Goal: Task Accomplishment & Management: Manage account settings

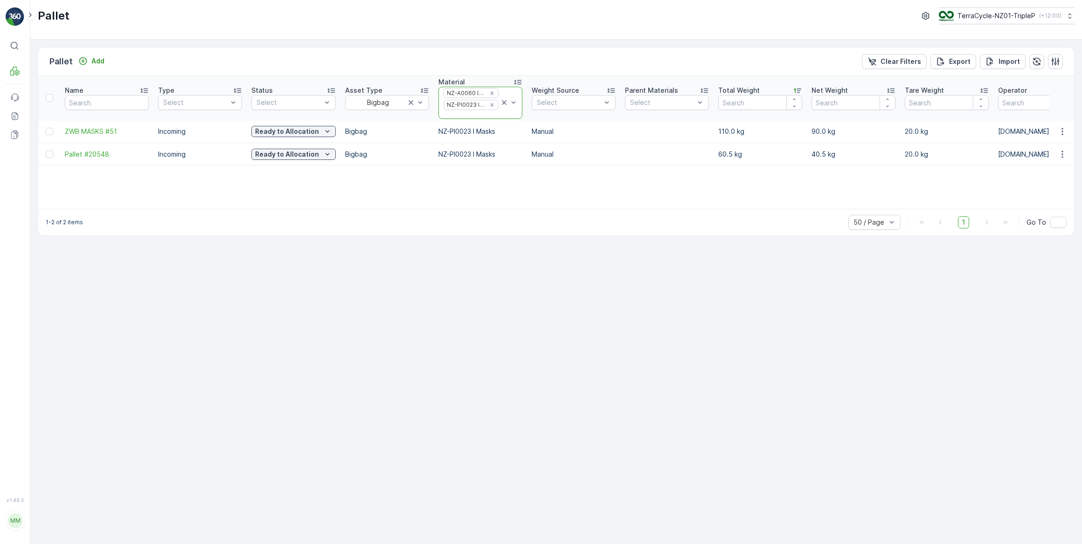
click at [505, 104] on icon at bounding box center [504, 102] width 9 height 9
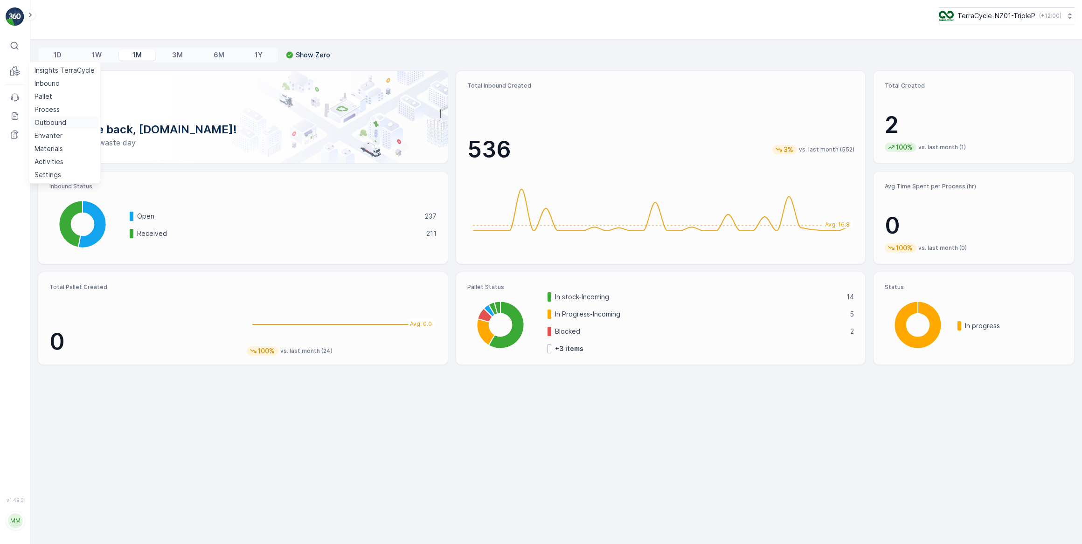
click at [52, 120] on p "Outbound" at bounding box center [51, 122] width 32 height 9
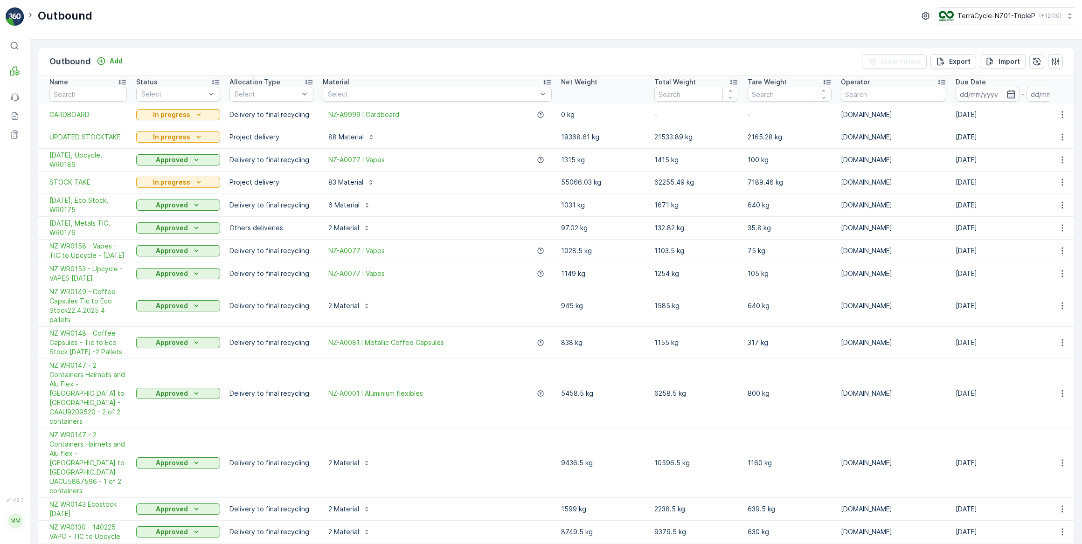
click at [87, 176] on td "STOCK TAKE" at bounding box center [84, 182] width 93 height 22
click at [89, 182] on span "STOCK TAKE" at bounding box center [87, 182] width 77 height 9
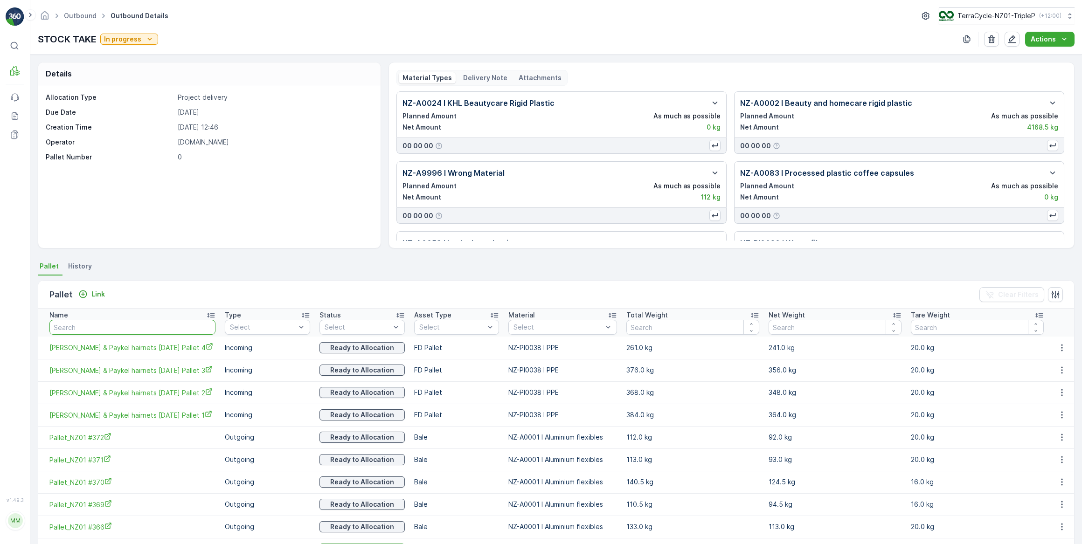
click at [87, 327] on input "text" at bounding box center [132, 327] width 166 height 15
type input "204"
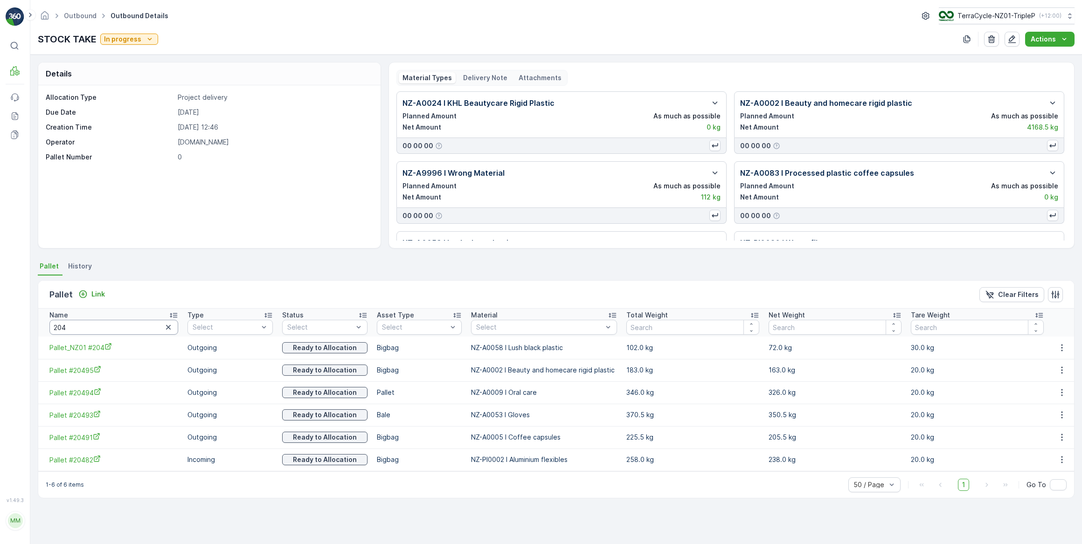
click at [100, 326] on input "204" at bounding box center [113, 327] width 129 height 15
click at [1061, 369] on icon "button" at bounding box center [1061, 370] width 1 height 7
click at [1065, 370] on icon "button" at bounding box center [1061, 370] width 9 height 9
click at [1048, 397] on span "Unlink Pallet" at bounding box center [1043, 400] width 38 height 9
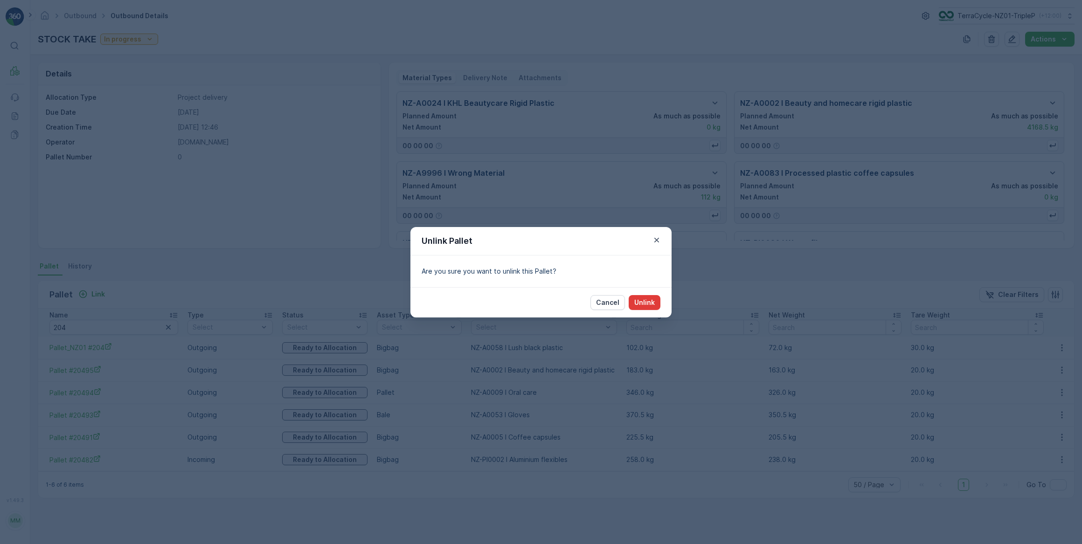
click at [645, 300] on p "Unlink" at bounding box center [644, 302] width 21 height 9
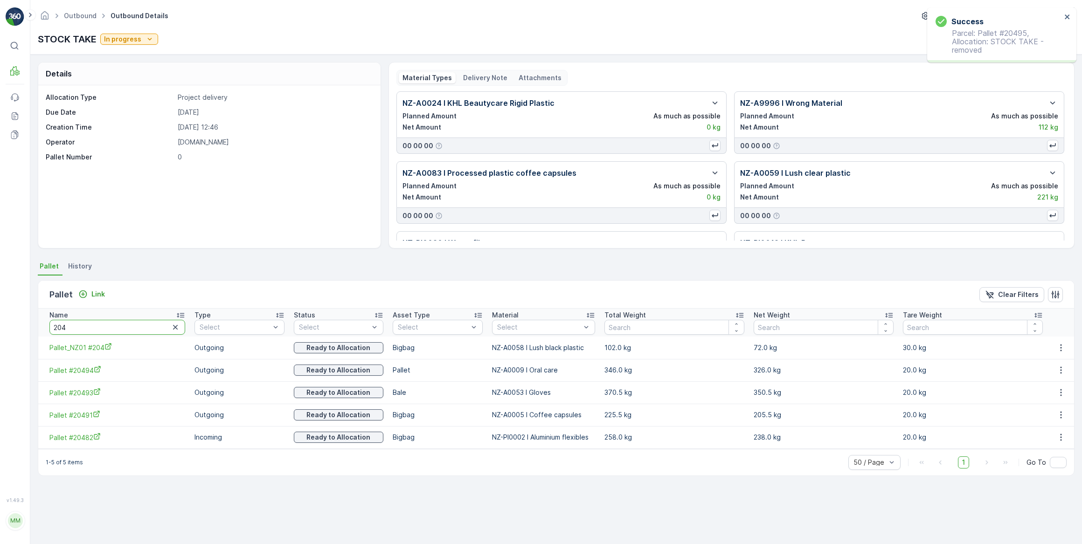
click at [80, 333] on input "204" at bounding box center [117, 327] width 136 height 15
type input "vrp"
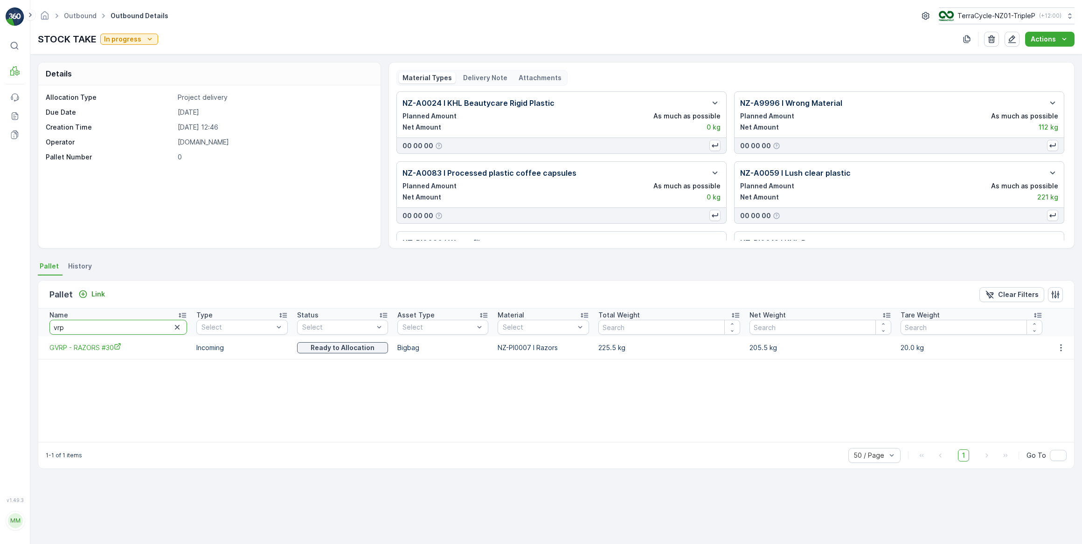
drag, startPoint x: 94, startPoint y: 329, endPoint x: 10, endPoint y: 331, distance: 84.0
click at [10, 331] on div "⌘B MRF Events Reports Documents v 1.49.3 MM MRF.NZ clemence.vasseur@terracycle.…" at bounding box center [541, 272] width 1082 height 544
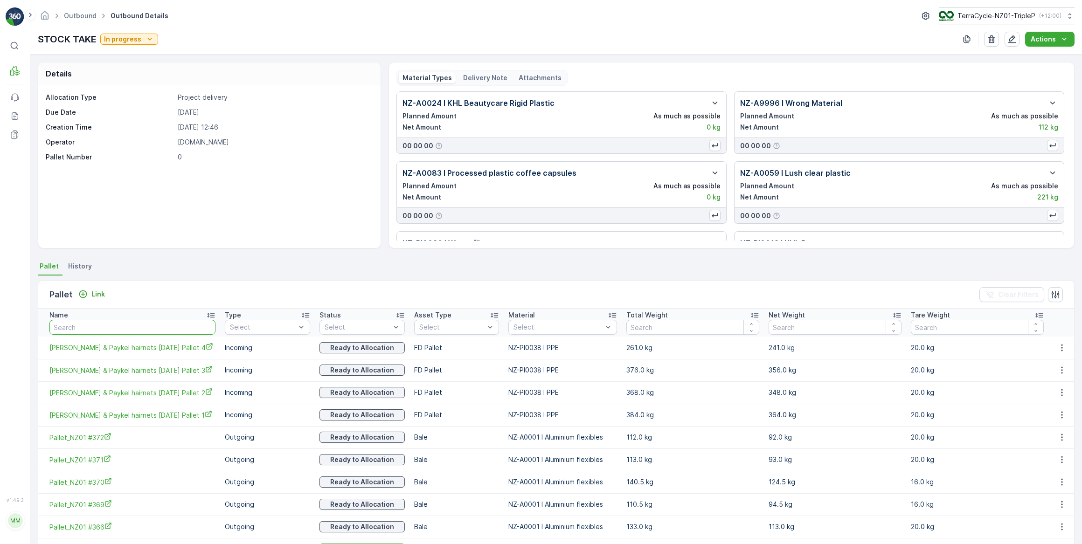
click at [84, 329] on input "text" at bounding box center [132, 327] width 166 height 15
type input "LUSH"
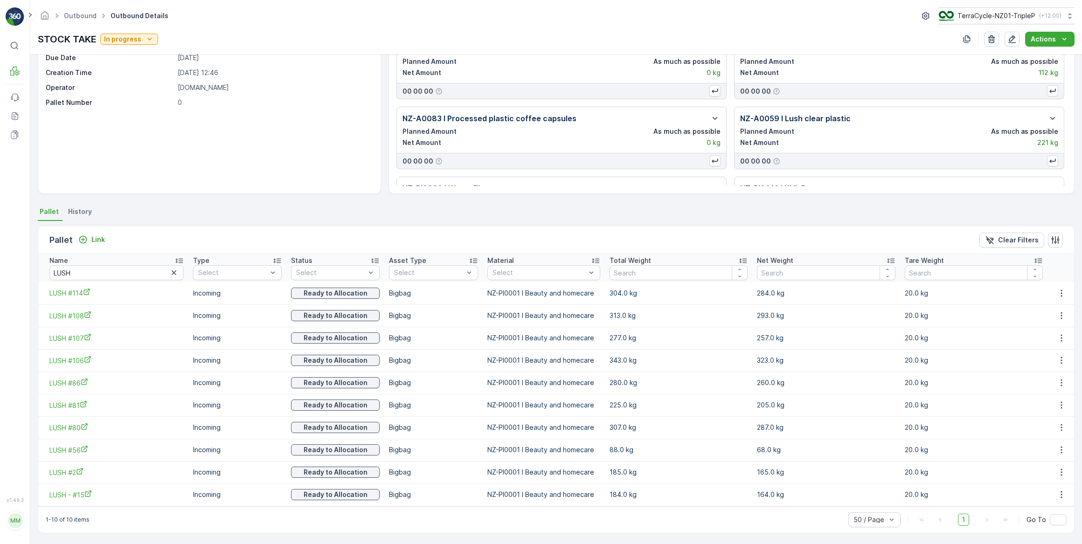
scroll to position [55, 0]
drag, startPoint x: 91, startPoint y: 276, endPoint x: 35, endPoint y: 278, distance: 55.6
click at [35, 278] on div "Details Allocation Type Project delivery Due Date 28.05.2025 Creation Time 28.0…" at bounding box center [556, 300] width 1052 height 490
type input "116"
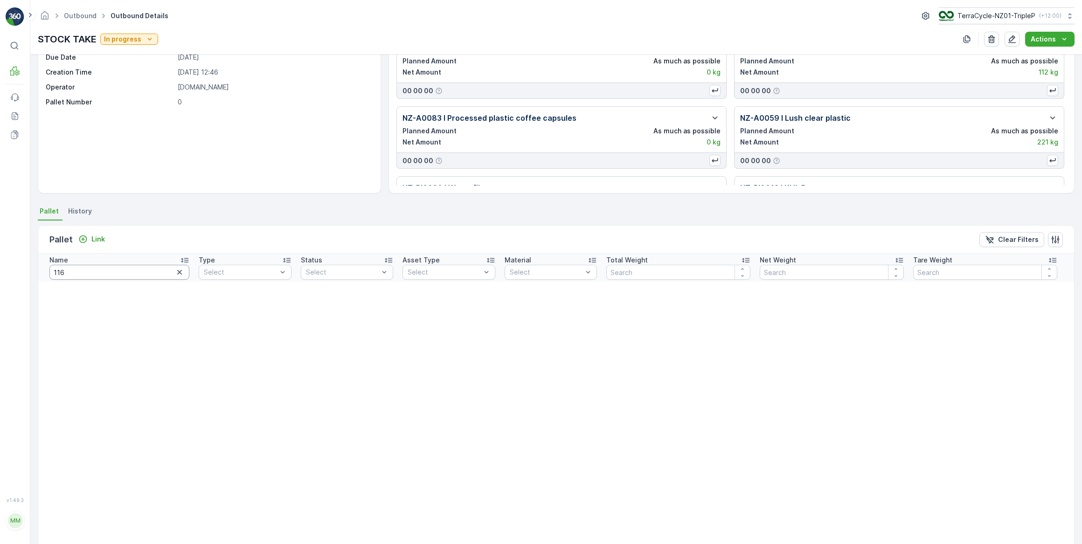
click at [52, 274] on input "116" at bounding box center [119, 272] width 140 height 15
click at [177, 273] on icon "button" at bounding box center [179, 272] width 5 height 5
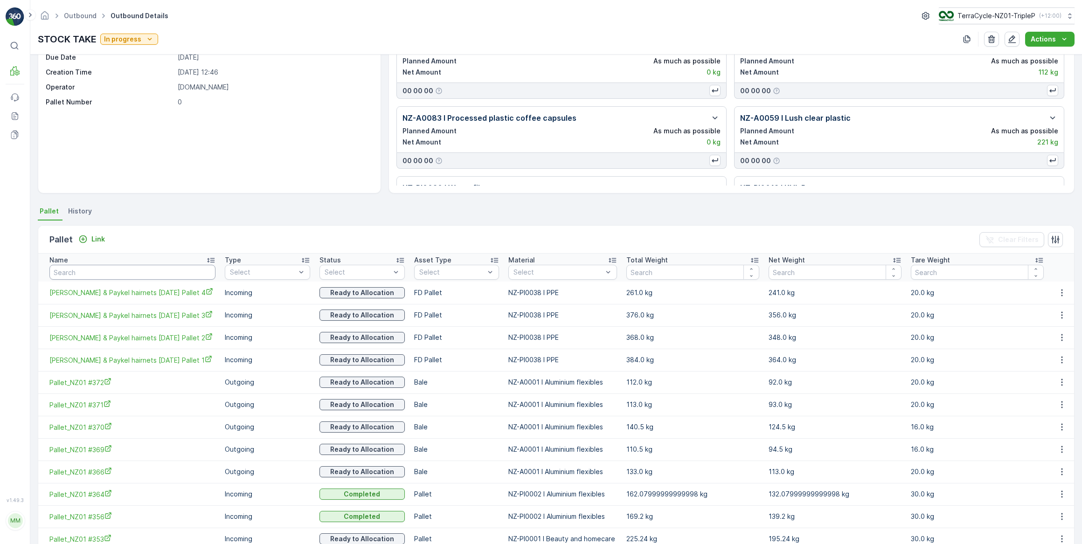
click at [97, 268] on input "text" at bounding box center [132, 272] width 166 height 15
type input "CONTACT"
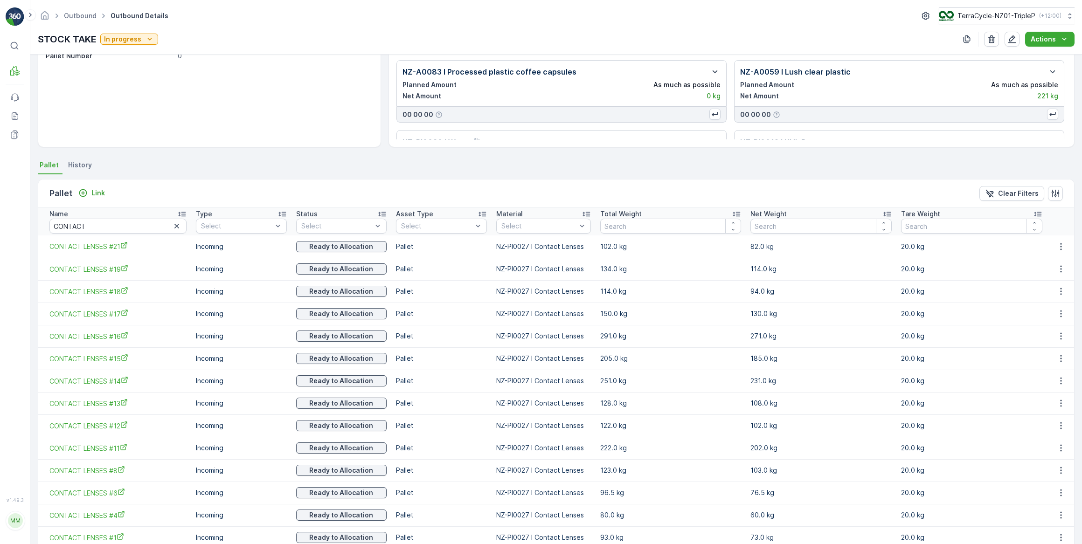
scroll to position [145, 0]
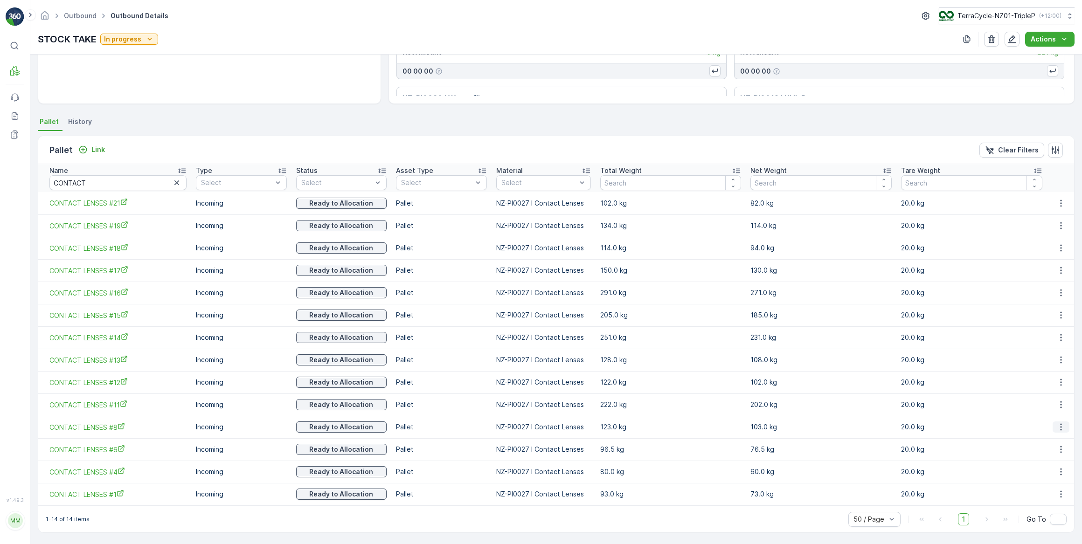
click at [1064, 428] on button "button" at bounding box center [1061, 427] width 17 height 11
click at [1057, 458] on span "Unlink Pallet" at bounding box center [1043, 457] width 38 height 9
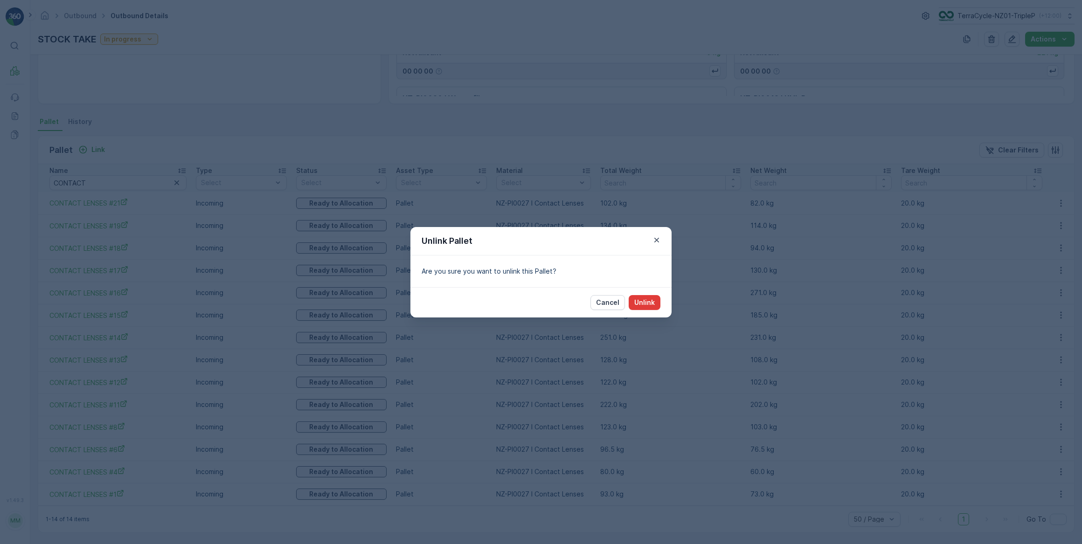
click at [645, 298] on p "Unlink" at bounding box center [644, 302] width 21 height 9
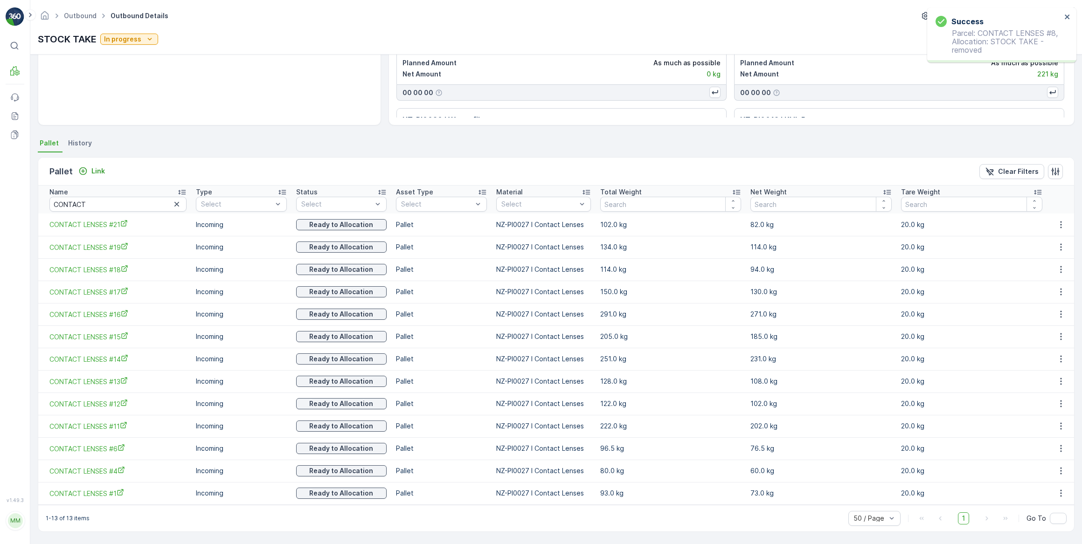
scroll to position [122, 0]
drag, startPoint x: 94, startPoint y: 204, endPoint x: 63, endPoint y: 207, distance: 30.9
click at [63, 207] on input "CONTACT" at bounding box center [117, 205] width 137 height 15
type input "CORP"
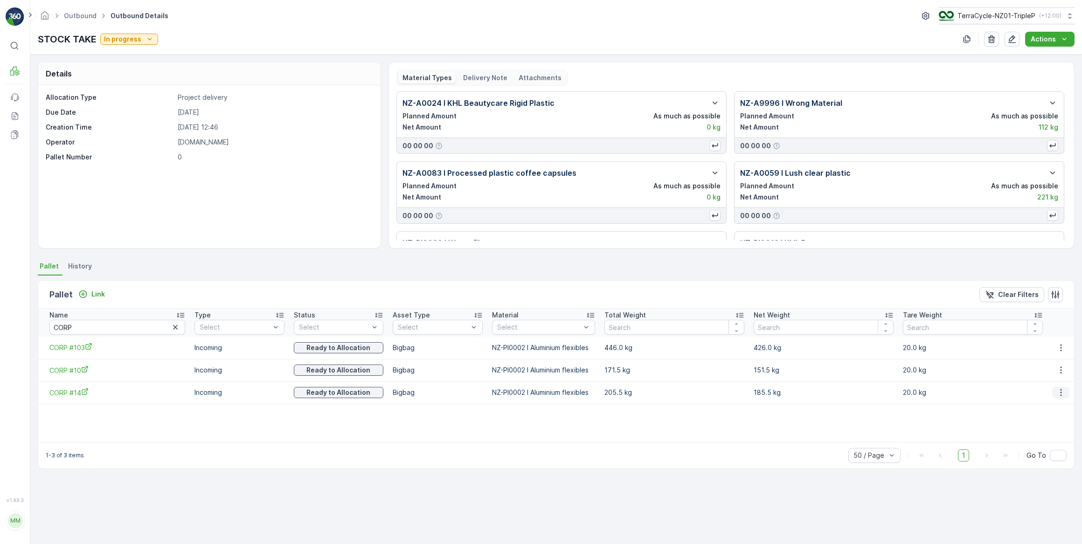
click at [1062, 391] on icon "button" at bounding box center [1060, 392] width 9 height 9
click at [1034, 419] on span "Unlink Pallet" at bounding box center [1043, 423] width 38 height 9
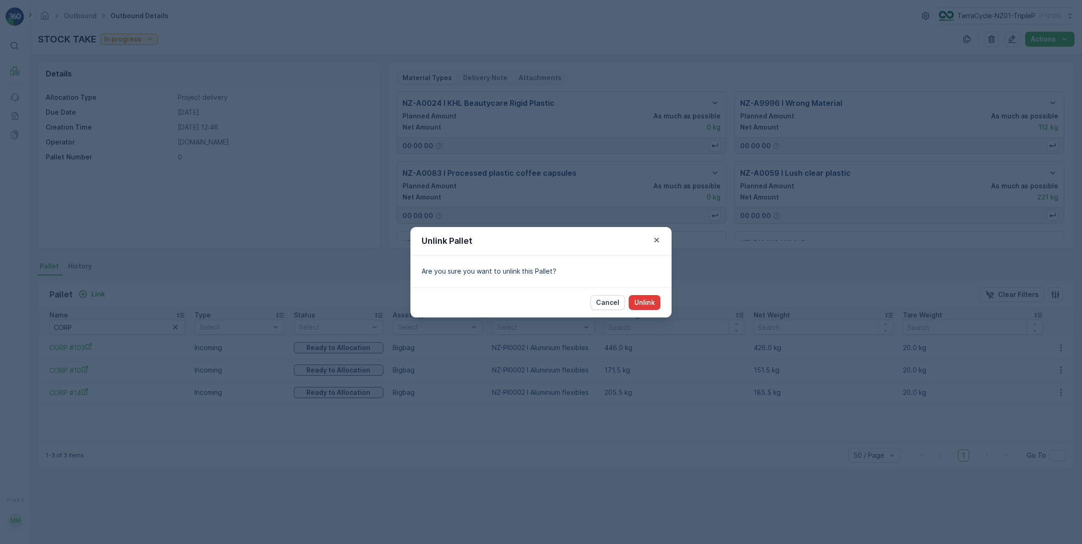
click at [649, 300] on p "Unlink" at bounding box center [644, 302] width 21 height 9
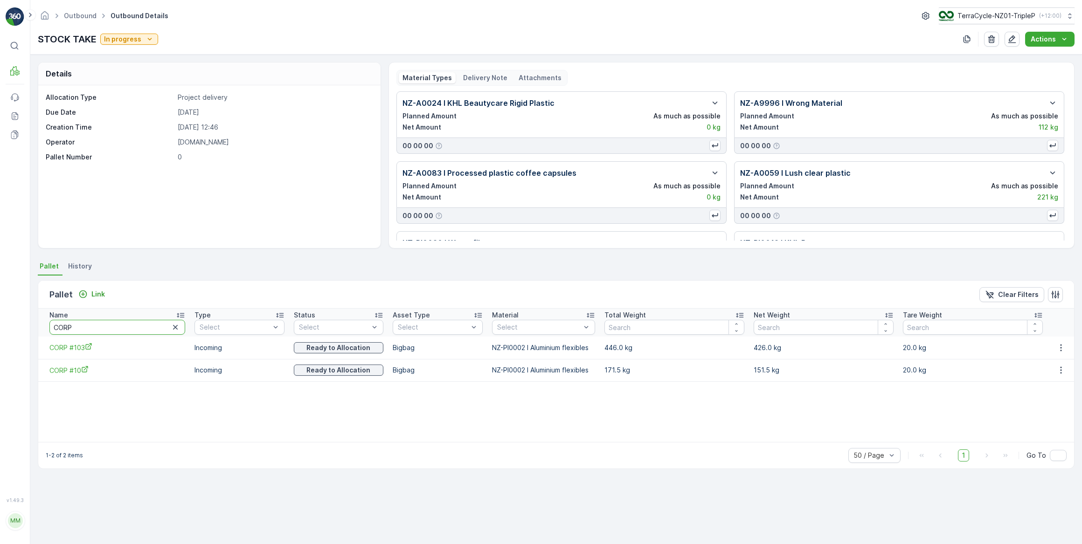
drag, startPoint x: 90, startPoint y: 331, endPoint x: 36, endPoint y: 331, distance: 53.6
click at [36, 331] on div "Details Allocation Type Project delivery Due Date 28.05.2025 Creation Time 28.0…" at bounding box center [556, 300] width 1052 height 490
type input "20447"
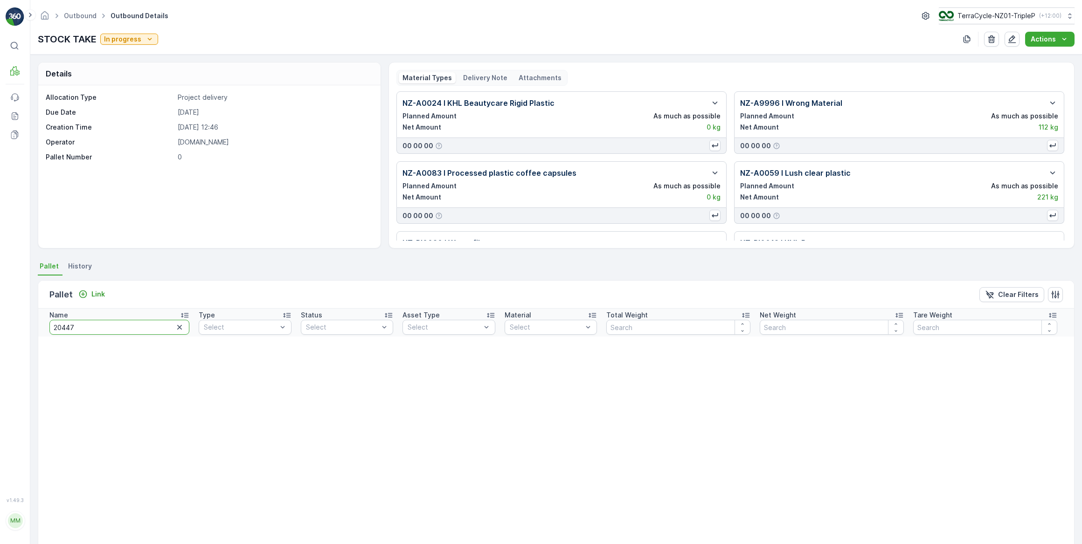
drag, startPoint x: 85, startPoint y: 329, endPoint x: 32, endPoint y: 327, distance: 53.2
click at [32, 327] on div "Details Allocation Type Project delivery Due Date 28.05.2025 Creation Time 28.0…" at bounding box center [556, 300] width 1052 height 490
type input "CONTACT"
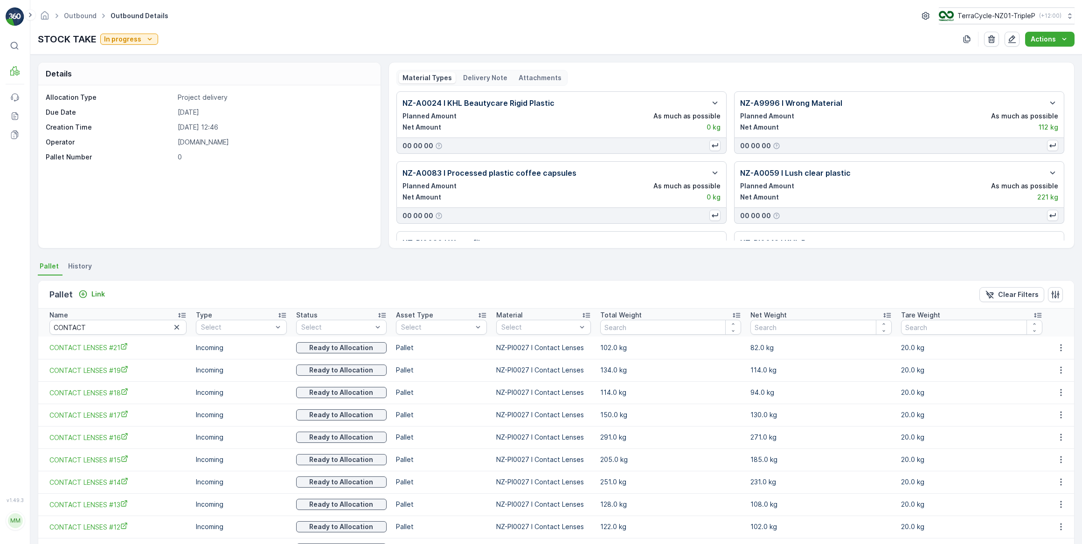
scroll to position [122, 0]
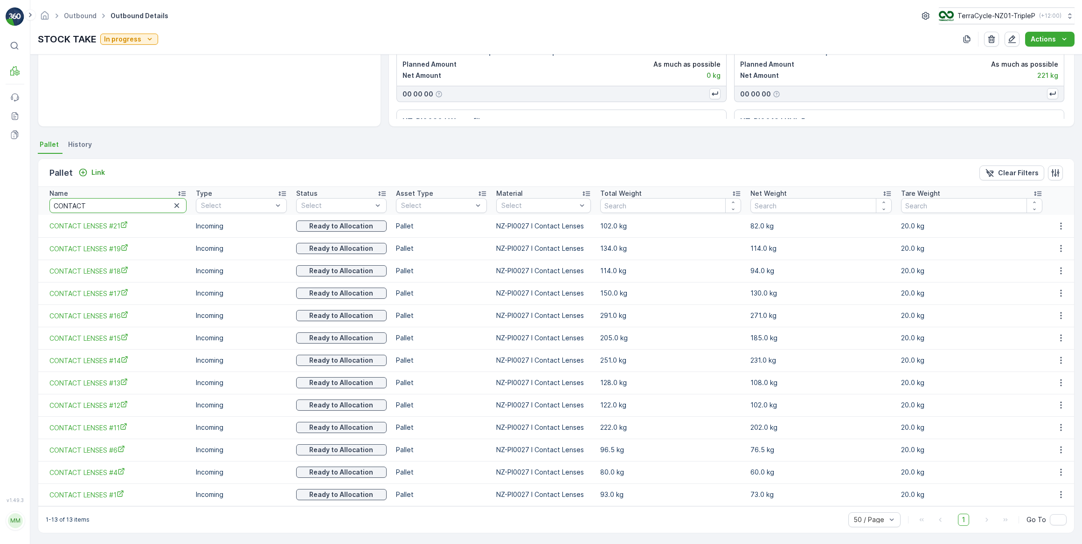
drag, startPoint x: 93, startPoint y: 207, endPoint x: 30, endPoint y: 208, distance: 63.4
click at [30, 208] on div "⌘B MRF Events Reports Documents v 1.49.3 MM MRF.NZ clemence.vasseur@terracycle.…" at bounding box center [541, 272] width 1082 height 544
type input "#77"
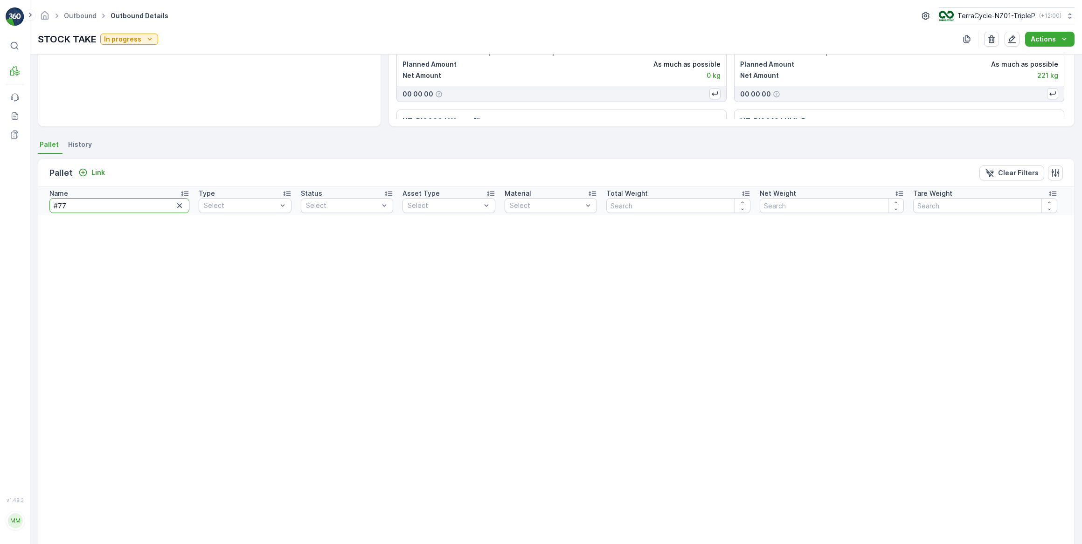
drag, startPoint x: 77, startPoint y: 205, endPoint x: 61, endPoint y: 204, distance: 16.4
click at [61, 204] on input "#77" at bounding box center [119, 205] width 140 height 15
type input "#78"
drag, startPoint x: 80, startPoint y: 212, endPoint x: 39, endPoint y: 211, distance: 41.1
click at [39, 211] on th "Name #78" at bounding box center [116, 201] width 156 height 28
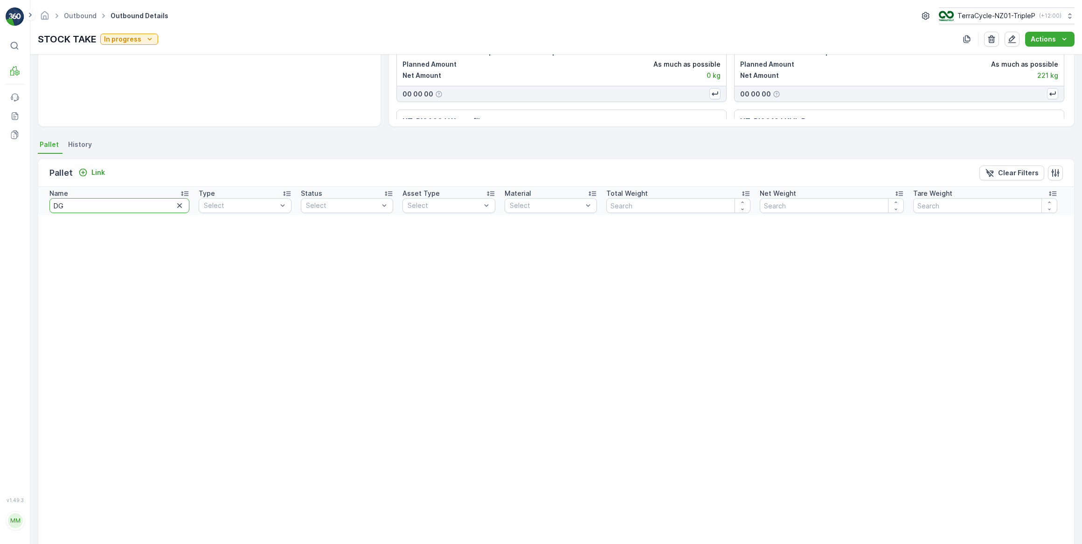
type input "DGB"
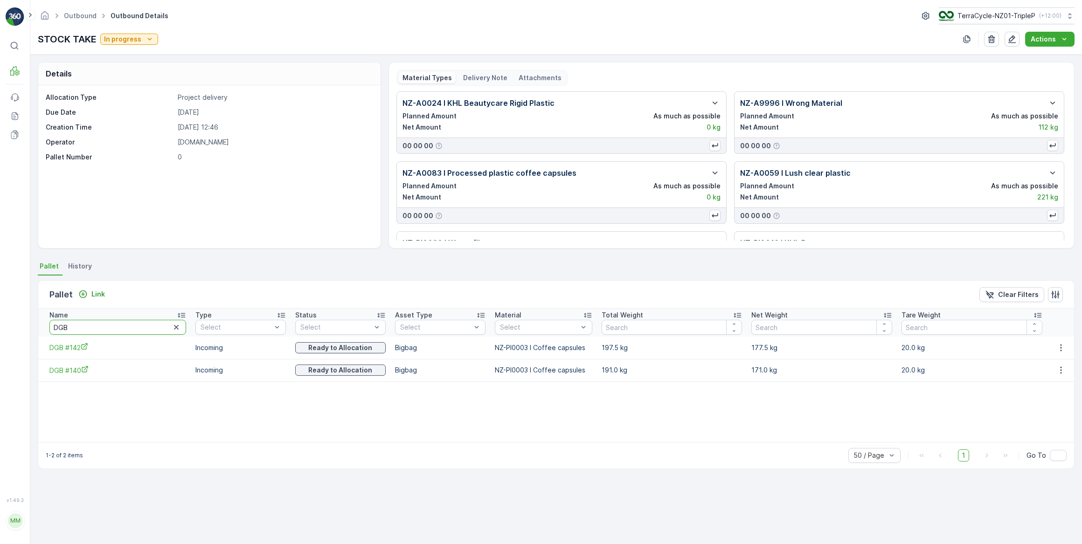
drag, startPoint x: 84, startPoint y: 326, endPoint x: 12, endPoint y: 305, distance: 75.0
click at [13, 306] on div "⌘B MRF Events Reports Documents v 1.49.3 MM MRF.NZ clemence.vasseur@terracycle.…" at bounding box center [541, 272] width 1082 height 544
type input "CONTACT"
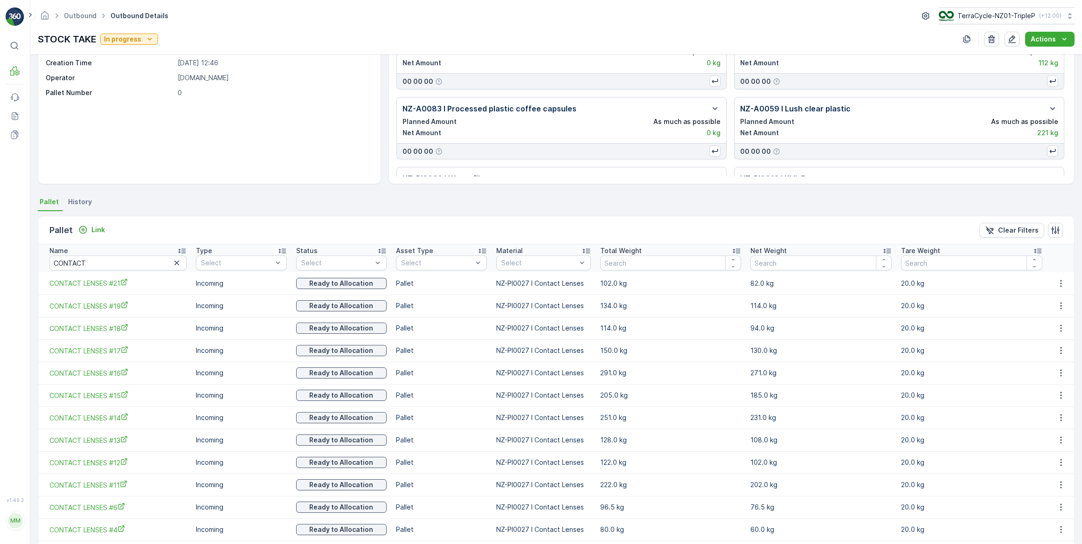
scroll to position [122, 0]
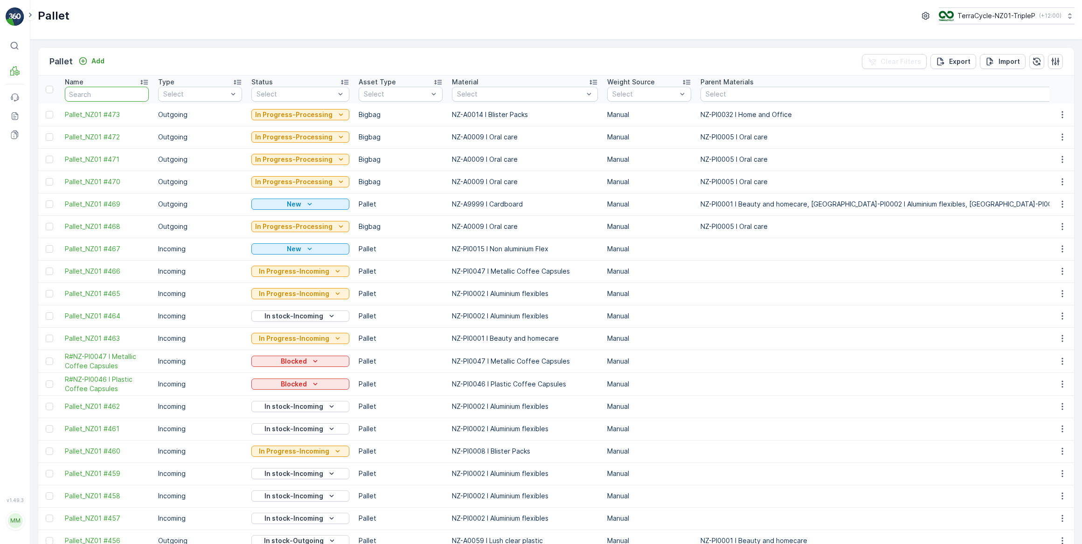
click at [102, 90] on input "text" at bounding box center [107, 94] width 84 height 15
type input "204"
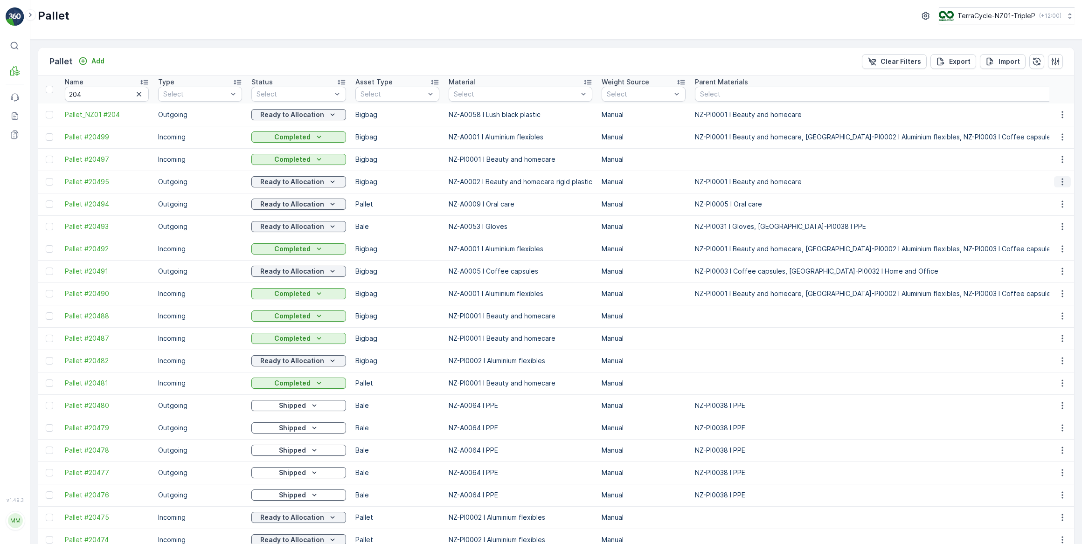
click at [1058, 181] on icon "button" at bounding box center [1062, 181] width 9 height 9
click at [1043, 208] on span "Edit Pallet" at bounding box center [1040, 208] width 32 height 9
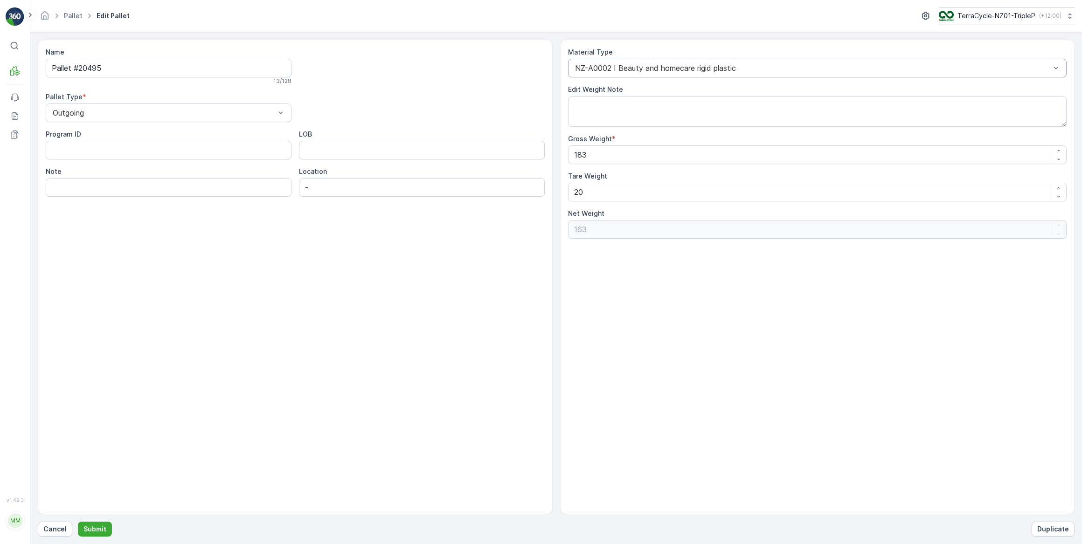
click at [701, 62] on div "NZ-A0002 I Beauty and homecare rigid plastic" at bounding box center [817, 68] width 499 height 19
type input "black"
click at [713, 88] on div "NZ-A0058 I Lush black plastic" at bounding box center [818, 91] width 488 height 8
click at [95, 531] on p "Submit" at bounding box center [94, 529] width 23 height 9
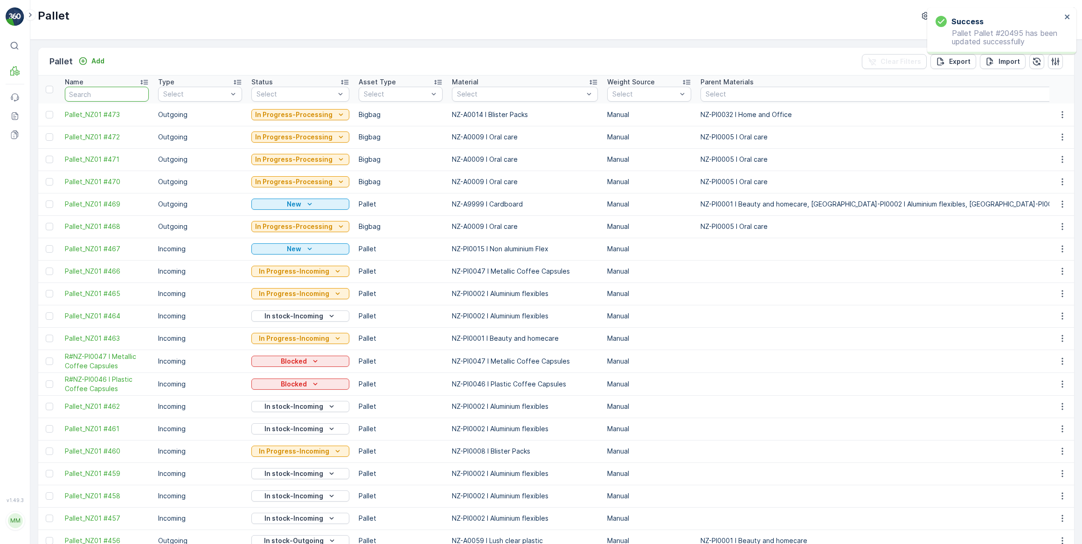
click at [116, 94] on input "text" at bounding box center [107, 94] width 84 height 15
type input "20495"
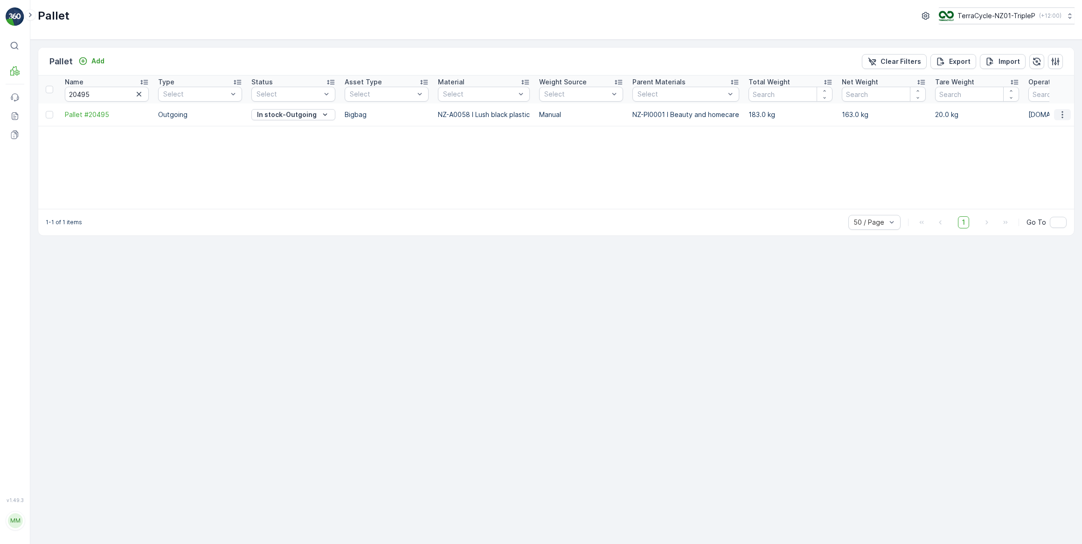
click at [1058, 113] on icon "button" at bounding box center [1062, 114] width 9 height 9
click at [490, 157] on div "Name 20495 Type Select Status Select Asset Type Select Material Select Weight S…" at bounding box center [556, 142] width 1036 height 133
click at [314, 119] on button "In stock-Outgoing" at bounding box center [293, 114] width 84 height 11
click at [287, 204] on span "Ready to Allocation" at bounding box center [288, 206] width 62 height 9
click at [1065, 115] on icon "button" at bounding box center [1062, 114] width 9 height 9
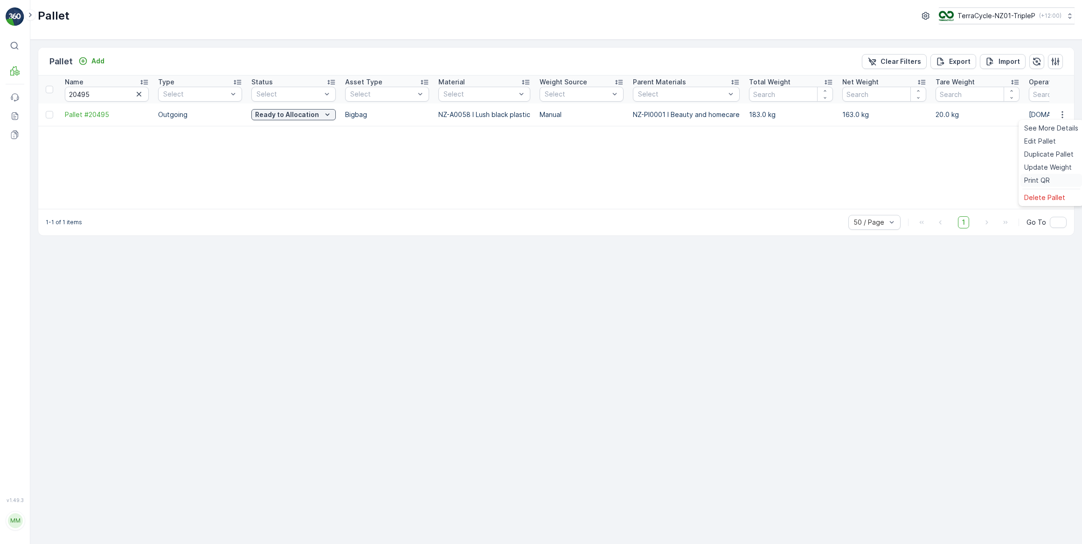
click at [1048, 179] on span "Print QR" at bounding box center [1037, 180] width 26 height 9
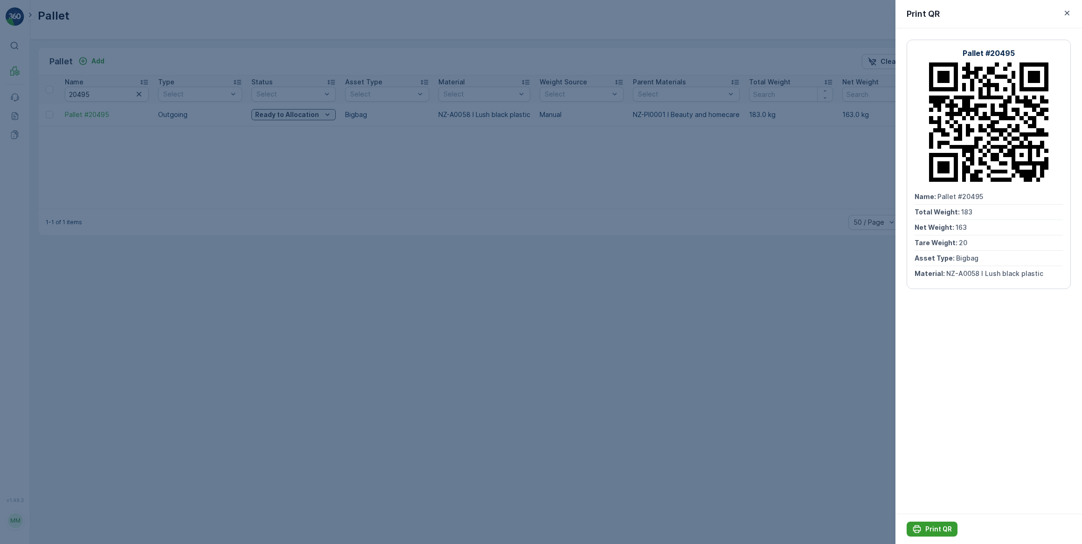
click at [936, 525] on p "Print QR" at bounding box center [938, 529] width 27 height 9
click at [325, 206] on div at bounding box center [541, 272] width 1082 height 544
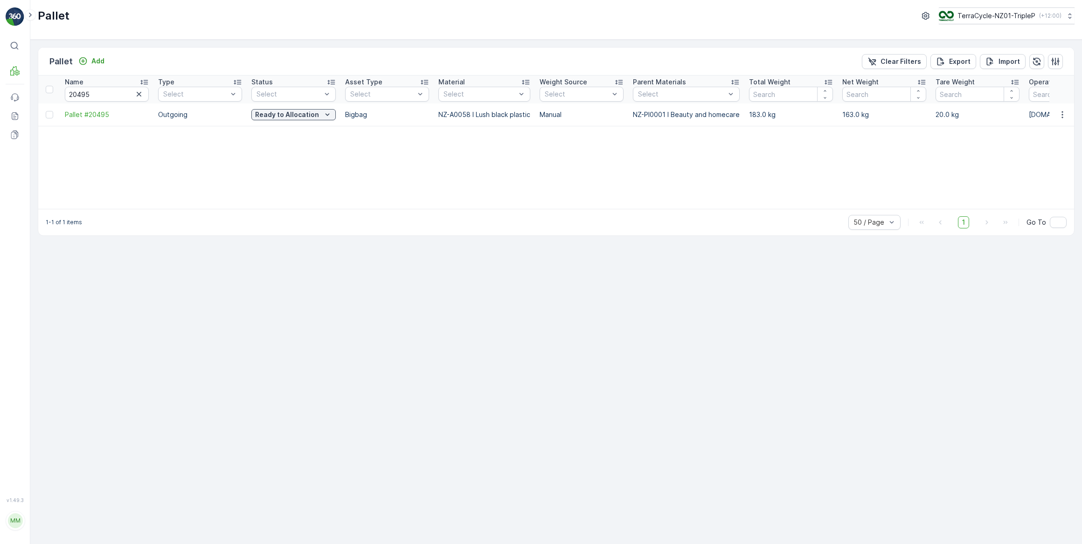
drag, startPoint x: 104, startPoint y: 85, endPoint x: 94, endPoint y: 93, distance: 12.3
click at [94, 93] on th "Name 20495" at bounding box center [106, 90] width 93 height 28
drag, startPoint x: 96, startPoint y: 92, endPoint x: 50, endPoint y: 101, distance: 46.5
click at [50, 101] on tr "Name 20495 Type Select Status Select Asset Type Select Material Select Weight S…" at bounding box center [967, 90] width 1858 height 28
type input "VRP"
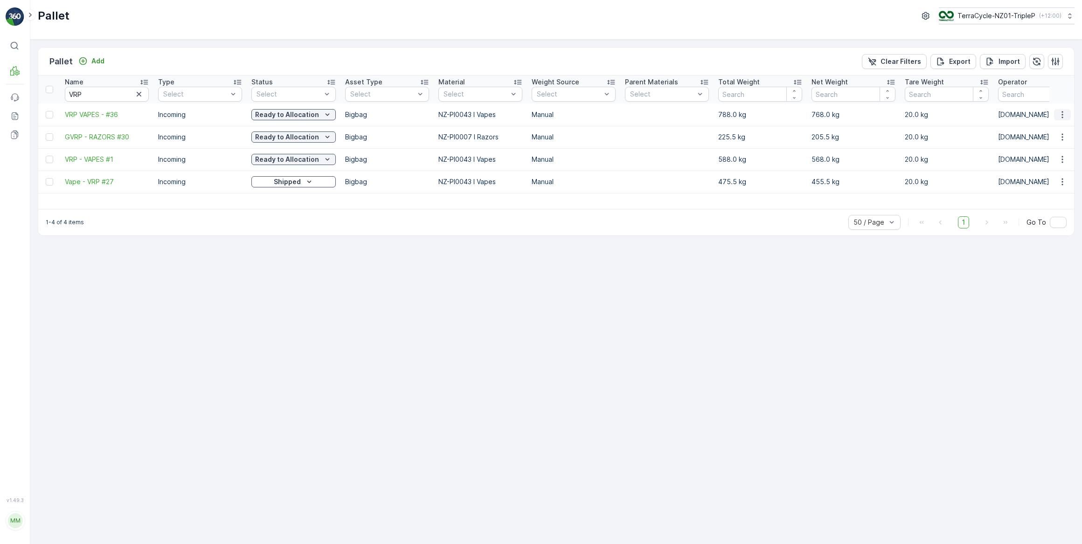
click at [1065, 111] on icon "button" at bounding box center [1062, 114] width 9 height 9
click at [1041, 178] on span "Print QR" at bounding box center [1037, 180] width 26 height 9
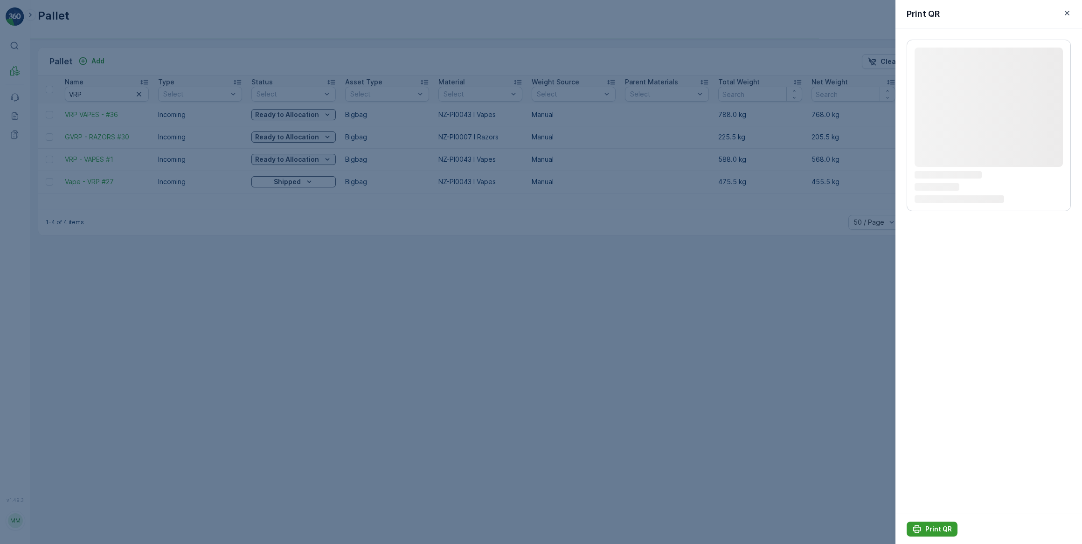
click at [915, 528] on icon "Print QR" at bounding box center [917, 530] width 8 height 8
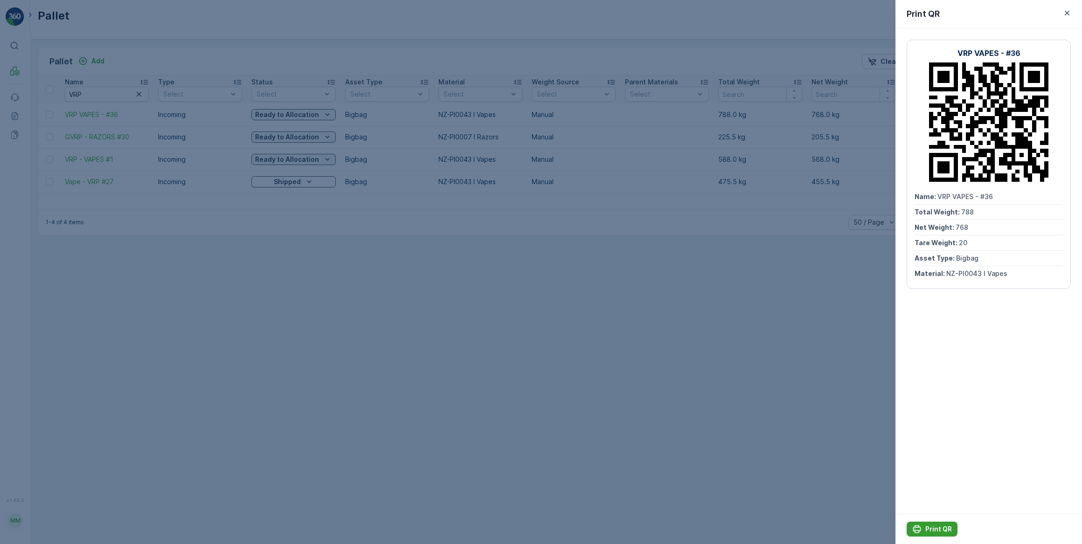
click at [916, 527] on icon "Print QR" at bounding box center [916, 529] width 9 height 9
click at [233, 421] on div at bounding box center [541, 272] width 1082 height 544
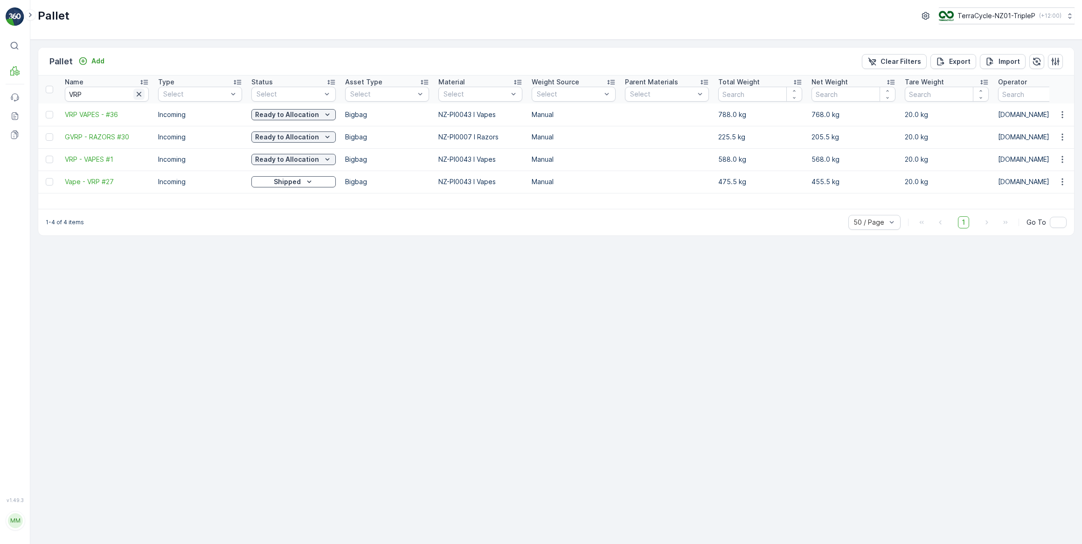
click at [140, 96] on icon "button" at bounding box center [138, 94] width 9 height 9
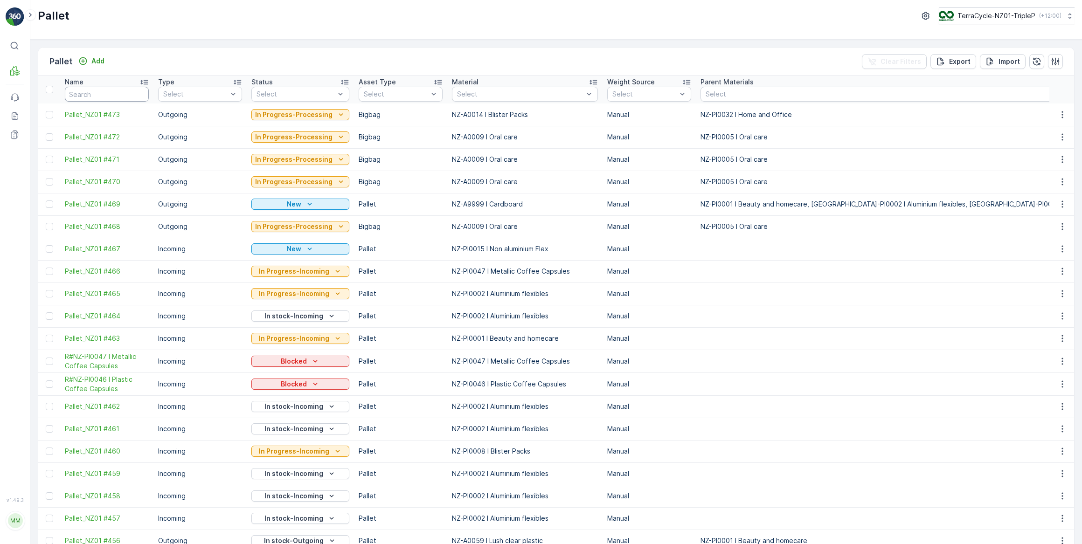
click at [99, 93] on input "text" at bounding box center [107, 94] width 84 height 15
type input "l"
type input "LUSH #116"
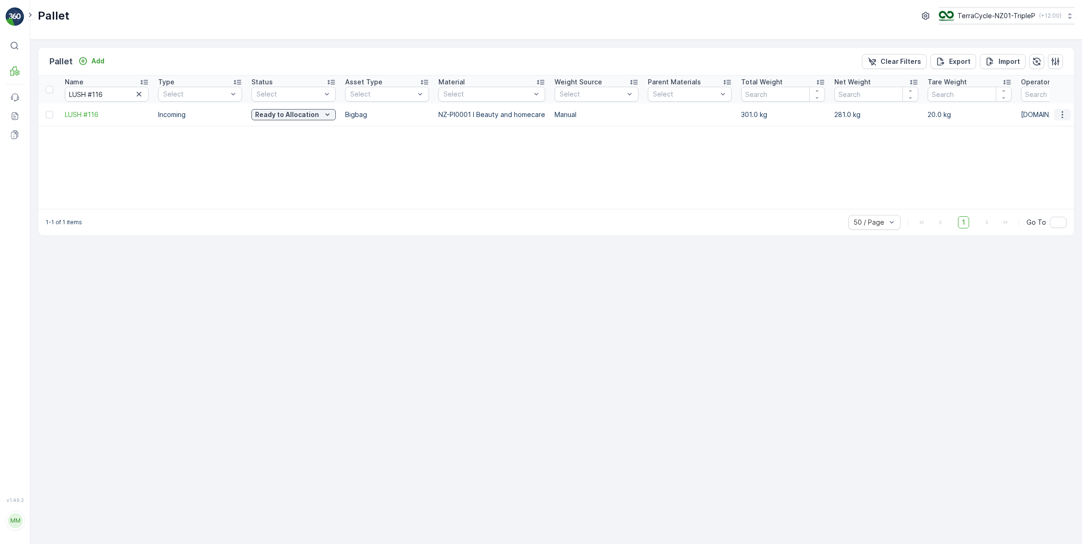
click at [1061, 114] on icon "button" at bounding box center [1062, 114] width 9 height 9
click at [1051, 180] on div "Print QR" at bounding box center [1051, 180] width 62 height 13
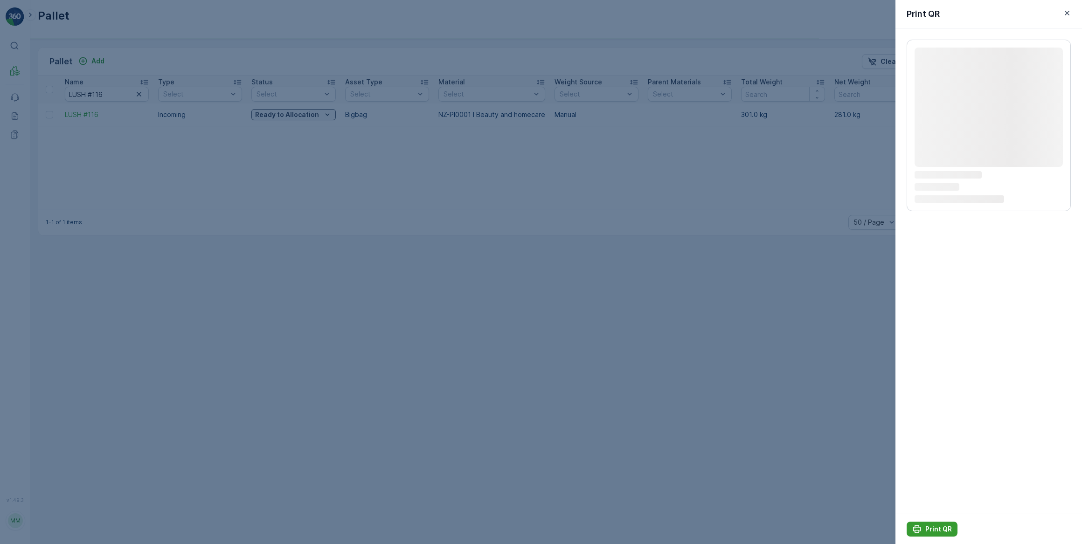
click at [927, 527] on p "Print QR" at bounding box center [938, 529] width 27 height 9
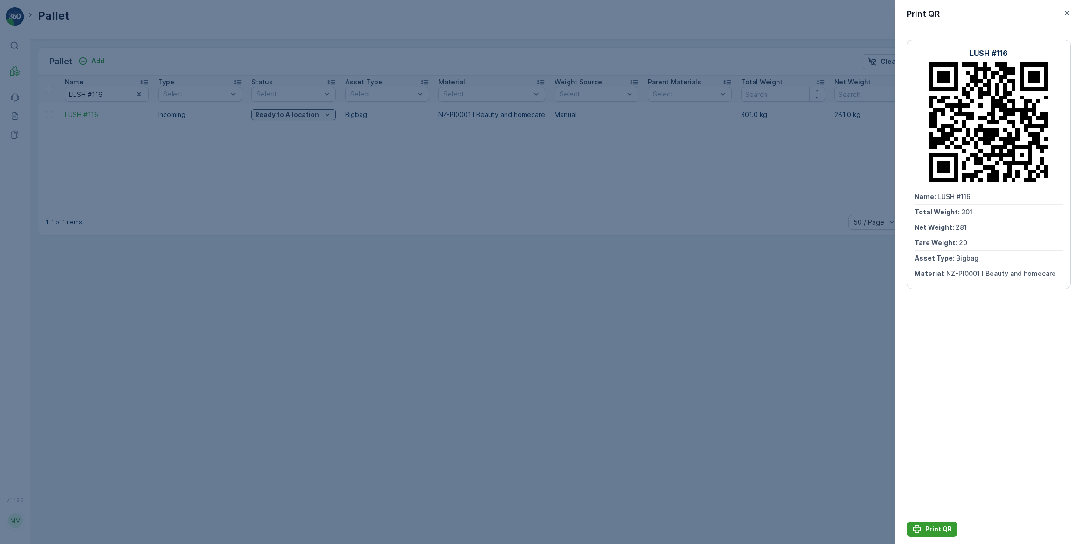
click at [936, 528] on p "Print QR" at bounding box center [938, 529] width 27 height 9
click at [562, 149] on div at bounding box center [541, 272] width 1082 height 544
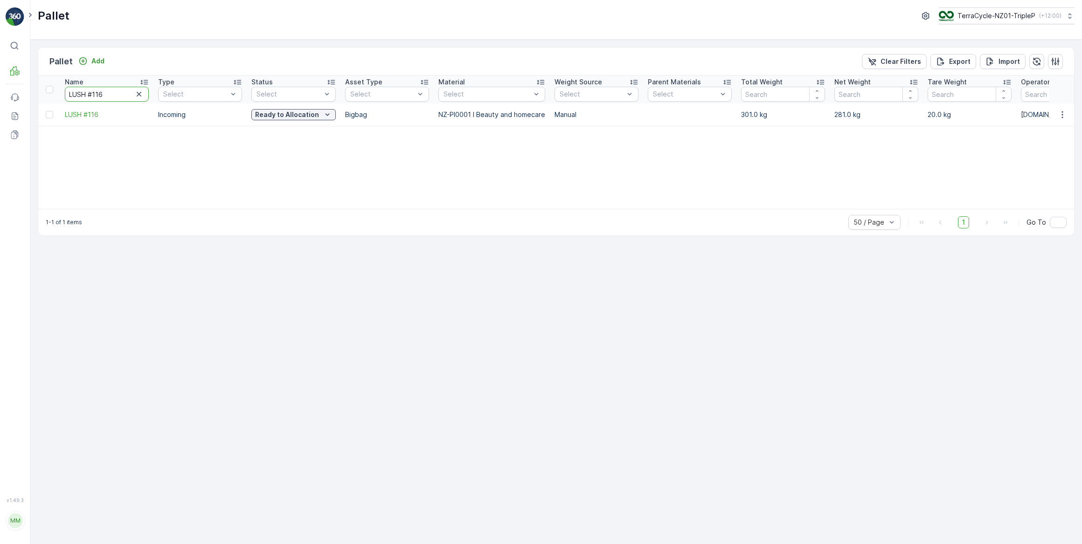
drag, startPoint x: 124, startPoint y: 95, endPoint x: 77, endPoint y: 3, distance: 102.8
click at [60, 97] on th "Name LUSH #116" at bounding box center [106, 90] width 93 height 28
type input "CONTACT LENS"
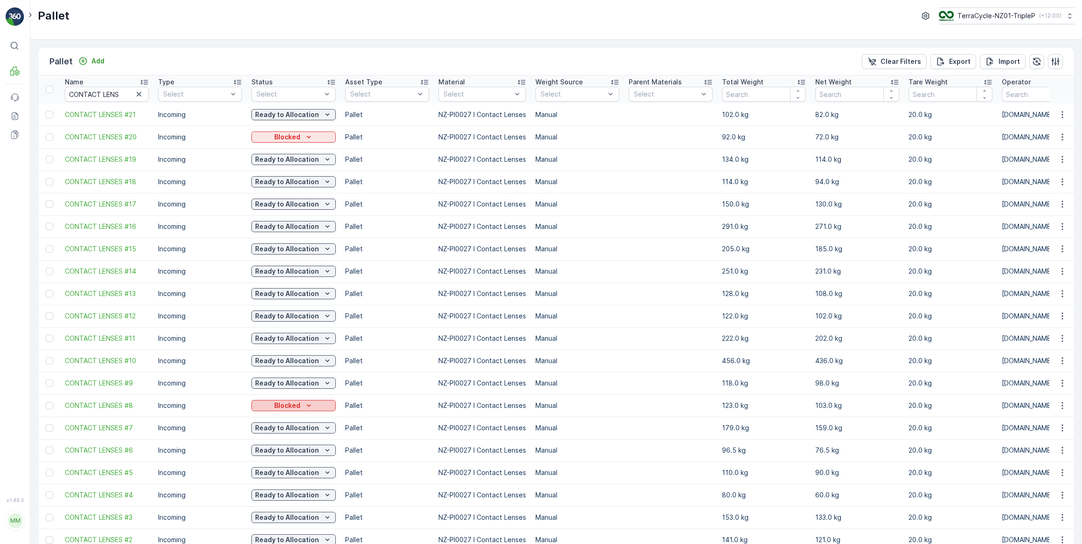
click at [287, 406] on p "Blocked" at bounding box center [287, 405] width 26 height 9
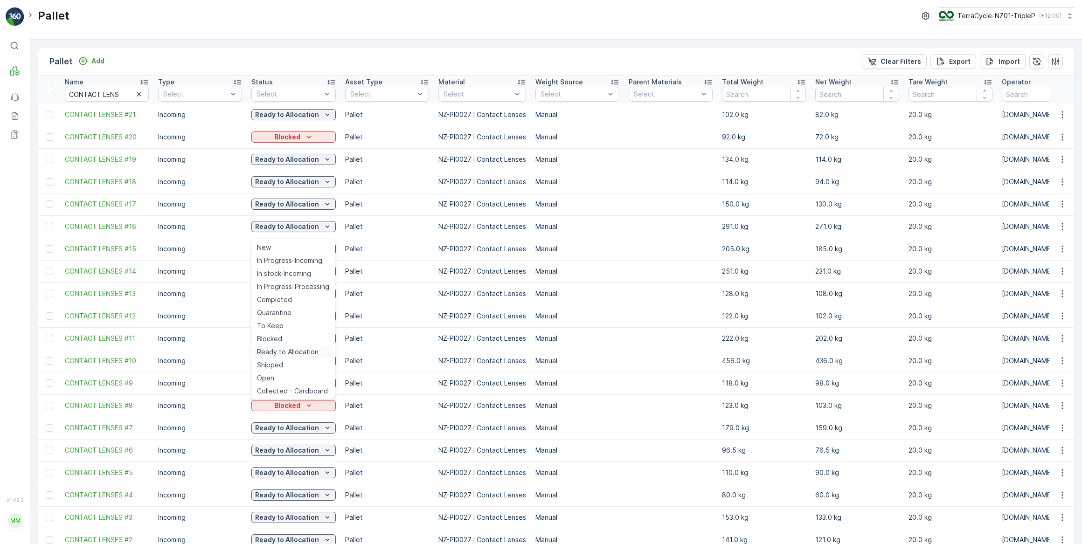
click at [306, 354] on span "Ready to Allocation" at bounding box center [288, 351] width 62 height 9
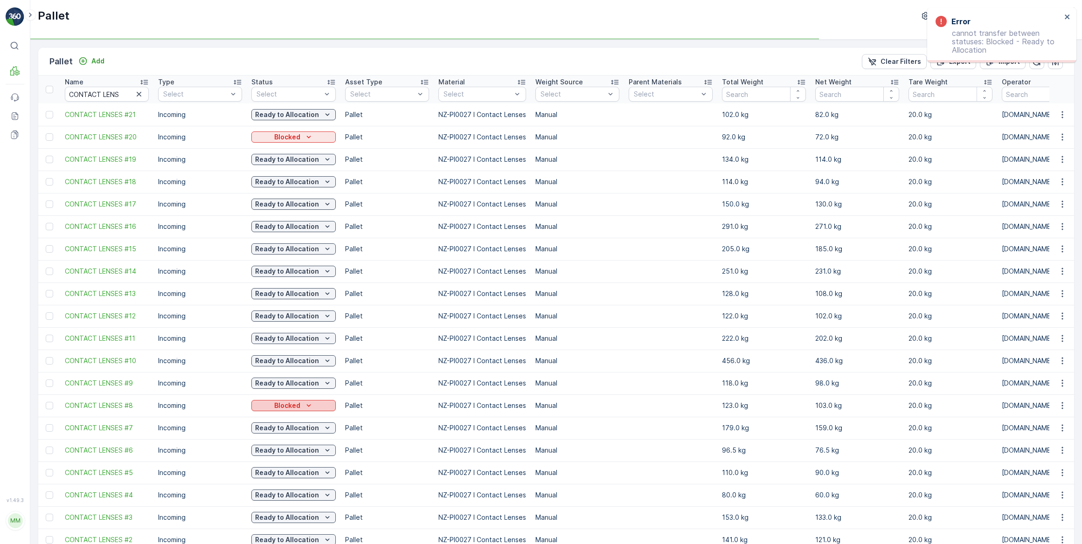
click at [304, 408] on icon "Blocked" at bounding box center [308, 405] width 9 height 9
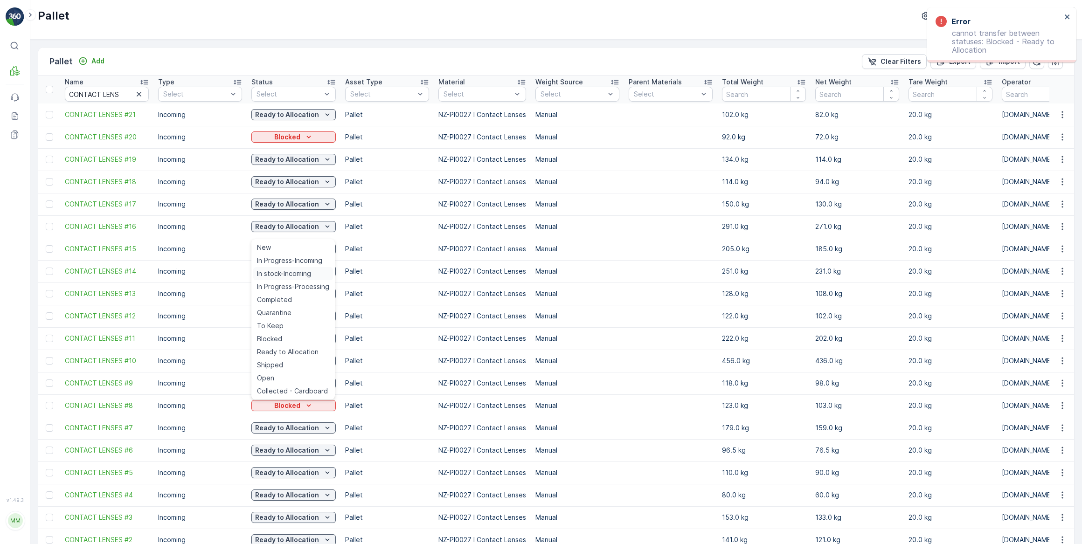
click at [303, 272] on span "In stock-Incoming" at bounding box center [284, 273] width 54 height 9
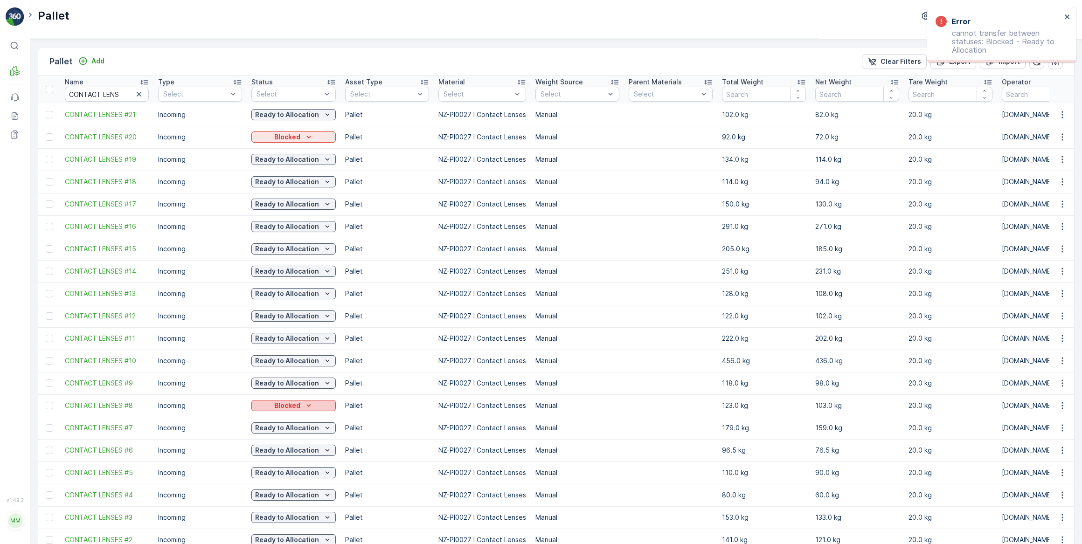
click at [297, 404] on p "Blocked" at bounding box center [287, 405] width 26 height 9
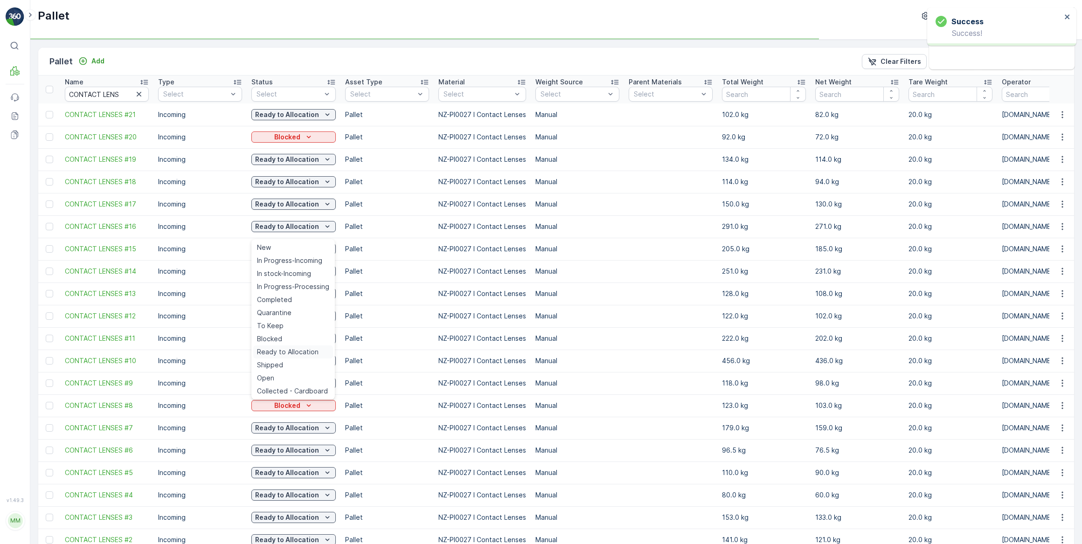
click at [302, 353] on span "Ready to Allocation" at bounding box center [288, 351] width 62 height 9
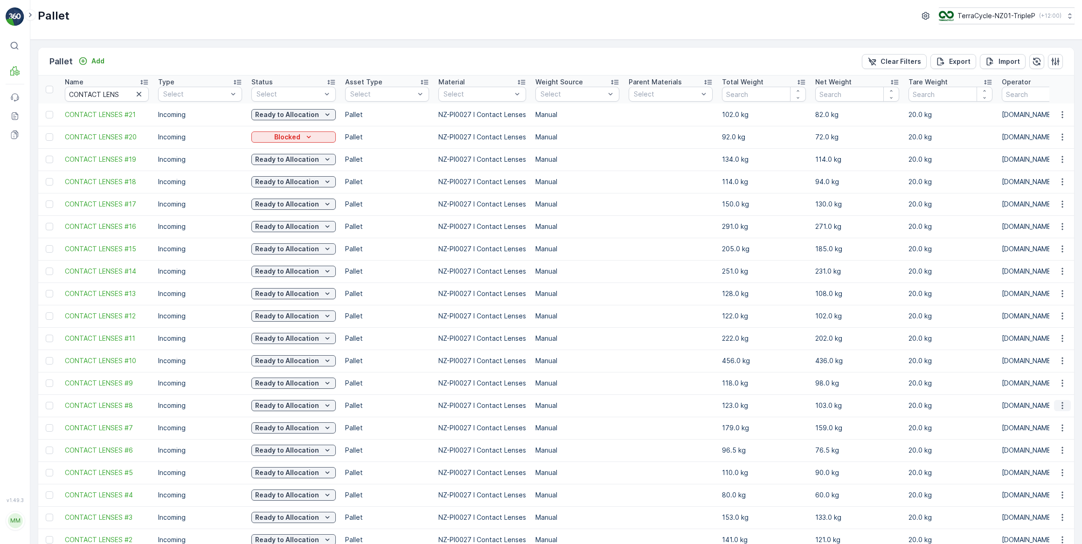
click at [1062, 405] on icon "button" at bounding box center [1062, 406] width 1 height 7
click at [1047, 470] on span "Print QR" at bounding box center [1037, 471] width 26 height 9
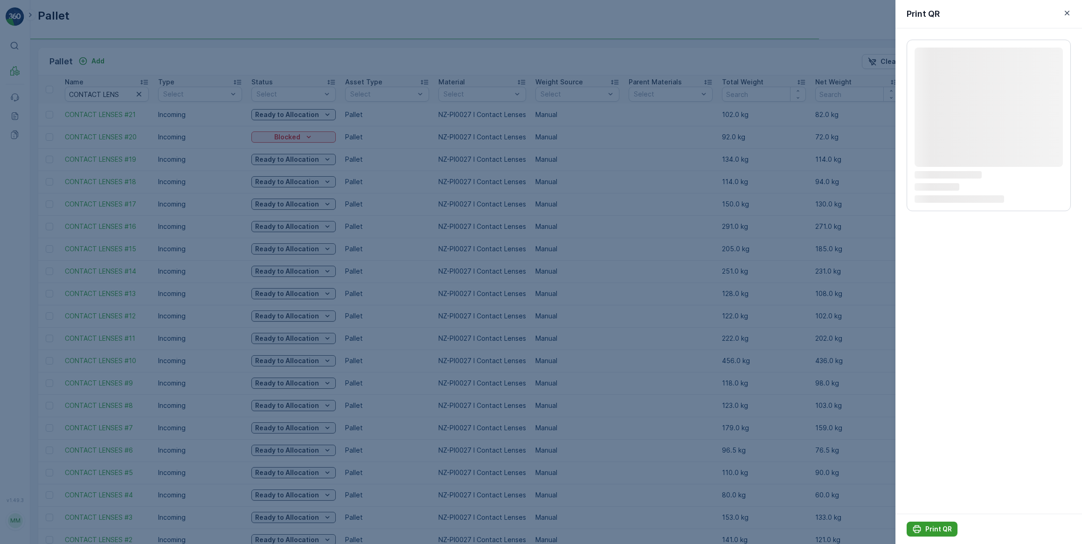
click at [932, 529] on p "Print QR" at bounding box center [938, 529] width 27 height 9
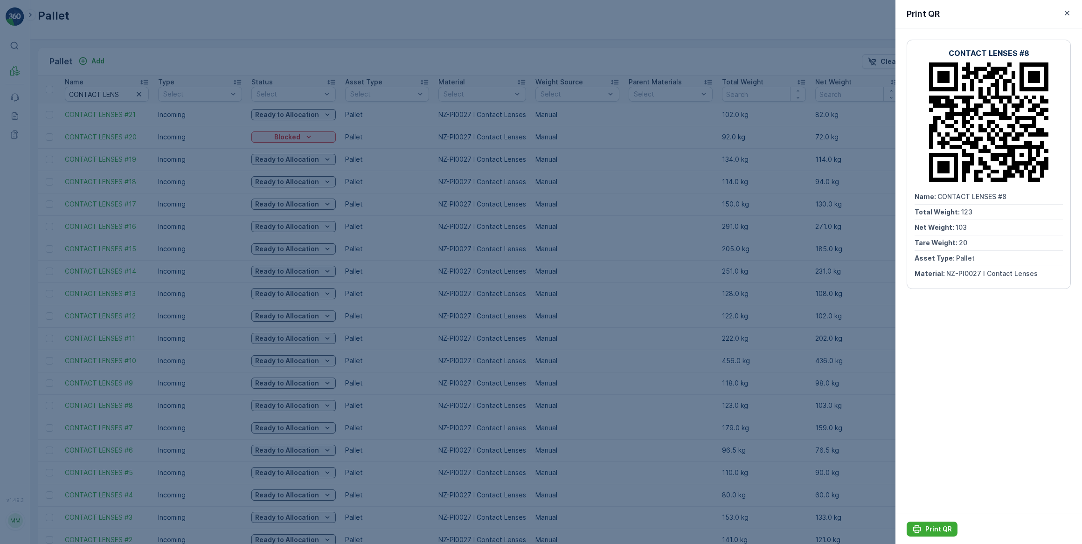
click at [157, 473] on div at bounding box center [541, 272] width 1082 height 544
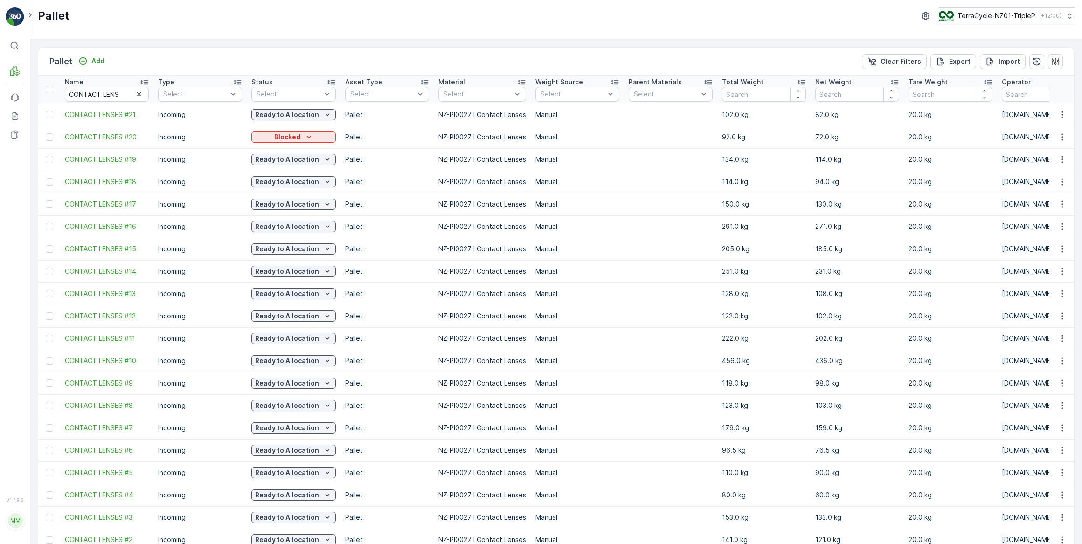
click at [53, 404] on div at bounding box center [51, 405] width 10 height 7
click at [46, 402] on input "checkbox" at bounding box center [46, 402] width 0 height 0
click at [49, 473] on div at bounding box center [49, 472] width 7 height 7
click at [46, 469] on input "checkbox" at bounding box center [46, 469] width 0 height 0
click at [1003, 65] on p "Print QR" at bounding box center [1003, 61] width 28 height 9
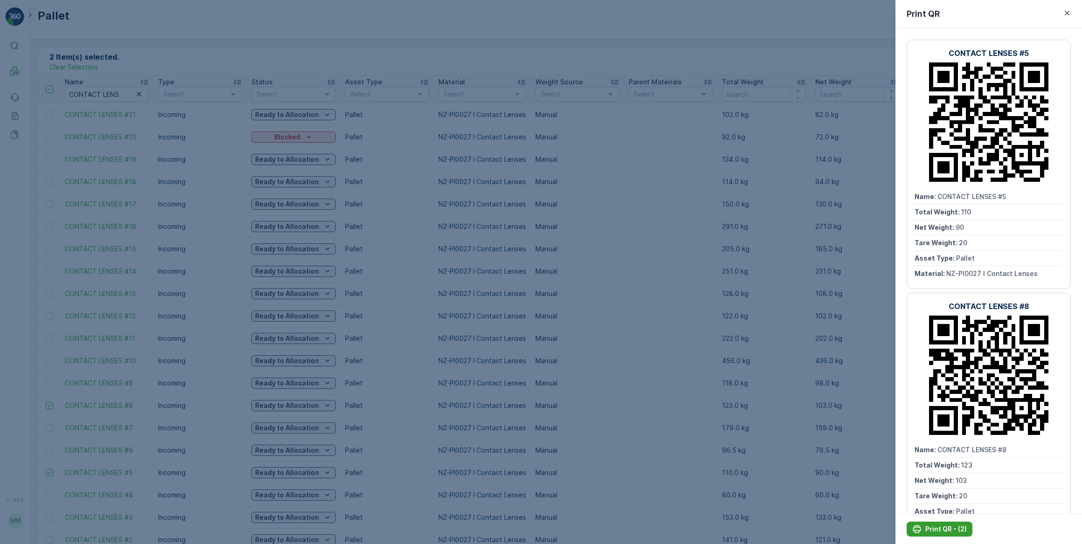
click at [953, 530] on p "Print QR - (2)" at bounding box center [946, 529] width 42 height 9
click at [269, 319] on div at bounding box center [541, 272] width 1082 height 544
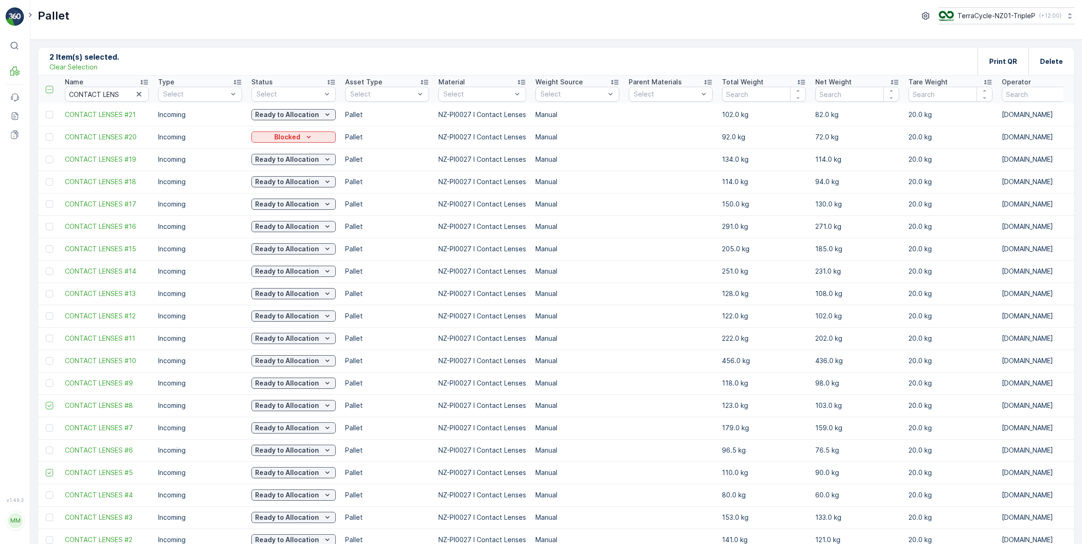
click at [70, 68] on p "Clear Selection" at bounding box center [73, 66] width 48 height 9
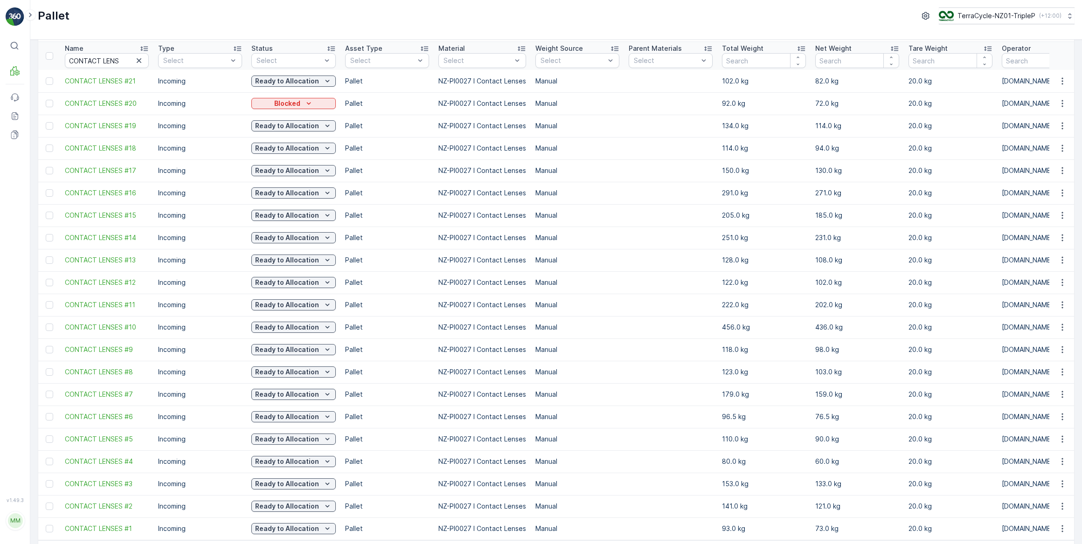
scroll to position [68, 0]
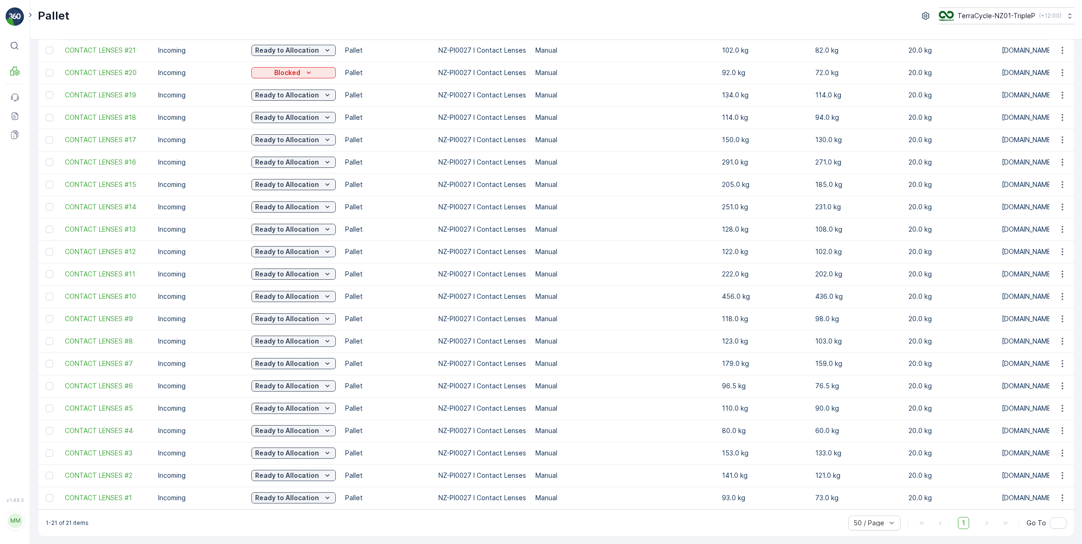
click at [49, 476] on td at bounding box center [49, 476] width 22 height 22
click at [49, 474] on div at bounding box center [49, 475] width 7 height 7
click at [46, 472] on input "checkbox" at bounding box center [46, 472] width 0 height 0
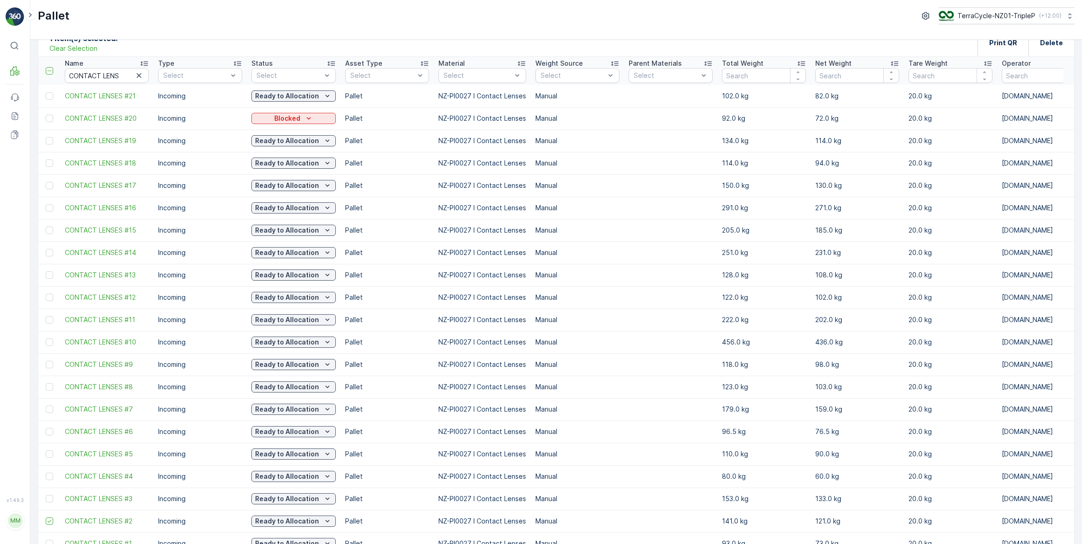
scroll to position [0, 0]
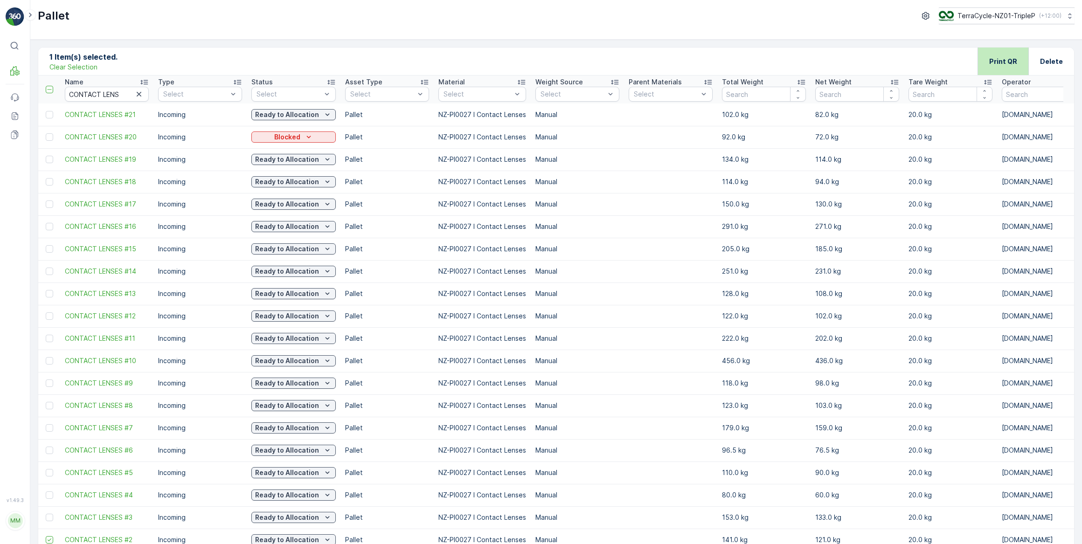
click at [1023, 62] on div "Print QR" at bounding box center [1003, 62] width 51 height 28
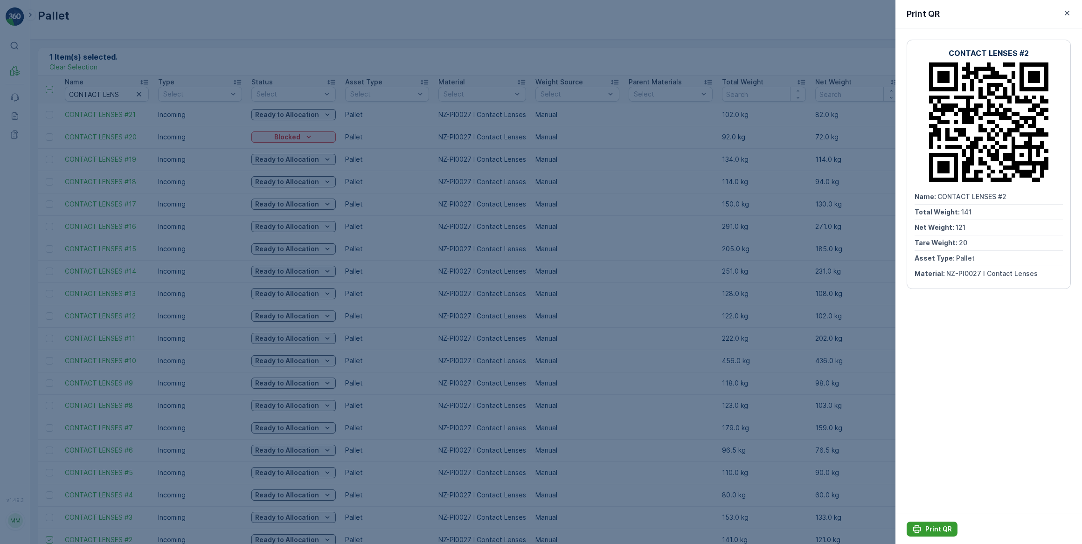
click at [942, 527] on p "Print QR" at bounding box center [938, 529] width 27 height 9
click at [303, 402] on div at bounding box center [541, 272] width 1082 height 544
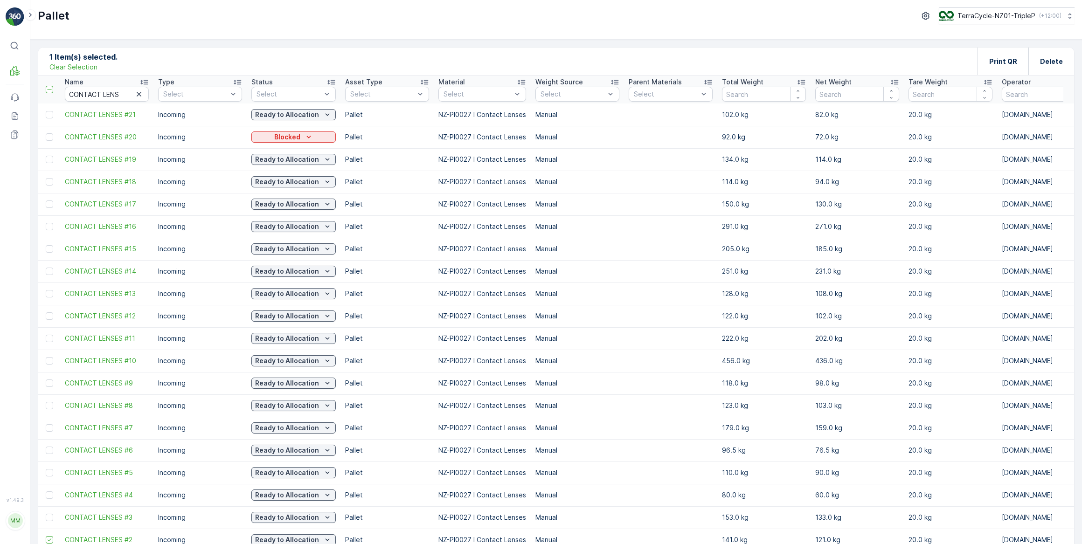
click at [82, 65] on p "Clear Selection" at bounding box center [73, 66] width 48 height 9
click at [141, 93] on icon "button" at bounding box center [138, 94] width 9 height 9
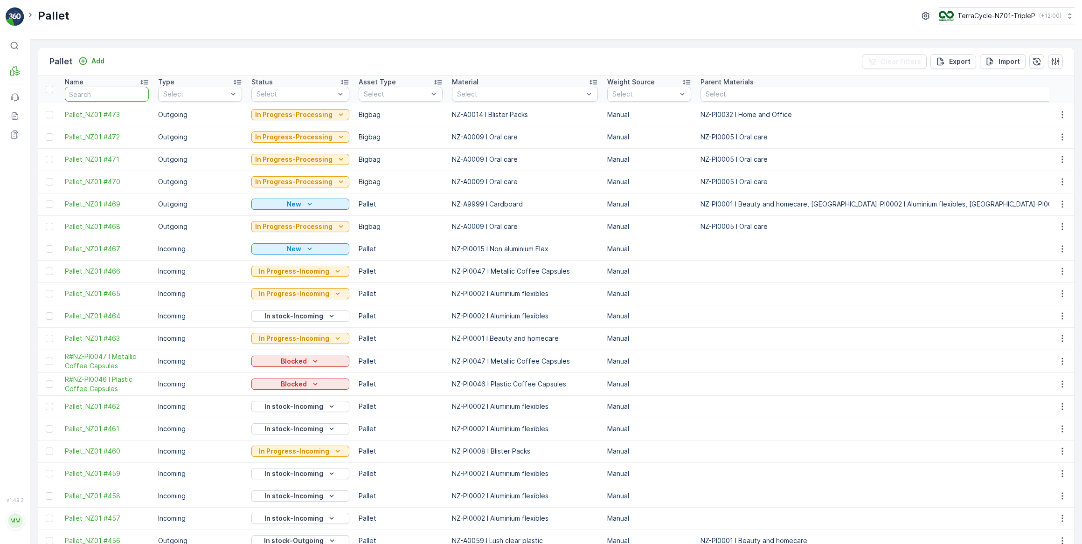
click at [111, 97] on input "text" at bounding box center [107, 94] width 84 height 15
type input "CORP #14"
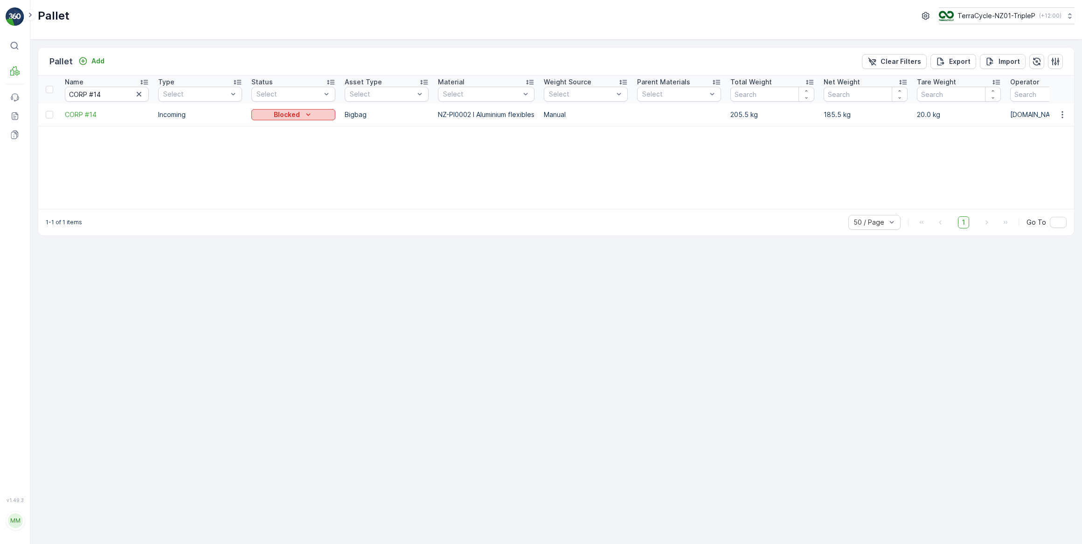
click at [296, 114] on p "Blocked" at bounding box center [287, 114] width 26 height 9
drag, startPoint x: 280, startPoint y: 155, endPoint x: 282, endPoint y: 139, distance: 16.9
click at [281, 154] on span "In stock-Incoming" at bounding box center [284, 154] width 54 height 9
click at [287, 108] on div "Blocked" at bounding box center [293, 114] width 84 height 13
click at [287, 113] on p "Blocked" at bounding box center [287, 114] width 26 height 9
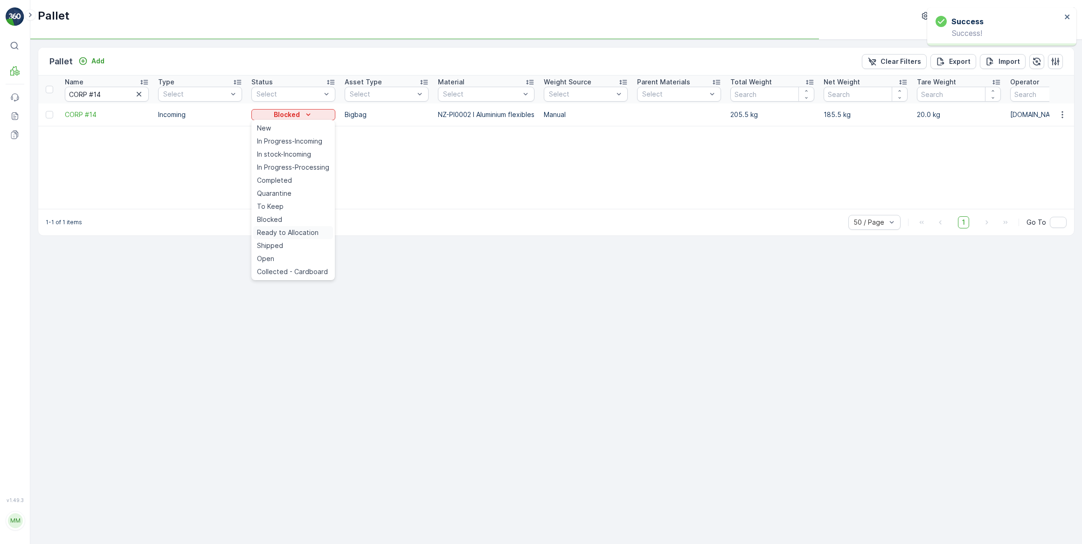
click at [285, 228] on span "Ready to Allocation" at bounding box center [288, 232] width 62 height 9
click at [1059, 112] on icon "button" at bounding box center [1062, 114] width 9 height 9
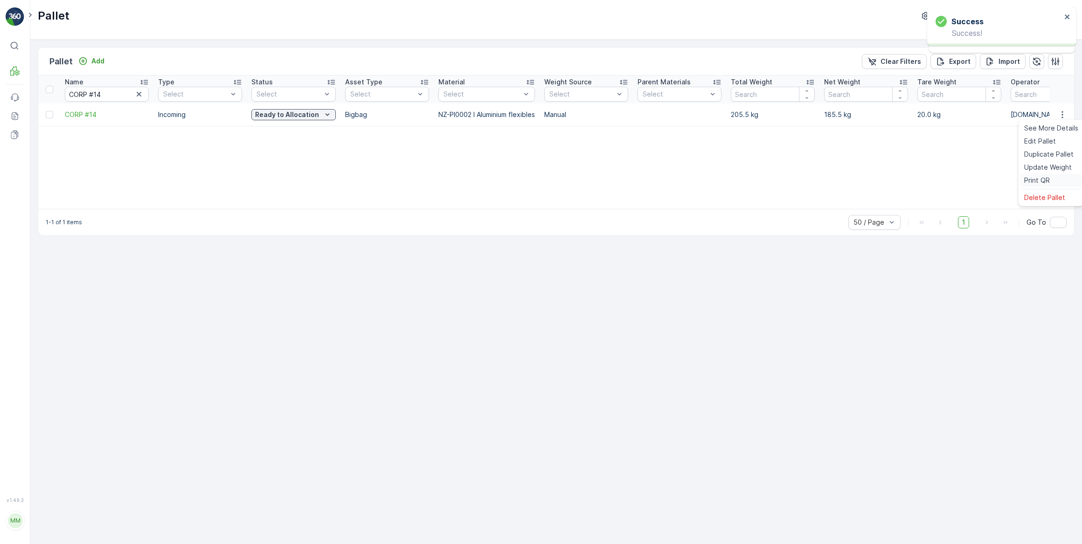
click at [1036, 180] on span "Print QR" at bounding box center [1037, 180] width 26 height 9
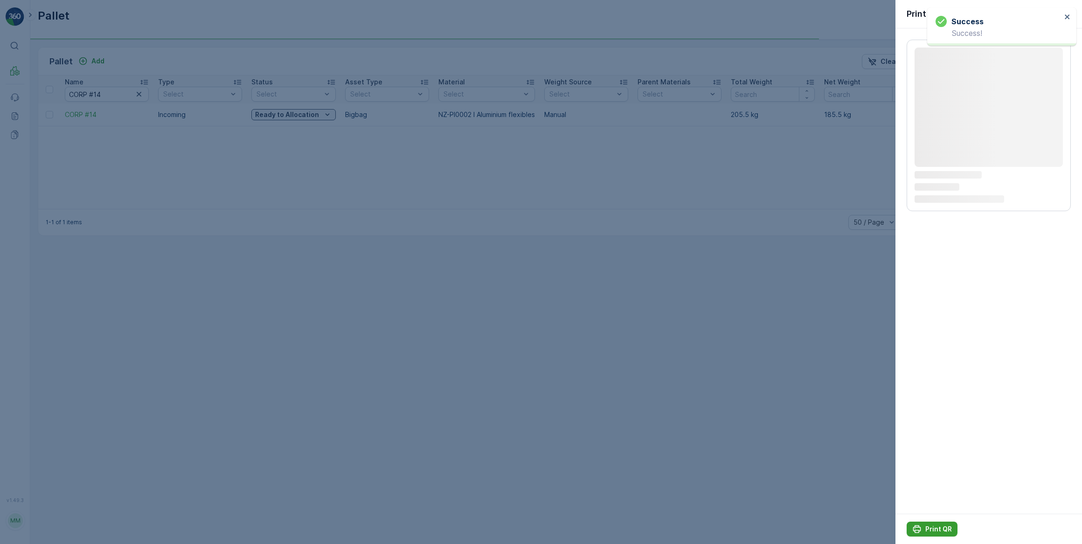
click at [929, 532] on p "Print QR" at bounding box center [938, 529] width 27 height 9
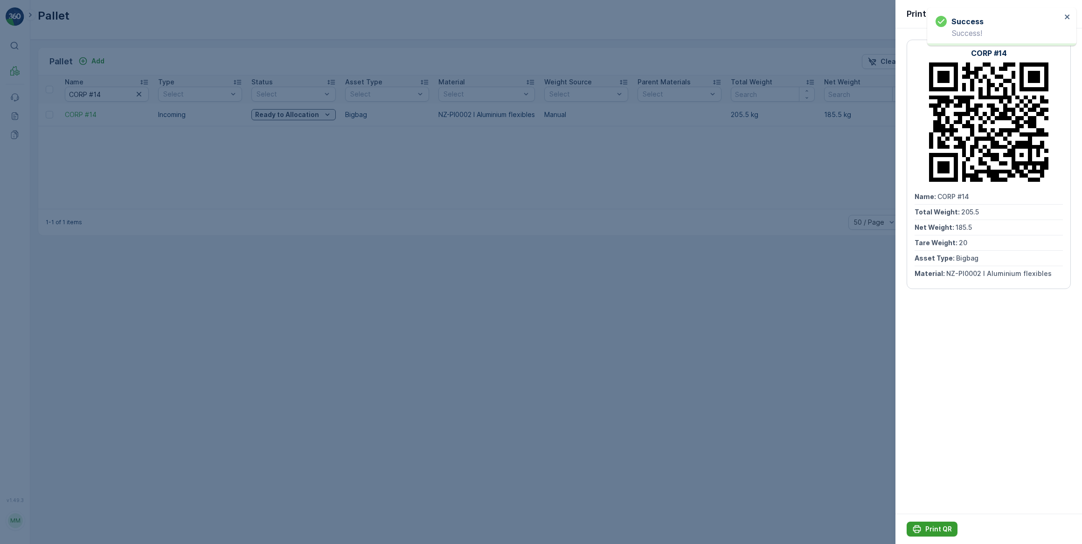
click at [930, 531] on p "Print QR" at bounding box center [938, 529] width 27 height 9
drag, startPoint x: 410, startPoint y: 367, endPoint x: 402, endPoint y: 348, distance: 20.9
click at [410, 367] on div at bounding box center [541, 272] width 1082 height 544
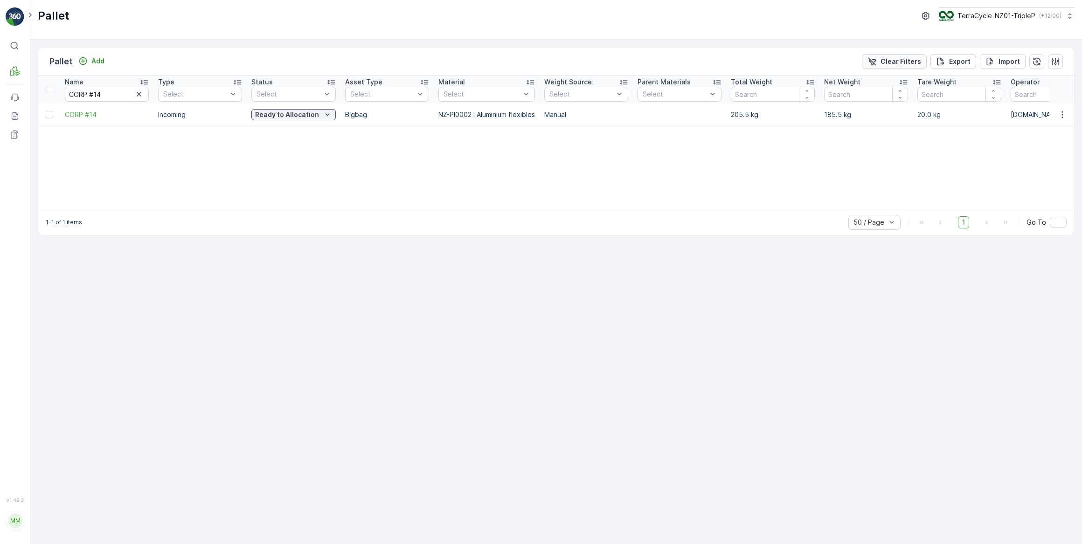
click at [910, 60] on p "Clear Filters" at bounding box center [901, 61] width 41 height 9
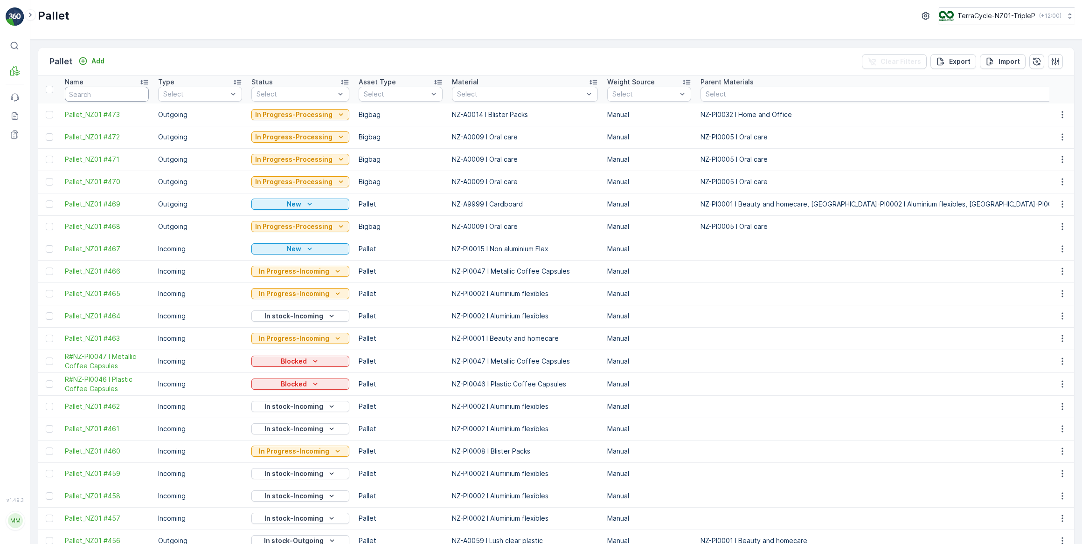
click at [81, 95] on input "text" at bounding box center [107, 94] width 84 height 15
type input "20447"
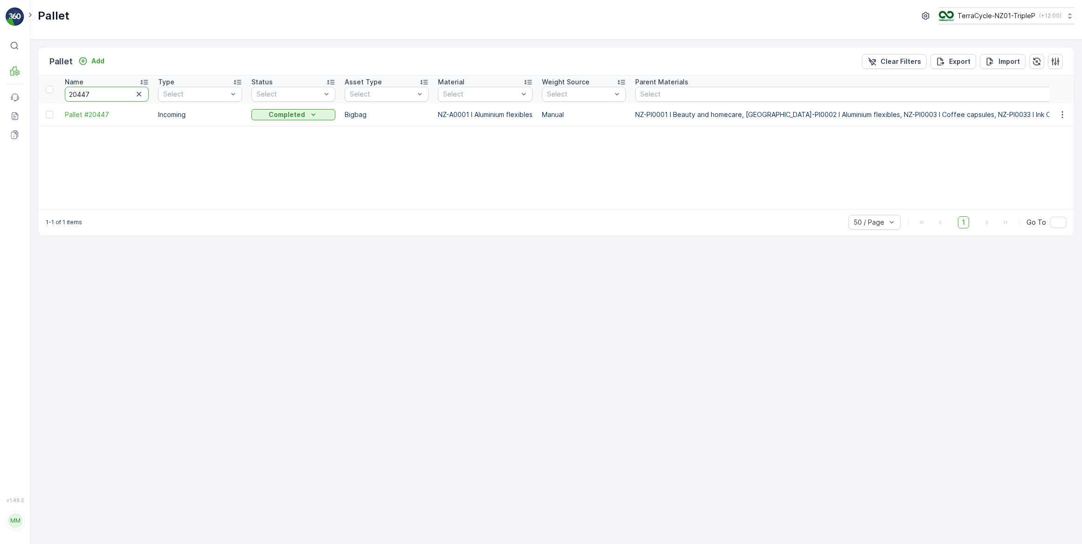
drag, startPoint x: 111, startPoint y: 97, endPoint x: 79, endPoint y: 92, distance: 32.9
click at [79, 92] on input "20447" at bounding box center [107, 94] width 84 height 15
type input "20171"
click at [275, 115] on p "Blocked" at bounding box center [287, 114] width 26 height 9
click at [292, 154] on div "Quarantine" at bounding box center [293, 154] width 80 height 13
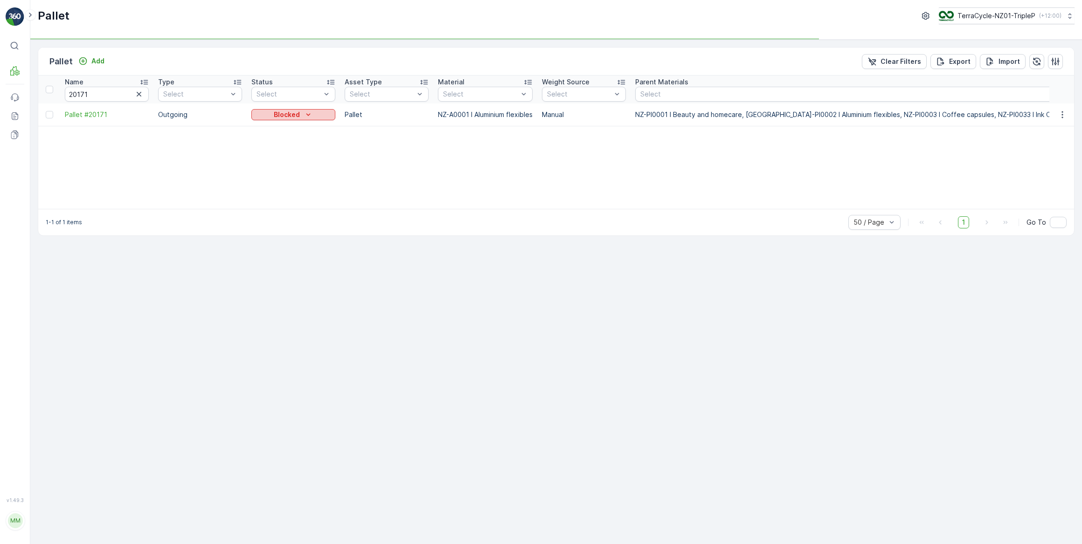
click at [294, 111] on p "Blocked" at bounding box center [287, 114] width 26 height 9
click at [277, 202] on span "Ready to Allocation" at bounding box center [288, 206] width 62 height 9
click at [293, 114] on p "Blocked" at bounding box center [287, 114] width 26 height 9
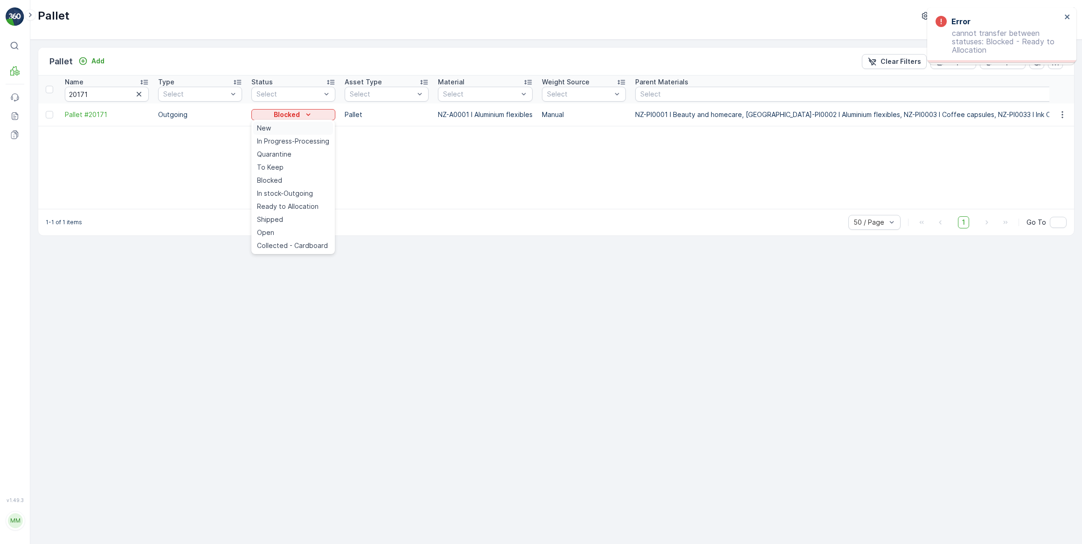
click at [289, 129] on div "New" at bounding box center [293, 128] width 80 height 13
click at [291, 118] on p "Blocked" at bounding box center [287, 114] width 26 height 9
click at [289, 167] on div "To Keep" at bounding box center [293, 167] width 80 height 13
click at [297, 117] on p "Blocked" at bounding box center [287, 114] width 26 height 9
click at [295, 191] on span "In stock-Outgoing" at bounding box center [285, 193] width 56 height 9
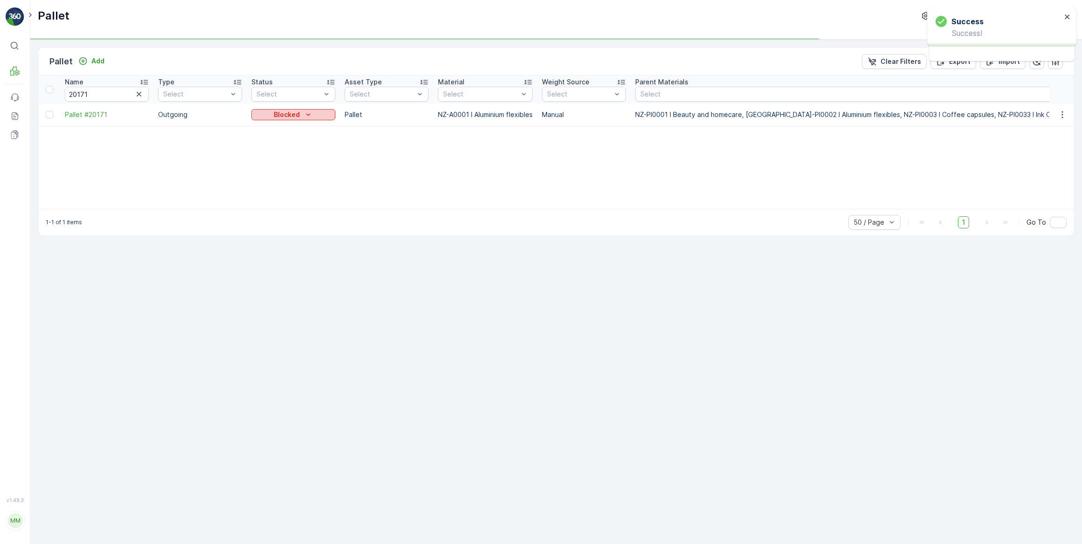
click at [315, 115] on div "Blocked" at bounding box center [293, 114] width 76 height 9
click at [315, 116] on p "In stock-Outgoing" at bounding box center [287, 114] width 60 height 9
click at [304, 202] on span "Ready to Allocation" at bounding box center [288, 206] width 62 height 9
drag, startPoint x: 102, startPoint y: 97, endPoint x: 66, endPoint y: 95, distance: 36.0
click at [66, 95] on input "20171" at bounding box center [107, 94] width 84 height 15
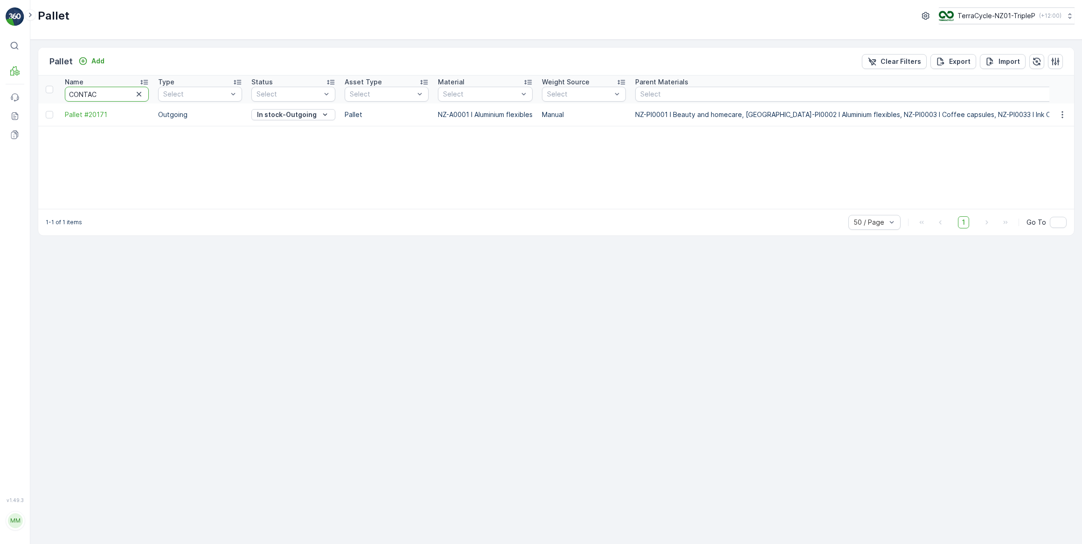
type input "CONTACT"
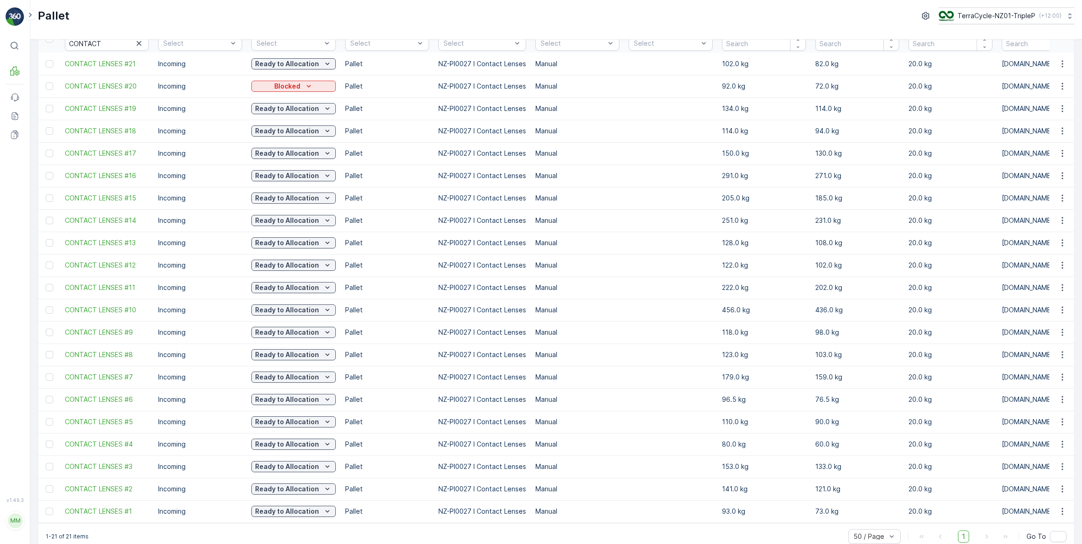
scroll to position [68, 0]
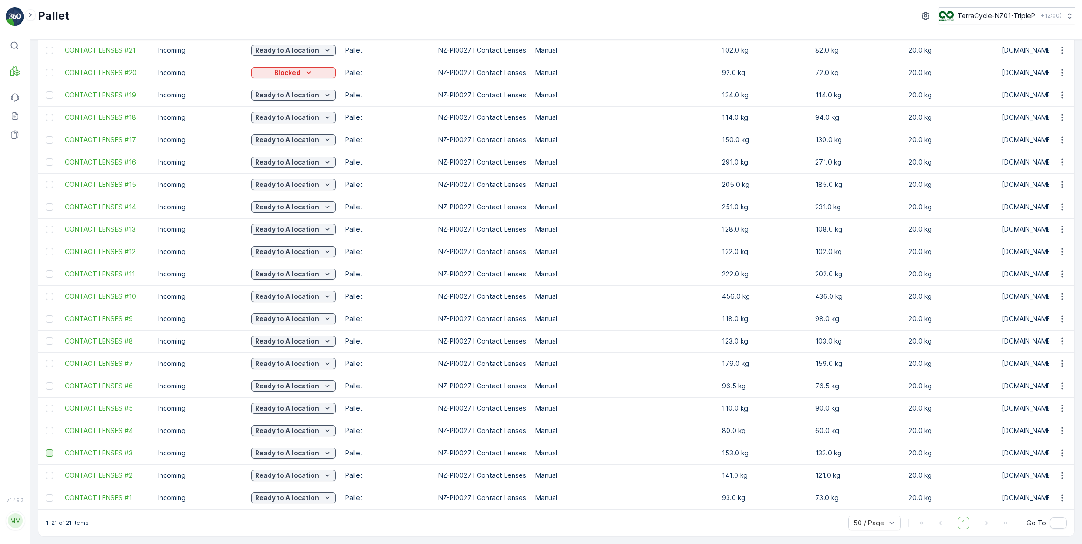
click at [50, 450] on div at bounding box center [49, 453] width 7 height 7
click at [46, 450] on input "checkbox" at bounding box center [46, 450] width 0 height 0
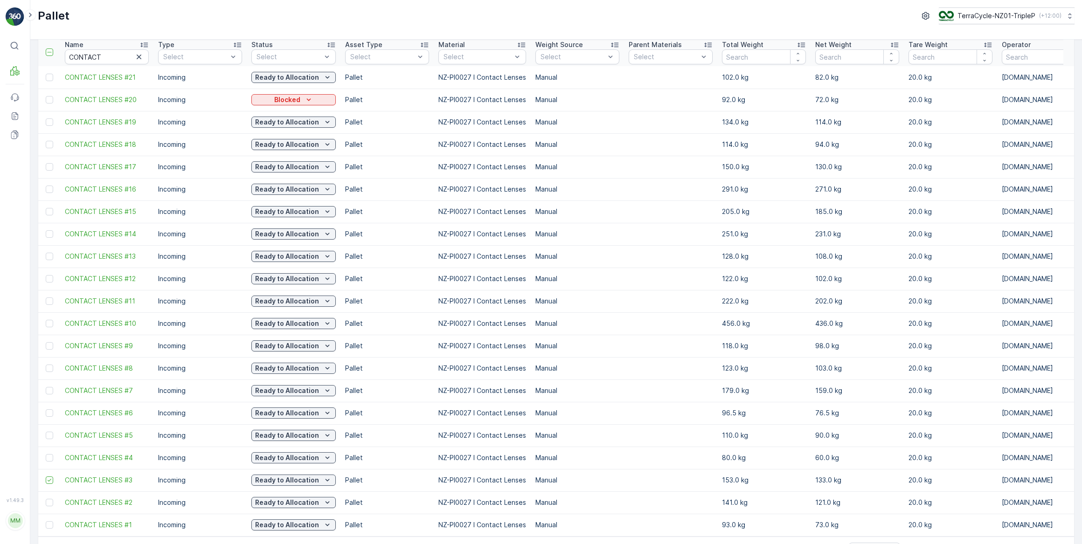
scroll to position [0, 0]
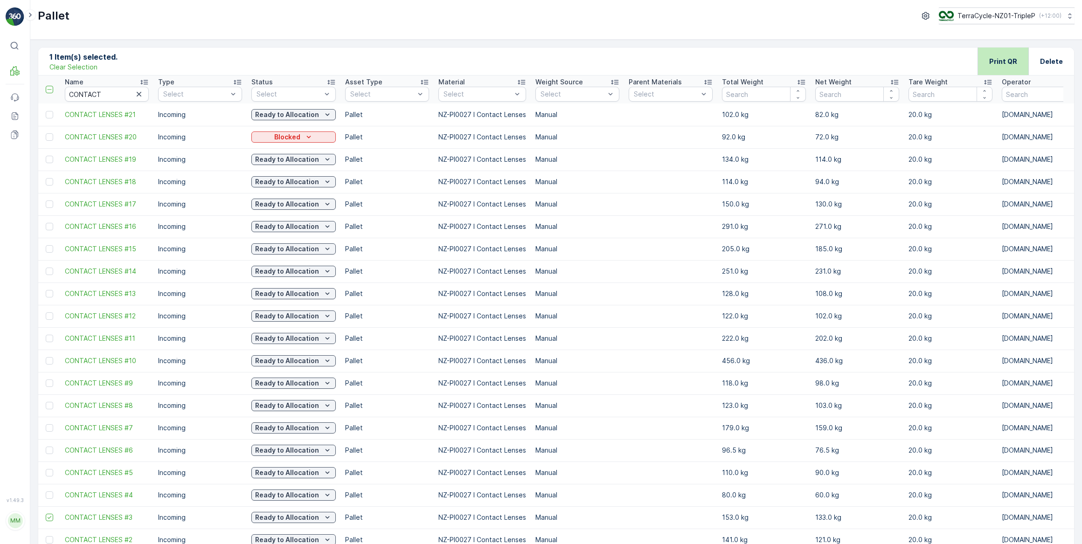
click at [993, 63] on p "Print QR" at bounding box center [1003, 61] width 28 height 9
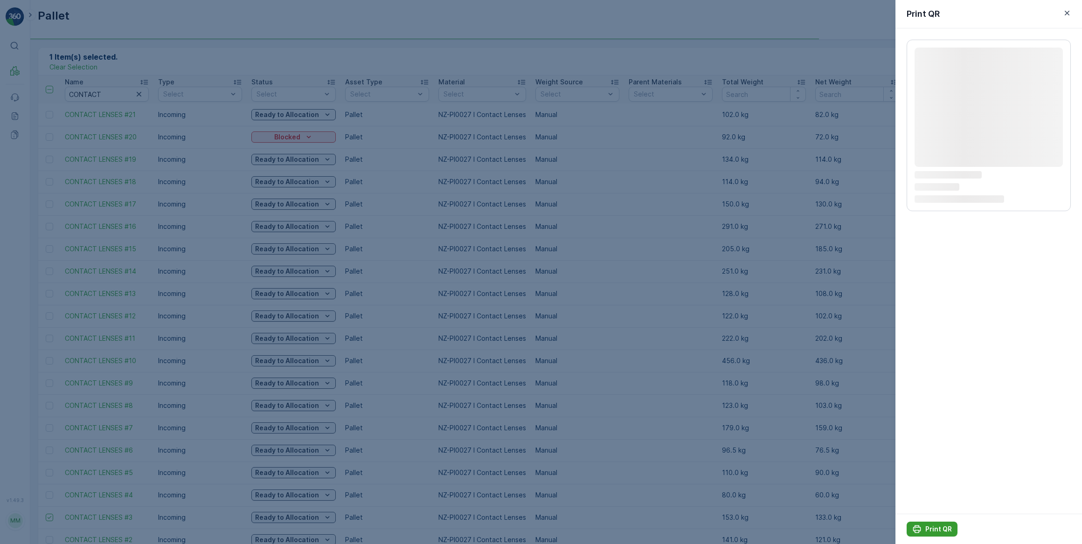
click at [944, 530] on p "Print QR" at bounding box center [938, 529] width 27 height 9
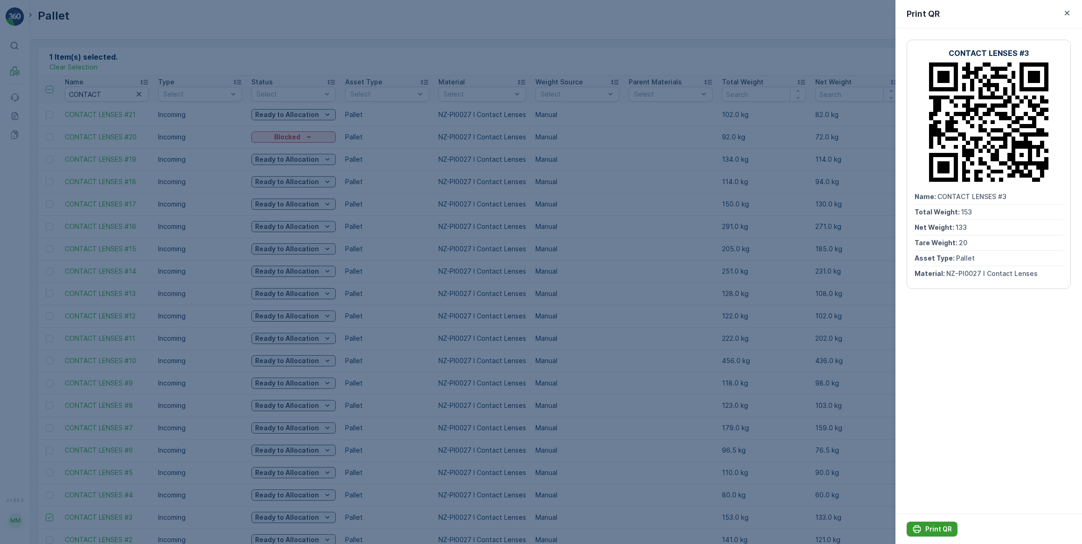
click at [944, 530] on p "Print QR" at bounding box center [938, 529] width 27 height 9
drag, startPoint x: 46, startPoint y: 77, endPoint x: 71, endPoint y: 2, distance: 79.4
click at [47, 76] on div at bounding box center [541, 272] width 1082 height 544
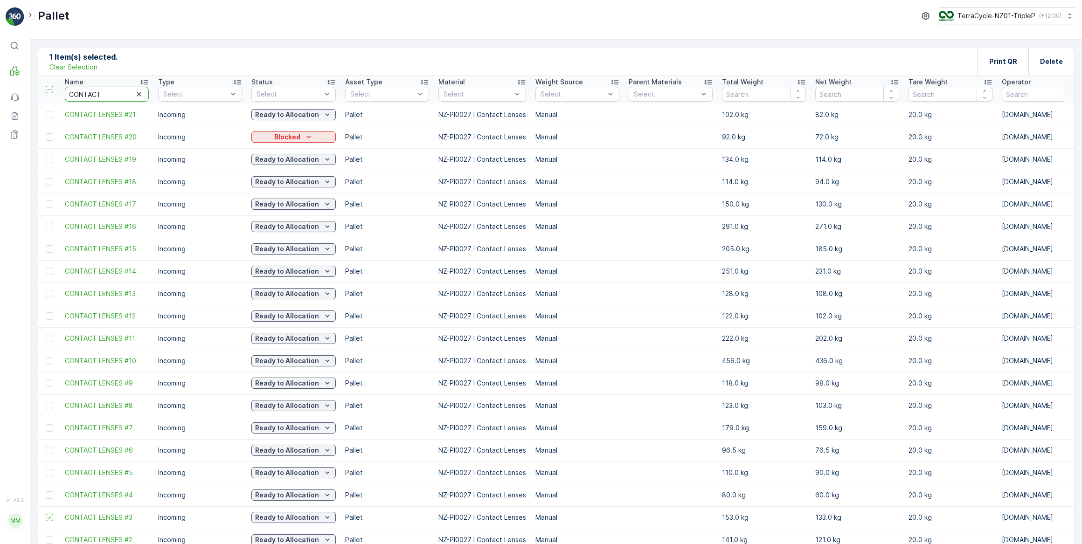
drag, startPoint x: 125, startPoint y: 94, endPoint x: -2, endPoint y: 91, distance: 126.9
click at [0, 91] on html "⌘B MRF Events Reports Documents v 1.49.3 MM MRF.NZ clemence.vasseur@terracycle.…" at bounding box center [541, 272] width 1082 height 544
click at [59, 66] on p "Clear Selection" at bounding box center [73, 66] width 48 height 9
drag, startPoint x: 105, startPoint y: 92, endPoint x: 26, endPoint y: 90, distance: 79.3
click at [26, 90] on div "⌘B MRF Events Reports Documents v 1.49.3 MM MRF.NZ clemence.vasseur@terracycle.…" at bounding box center [541, 272] width 1082 height 544
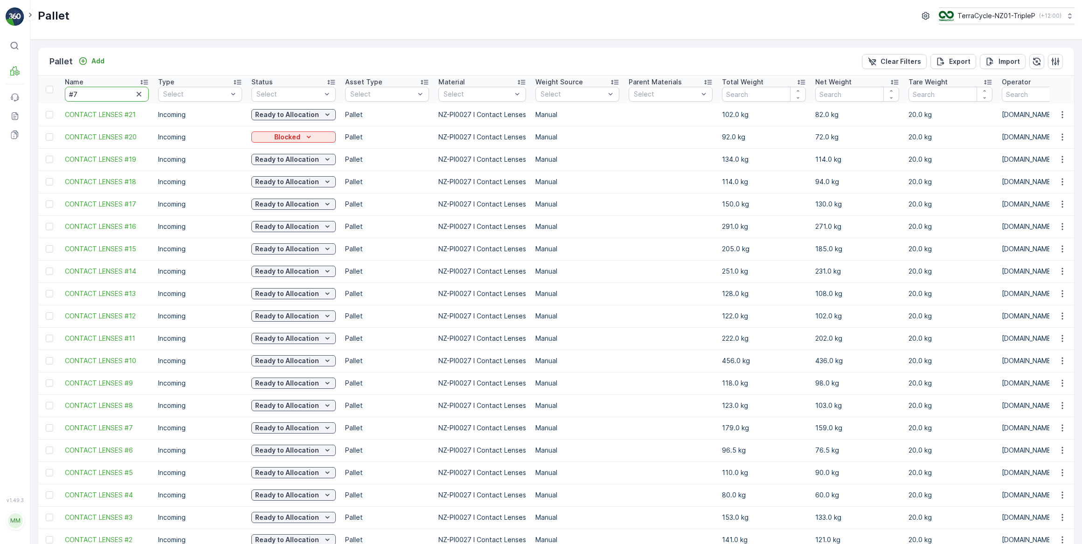
type input "#77"
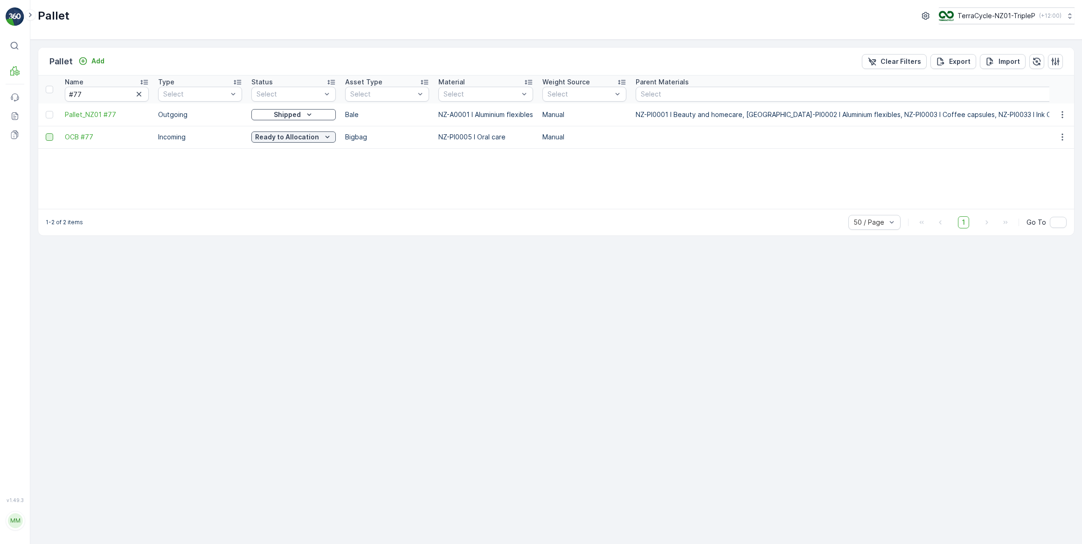
click at [47, 135] on div at bounding box center [49, 136] width 7 height 7
click at [46, 133] on input "checkbox" at bounding box center [46, 133] width 0 height 0
click at [1017, 62] on p "Print QR" at bounding box center [1003, 61] width 28 height 9
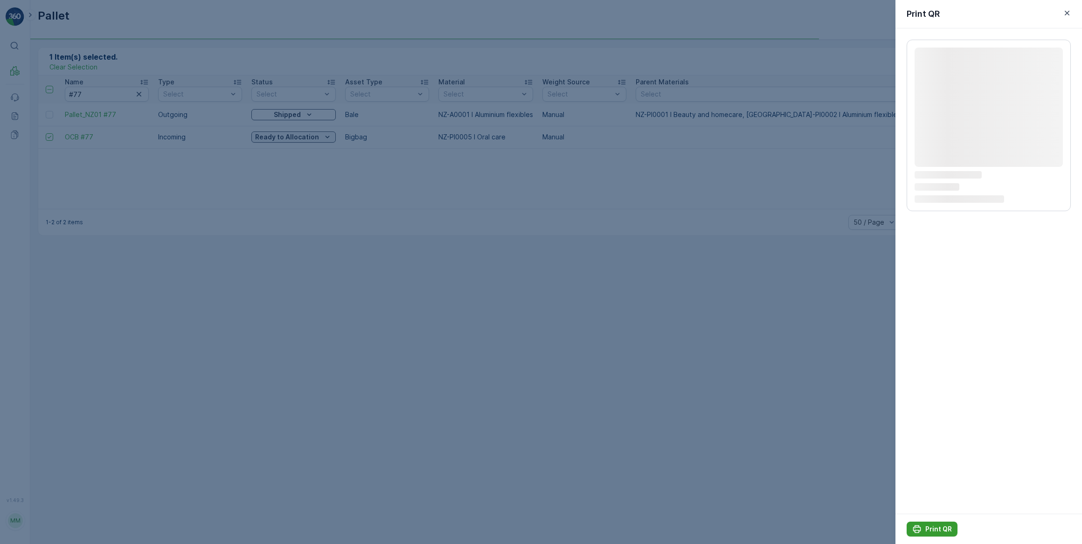
click at [942, 529] on p "Print QR" at bounding box center [938, 529] width 27 height 9
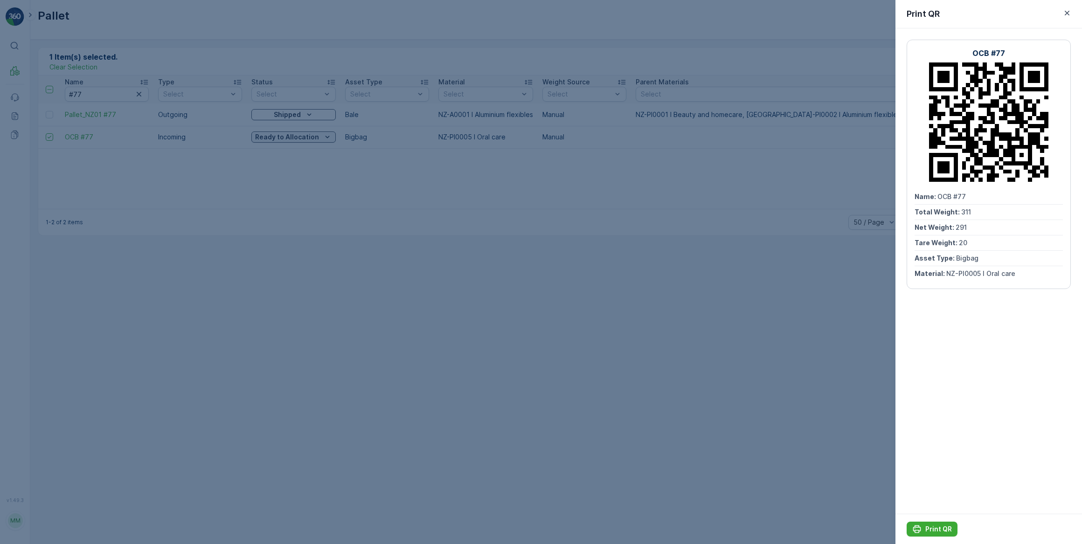
click at [367, 239] on div at bounding box center [541, 272] width 1082 height 544
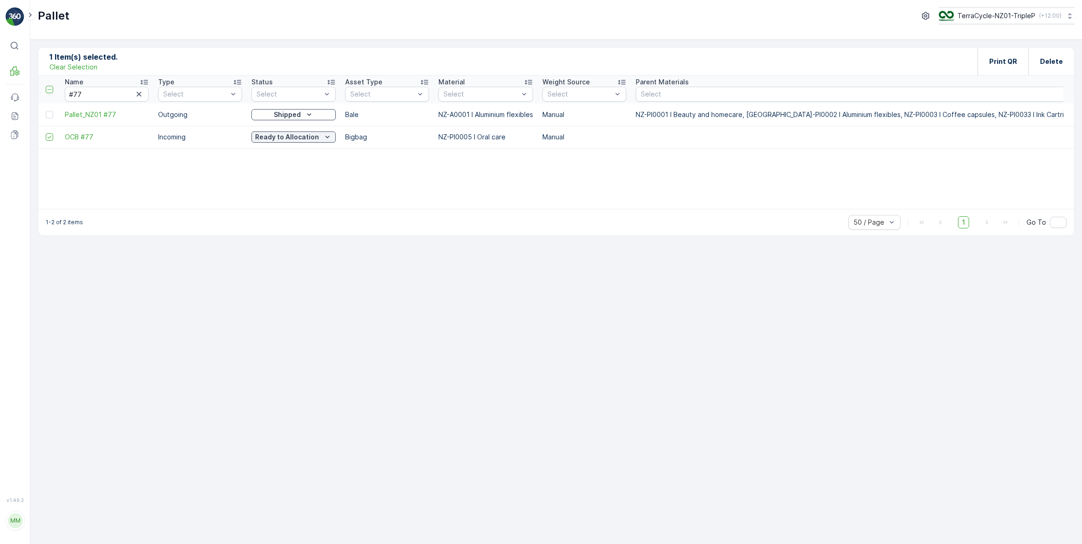
click at [83, 69] on p "Clear Selection" at bounding box center [73, 66] width 48 height 9
click at [84, 96] on input "#77" at bounding box center [107, 94] width 84 height 15
type input "#78"
click at [47, 136] on div at bounding box center [49, 136] width 7 height 7
click at [46, 133] on input "checkbox" at bounding box center [46, 133] width 0 height 0
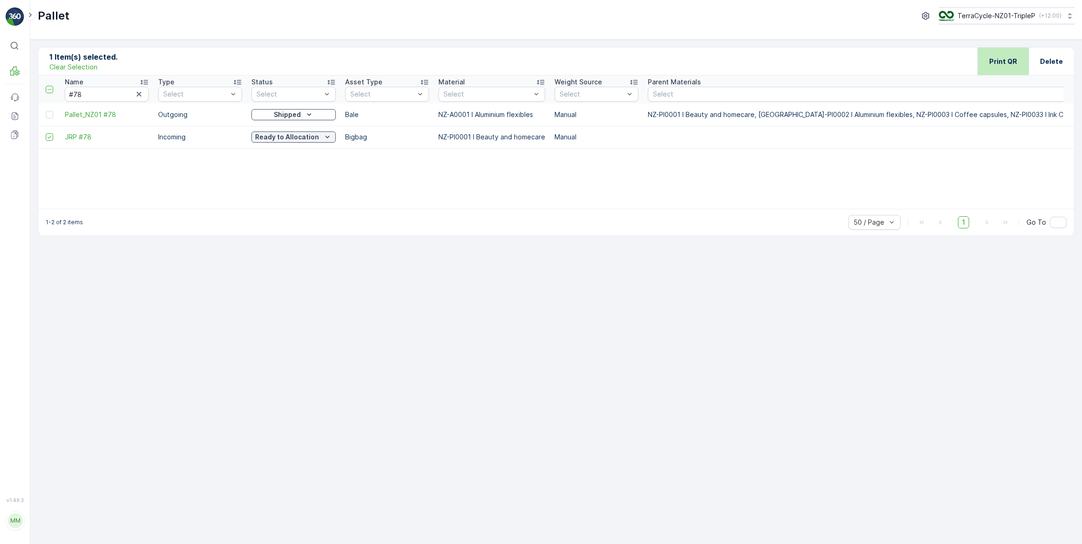
click at [1021, 73] on div "Print QR" at bounding box center [1003, 62] width 51 height 28
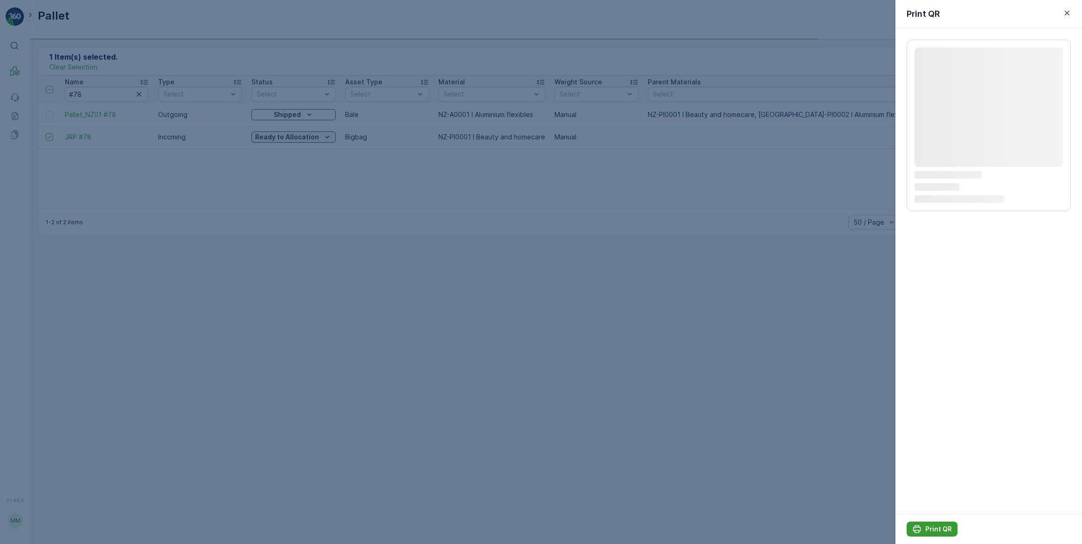
click at [941, 531] on p "Print QR" at bounding box center [938, 529] width 27 height 9
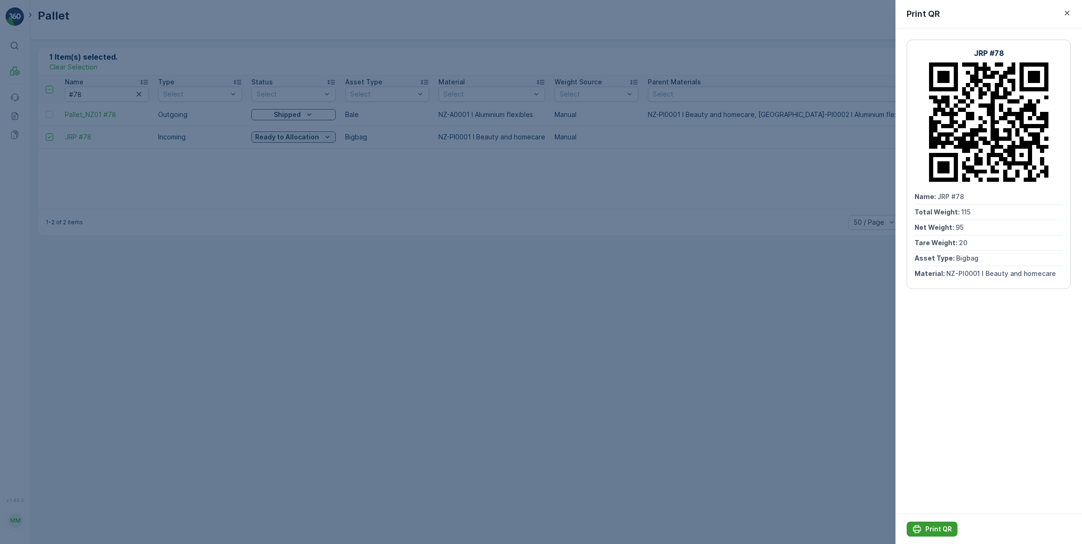
click at [916, 528] on icon "Print QR" at bounding box center [917, 530] width 8 height 8
drag, startPoint x: 171, startPoint y: 280, endPoint x: 168, endPoint y: 264, distance: 16.6
click at [171, 279] on div at bounding box center [541, 272] width 1082 height 544
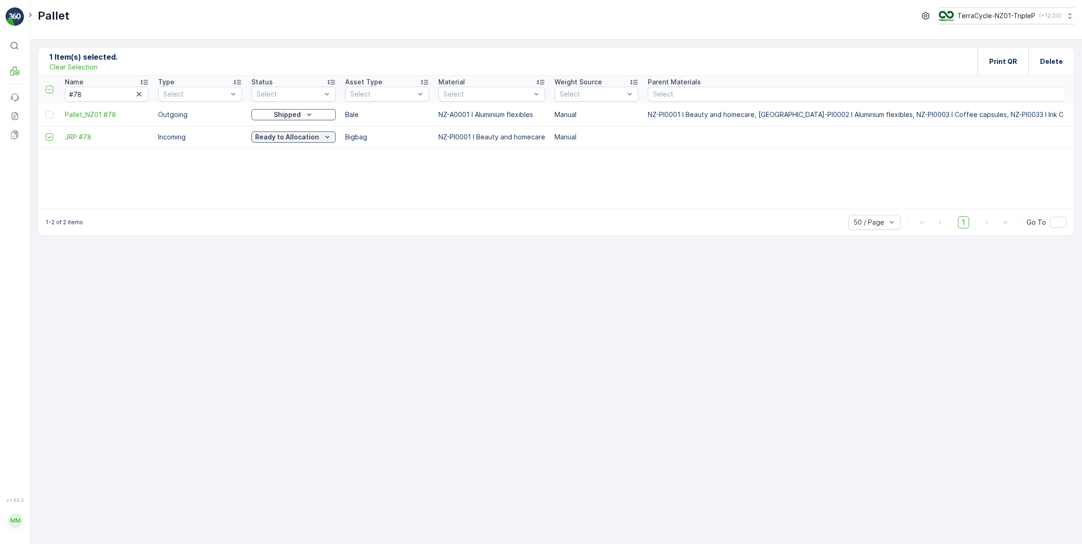
click at [80, 65] on p "Clear Selection" at bounding box center [73, 66] width 48 height 9
drag, startPoint x: 97, startPoint y: 96, endPoint x: 44, endPoint y: 96, distance: 52.2
type input "DGB"
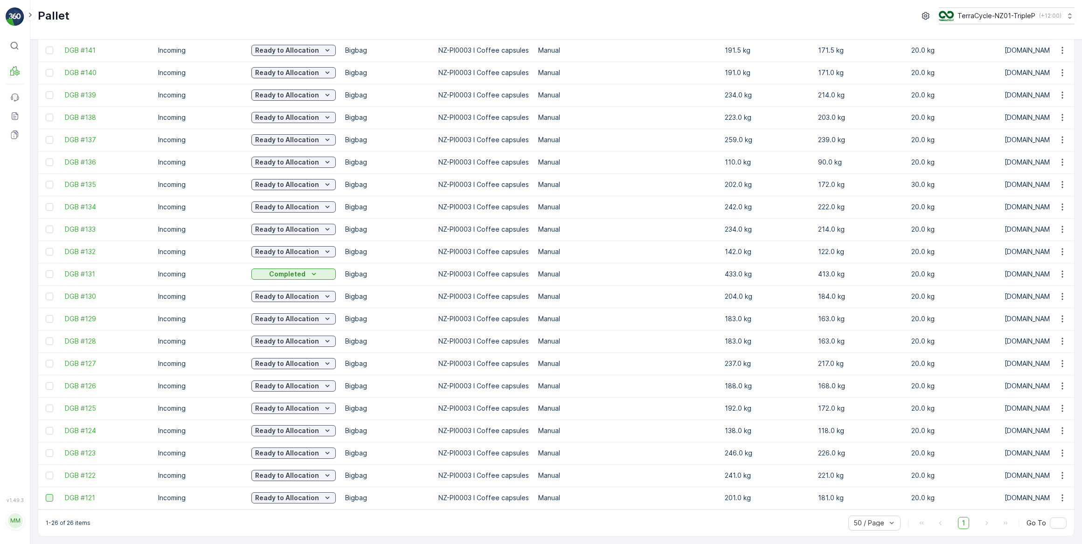
click at [50, 494] on div at bounding box center [49, 497] width 7 height 7
click at [46, 494] on input "checkbox" at bounding box center [46, 494] width 0 height 0
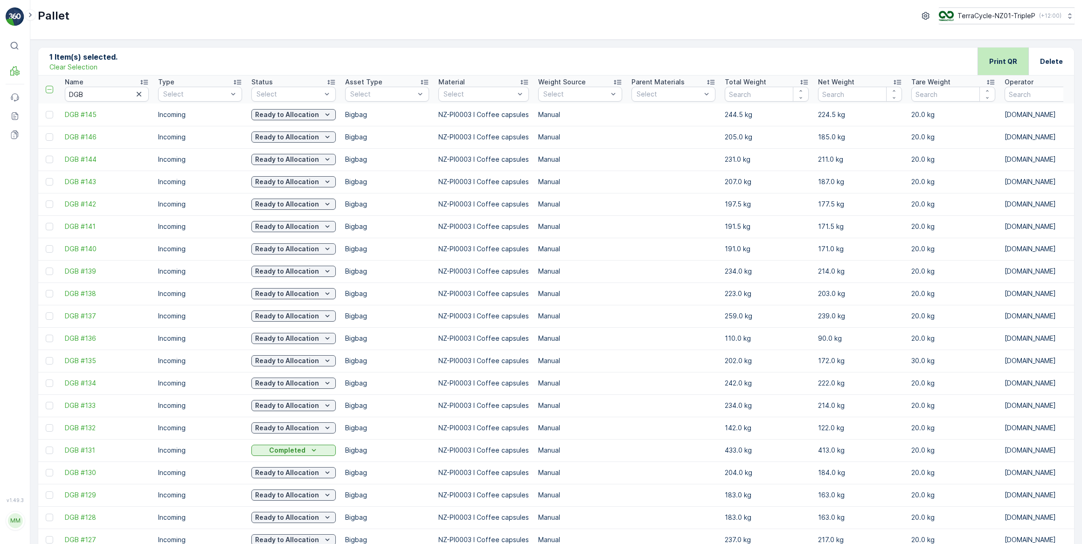
click at [994, 66] on div "Print QR" at bounding box center [1003, 62] width 28 height 28
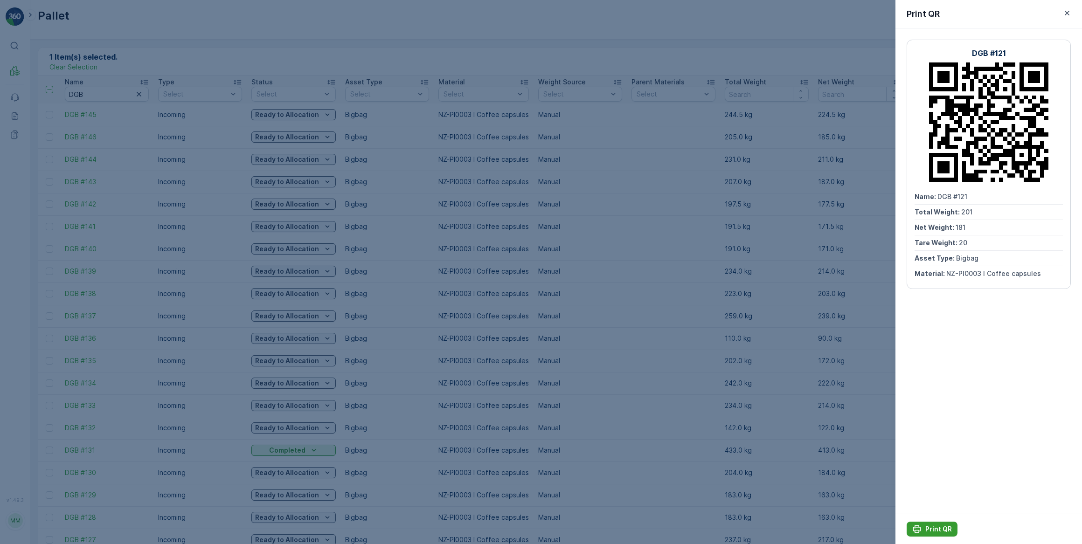
click at [932, 528] on p "Print QR" at bounding box center [938, 529] width 27 height 9
click at [127, 112] on div at bounding box center [541, 272] width 1082 height 544
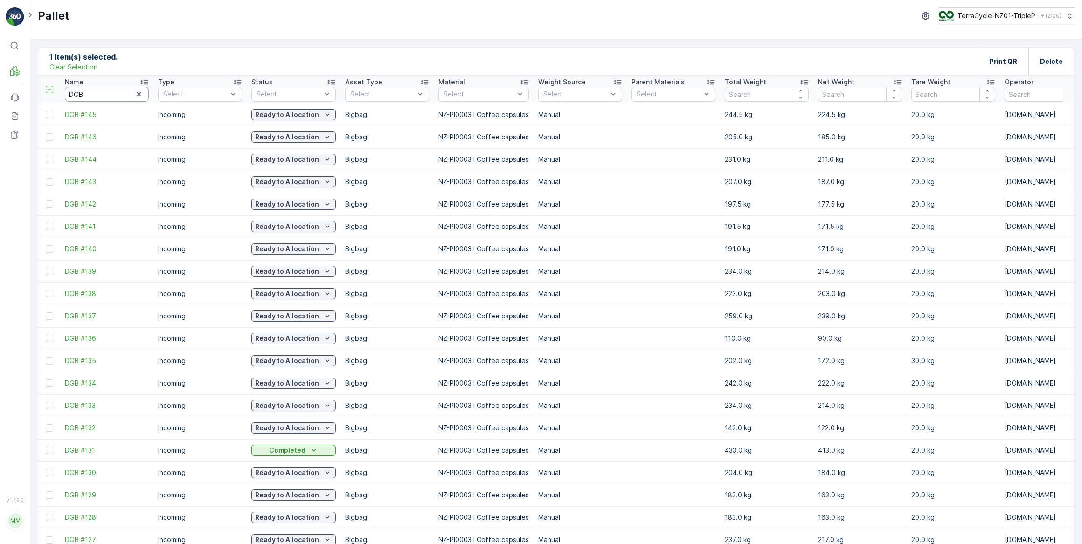
click at [116, 99] on input "DGB" at bounding box center [107, 94] width 84 height 15
click at [116, 98] on input "DGB" at bounding box center [107, 94] width 84 height 15
type input "#120"
click at [93, 69] on p "Clear Selection" at bounding box center [73, 66] width 48 height 9
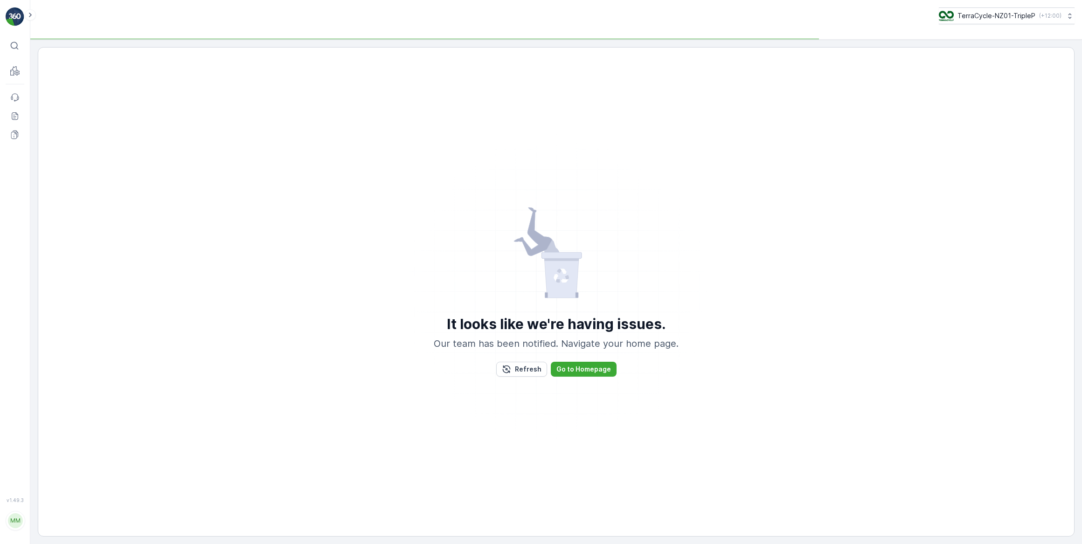
click at [71, 64] on div "It looks like we're having issues. Our team has been notified. Navigate your ho…" at bounding box center [555, 292] width 1013 height 470
click at [518, 368] on p "Refresh" at bounding box center [528, 369] width 27 height 9
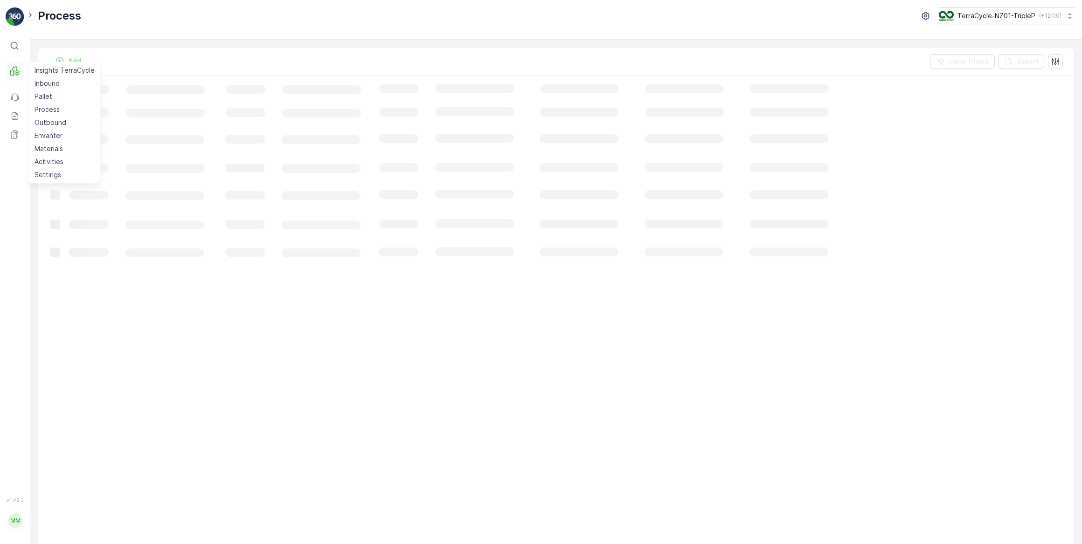
click at [15, 70] on icon at bounding box center [14, 70] width 9 height 9
click at [57, 123] on p "Outbound" at bounding box center [51, 122] width 32 height 9
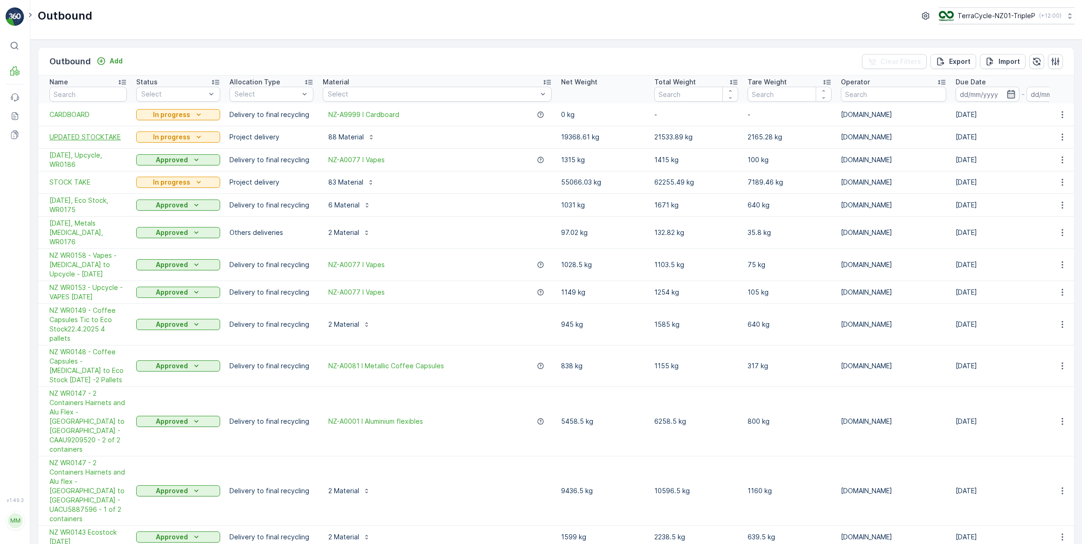
click at [93, 138] on span "UPDATED STOCKTAKE" at bounding box center [87, 136] width 77 height 9
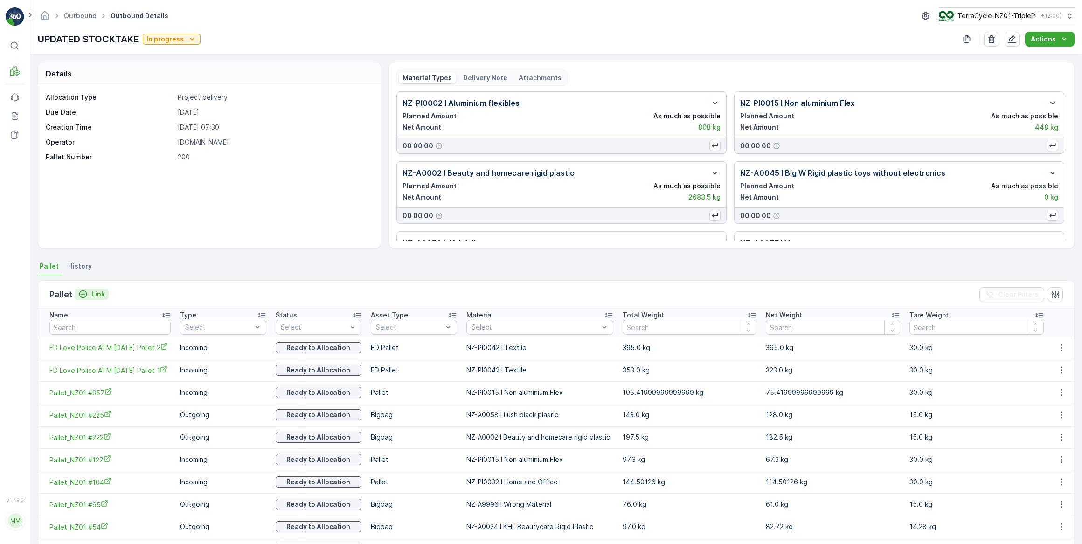
click at [95, 295] on p "Link" at bounding box center [98, 294] width 14 height 9
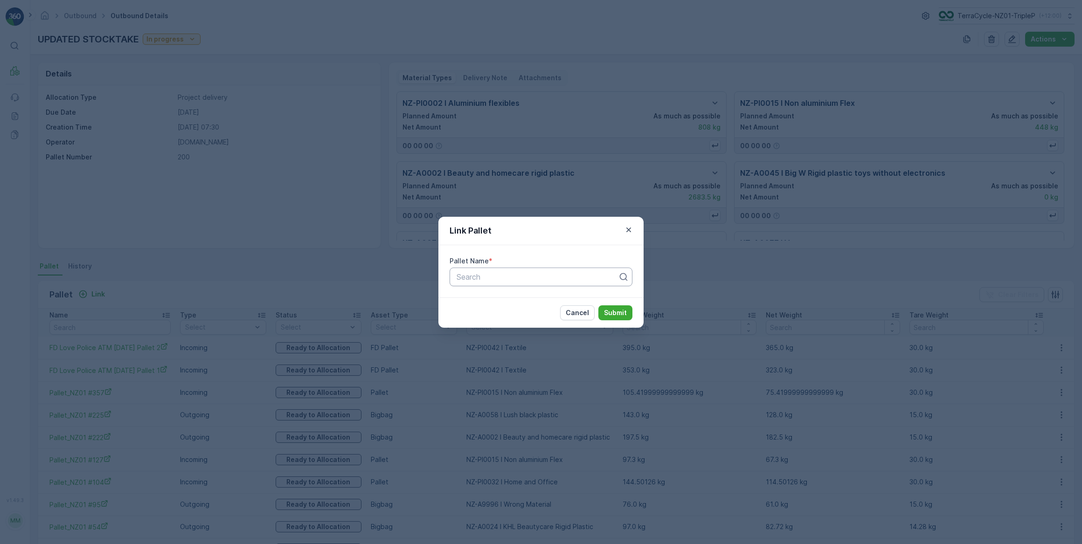
click at [499, 275] on div at bounding box center [537, 277] width 163 height 8
type input "20495"
click at [526, 299] on div "Pallet #20495" at bounding box center [541, 300] width 172 height 8
click at [611, 316] on p "Submit" at bounding box center [615, 312] width 23 height 9
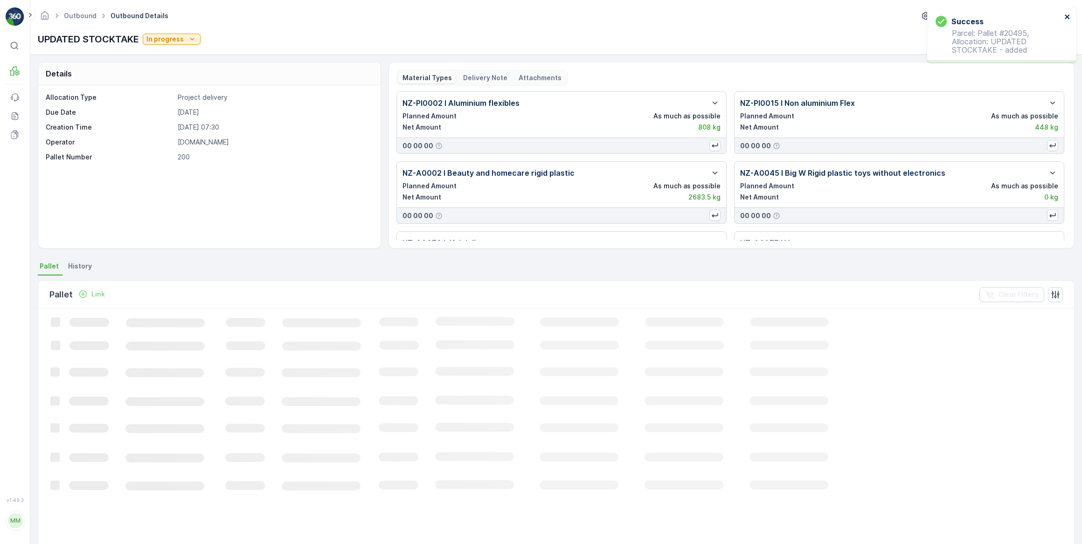
click at [1068, 17] on icon "close" at bounding box center [1067, 16] width 5 height 5
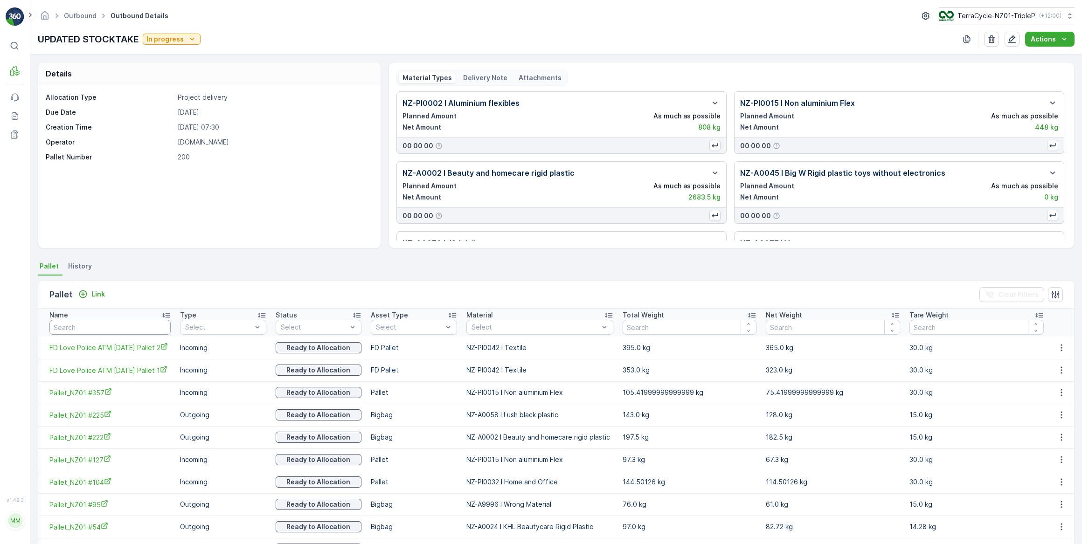
click at [109, 328] on input "text" at bounding box center [109, 327] width 121 height 15
type input "VRP"
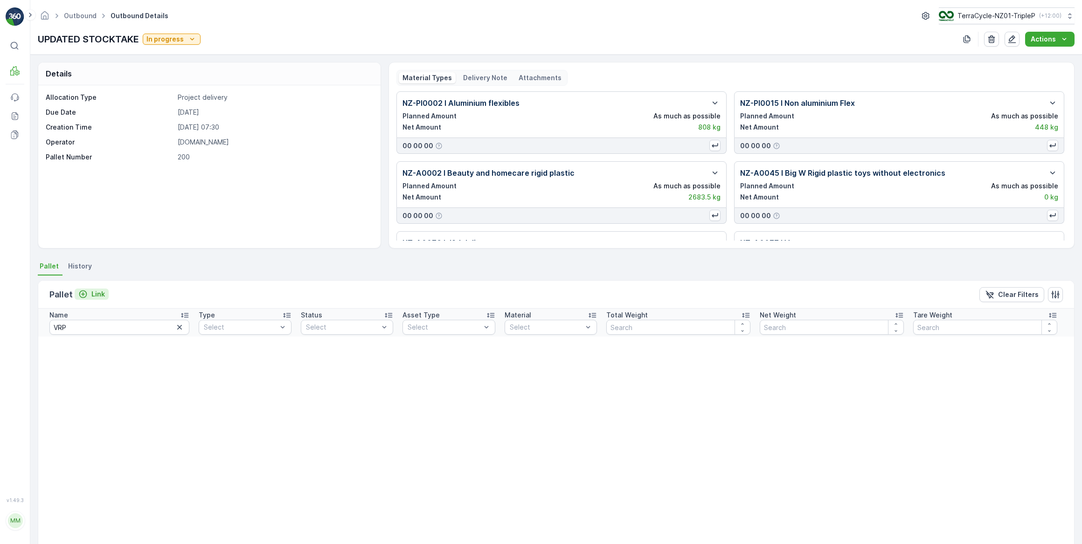
click at [97, 293] on p "Link" at bounding box center [98, 294] width 14 height 9
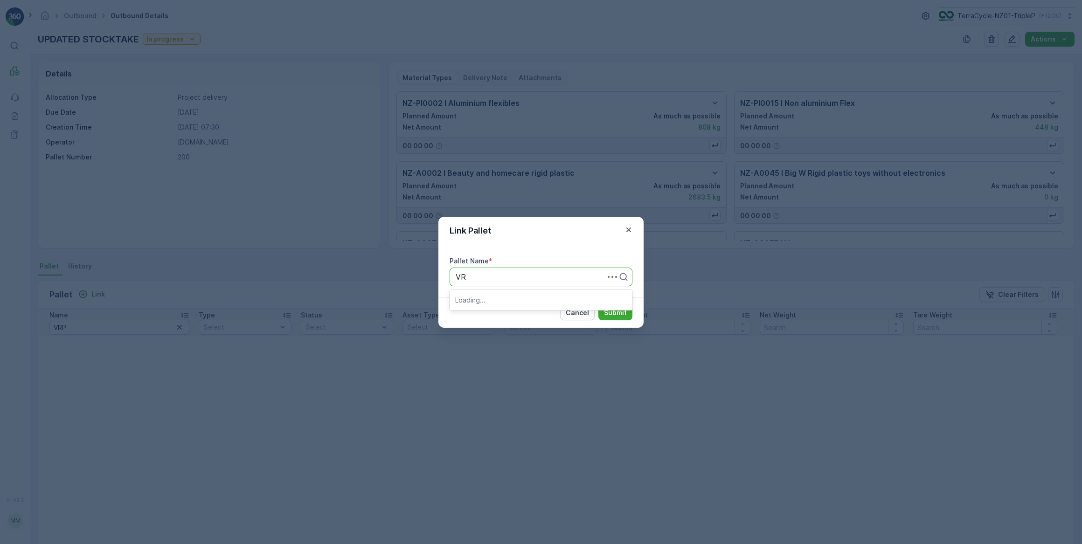
type input "VRP"
click at [544, 314] on div "VRP VAPES - #36" at bounding box center [541, 316] width 172 height 8
click at [610, 311] on p "Submit" at bounding box center [615, 312] width 23 height 9
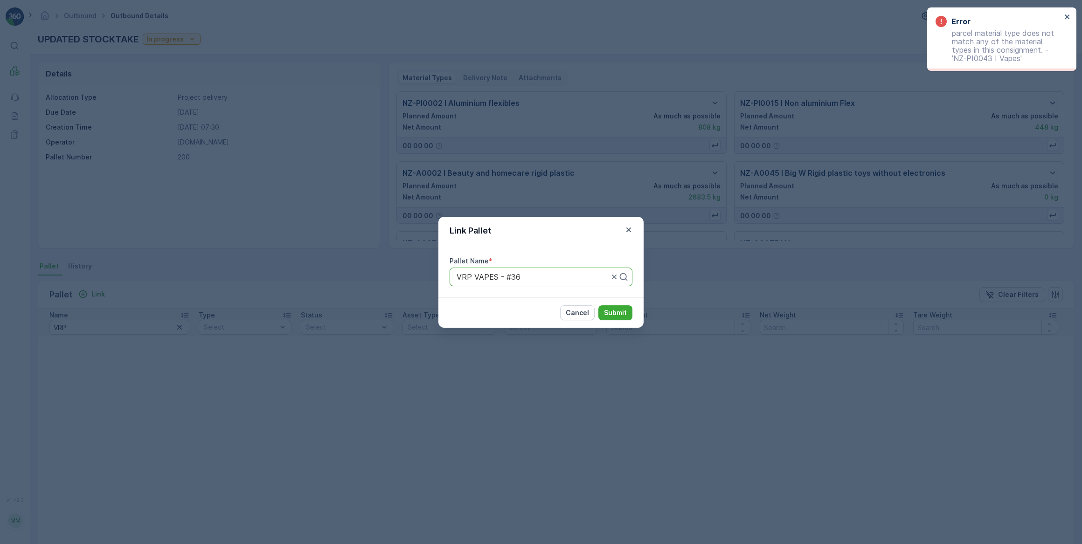
click at [569, 157] on div "Link Pallet Pallet Name * VRP VAPES - #36 Cancel Submit" at bounding box center [541, 272] width 1082 height 544
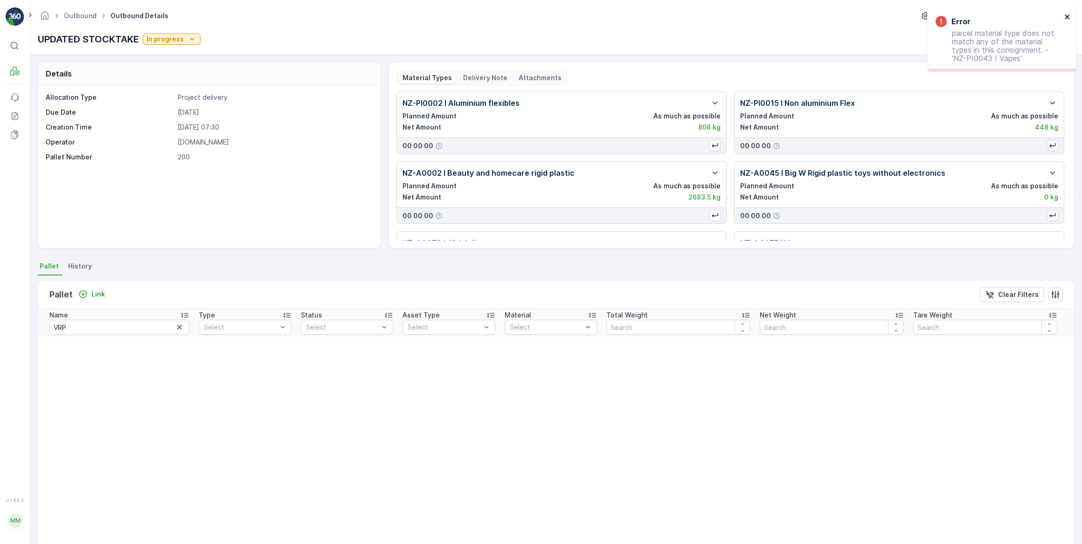
click at [1066, 16] on icon "close" at bounding box center [1067, 16] width 7 height 7
click at [1011, 40] on icon "button" at bounding box center [1012, 39] width 8 height 8
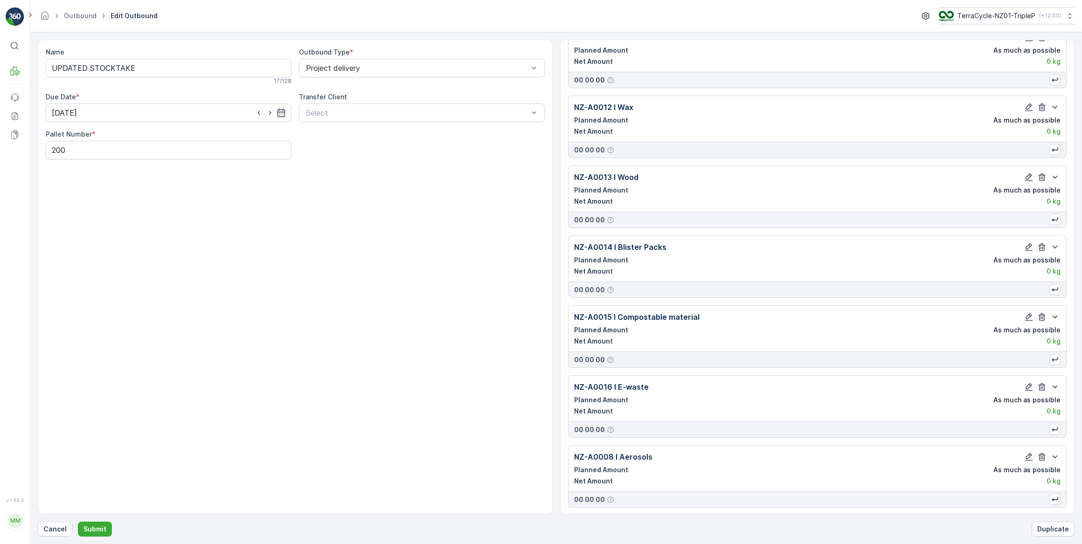
scroll to position [5731, 0]
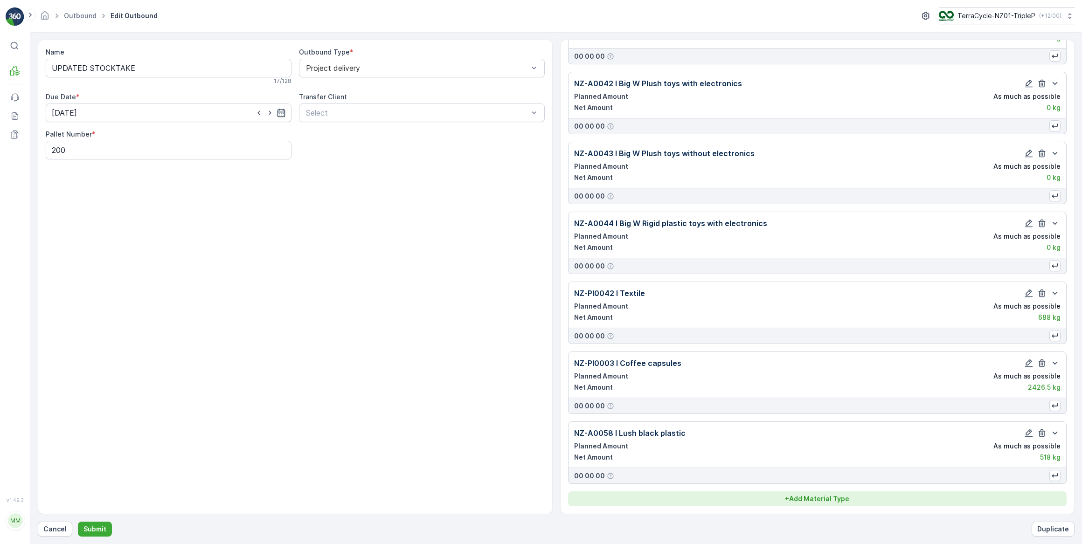
click at [841, 499] on p "+ Add Material Type" at bounding box center [817, 498] width 64 height 9
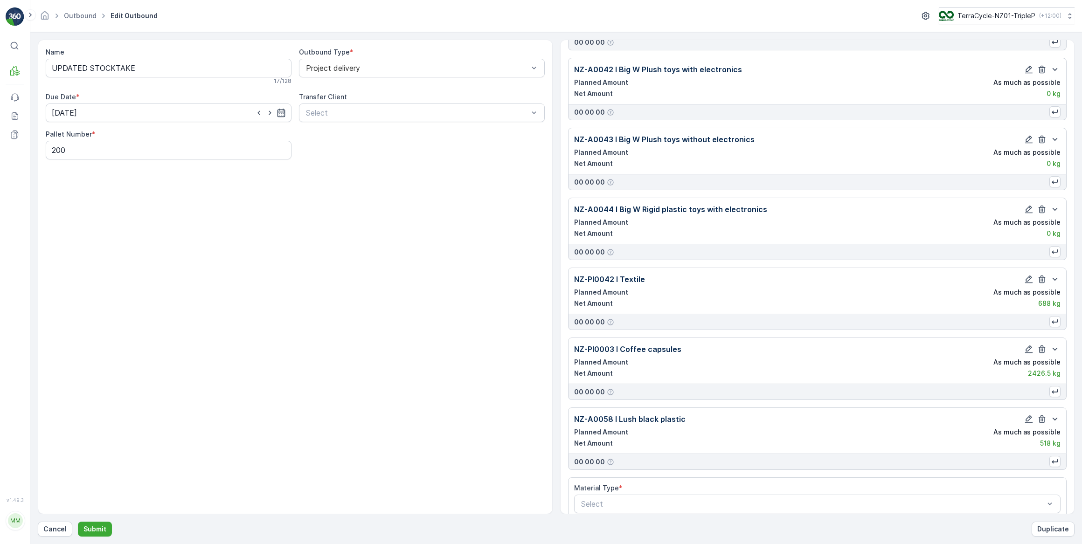
scroll to position [5758, 0]
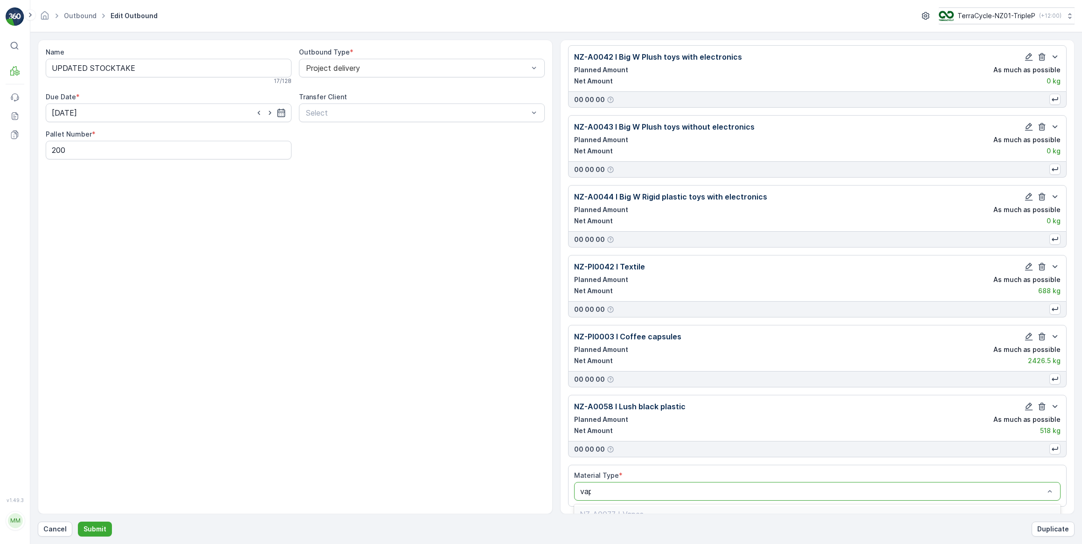
type input "vape"
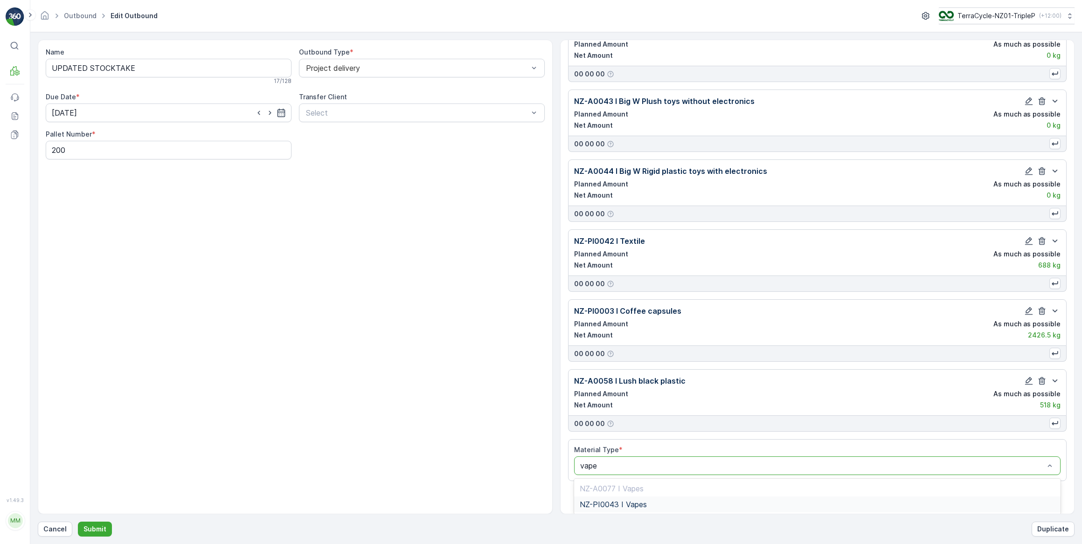
click at [667, 505] on div "NZ-PI0043 I Vapes" at bounding box center [818, 504] width 476 height 8
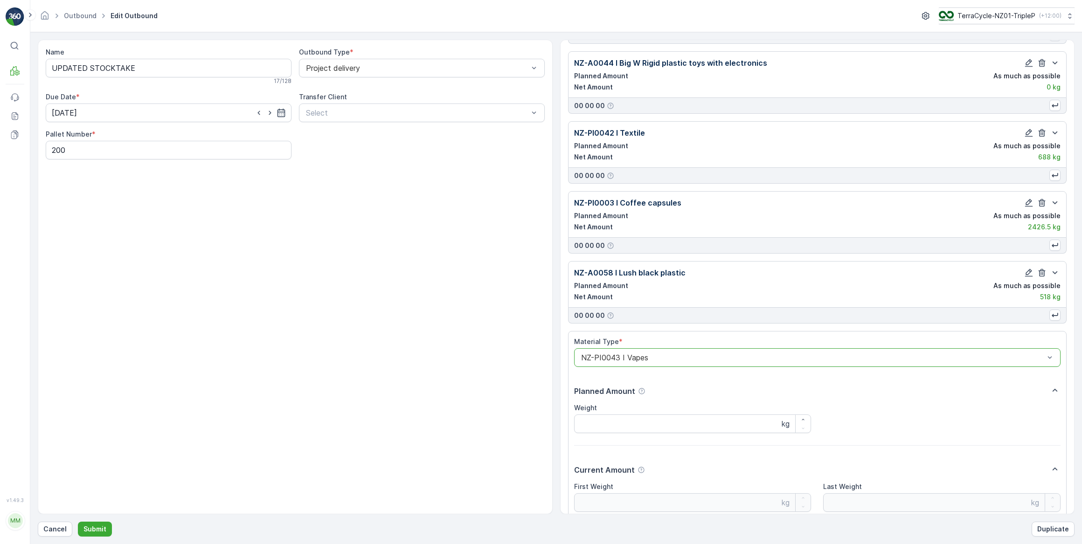
scroll to position [5972, 0]
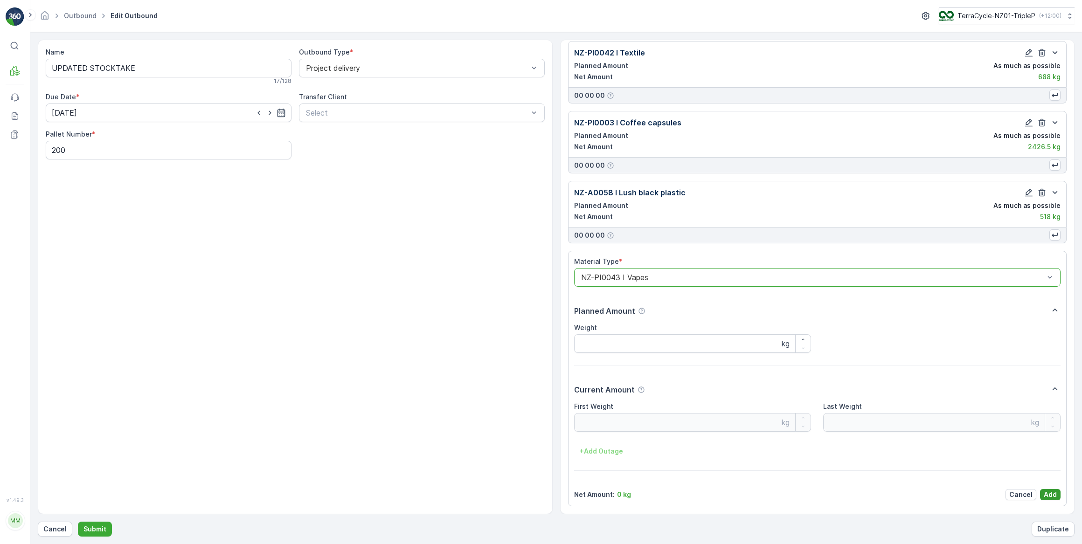
click at [1044, 494] on p "Add" at bounding box center [1050, 494] width 13 height 9
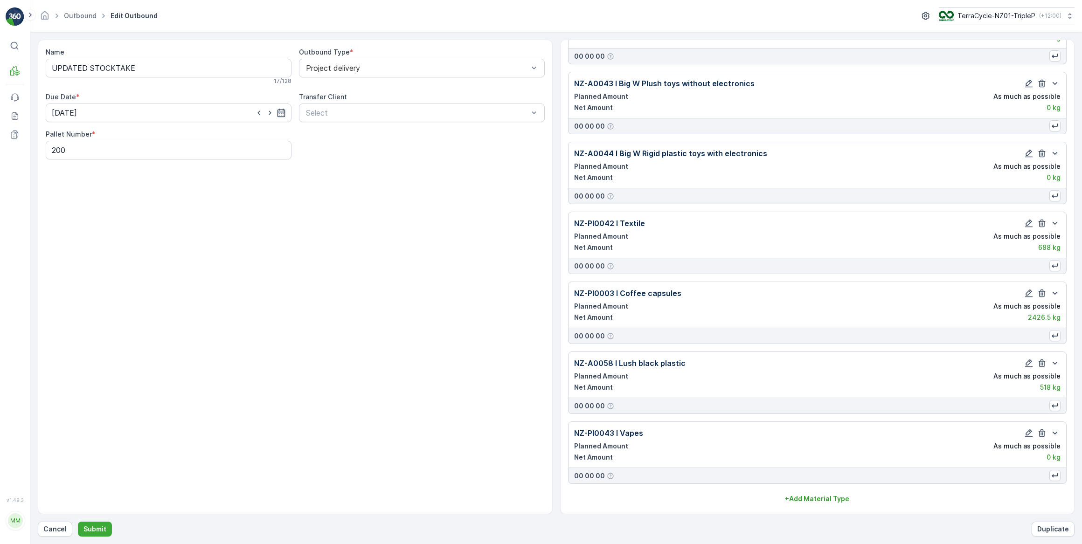
scroll to position [5802, 0]
click at [86, 532] on p "Submit" at bounding box center [94, 529] width 23 height 9
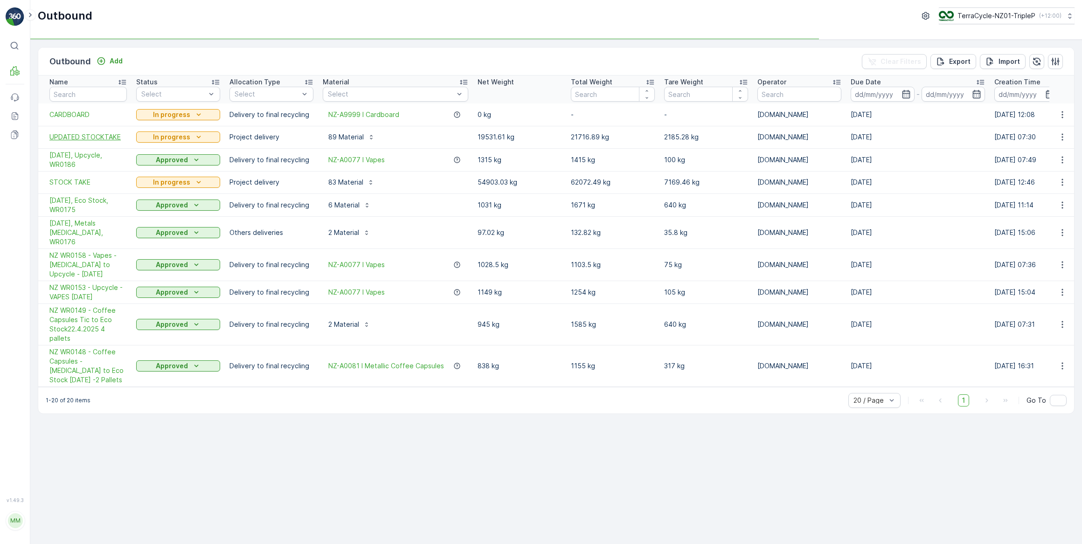
click at [85, 136] on span "UPDATED STOCKTAKE" at bounding box center [87, 136] width 77 height 9
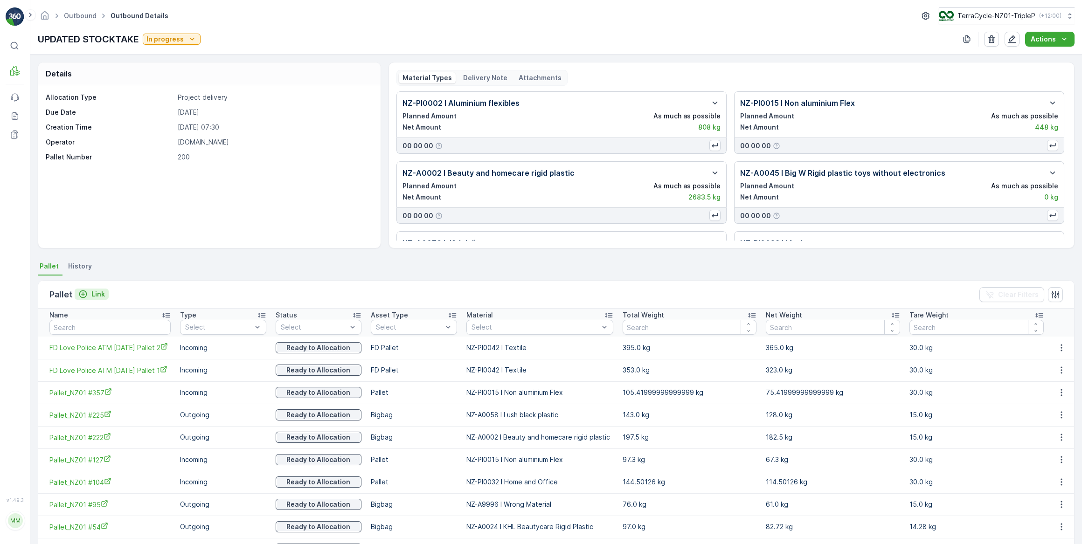
click at [92, 294] on p "Link" at bounding box center [98, 294] width 14 height 9
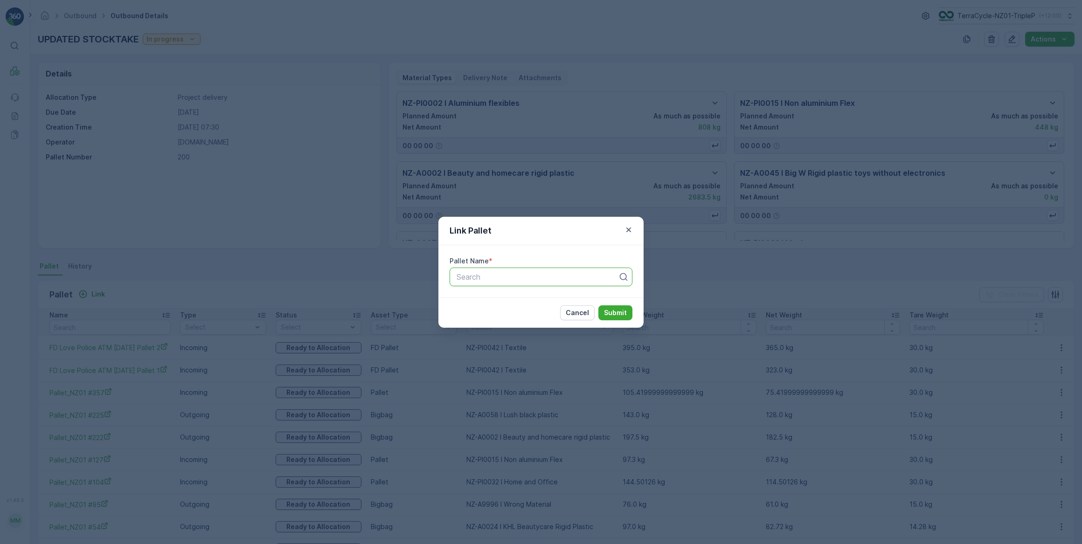
click at [490, 278] on div at bounding box center [537, 277] width 163 height 8
type input "VRP"
click at [529, 312] on div "VRP VAPES - #36" at bounding box center [541, 316] width 172 height 8
click at [628, 314] on button "Submit" at bounding box center [615, 312] width 34 height 15
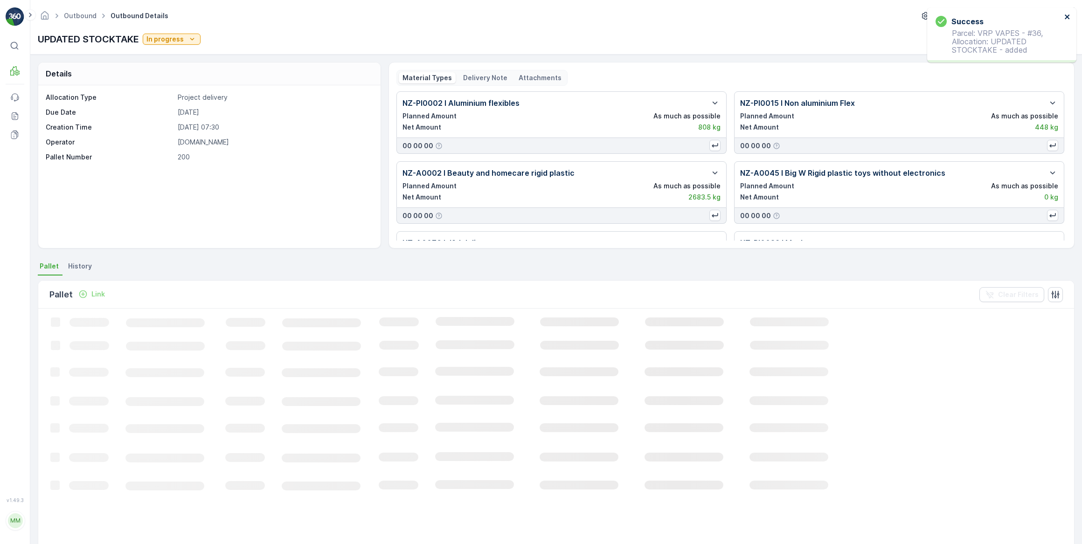
click at [1065, 15] on icon "close" at bounding box center [1067, 16] width 5 height 5
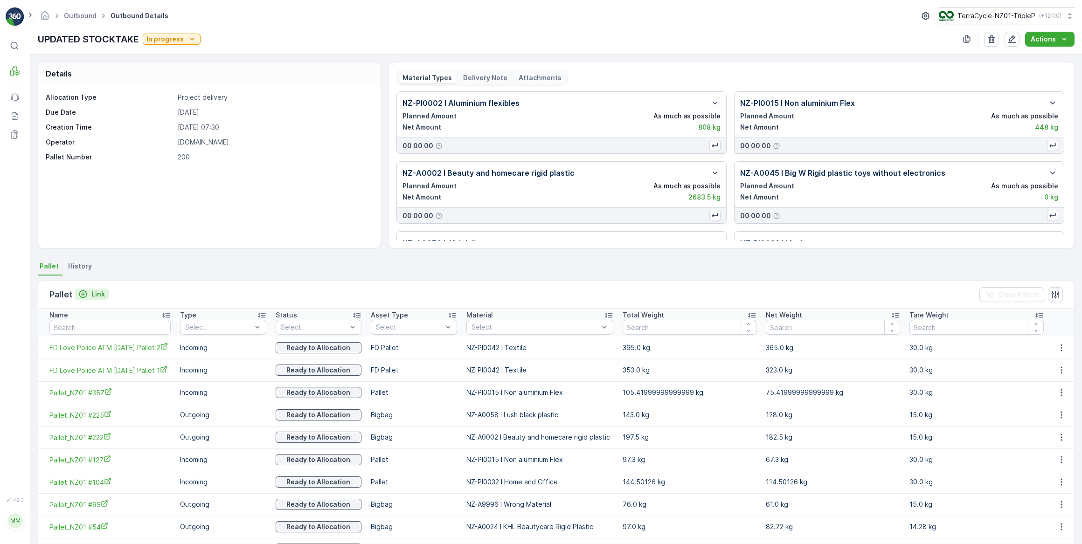
click at [94, 296] on p "Link" at bounding box center [98, 294] width 14 height 9
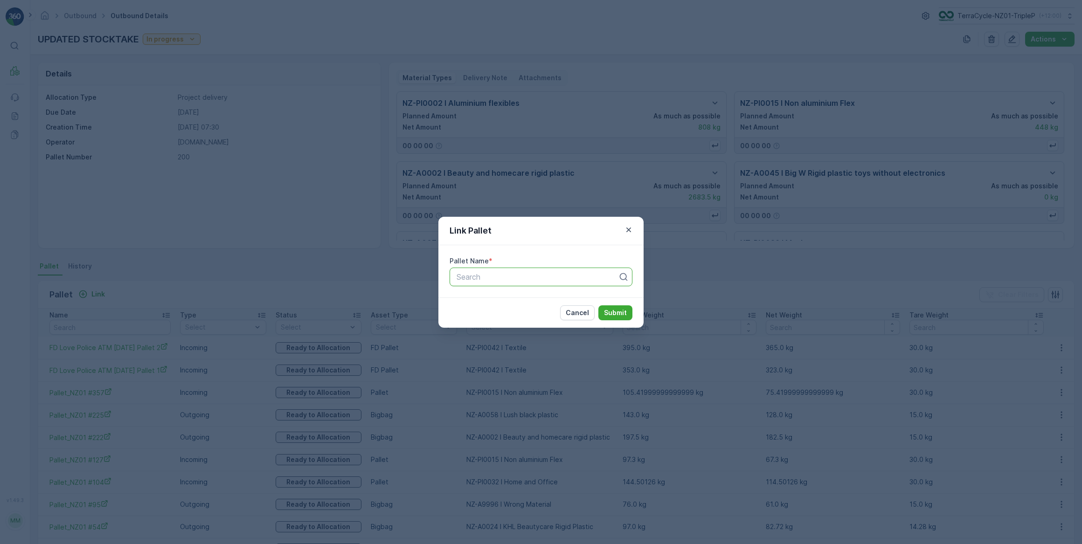
drag, startPoint x: 530, startPoint y: 281, endPoint x: 518, endPoint y: 292, distance: 15.9
type input "LUSH #116"
click at [514, 303] on div "LUSH #116" at bounding box center [541, 300] width 172 height 8
click at [617, 313] on p "Submit" at bounding box center [615, 312] width 23 height 9
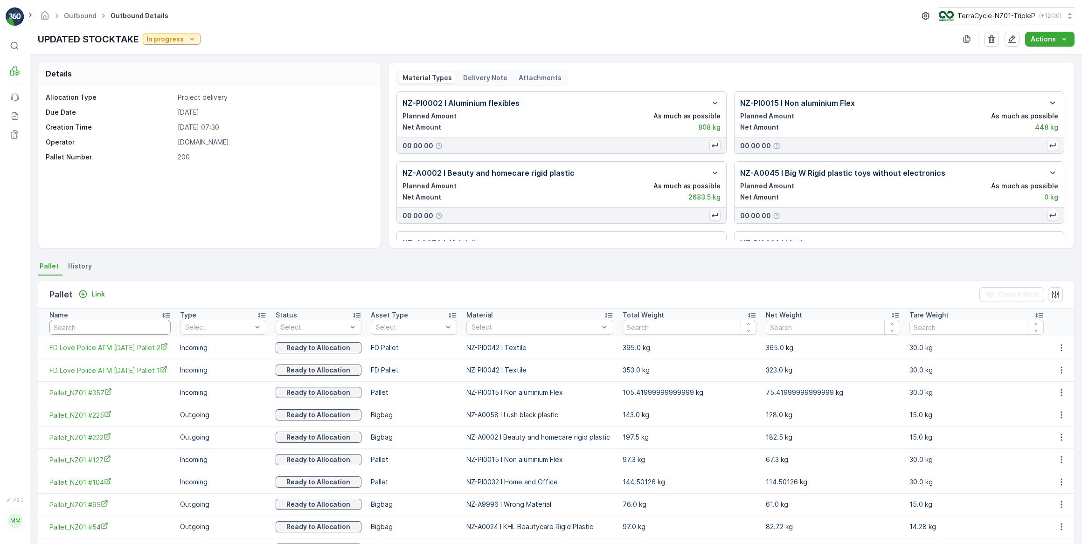
click at [117, 324] on input "text" at bounding box center [109, 327] width 121 height 15
type input "CONTA"
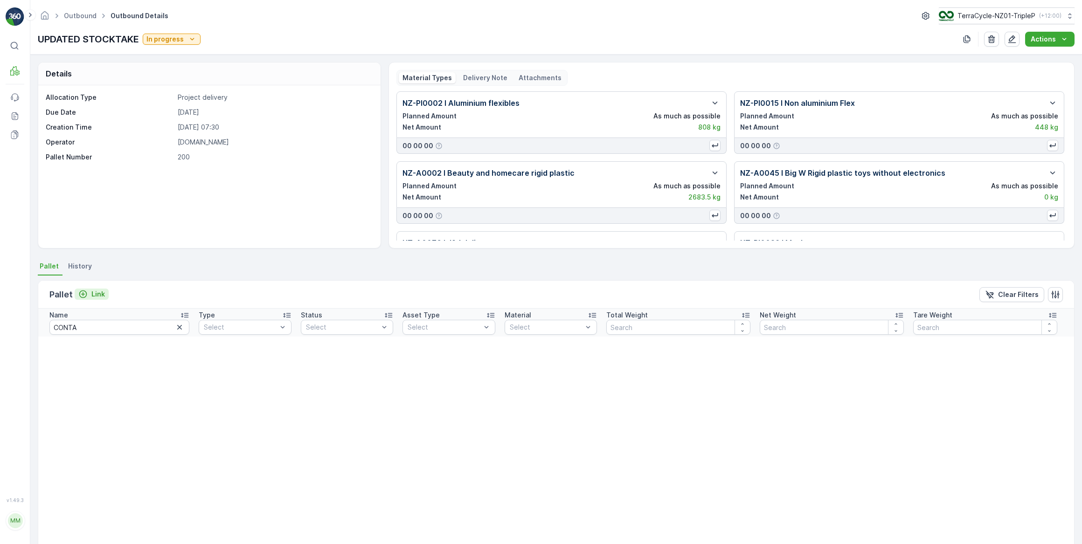
click at [99, 296] on p "Link" at bounding box center [98, 294] width 14 height 9
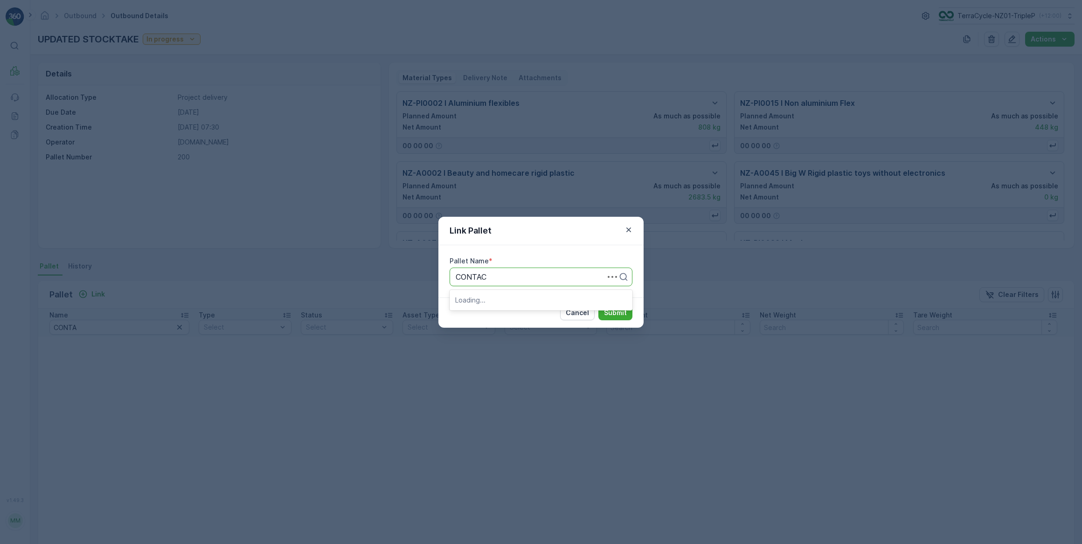
type input "CONTACT"
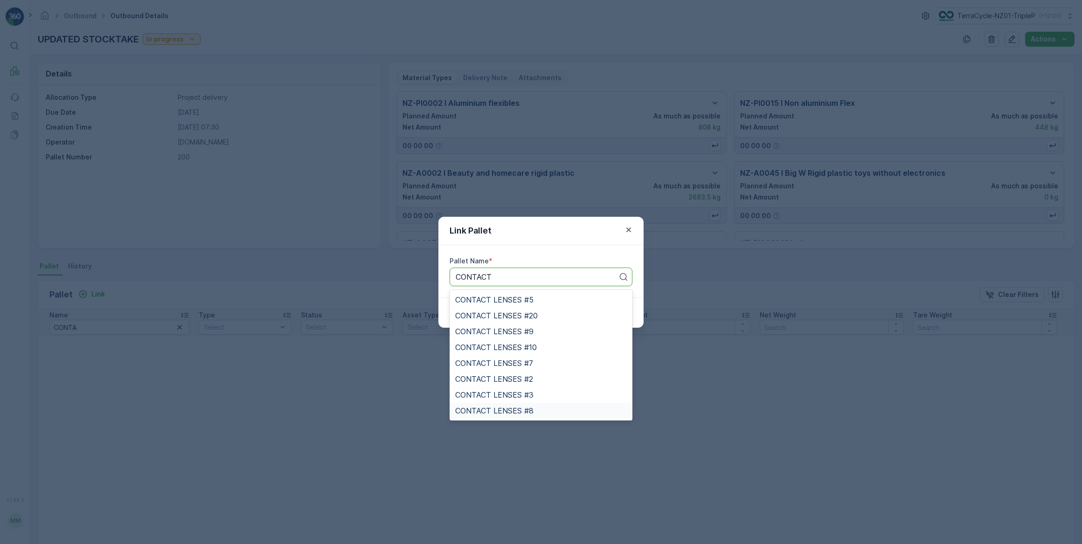
click at [541, 411] on div "CONTACT LENSES #8" at bounding box center [541, 411] width 172 height 8
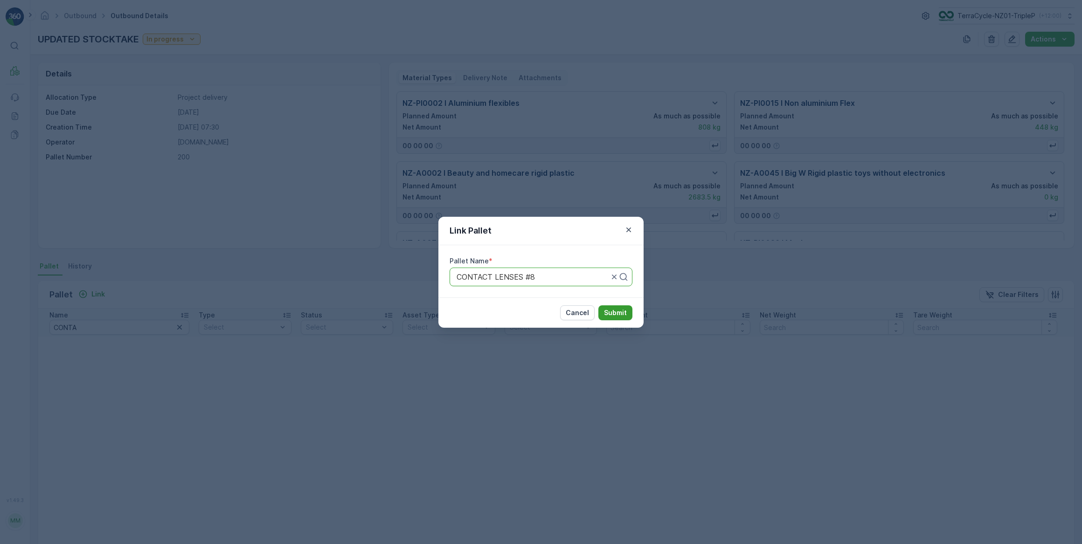
click at [606, 314] on p "Submit" at bounding box center [615, 312] width 23 height 9
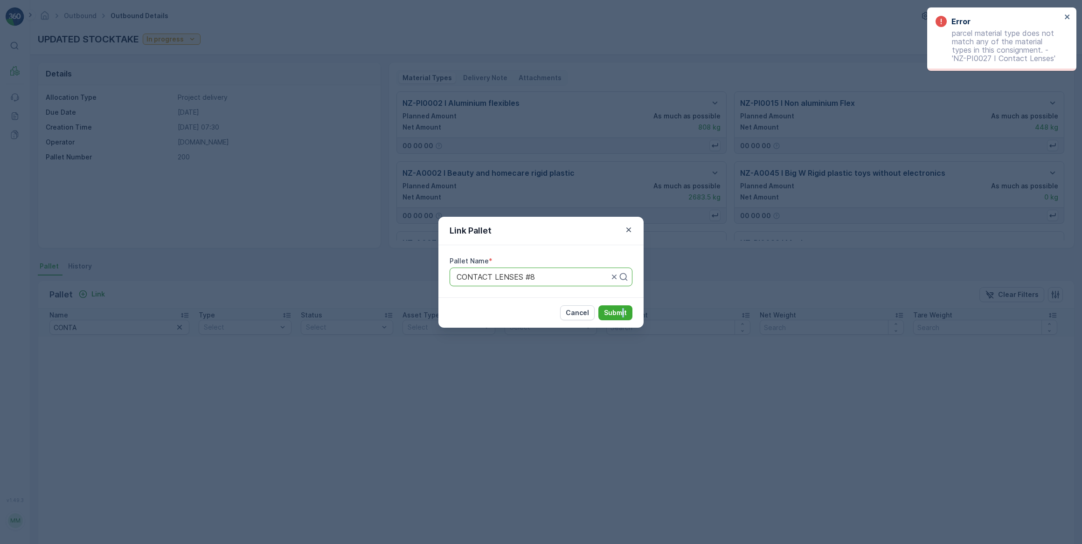
click at [624, 396] on div "Link Pallet Pallet Name * CONTACT LENSES #8 Cancel Submit" at bounding box center [541, 272] width 1082 height 544
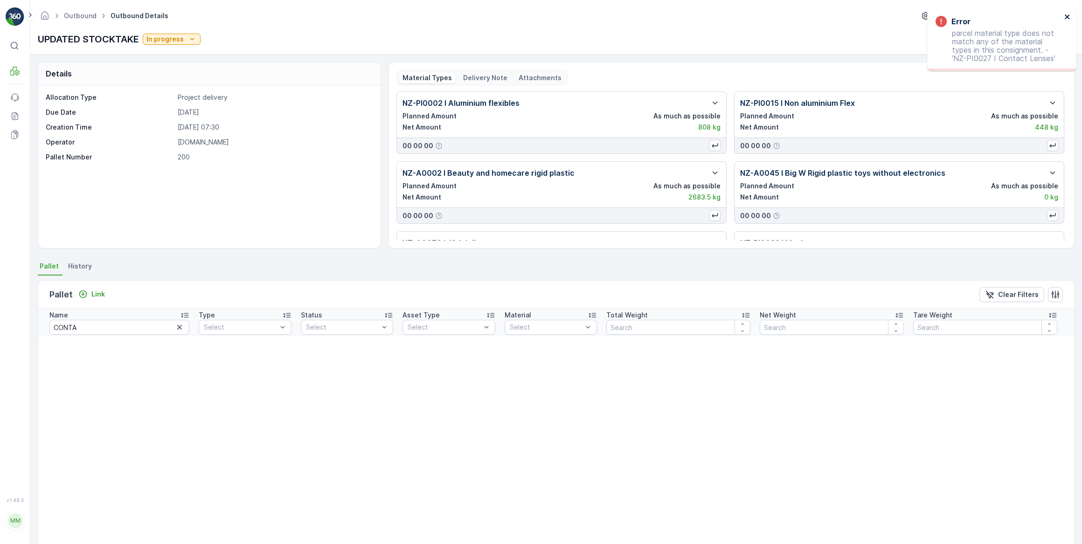
click at [1069, 19] on icon "close" at bounding box center [1067, 16] width 5 height 5
click at [1013, 40] on icon "button" at bounding box center [1011, 39] width 9 height 9
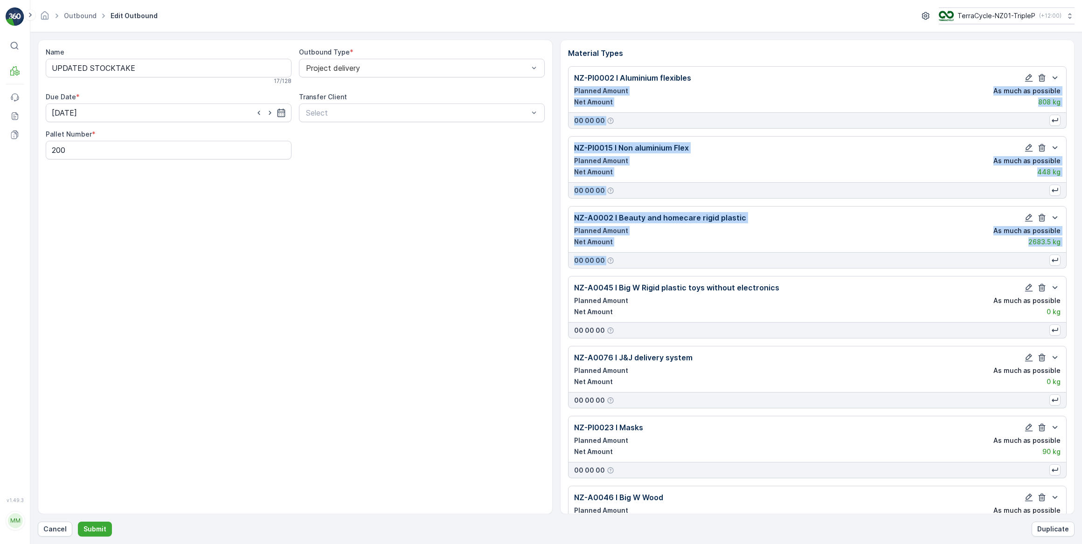
drag, startPoint x: 1071, startPoint y: 66, endPoint x: 1090, endPoint y: 244, distance: 179.1
click at [1082, 244] on html "⌘B MRF Events Reports Documents v 1.49.3 MM MRF.NZ clemence.vasseur@terracycle.…" at bounding box center [541, 272] width 1082 height 544
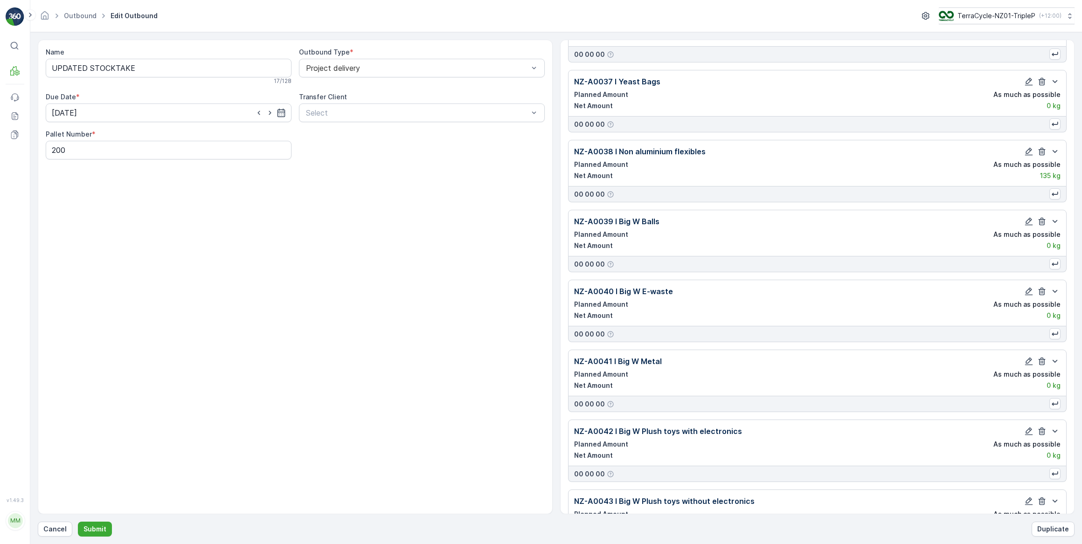
scroll to position [5801, 0]
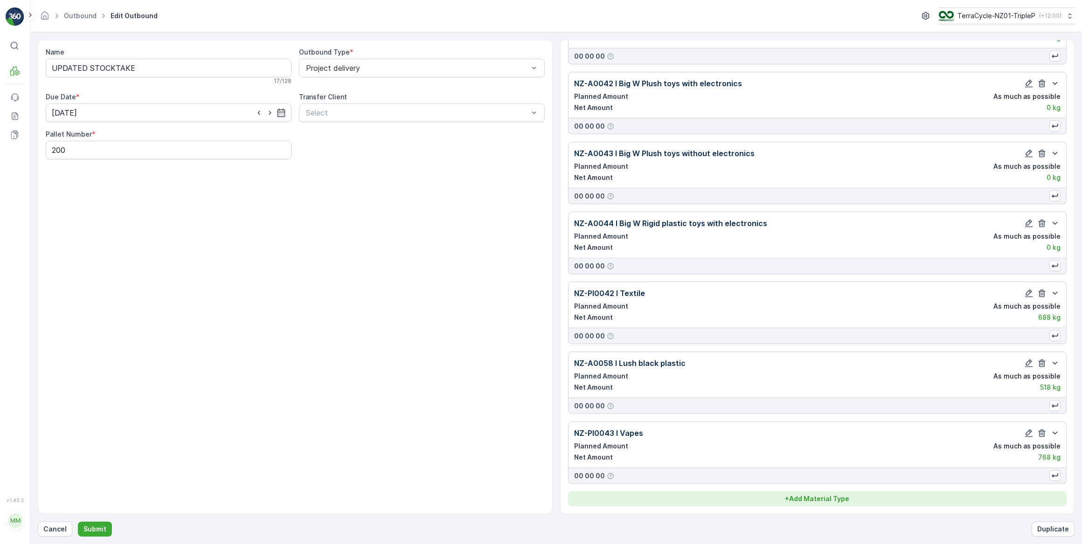
click at [850, 498] on div "+ Add Material Type" at bounding box center [818, 498] width 488 height 9
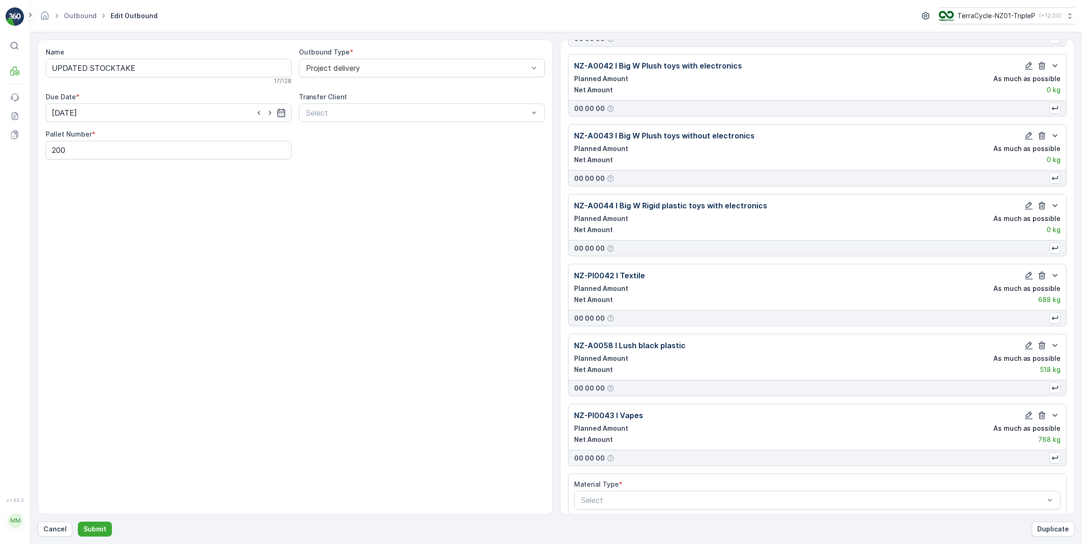
scroll to position [5828, 0]
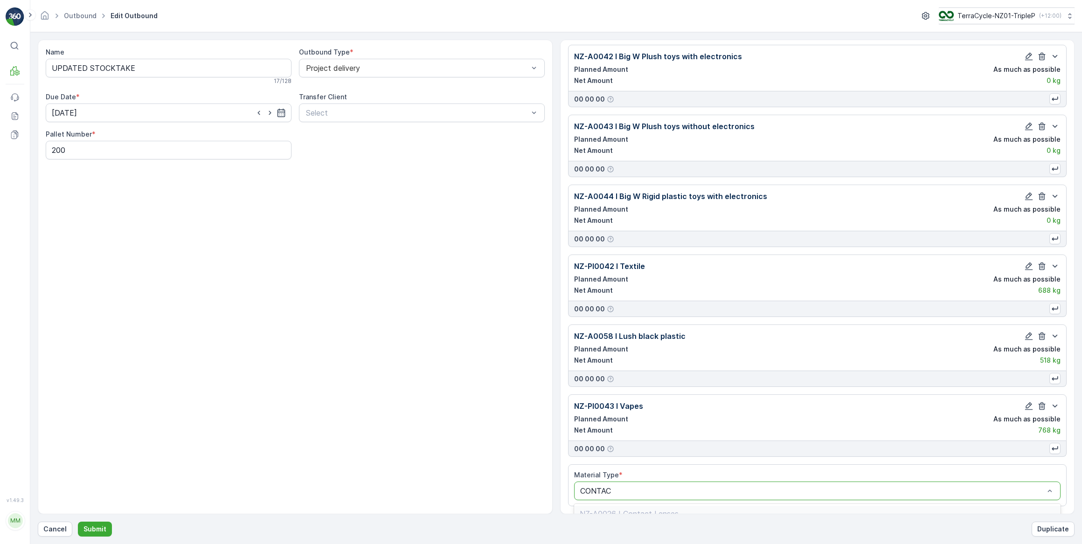
type input "CONTACT"
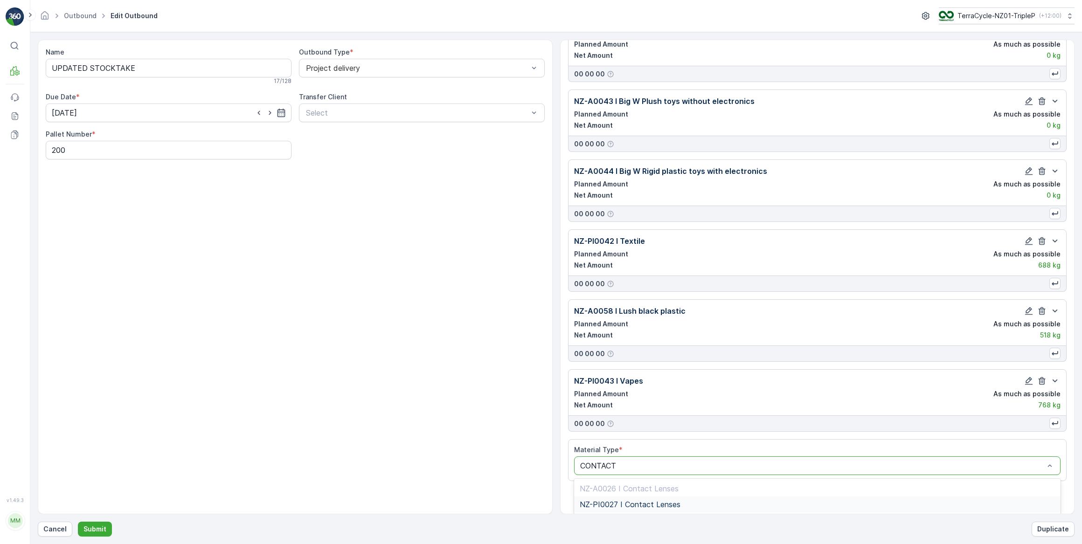
click at [746, 504] on div "NZ-PI0027 I Contact Lenses" at bounding box center [818, 504] width 476 height 8
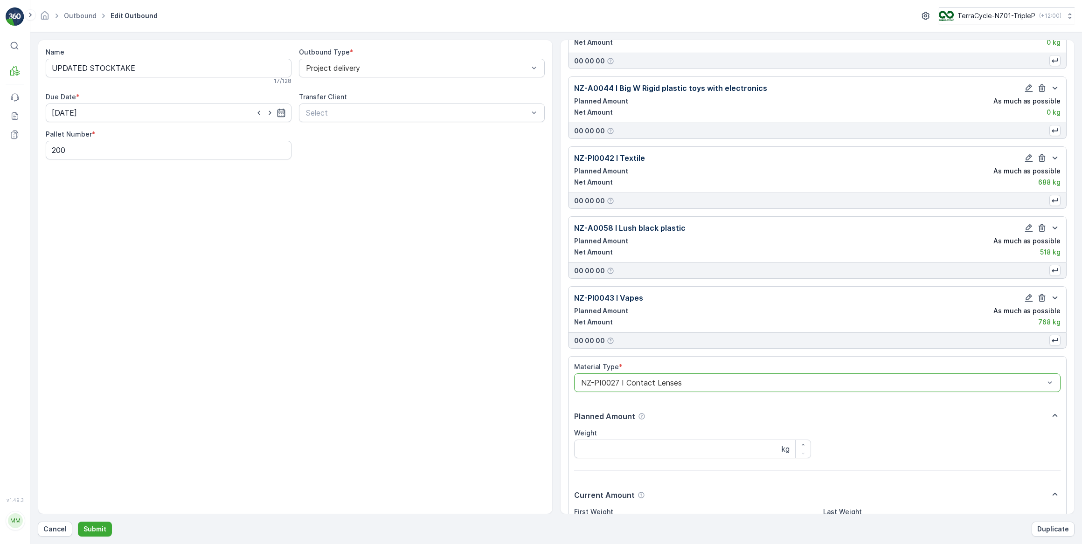
scroll to position [6042, 0]
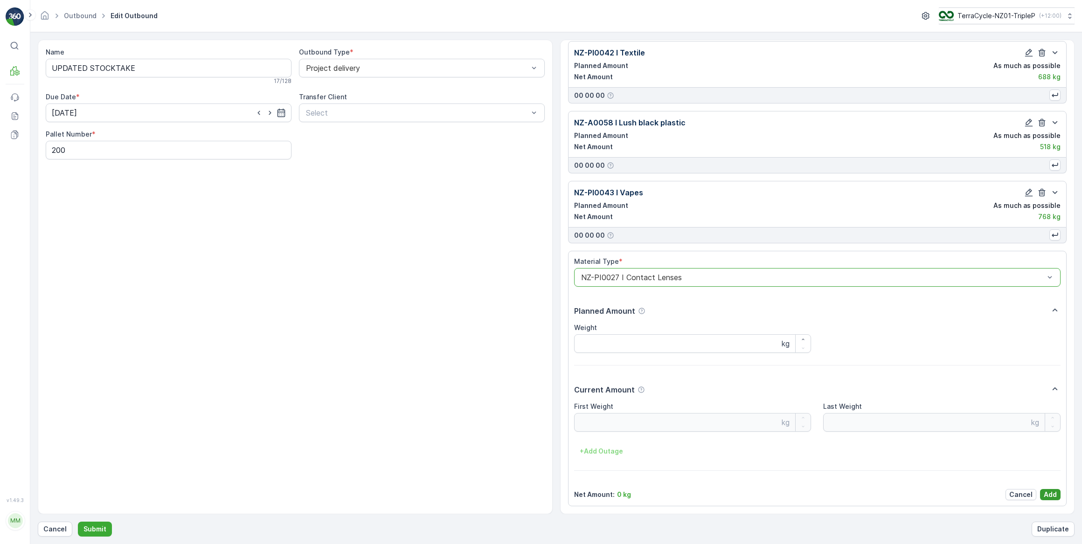
click at [1045, 494] on p "Add" at bounding box center [1050, 494] width 13 height 9
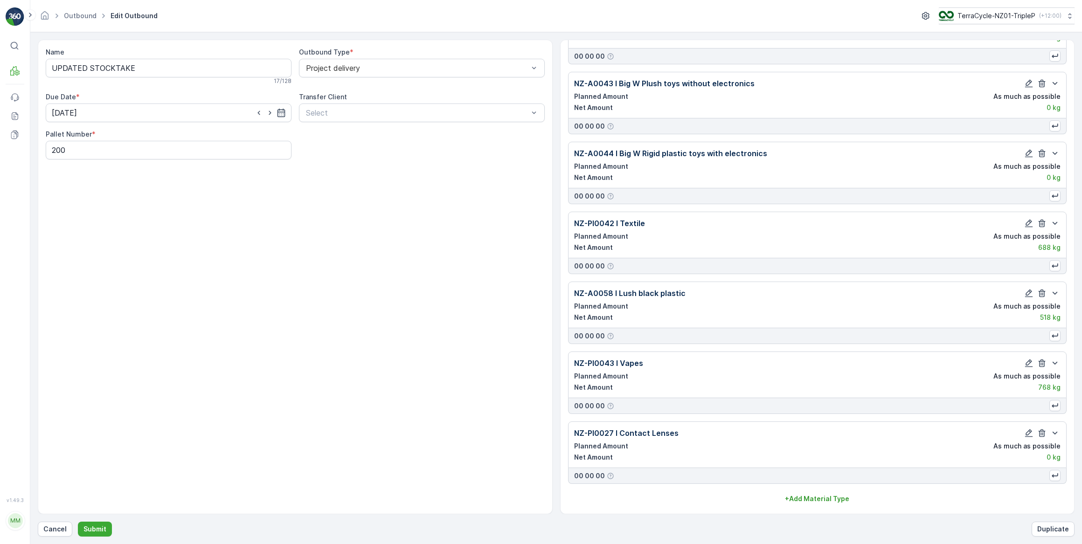
scroll to position [5872, 0]
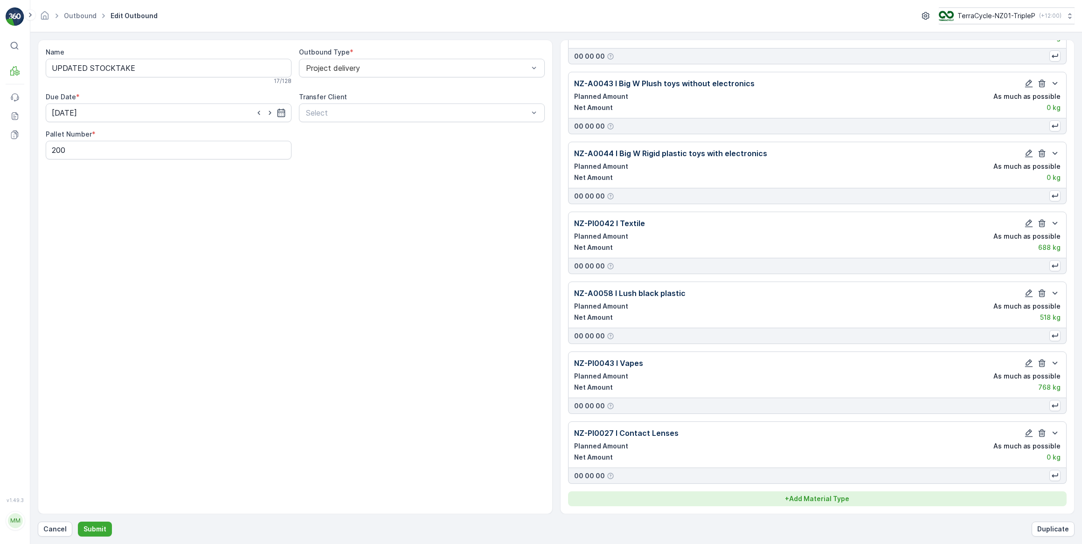
click at [807, 500] on p "+ Add Material Type" at bounding box center [817, 498] width 64 height 9
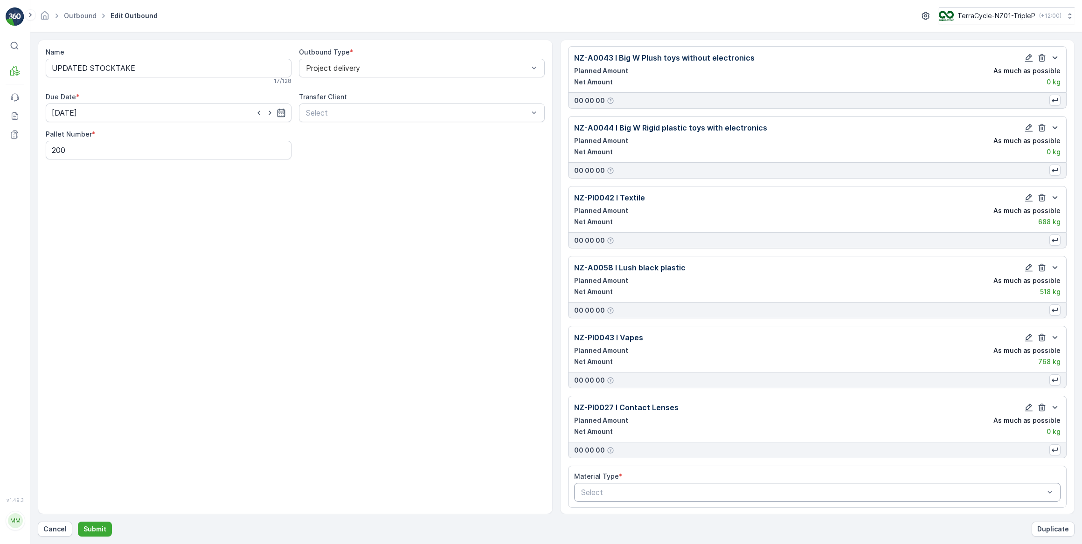
scroll to position [5898, 0]
type input "CONTACT"
click at [543, 466] on div "Name UPDATED STOCKTAKE 17 / 128 Outbound Type * Project delivery Due Date * 27.…" at bounding box center [295, 277] width 515 height 475
click at [101, 536] on button "Submit" at bounding box center [95, 529] width 34 height 15
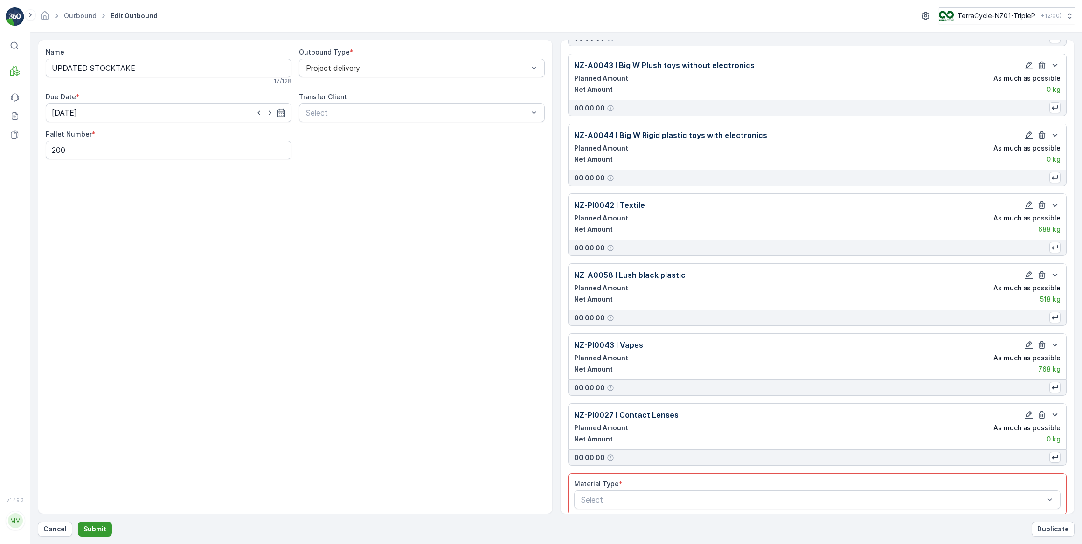
scroll to position [5907, 0]
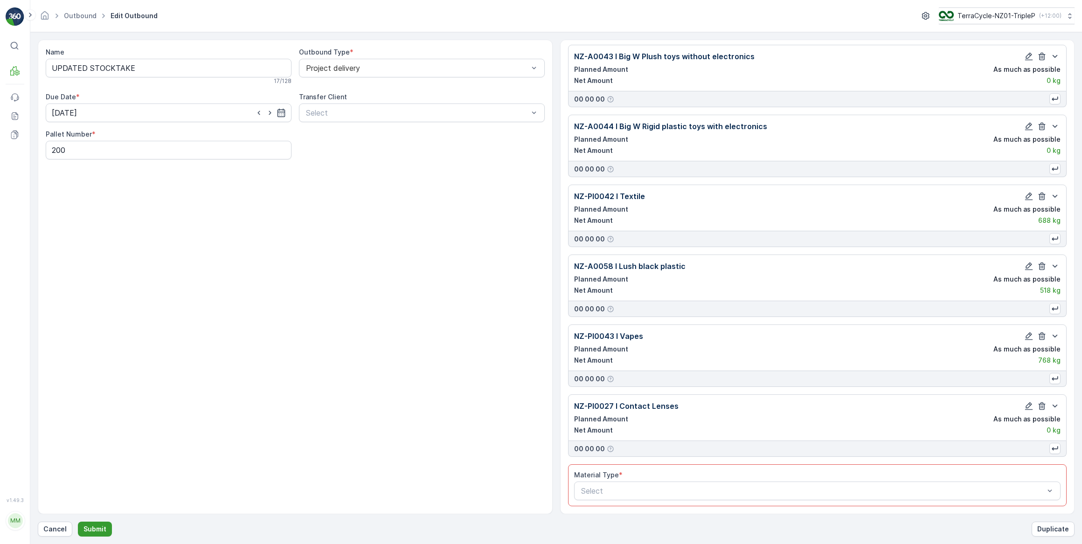
click at [96, 525] on p "Submit" at bounding box center [94, 529] width 23 height 9
click at [83, 530] on p "Submit" at bounding box center [94, 529] width 23 height 9
click at [95, 527] on p "Submit" at bounding box center [94, 529] width 23 height 9
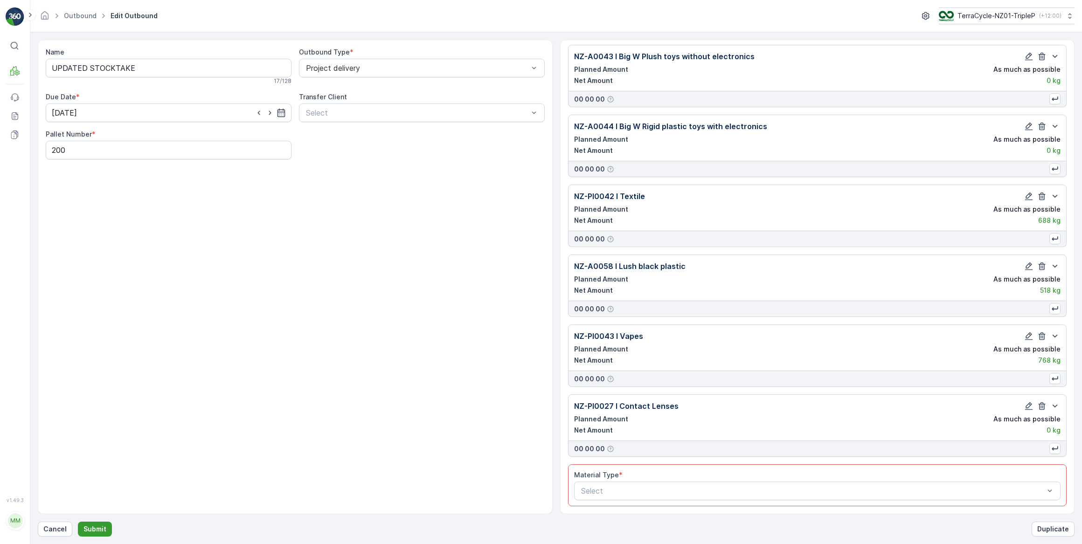
click at [95, 527] on p "Submit" at bounding box center [94, 529] width 23 height 9
click at [528, 475] on div "Name UPDATED STOCKTAKE 17 / 128 Outbound Type * Project delivery Due Date * 27.…" at bounding box center [295, 277] width 515 height 475
click at [780, 480] on div "Material Type * Select" at bounding box center [817, 486] width 487 height 30
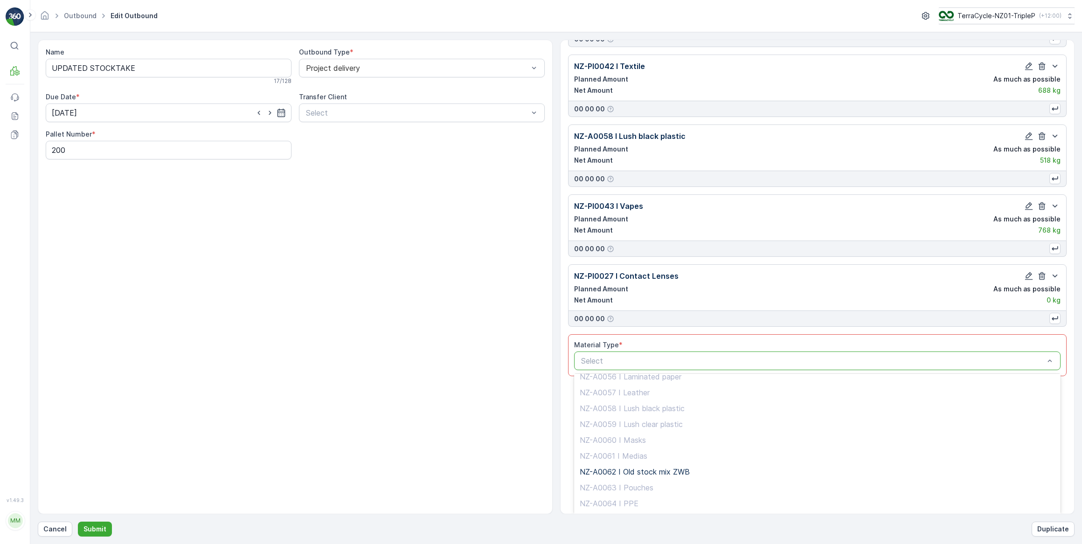
scroll to position [975, 0]
click at [695, 474] on div "NZ-A0062 I Old stock mix ZWB" at bounding box center [818, 471] width 476 height 8
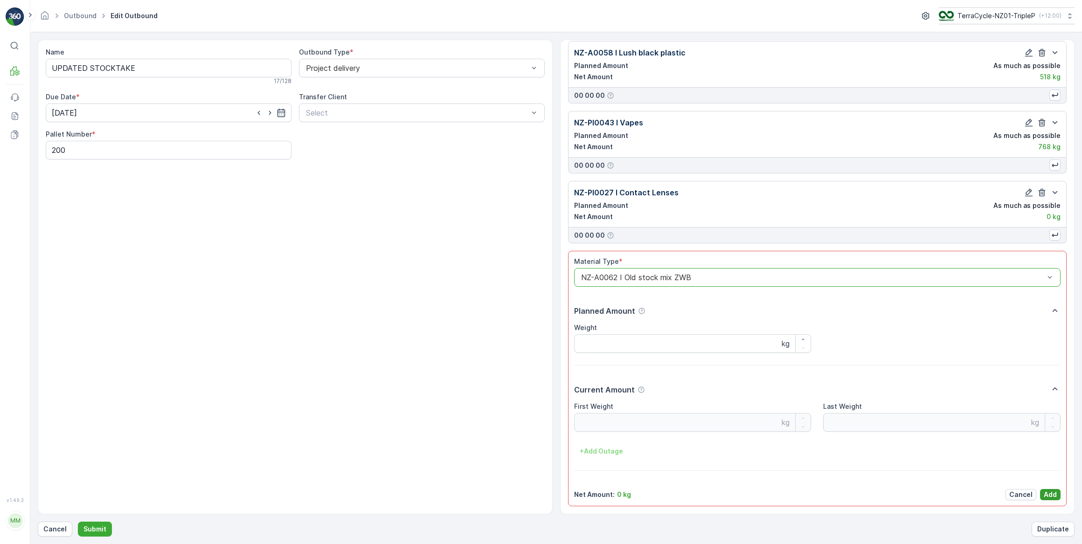
click at [1043, 489] on button "Add" at bounding box center [1050, 494] width 21 height 11
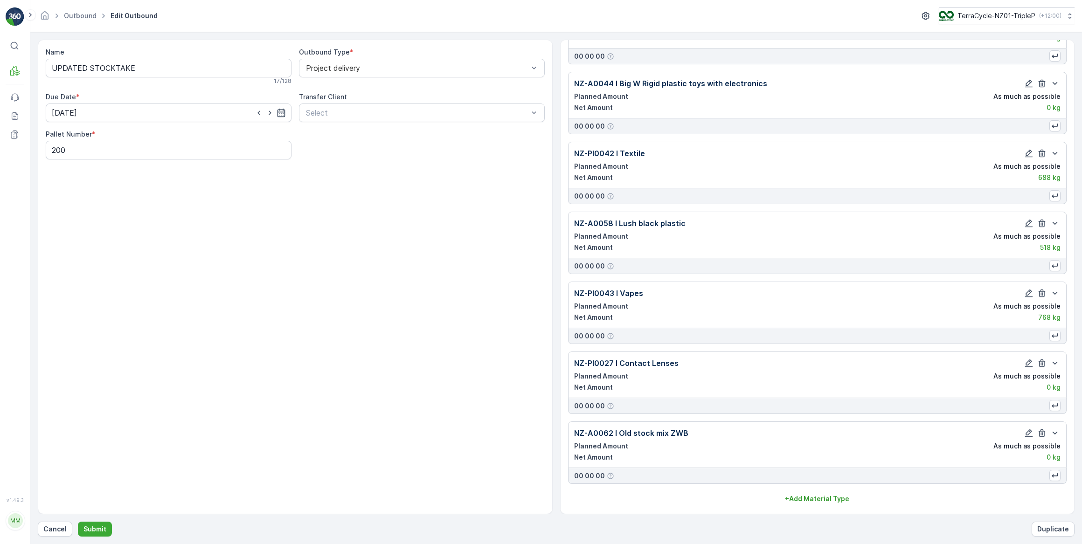
scroll to position [5942, 0]
click at [98, 528] on p "Submit" at bounding box center [94, 529] width 23 height 9
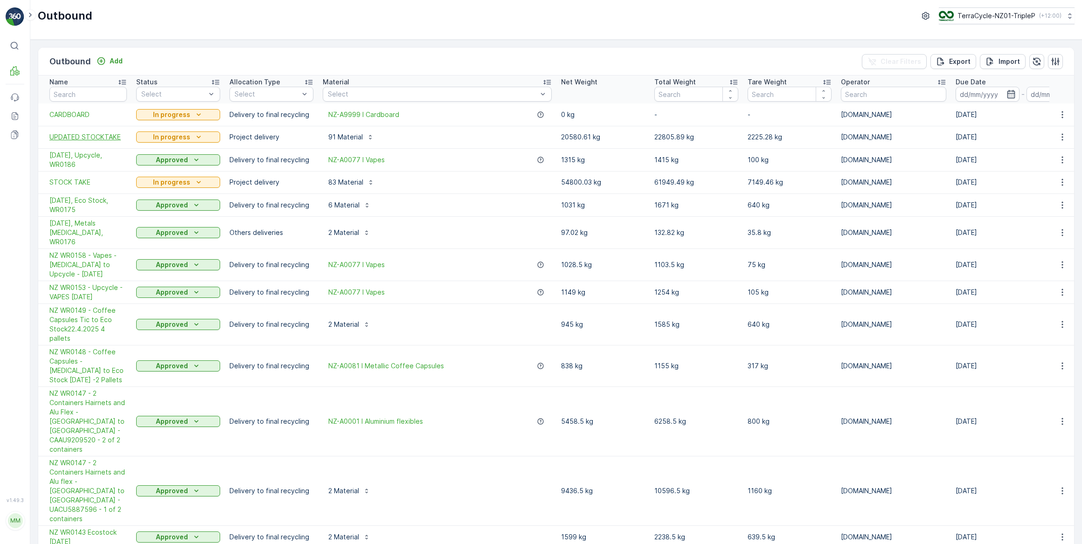
click at [99, 140] on span "UPDATED STOCKTAKE" at bounding box center [87, 136] width 77 height 9
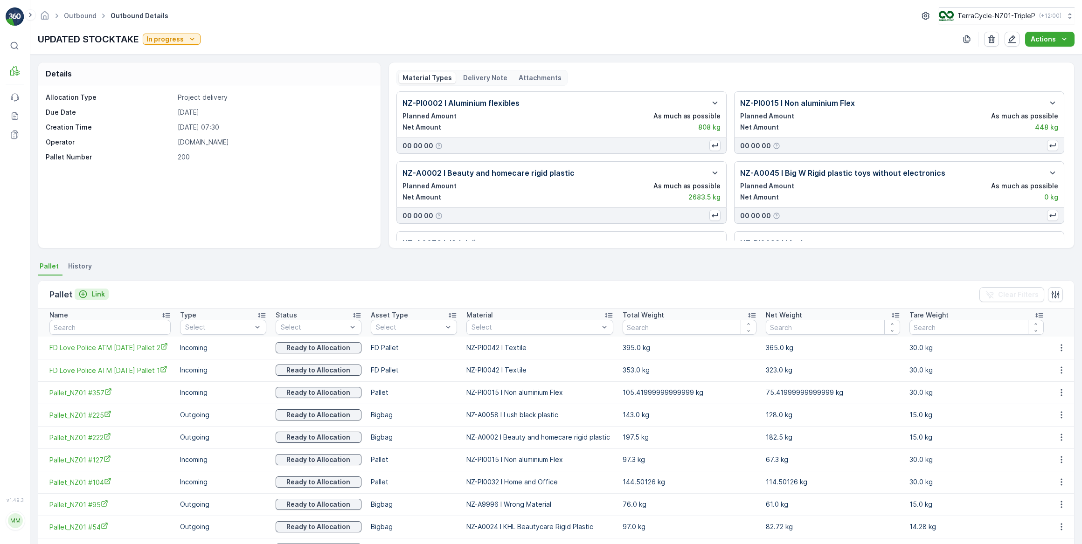
click at [97, 299] on button "Link" at bounding box center [92, 294] width 34 height 11
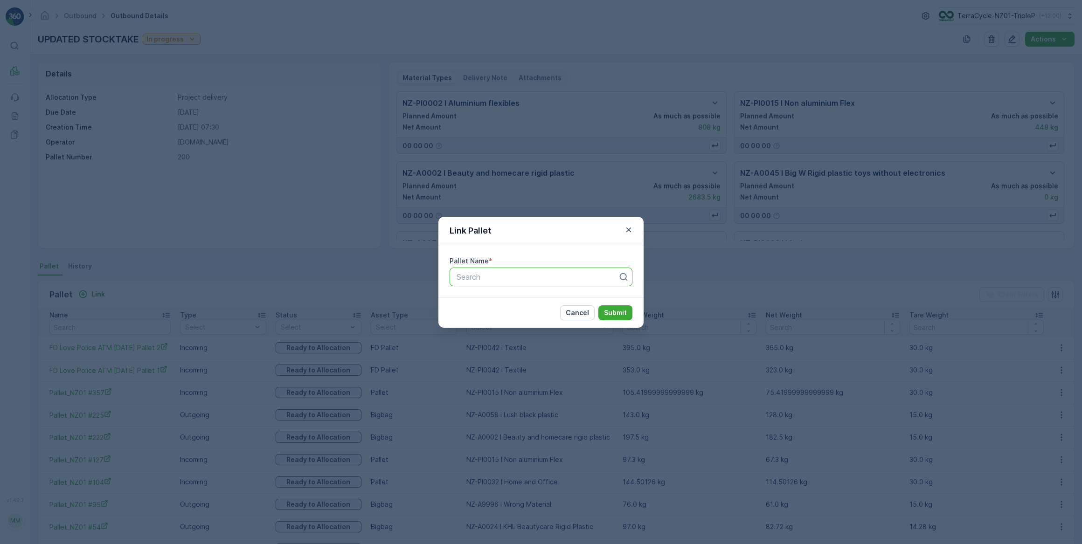
click at [521, 276] on div "Search" at bounding box center [541, 277] width 183 height 19
type input "CONTACT"
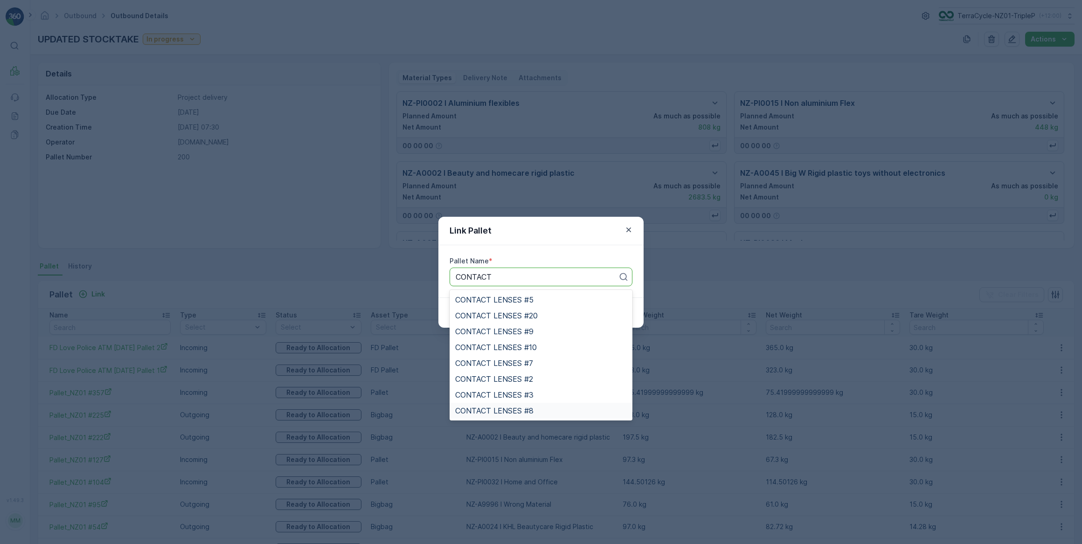
click at [540, 408] on div "CONTACT LENSES #8" at bounding box center [541, 411] width 172 height 8
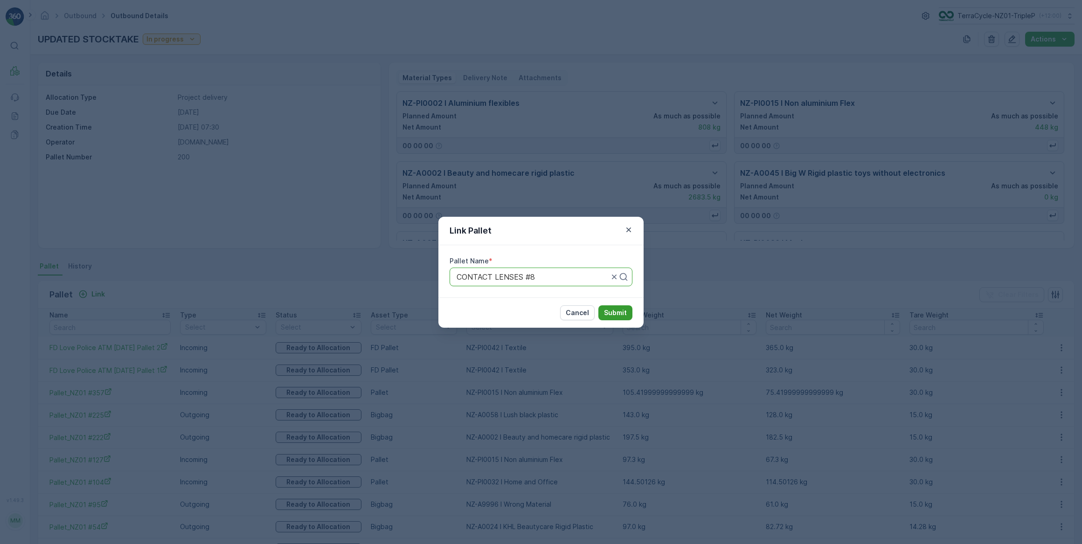
click at [611, 314] on p "Submit" at bounding box center [615, 312] width 23 height 9
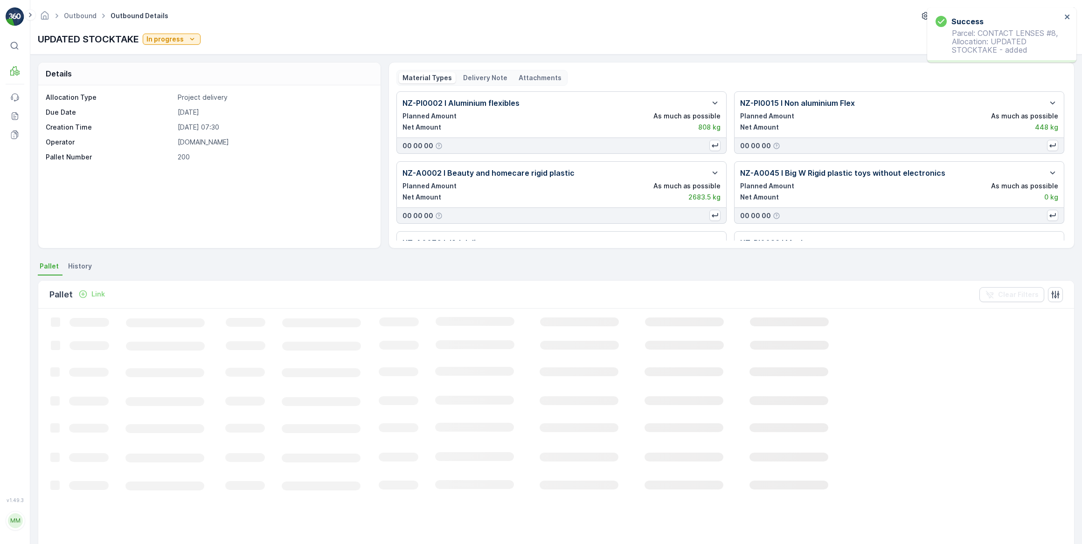
click at [93, 295] on p "Link" at bounding box center [98, 294] width 14 height 9
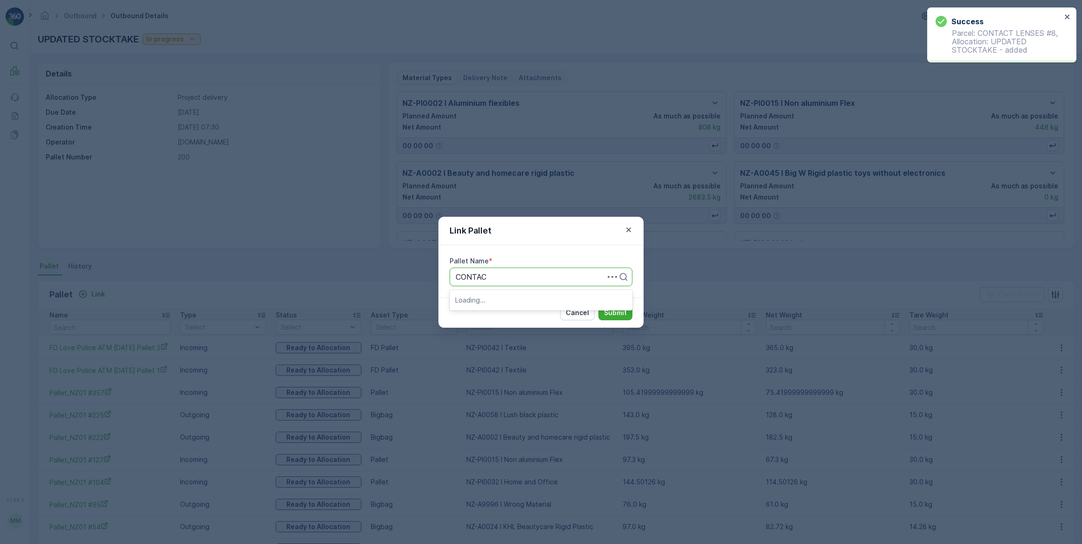
type input "CONTACT"
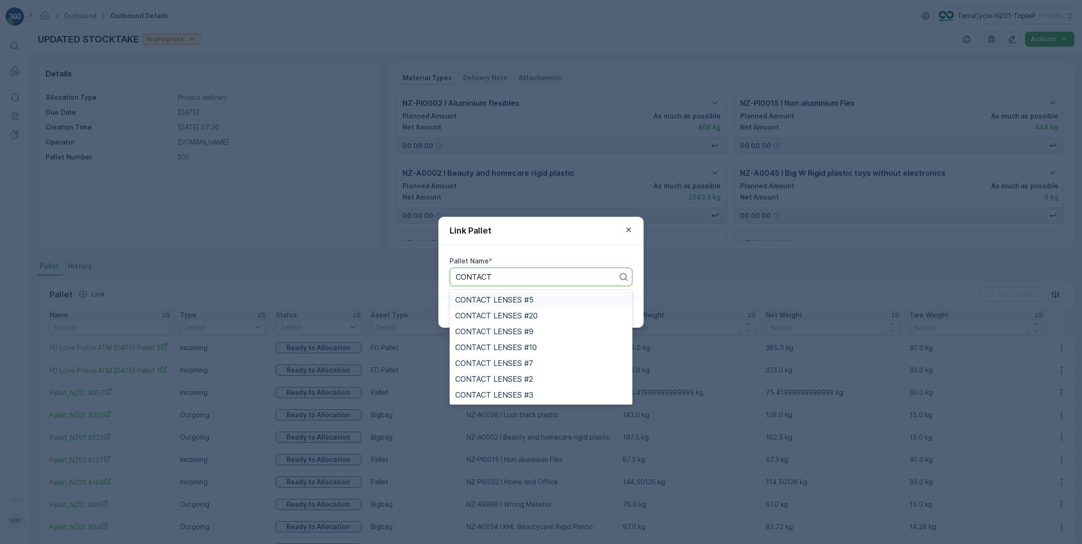
click at [516, 298] on span "CONTACT LENSES #5" at bounding box center [494, 300] width 78 height 8
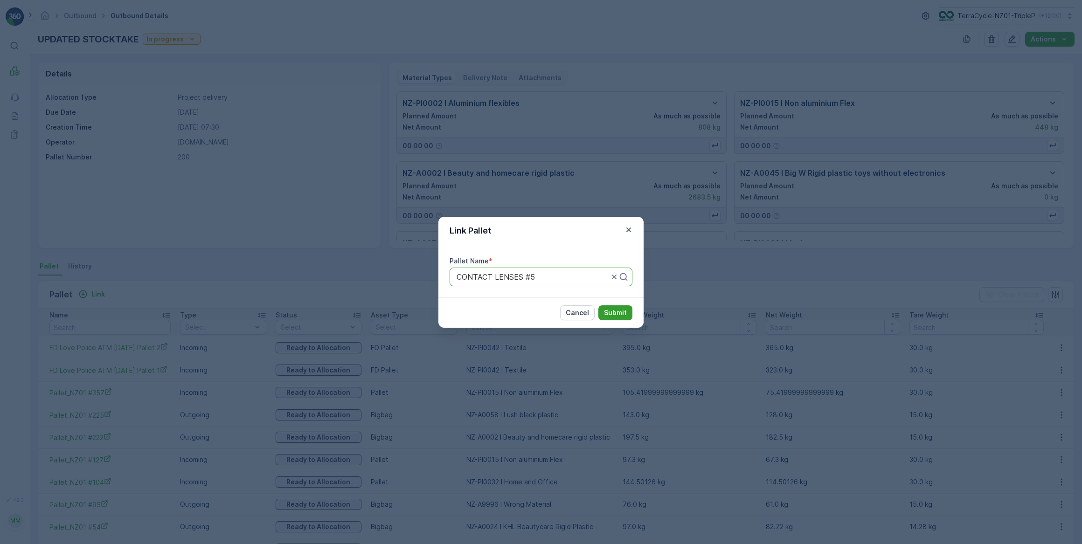
click at [623, 314] on p "Submit" at bounding box center [615, 312] width 23 height 9
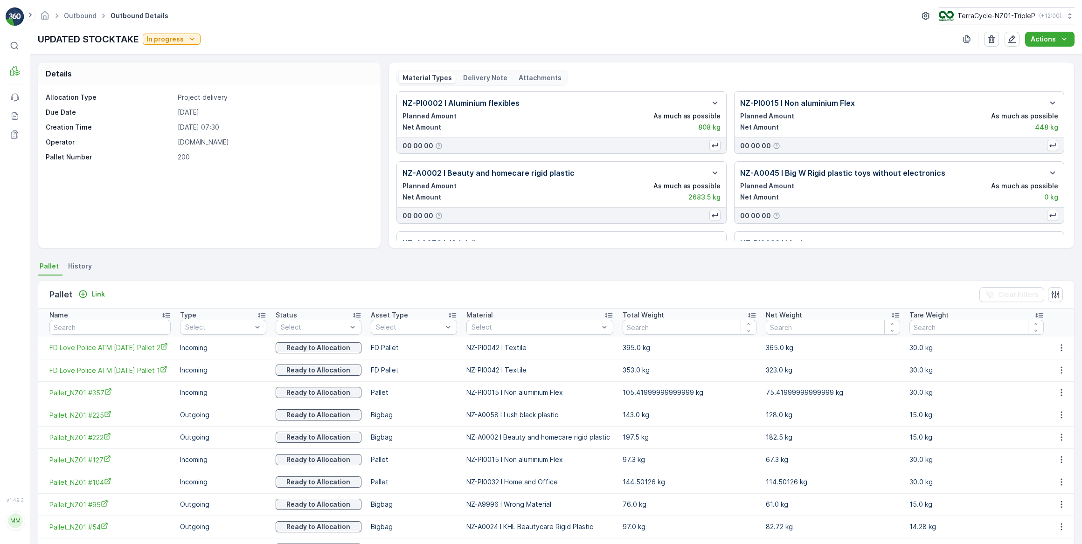
click at [97, 299] on div "Link" at bounding box center [92, 295] width 34 height 12
click at [102, 290] on div "Pallet Link Clear Filters" at bounding box center [556, 295] width 1036 height 28
click at [100, 298] on button "Link" at bounding box center [92, 294] width 34 height 11
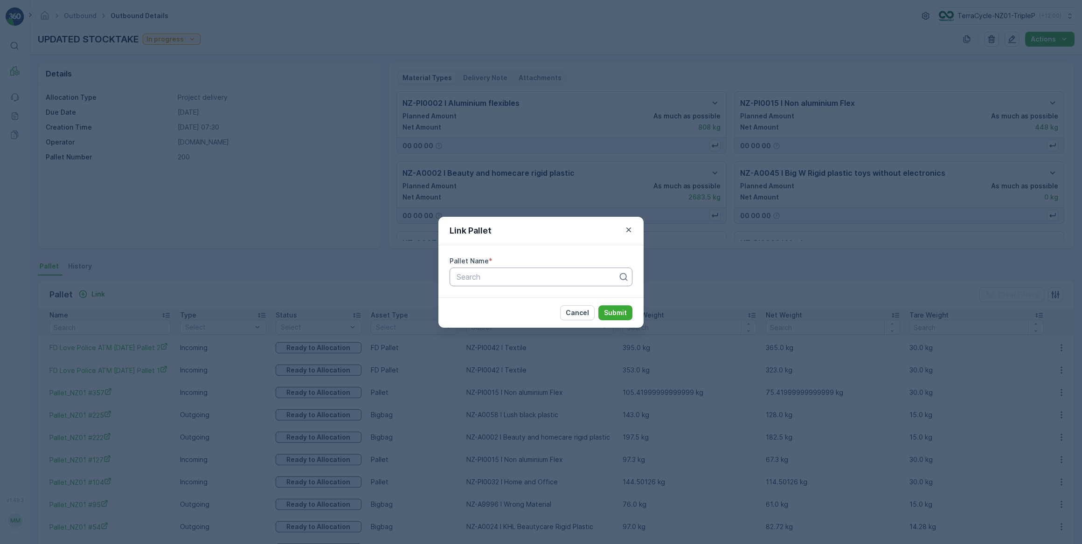
click at [490, 274] on div at bounding box center [537, 277] width 163 height 8
type input "CONTACT"
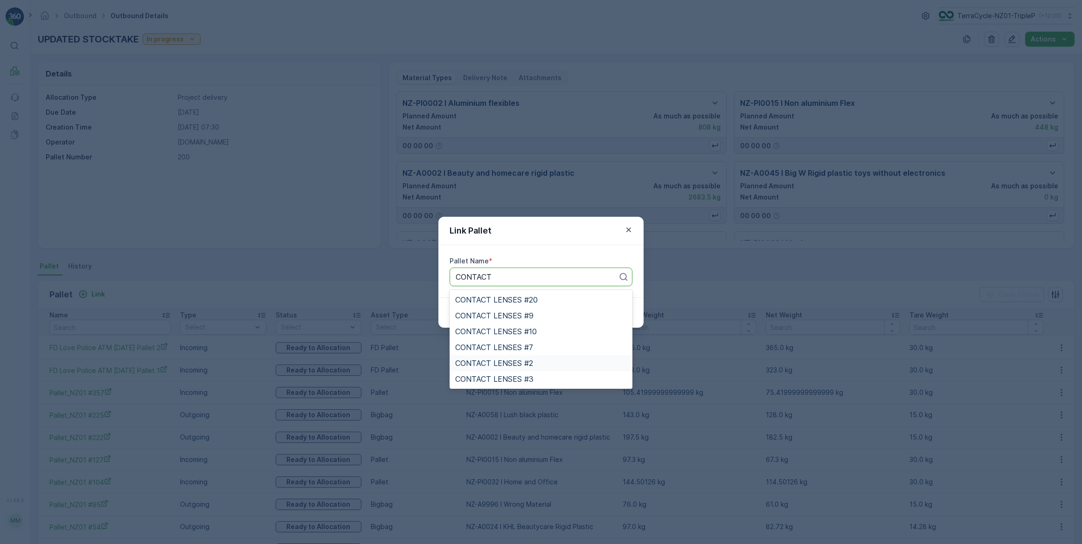
click at [537, 363] on div "CONTACT LENSES #2" at bounding box center [541, 363] width 172 height 8
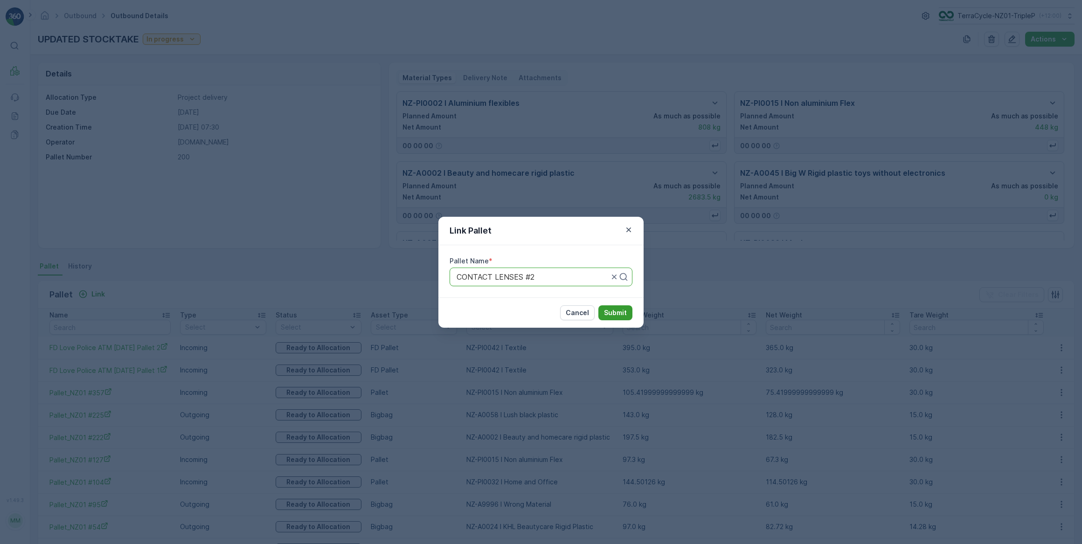
click at [624, 312] on p "Submit" at bounding box center [615, 312] width 23 height 9
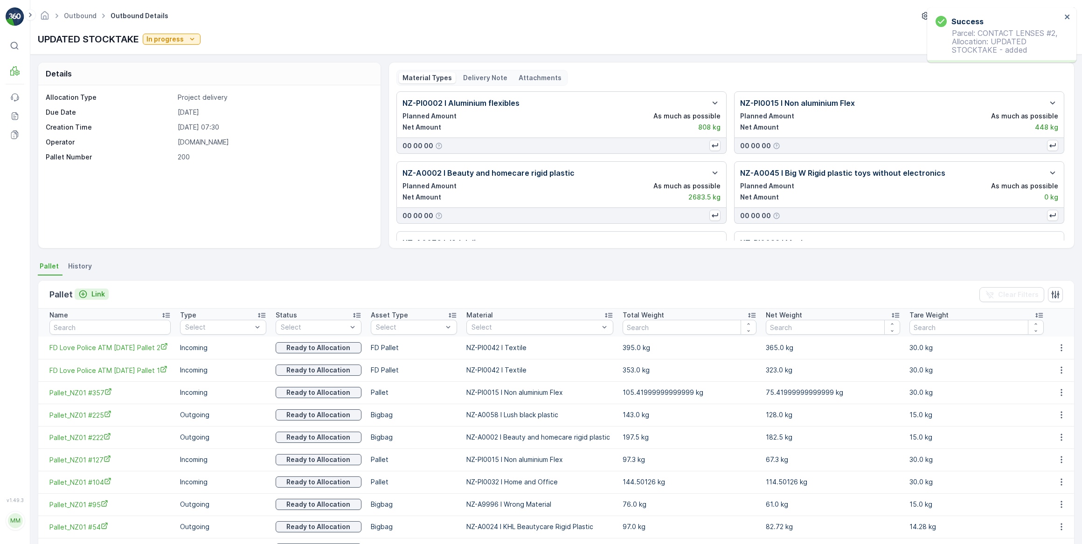
click at [94, 296] on p "Link" at bounding box center [98, 294] width 14 height 9
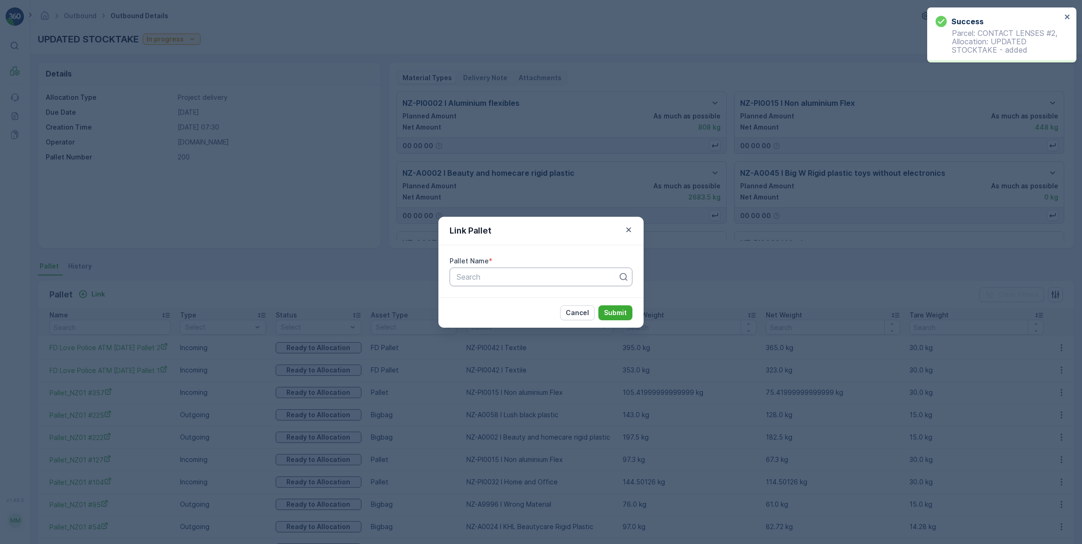
drag, startPoint x: 451, startPoint y: 273, endPoint x: 457, endPoint y: 276, distance: 6.1
click at [456, 275] on div "Search" at bounding box center [541, 277] width 183 height 19
click at [461, 277] on div at bounding box center [537, 277] width 163 height 8
type input "CORP #14"
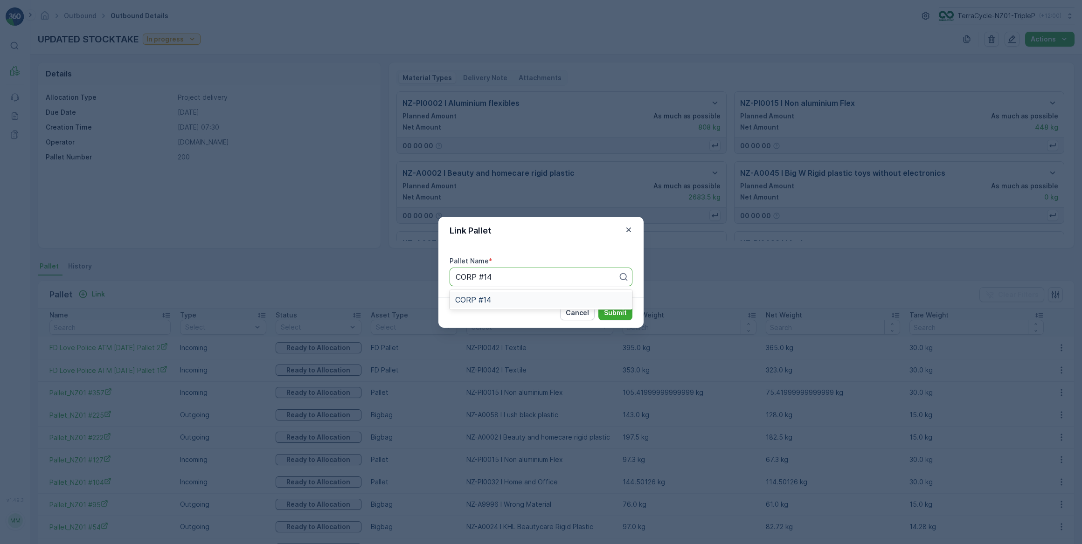
click at [531, 298] on div "CORP #14" at bounding box center [541, 300] width 172 height 8
click at [617, 312] on p "Submit" at bounding box center [615, 312] width 23 height 9
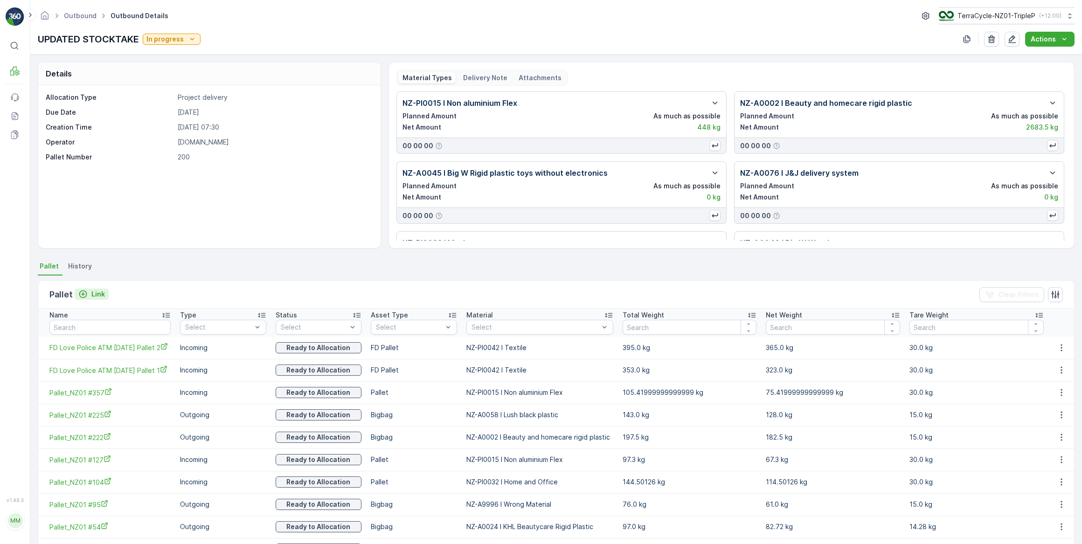
click at [91, 298] on p "Link" at bounding box center [98, 294] width 14 height 9
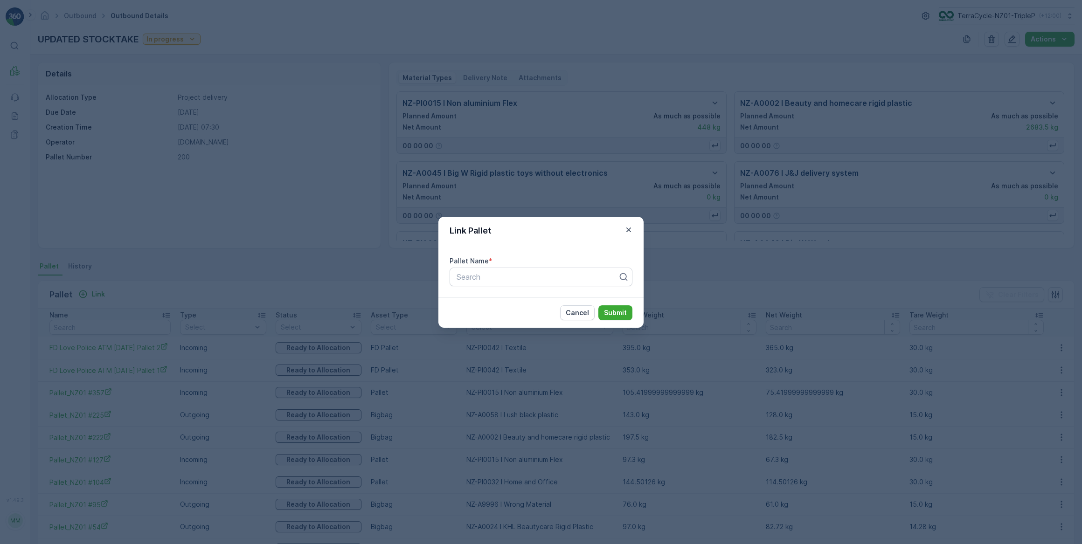
click at [463, 289] on div "Pallet Name * Search" at bounding box center [540, 271] width 205 height 52
click at [466, 285] on div "Search" at bounding box center [541, 277] width 183 height 19
type input "CONTACT"
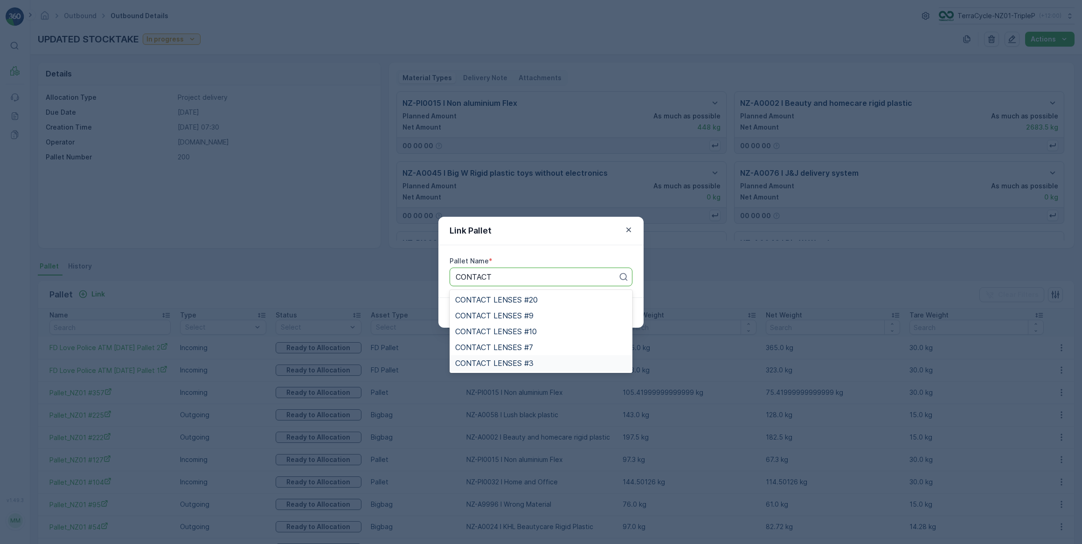
click at [530, 359] on span "CONTACT LENSES #3" at bounding box center [494, 363] width 78 height 8
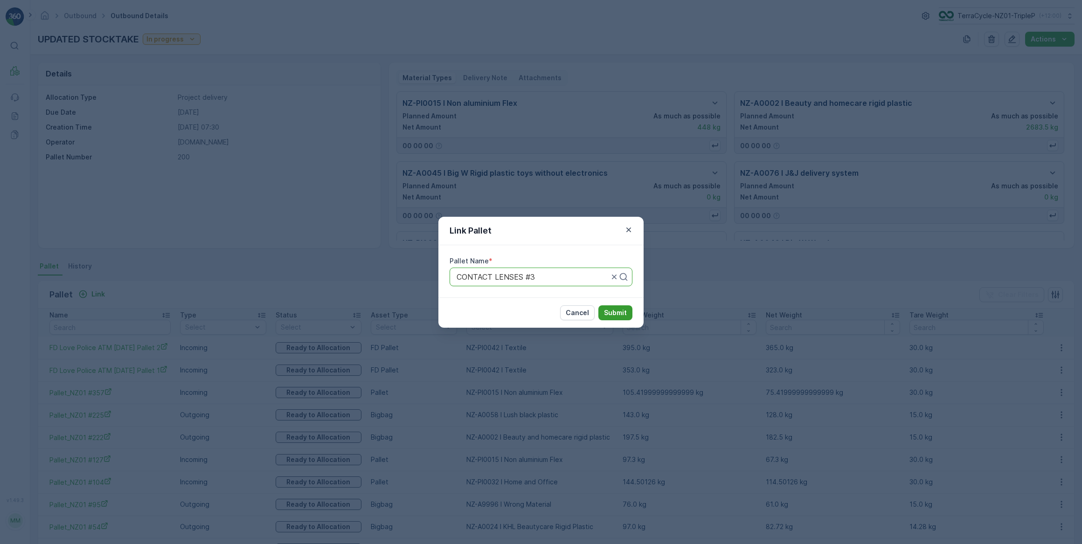
click at [604, 308] on p "Submit" at bounding box center [615, 312] width 23 height 9
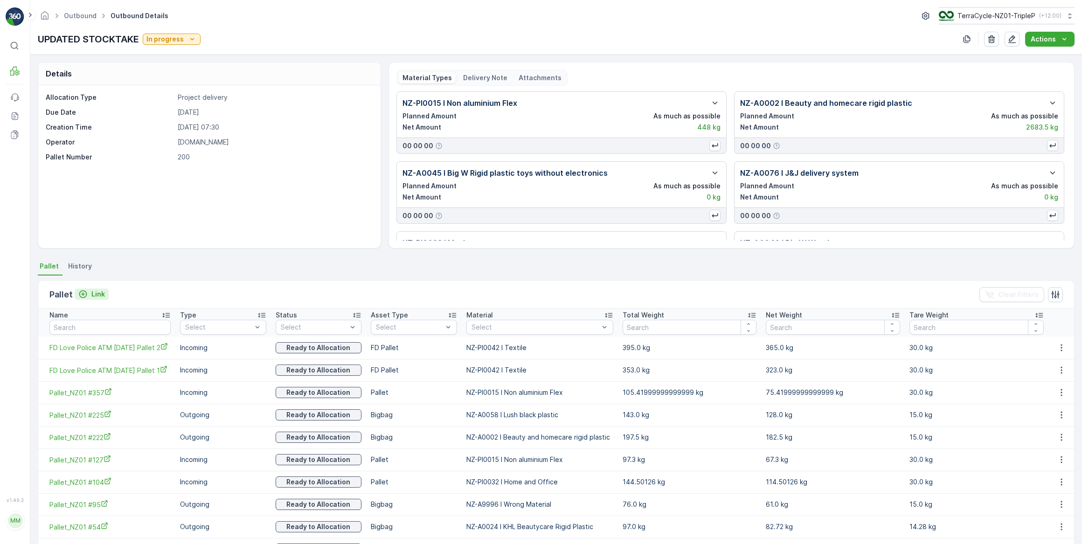
click at [91, 295] on p "Link" at bounding box center [98, 294] width 14 height 9
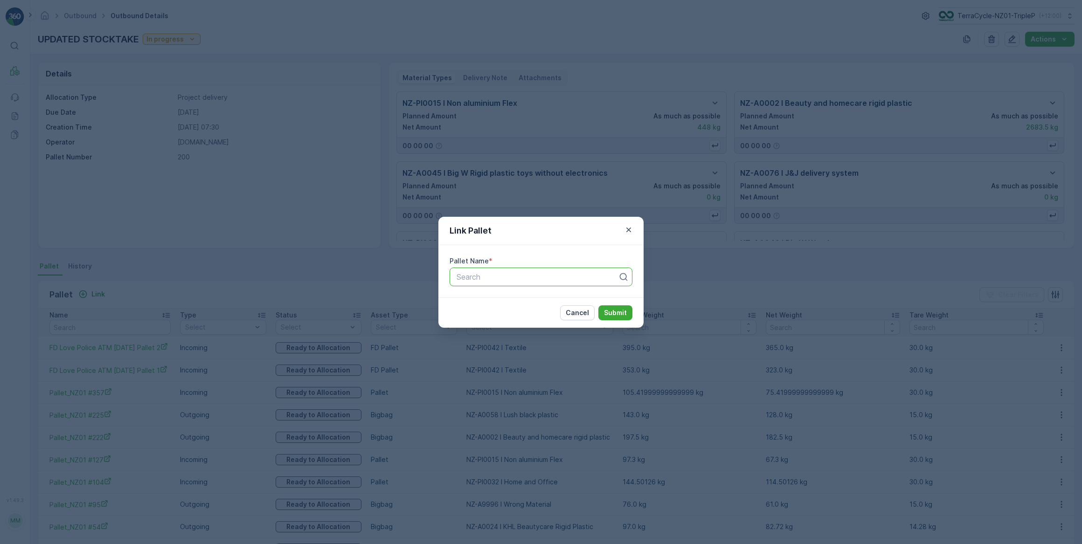
drag, startPoint x: 521, startPoint y: 282, endPoint x: 521, endPoint y: 290, distance: 7.9
type input "#77"
drag, startPoint x: 528, startPoint y: 305, endPoint x: 662, endPoint y: 329, distance: 136.9
click at [528, 305] on div "OCB #77" at bounding box center [541, 300] width 183 height 16
click at [627, 316] on button "Submit" at bounding box center [615, 312] width 34 height 15
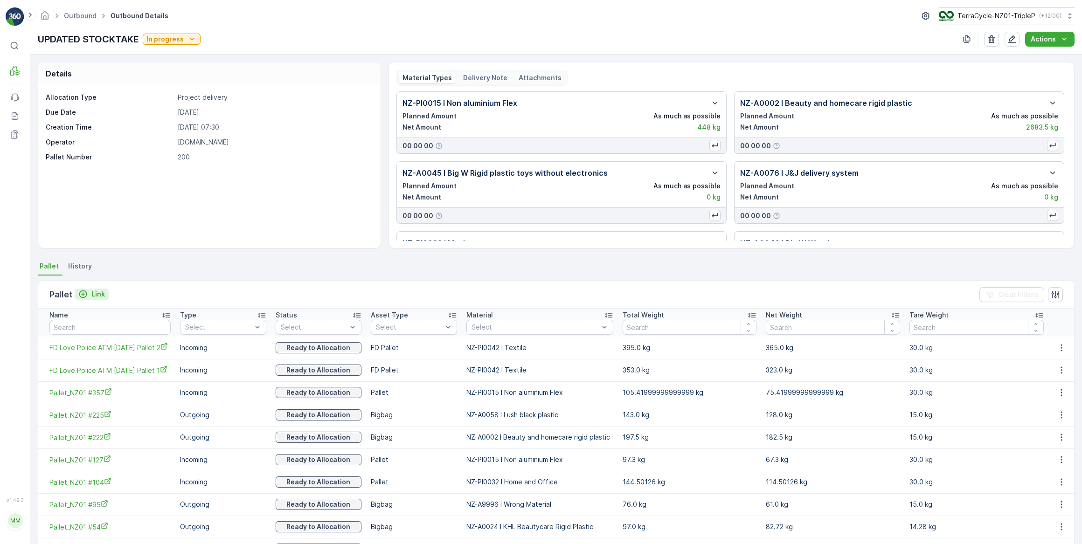
click at [93, 290] on p "Link" at bounding box center [98, 294] width 14 height 9
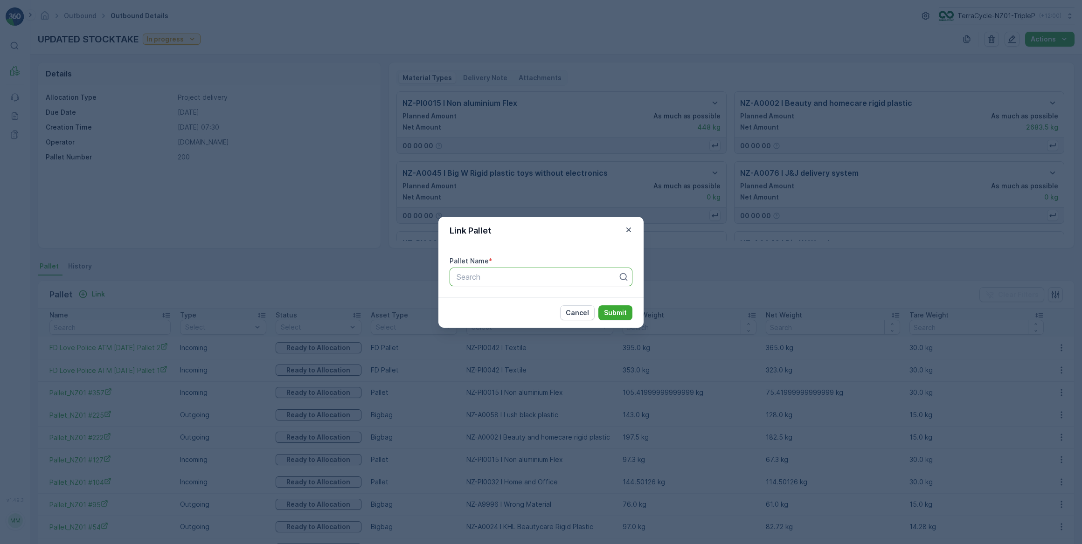
click at [460, 279] on div at bounding box center [537, 277] width 163 height 8
type input "#78"
click at [541, 301] on div "JRP #78" at bounding box center [541, 300] width 172 height 8
click at [627, 316] on button "Submit" at bounding box center [615, 312] width 34 height 15
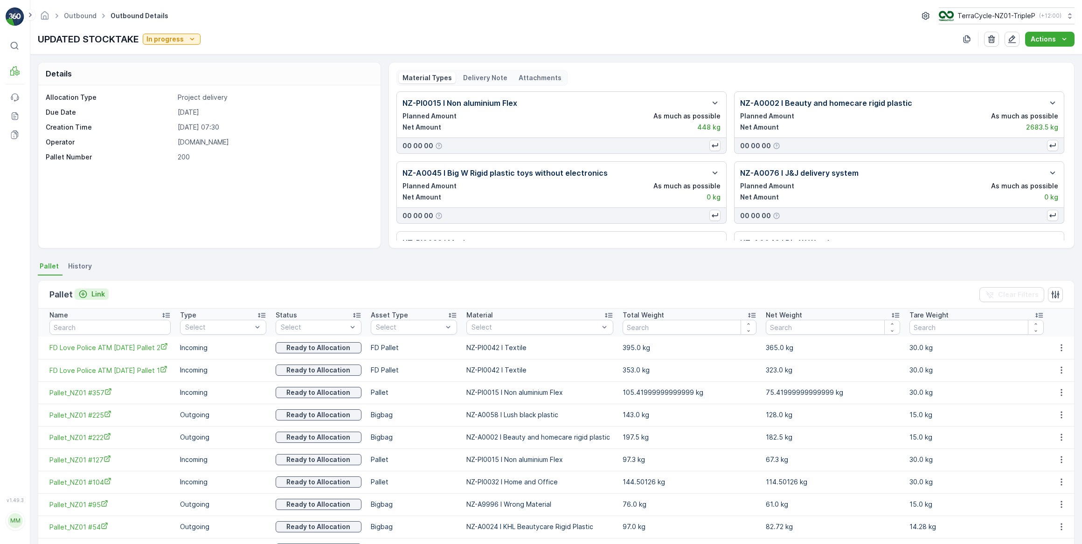
click at [94, 295] on p "Link" at bounding box center [98, 294] width 14 height 9
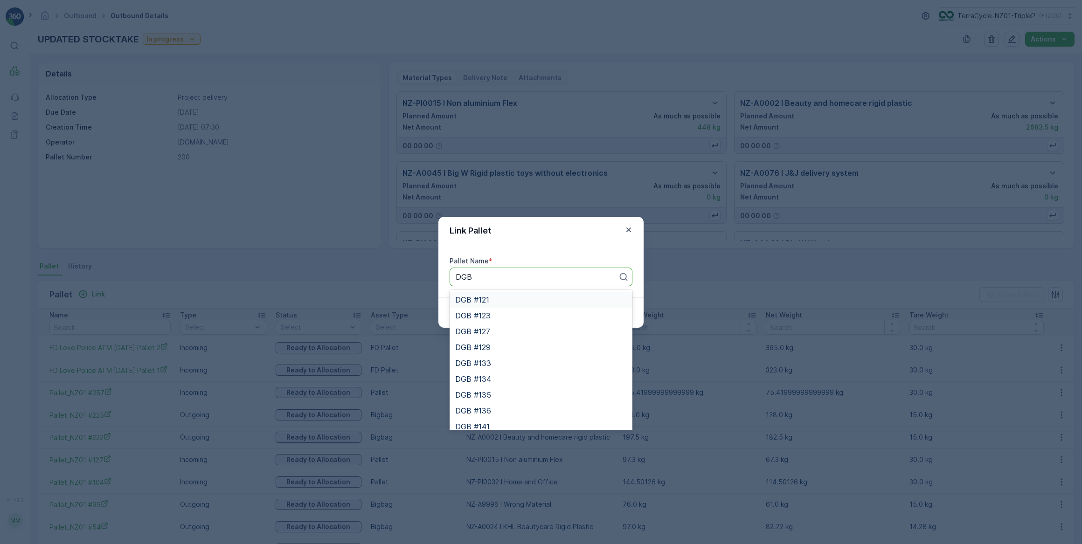
type input "DGB"
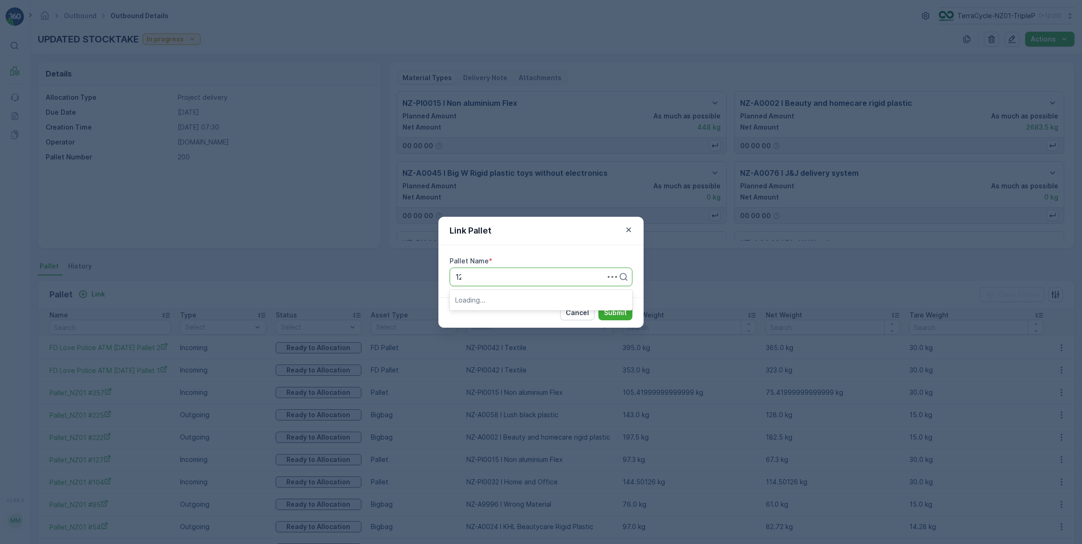
type input "129"
click at [521, 312] on div "DGB #129" at bounding box center [541, 316] width 172 height 8
click at [606, 310] on p "Submit" at bounding box center [615, 312] width 23 height 9
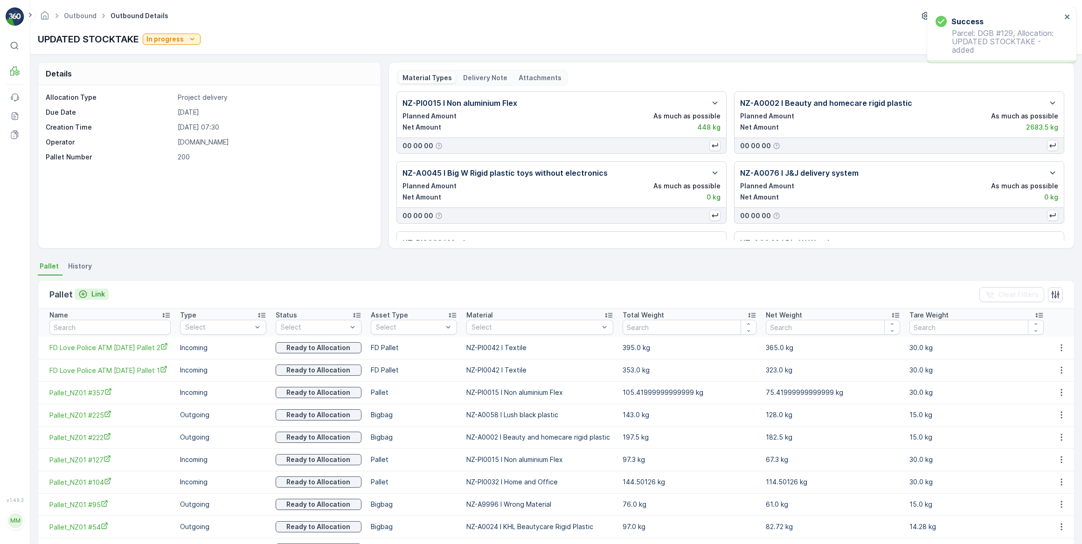
click at [102, 294] on p "Link" at bounding box center [98, 294] width 14 height 9
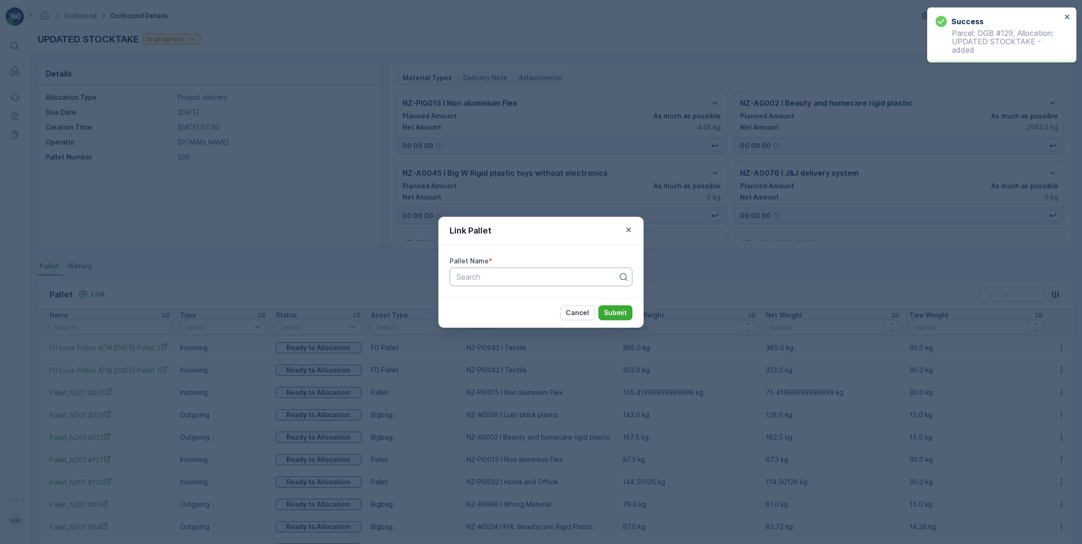
click at [479, 275] on div at bounding box center [537, 277] width 163 height 8
type input "134"
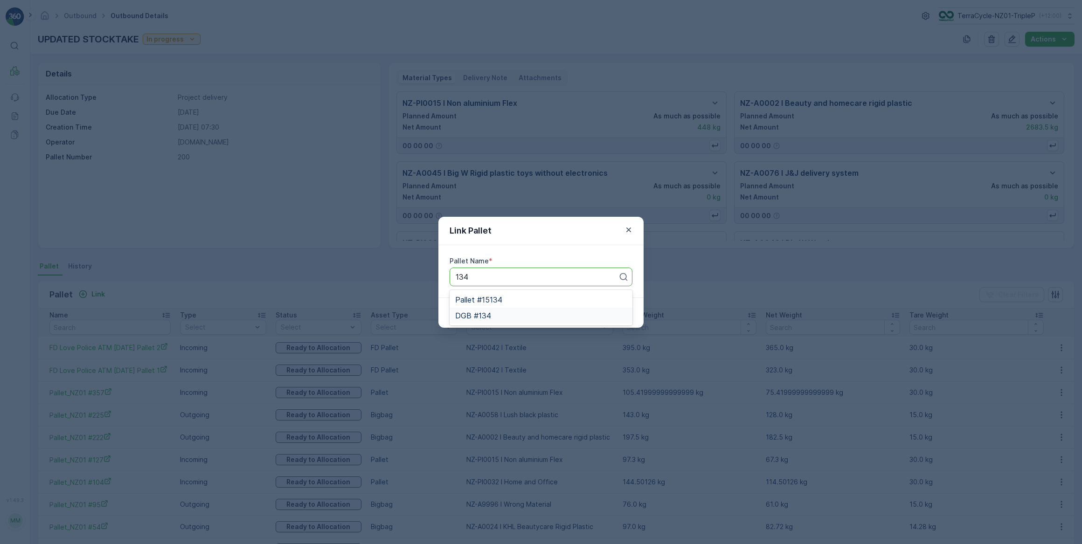
click at [528, 312] on div "DGB #134" at bounding box center [541, 316] width 172 height 8
click at [607, 312] on p "Submit" at bounding box center [615, 312] width 23 height 9
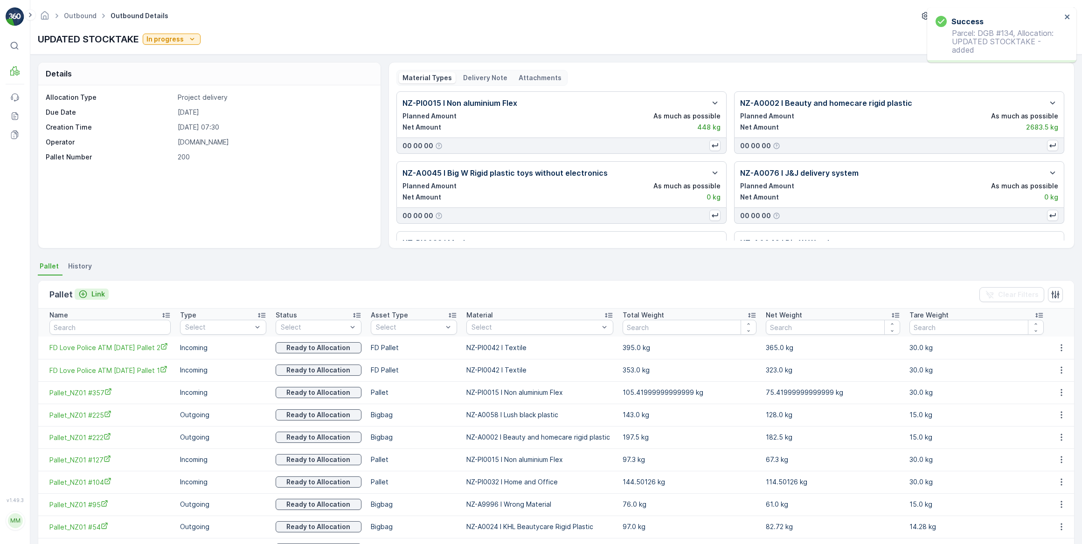
click at [87, 295] on div "Link" at bounding box center [91, 294] width 27 height 9
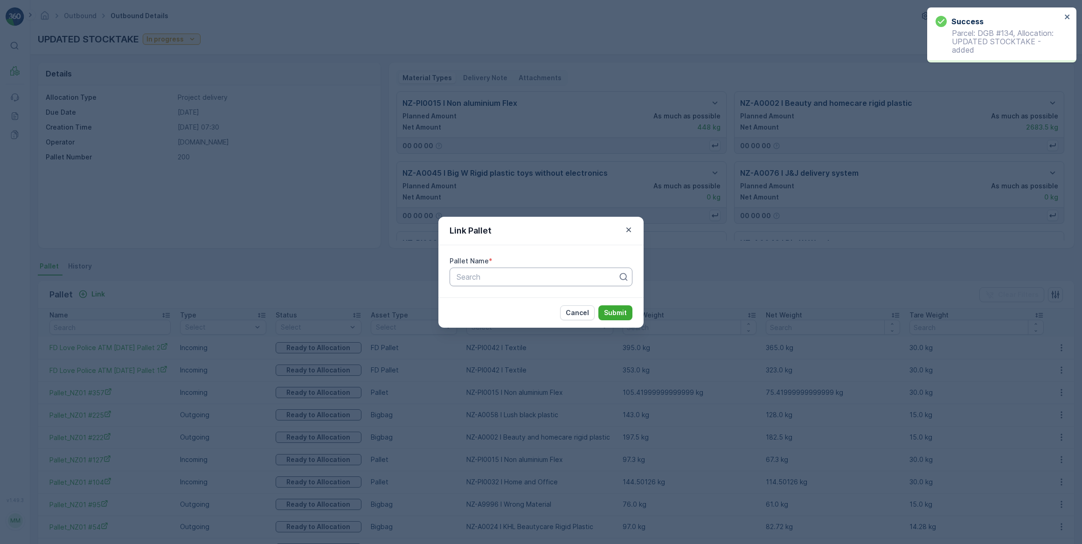
click at [466, 279] on div at bounding box center [537, 277] width 163 height 8
type input "123"
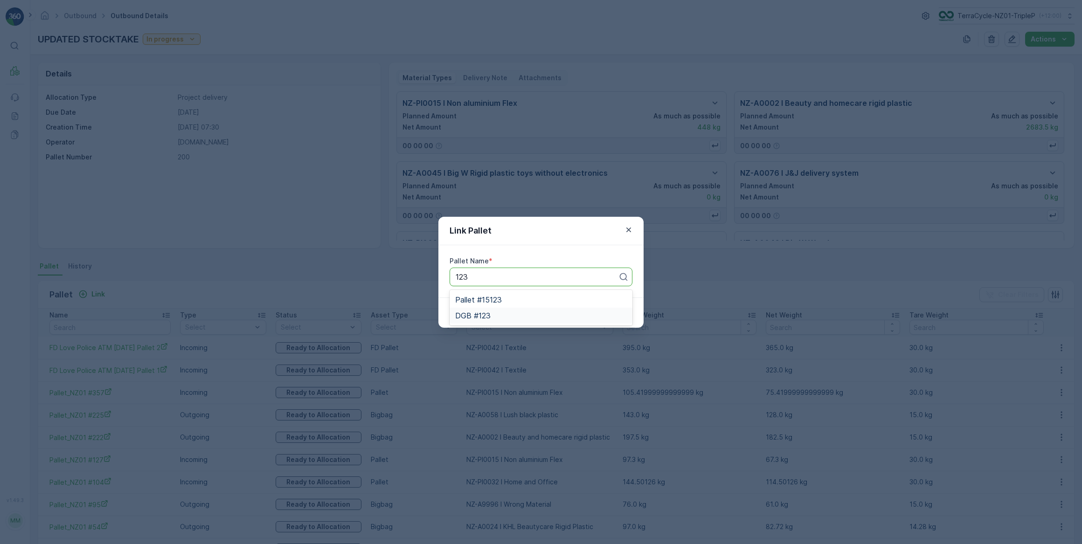
click at [538, 315] on div "DGB #123" at bounding box center [541, 316] width 172 height 8
click at [602, 312] on button "Submit" at bounding box center [615, 312] width 34 height 15
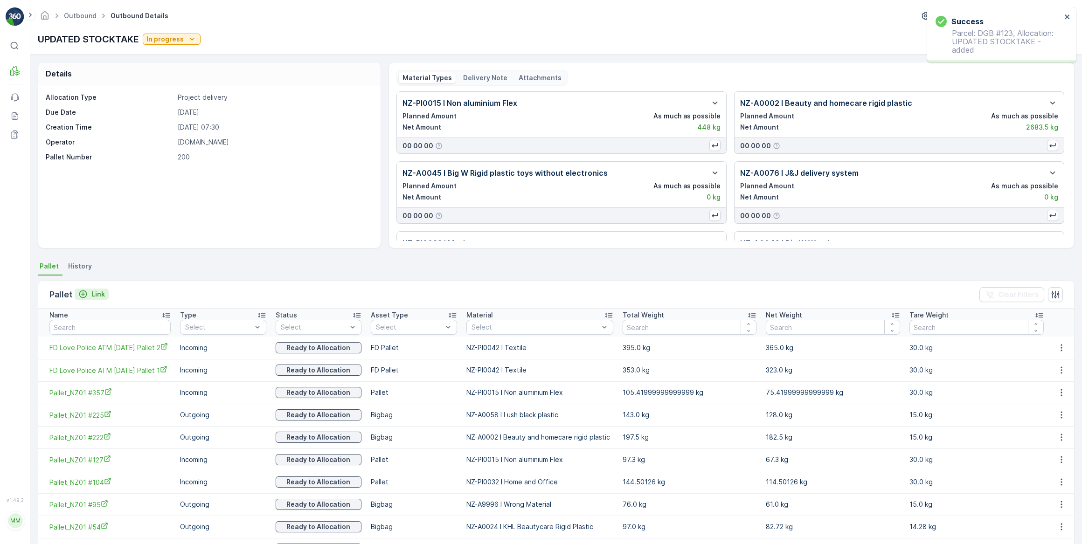
click at [97, 291] on p "Link" at bounding box center [98, 294] width 14 height 9
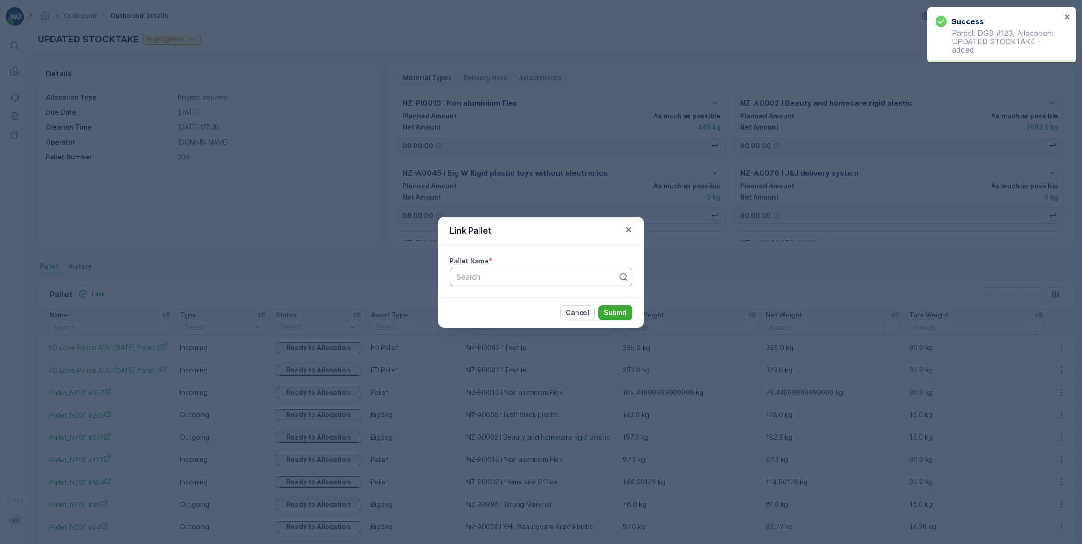
click at [519, 283] on div "Search" at bounding box center [541, 277] width 183 height 19
type input "121"
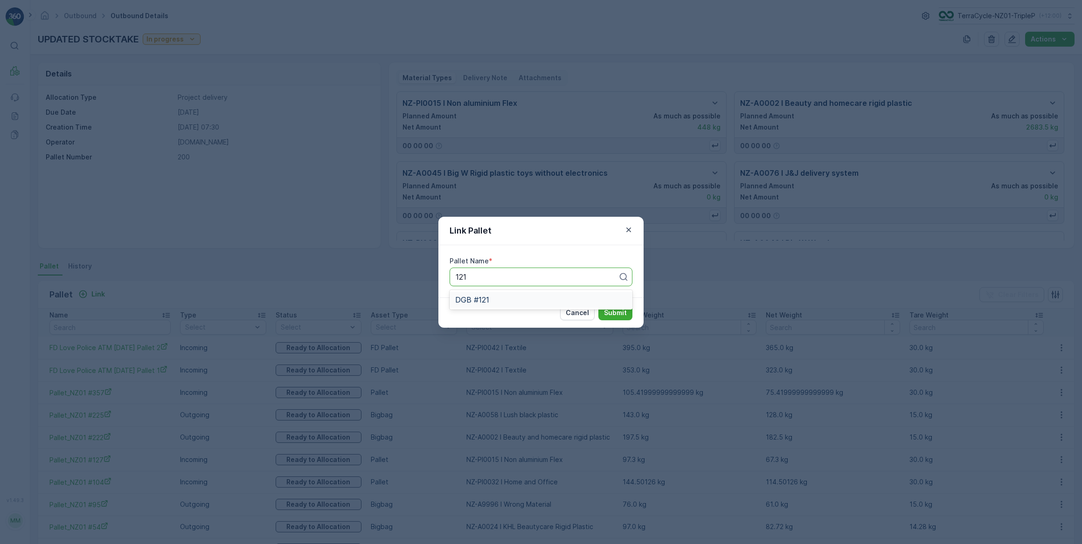
click at [493, 300] on div "DGB #121" at bounding box center [541, 300] width 172 height 8
click at [615, 307] on button "Submit" at bounding box center [615, 312] width 34 height 15
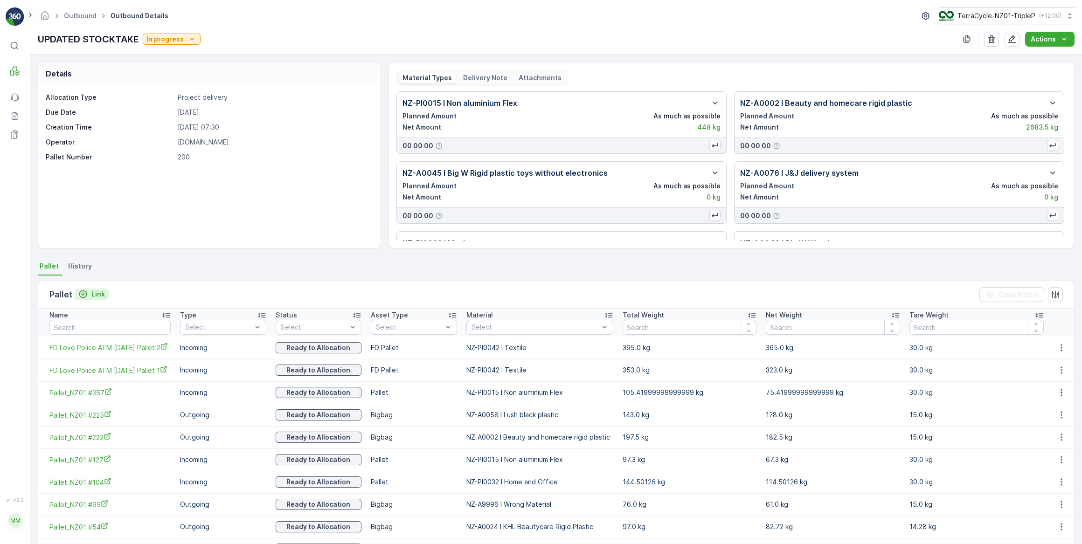
click at [88, 296] on div "Link" at bounding box center [91, 294] width 27 height 9
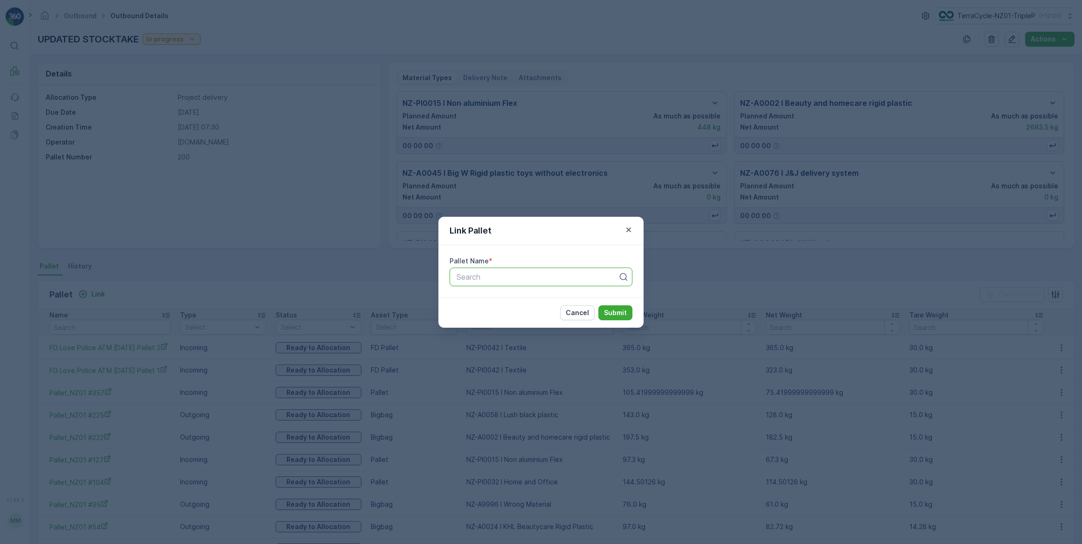
click at [464, 277] on div at bounding box center [537, 277] width 163 height 8
type input "CONTACT"
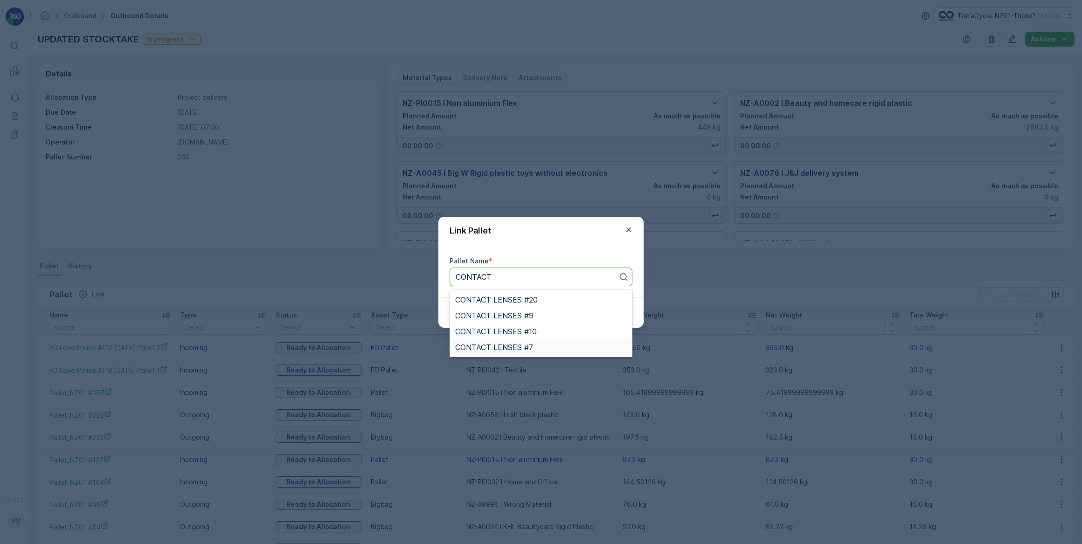
click at [522, 347] on span "CONTACT LENSES #7" at bounding box center [494, 347] width 78 height 8
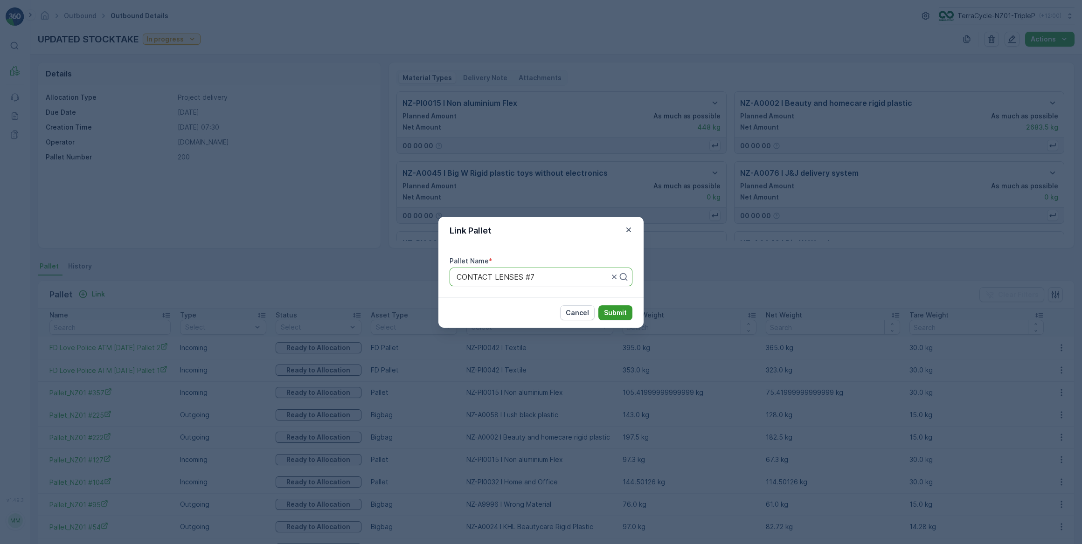
click at [617, 315] on p "Submit" at bounding box center [615, 312] width 23 height 9
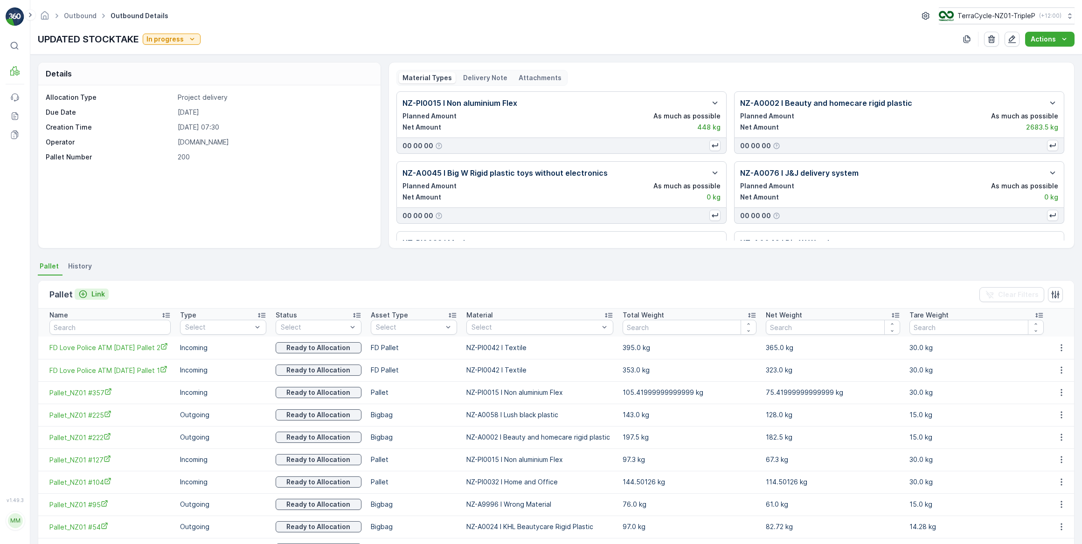
click at [94, 294] on p "Link" at bounding box center [98, 294] width 14 height 9
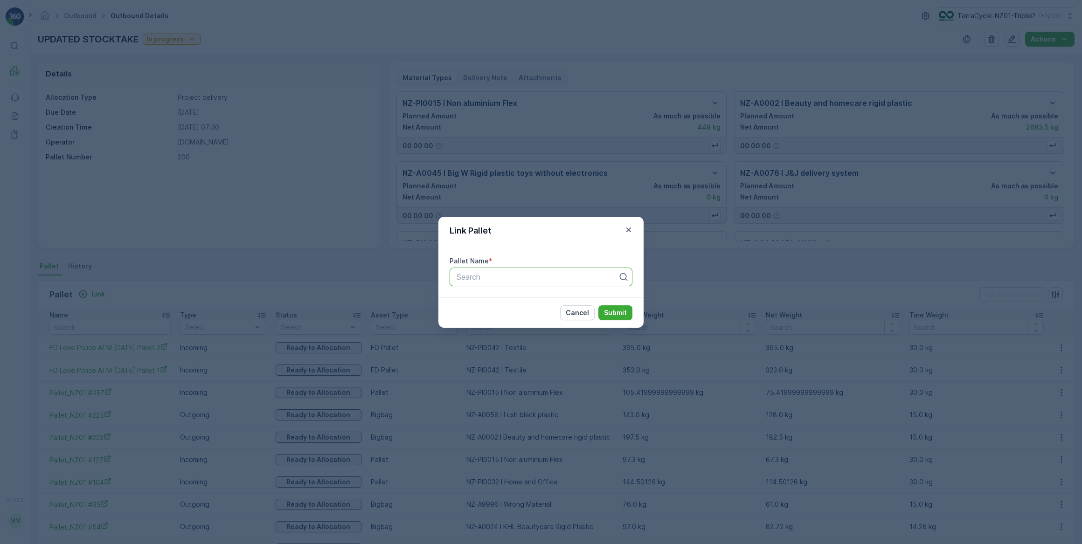
drag, startPoint x: 490, startPoint y: 275, endPoint x: 493, endPoint y: 279, distance: 5.3
click at [491, 275] on div at bounding box center [537, 277] width 163 height 8
type input "#120"
click at [516, 297] on span "JNR JENUNEROA #120" at bounding box center [496, 300] width 82 height 8
click at [615, 316] on p "Submit" at bounding box center [615, 312] width 23 height 9
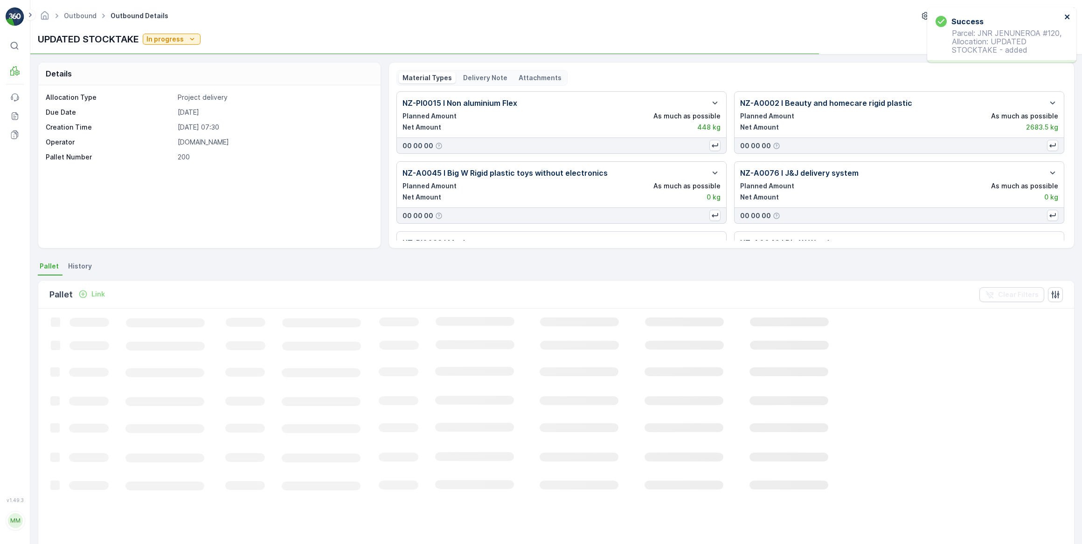
click at [1069, 15] on icon "close" at bounding box center [1067, 16] width 5 height 5
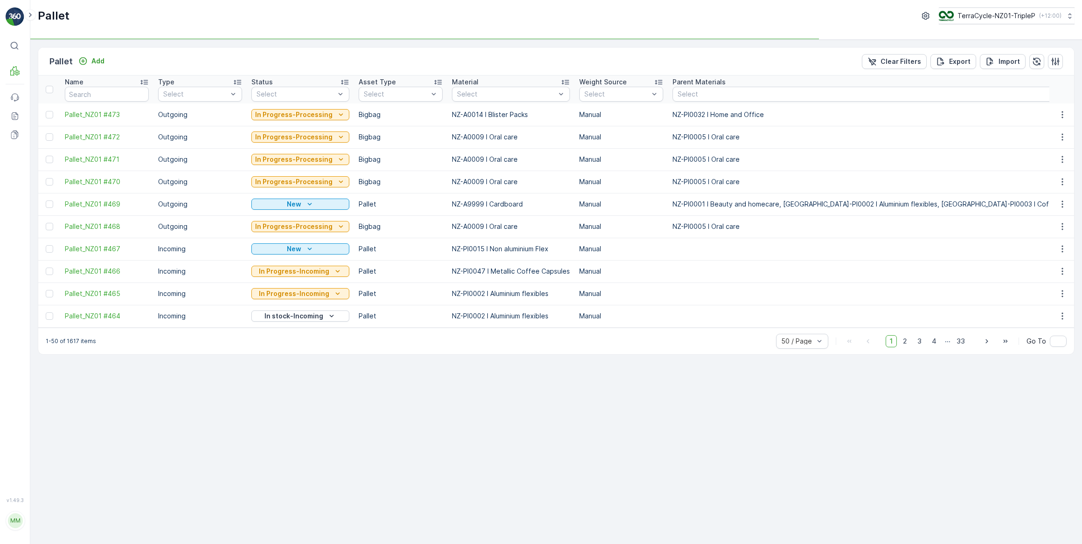
type input "#120"
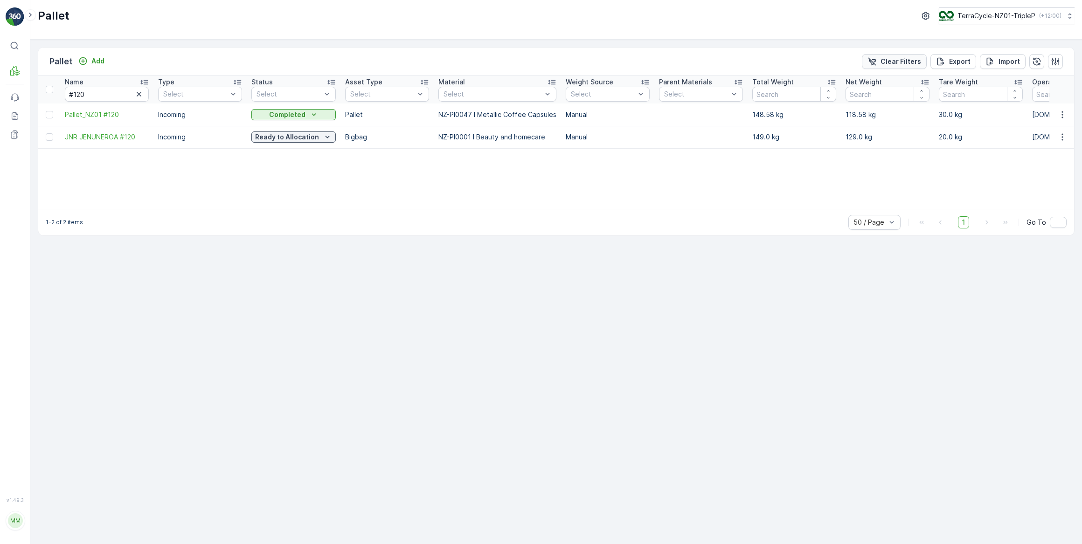
click at [888, 65] on p "Clear Filters" at bounding box center [901, 61] width 41 height 9
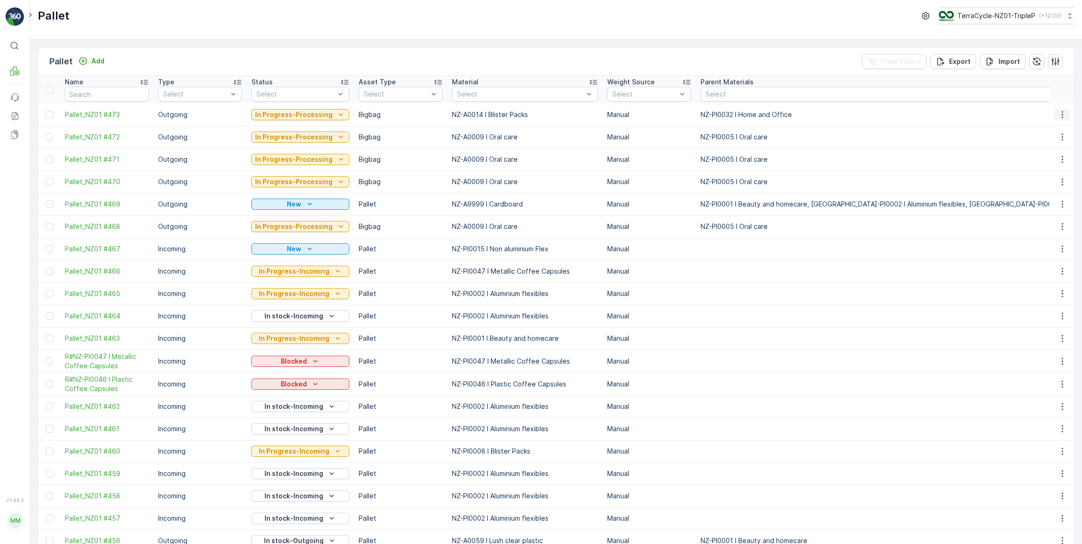
click at [1062, 111] on icon "button" at bounding box center [1062, 114] width 9 height 9
click at [1050, 131] on span "See More Details" at bounding box center [1051, 128] width 54 height 9
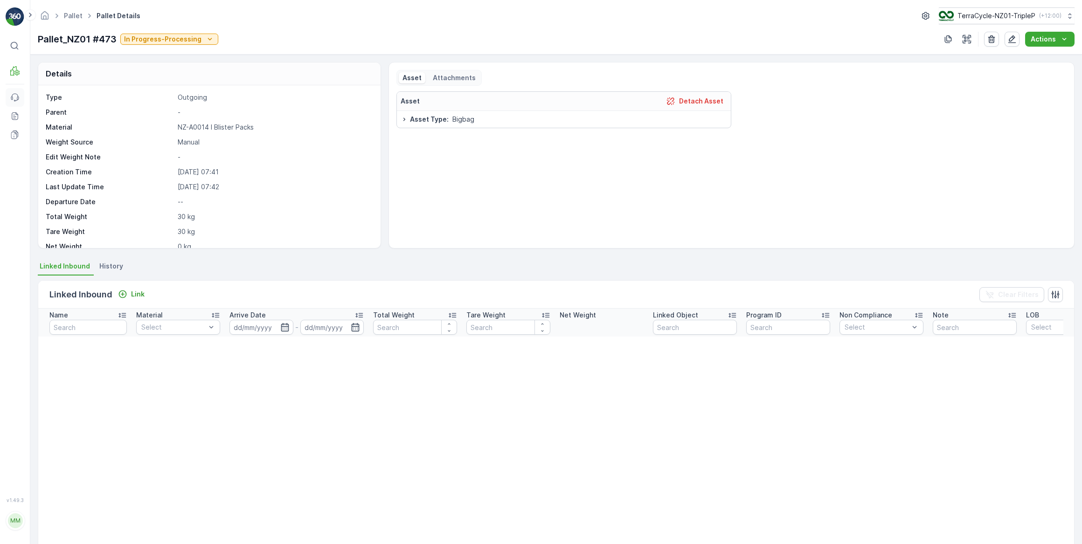
click at [18, 97] on icon at bounding box center [17, 98] width 1 height 3
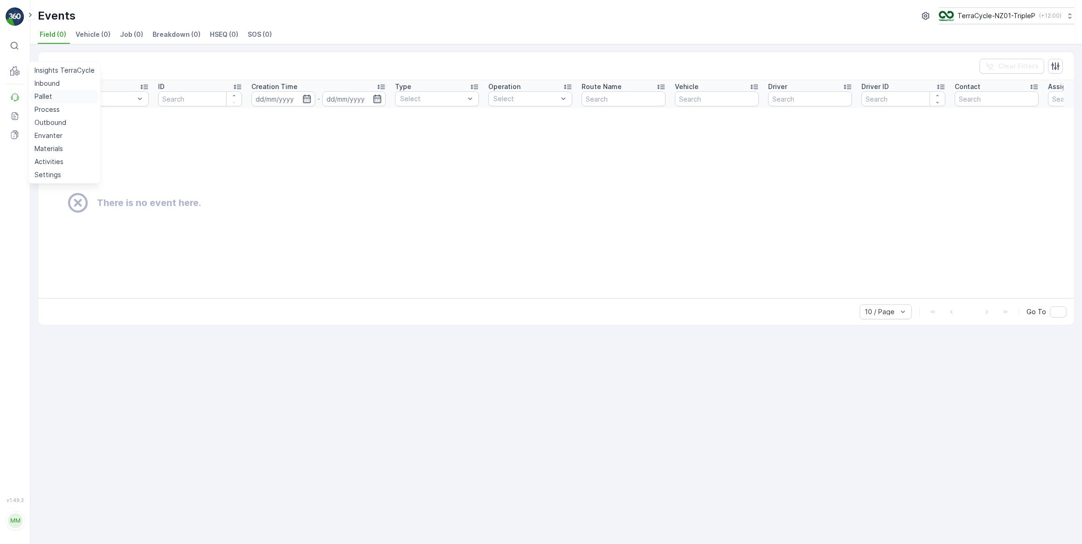
click at [48, 95] on p "Pallet" at bounding box center [44, 96] width 18 height 9
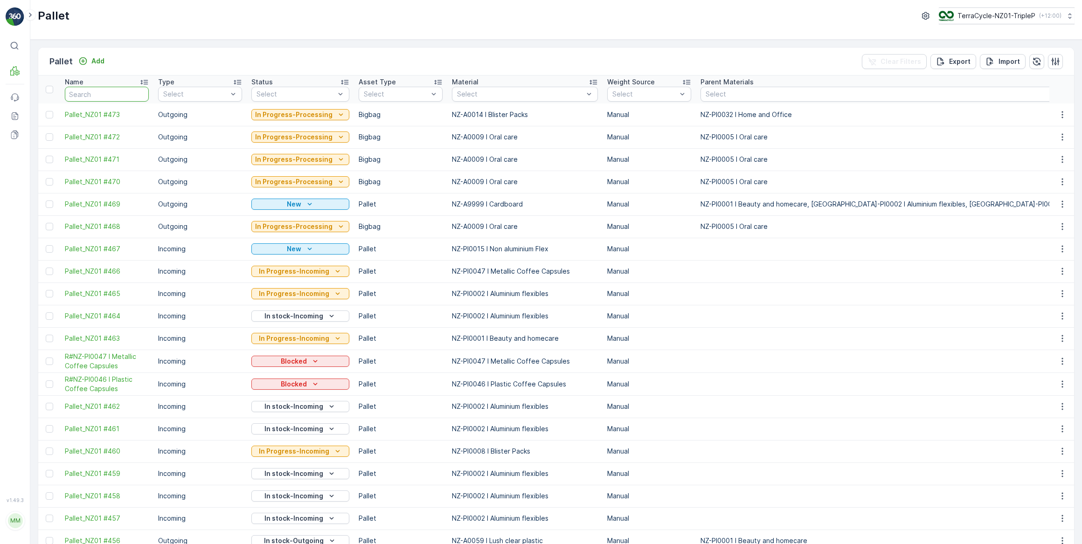
click at [133, 95] on input "text" at bounding box center [107, 94] width 84 height 15
type input "290"
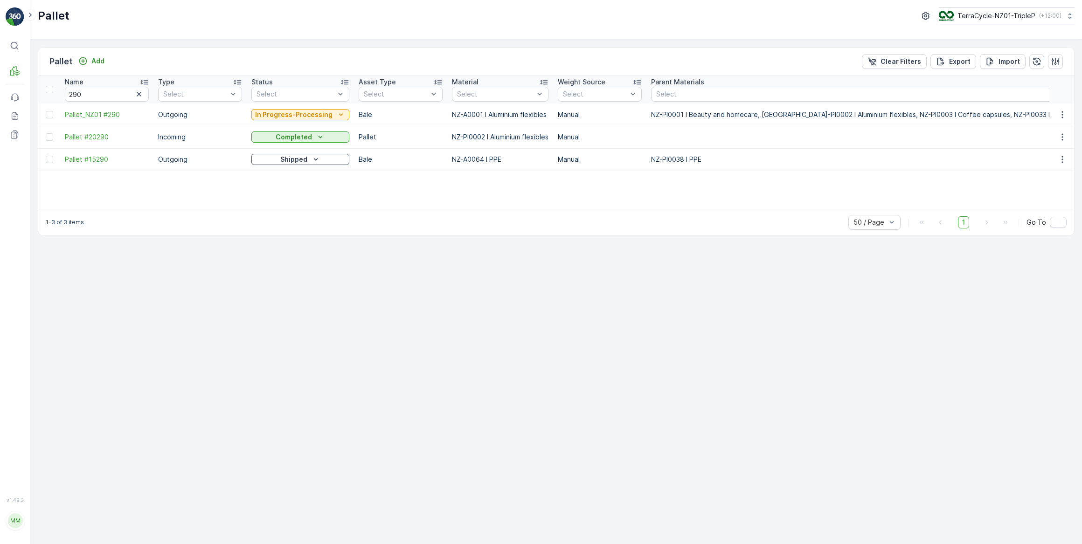
click at [49, 116] on div at bounding box center [49, 114] width 7 height 7
click at [46, 111] on input "checkbox" at bounding box center [46, 111] width 0 height 0
click at [98, 97] on input "290" at bounding box center [107, 94] width 84 height 15
type input "297"
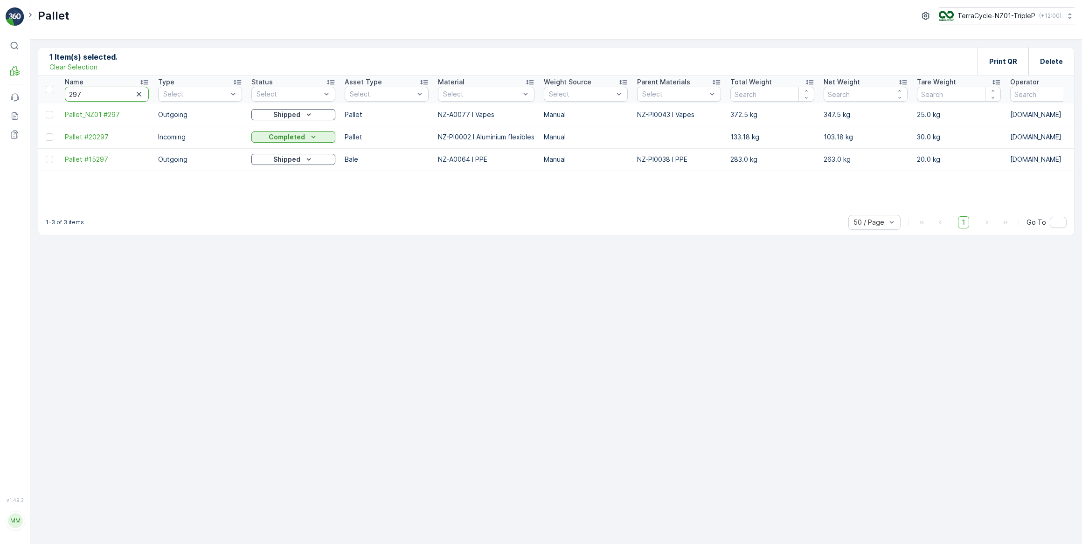
drag, startPoint x: 101, startPoint y: 94, endPoint x: 65, endPoint y: 95, distance: 35.9
click at [65, 95] on input "297" at bounding box center [107, 94] width 84 height 15
type input "397"
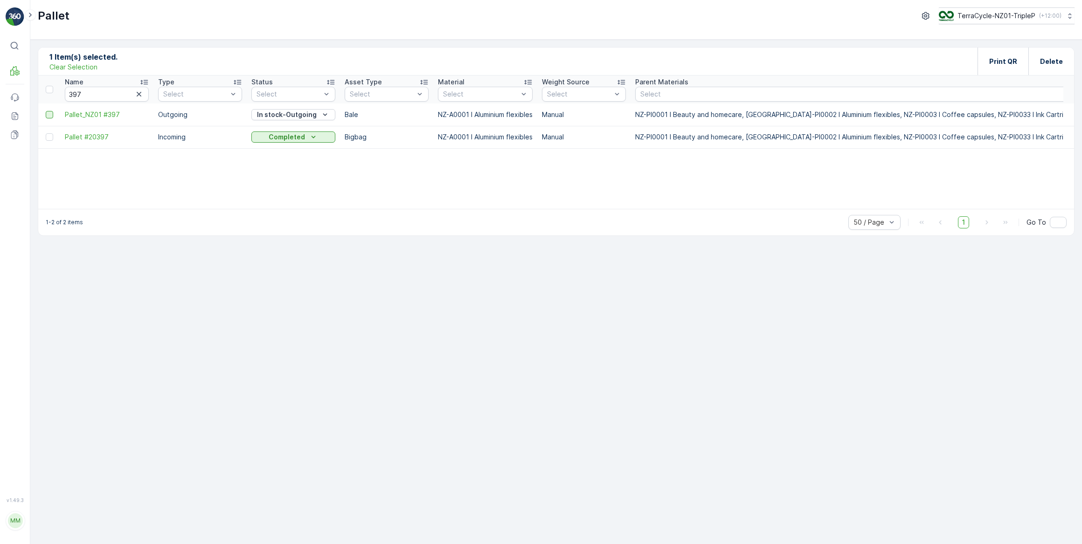
click at [51, 111] on div at bounding box center [49, 114] width 7 height 7
click at [46, 111] on input "checkbox" at bounding box center [46, 111] width 0 height 0
click at [261, 114] on p "In stock-Outgoing" at bounding box center [287, 114] width 60 height 9
click at [292, 205] on span "Ready to Allocation" at bounding box center [288, 206] width 62 height 9
drag, startPoint x: 87, startPoint y: 88, endPoint x: 61, endPoint y: 93, distance: 26.5
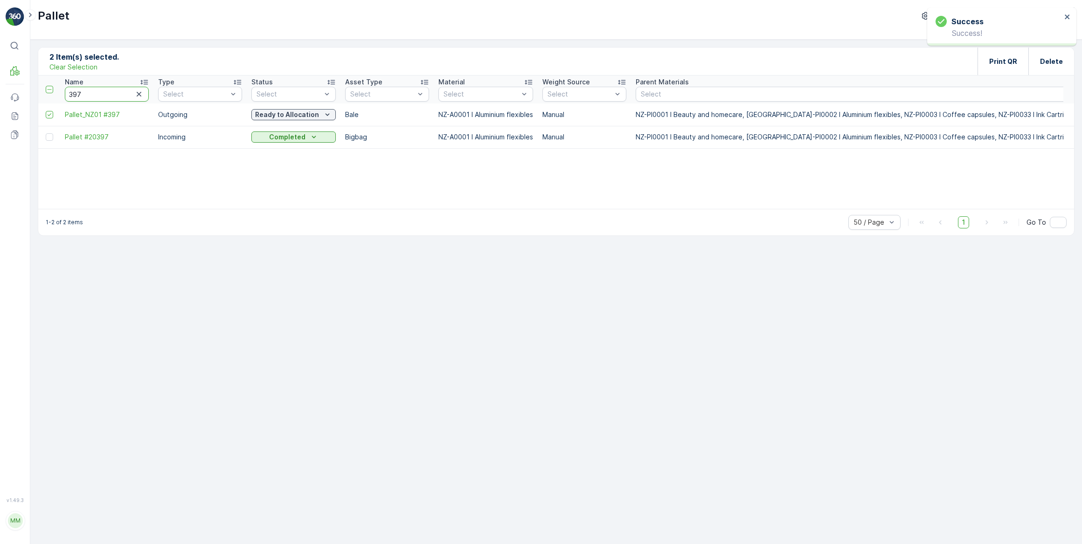
click at [61, 93] on th "Name 397" at bounding box center [106, 90] width 93 height 28
type input "377"
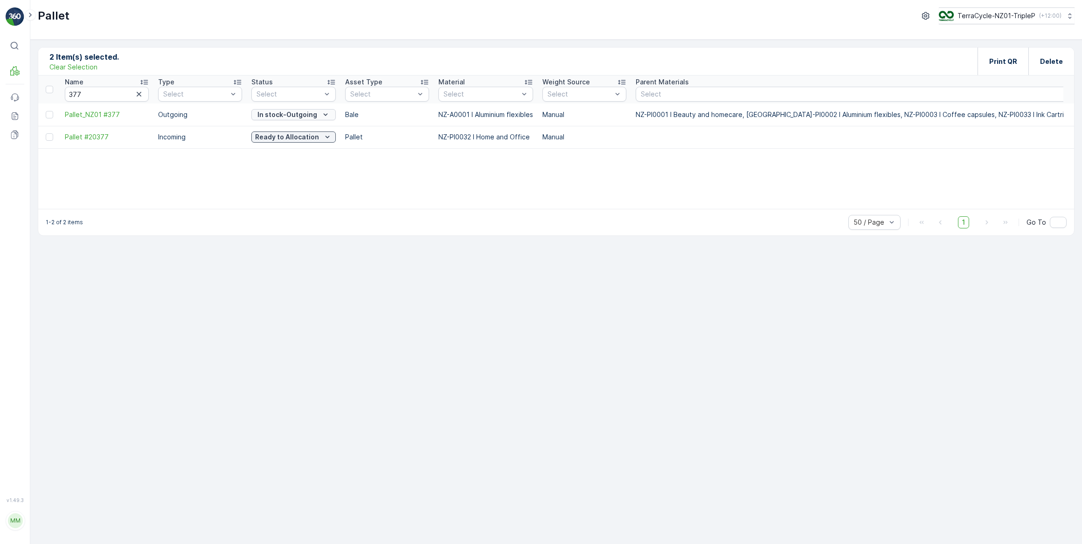
click at [283, 112] on p "In stock-Outgoing" at bounding box center [287, 114] width 60 height 9
click at [291, 209] on span "Ready to Allocation" at bounding box center [288, 206] width 62 height 9
click at [44, 117] on td at bounding box center [49, 115] width 22 height 22
click at [53, 115] on div at bounding box center [51, 114] width 10 height 7
click at [46, 111] on input "checkbox" at bounding box center [46, 111] width 0 height 0
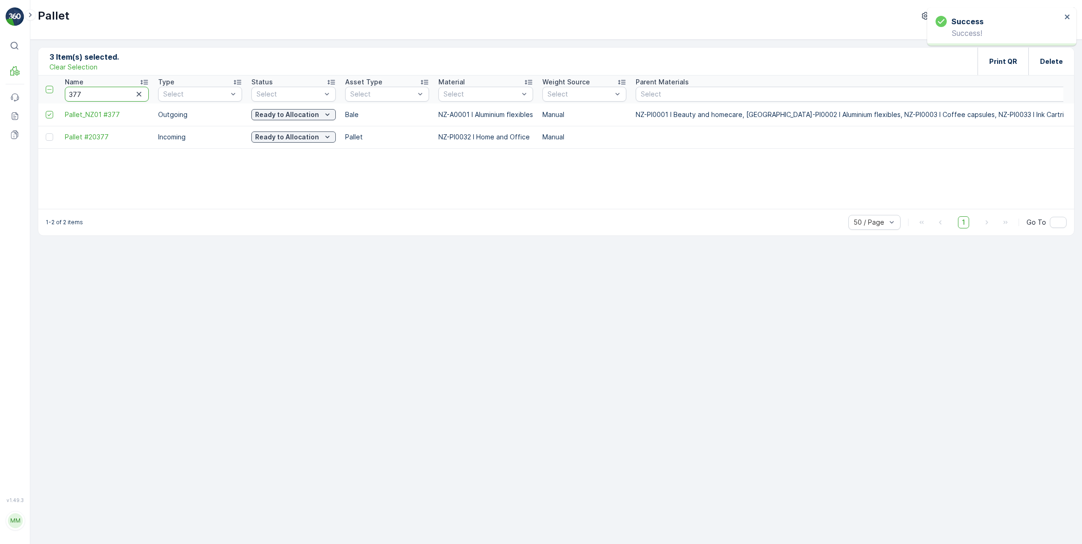
drag, startPoint x: 96, startPoint y: 95, endPoint x: 89, endPoint y: 90, distance: 8.3
drag, startPoint x: 89, startPoint y: 92, endPoint x: 59, endPoint y: 97, distance: 29.8
click at [62, 97] on th "Name 377" at bounding box center [106, 90] width 93 height 28
type input "398"
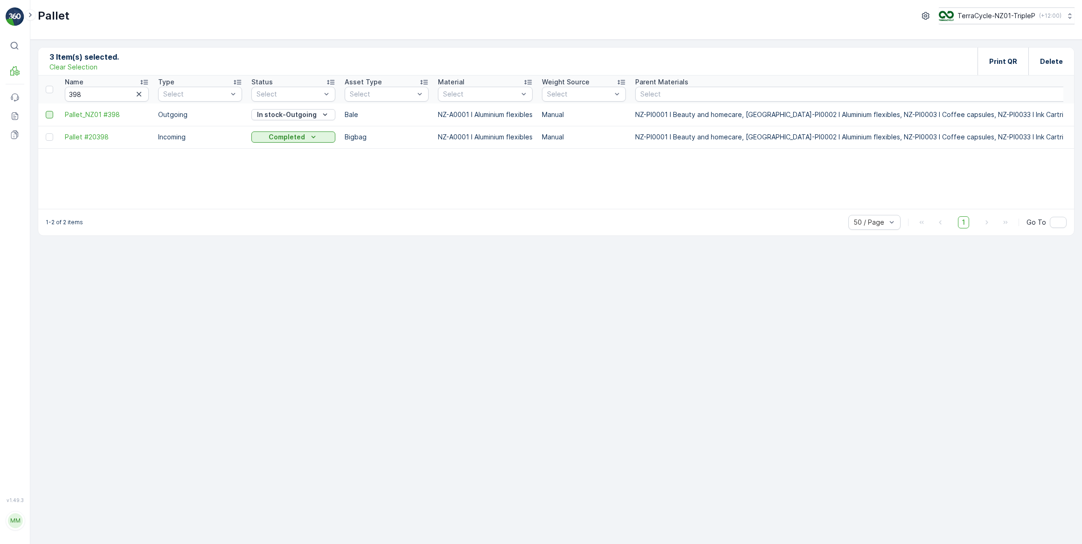
click at [48, 115] on div at bounding box center [49, 114] width 7 height 7
click at [46, 111] on input "checkbox" at bounding box center [46, 111] width 0 height 0
click at [265, 115] on p "In stock-Outgoing" at bounding box center [287, 114] width 60 height 9
click at [284, 204] on span "Ready to Allocation" at bounding box center [288, 206] width 62 height 9
click at [986, 65] on div "Print QR" at bounding box center [1003, 62] width 51 height 28
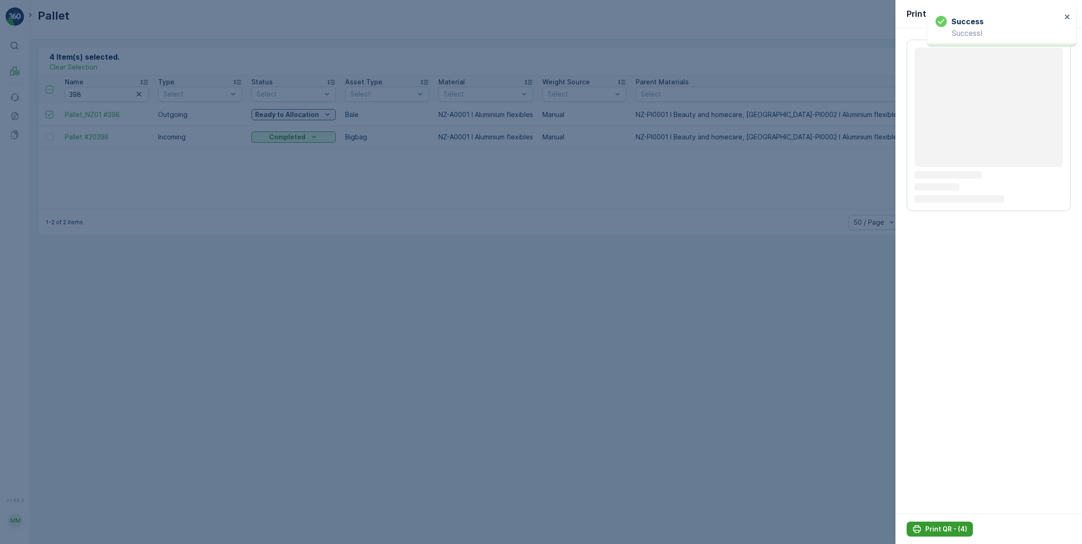
click at [951, 528] on p "Print QR - (4)" at bounding box center [946, 529] width 42 height 9
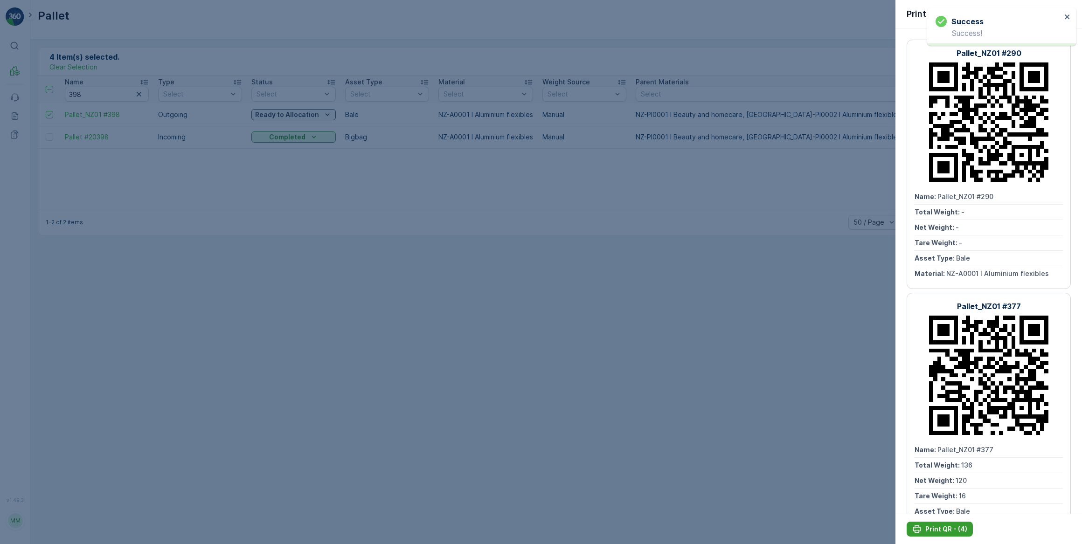
click at [944, 530] on p "Print QR - (4)" at bounding box center [946, 529] width 42 height 9
click at [614, 335] on div at bounding box center [541, 272] width 1082 height 544
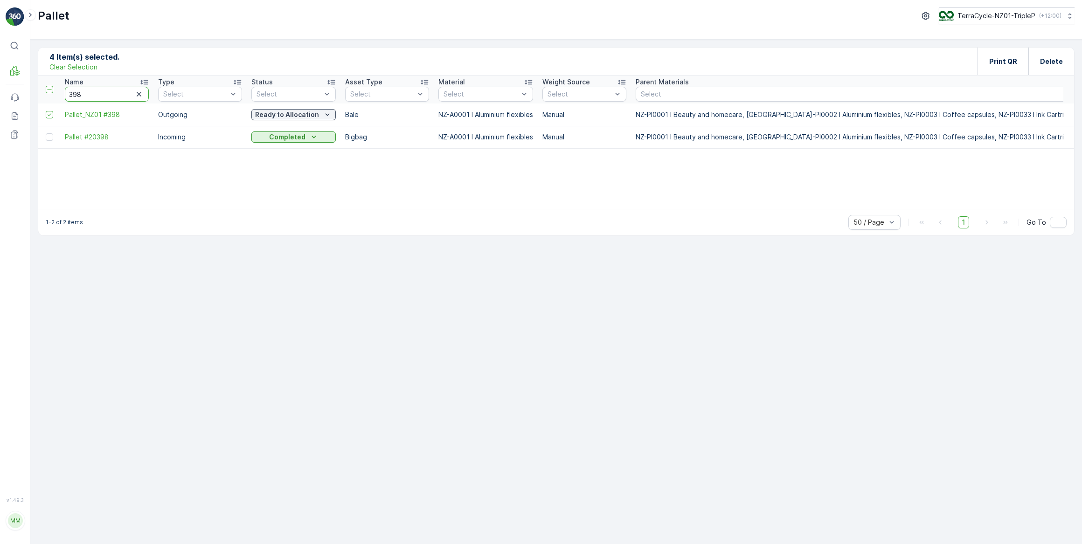
drag, startPoint x: 102, startPoint y: 92, endPoint x: 156, endPoint y: 61, distance: 62.1
click at [125, 89] on input "398" at bounding box center [107, 94] width 84 height 15
drag, startPoint x: 98, startPoint y: 91, endPoint x: 63, endPoint y: 79, distance: 37.2
click at [64, 88] on th "Name 398" at bounding box center [106, 90] width 93 height 28
click at [73, 69] on p "Clear Selection" at bounding box center [73, 66] width 48 height 9
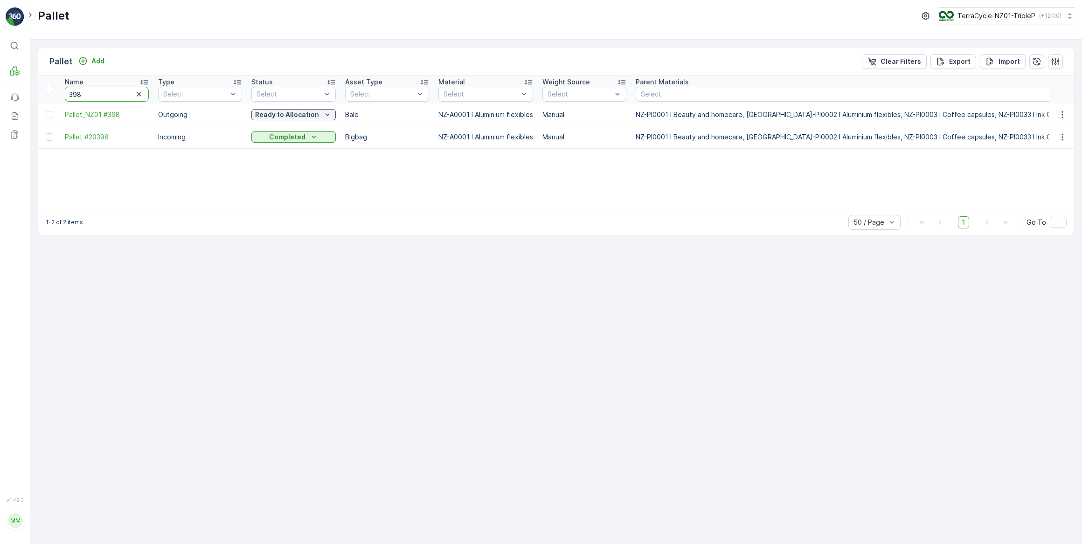
drag, startPoint x: 88, startPoint y: 100, endPoint x: 65, endPoint y: 96, distance: 23.2
click at [65, 96] on input "398" at bounding box center [107, 94] width 84 height 15
type input "283"
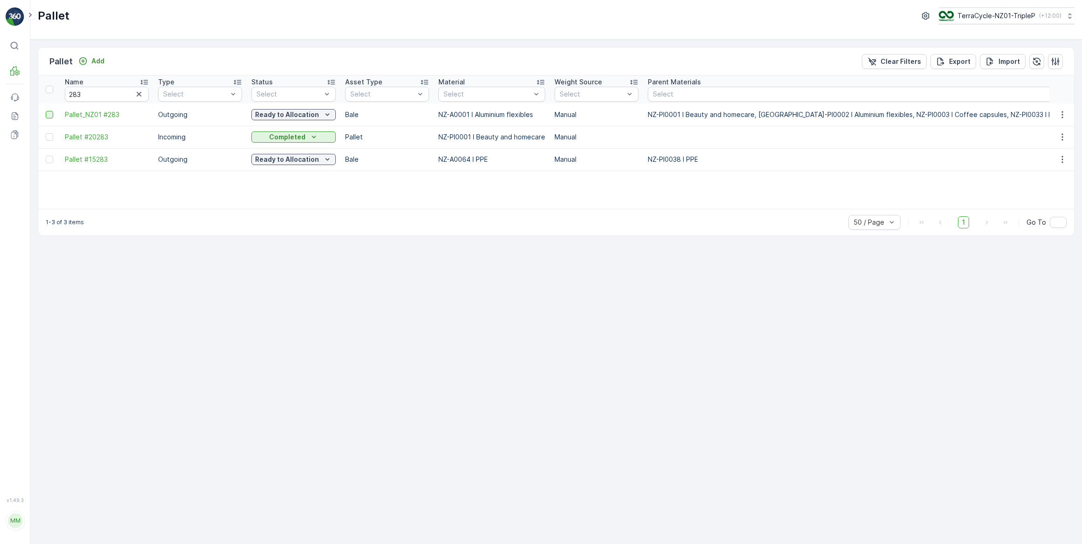
click at [49, 115] on div at bounding box center [49, 114] width 7 height 7
click at [46, 111] on input "checkbox" at bounding box center [46, 111] width 0 height 0
drag, startPoint x: 100, startPoint y: 94, endPoint x: 58, endPoint y: 92, distance: 42.0
type input "387"
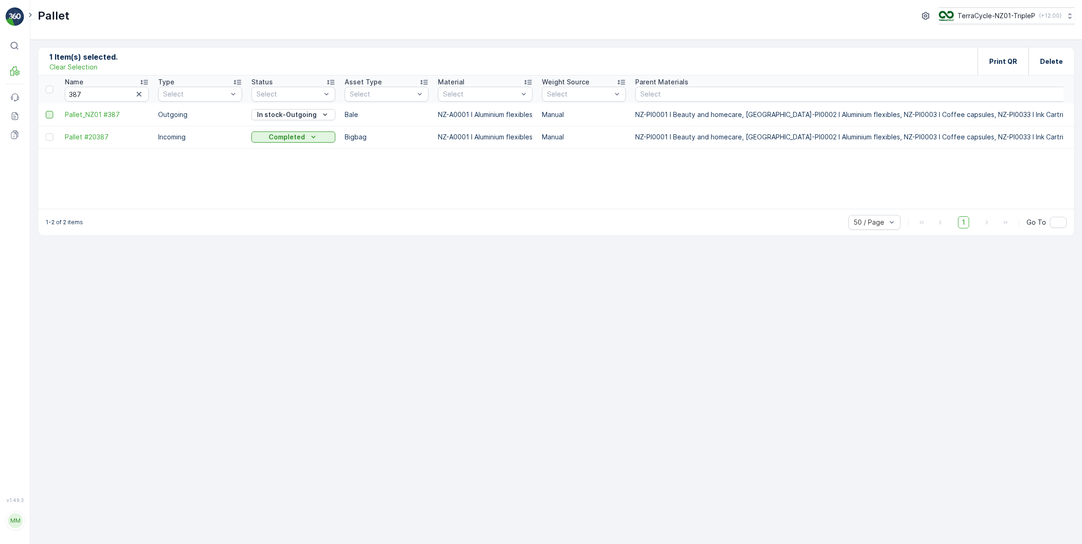
click at [50, 111] on div at bounding box center [49, 114] width 7 height 7
click at [46, 111] on input "checkbox" at bounding box center [46, 111] width 0 height 0
drag, startPoint x: 89, startPoint y: 96, endPoint x: 57, endPoint y: 96, distance: 31.7
type input "375"
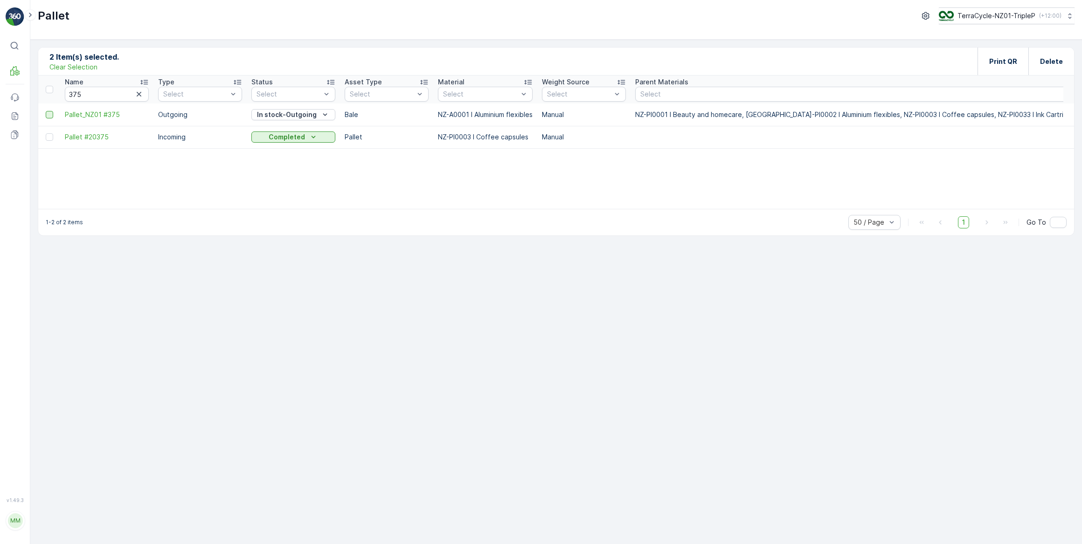
click at [47, 112] on div at bounding box center [49, 114] width 7 height 7
click at [46, 111] on input "checkbox" at bounding box center [46, 111] width 0 height 0
drag, startPoint x: 86, startPoint y: 99, endPoint x: 59, endPoint y: 96, distance: 27.2
type input "217"
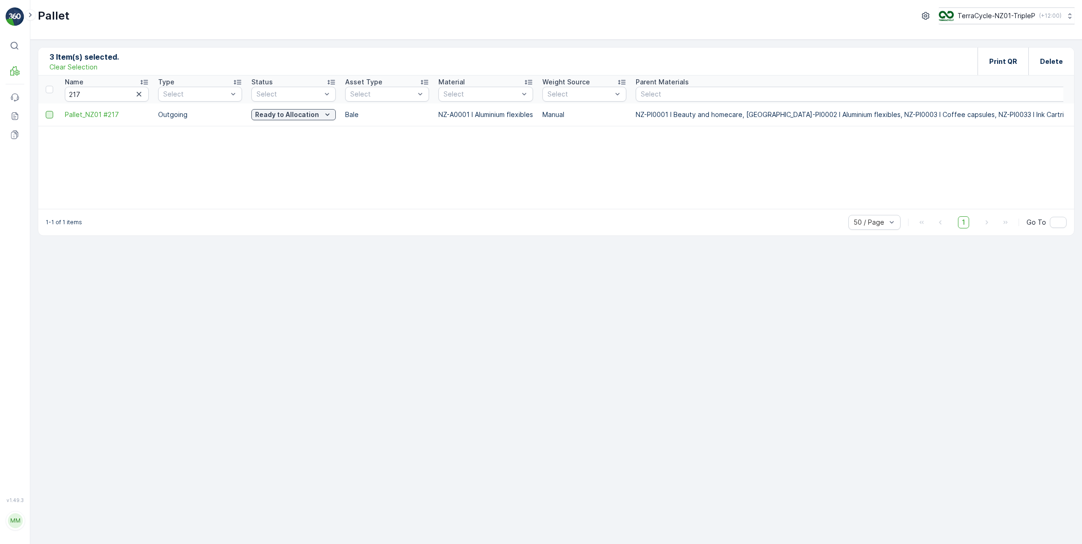
click at [49, 115] on div at bounding box center [49, 114] width 7 height 7
click at [46, 111] on input "checkbox" at bounding box center [46, 111] width 0 height 0
drag, startPoint x: 88, startPoint y: 95, endPoint x: 59, endPoint y: 94, distance: 28.9
click at [1004, 60] on p "Print QR" at bounding box center [1003, 61] width 28 height 9
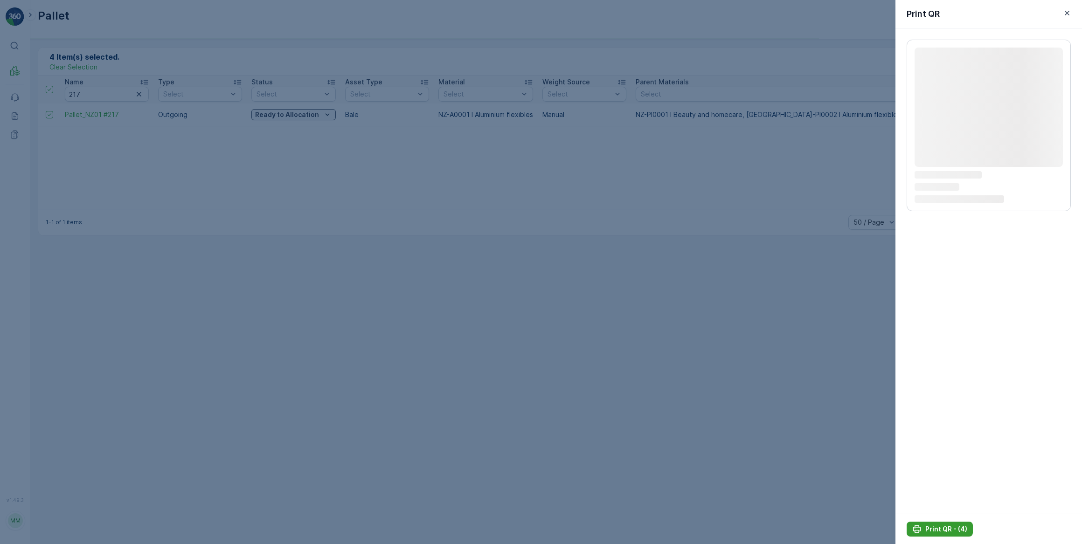
click at [951, 531] on p "Print QR - (4)" at bounding box center [946, 529] width 42 height 9
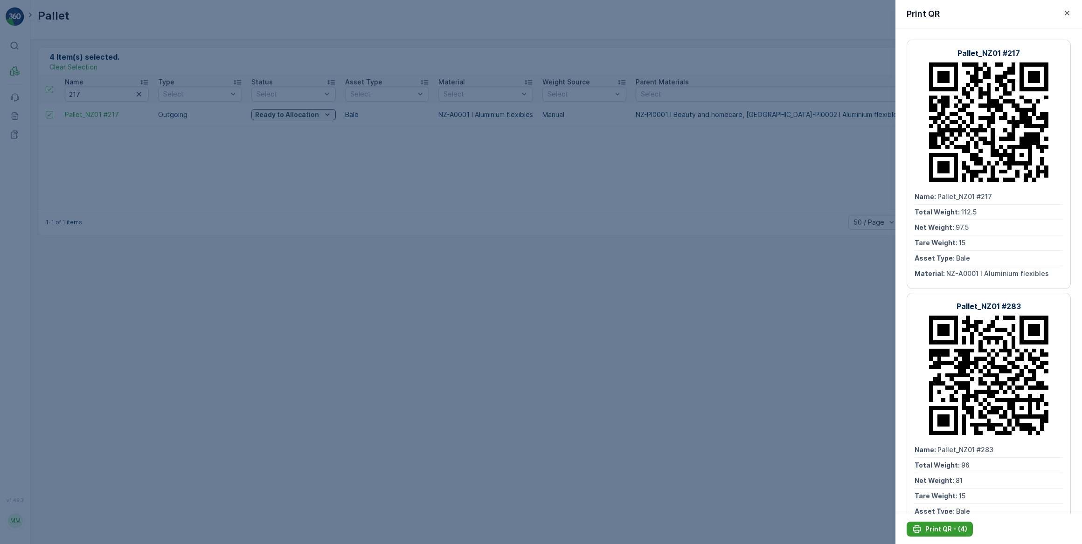
click at [953, 530] on p "Print QR - (4)" at bounding box center [946, 529] width 42 height 9
click at [330, 282] on div at bounding box center [541, 272] width 1082 height 544
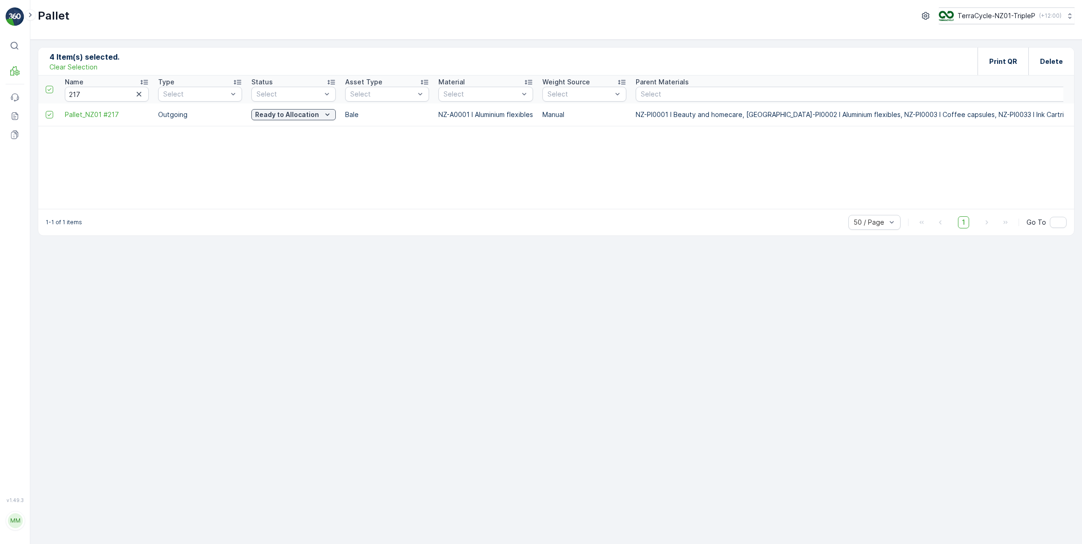
click at [64, 67] on p "Clear Selection" at bounding box center [73, 66] width 48 height 9
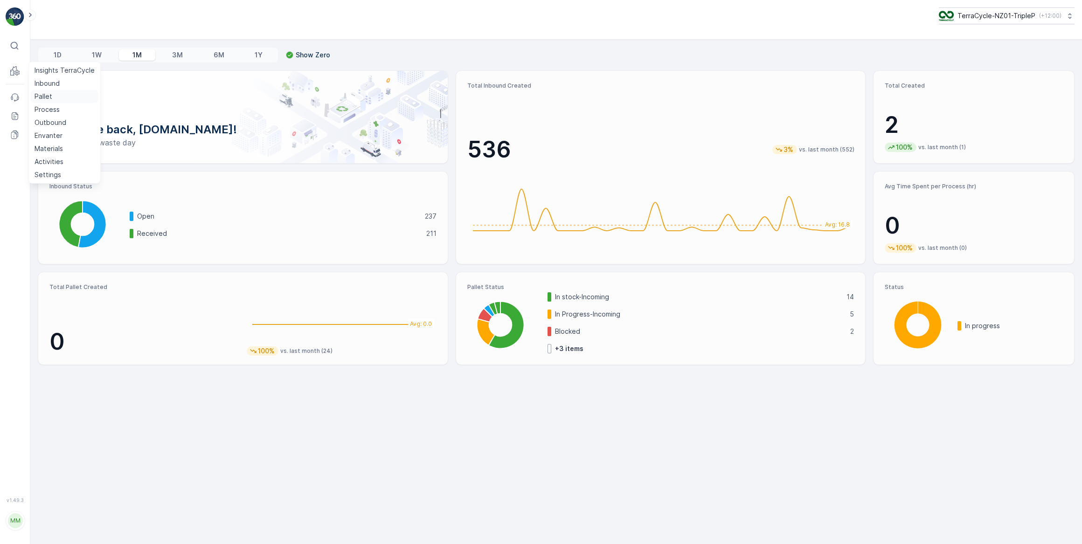
click at [51, 93] on p "Pallet" at bounding box center [44, 96] width 18 height 9
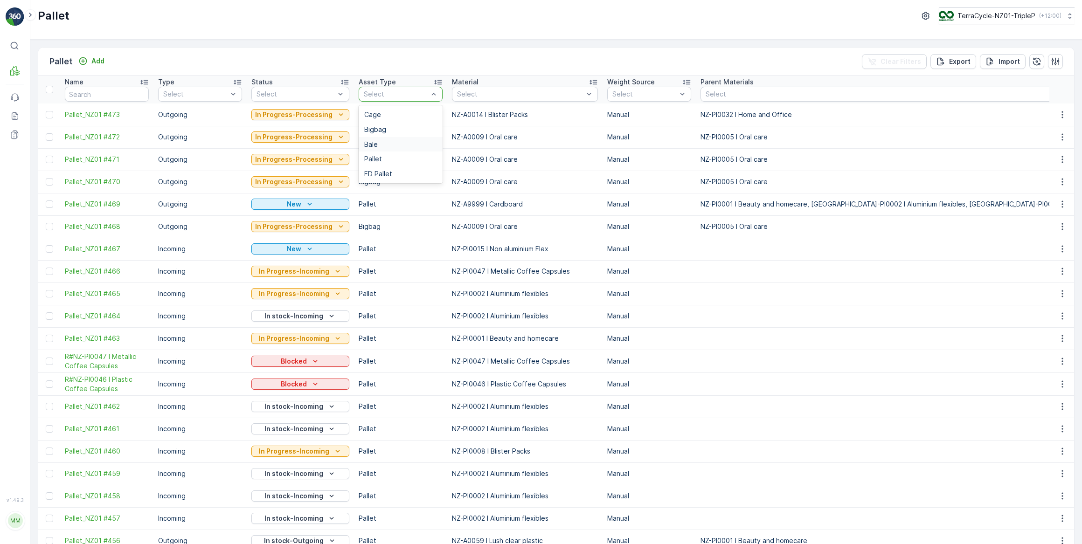
click at [371, 142] on span "Bale" at bounding box center [371, 144] width 14 height 7
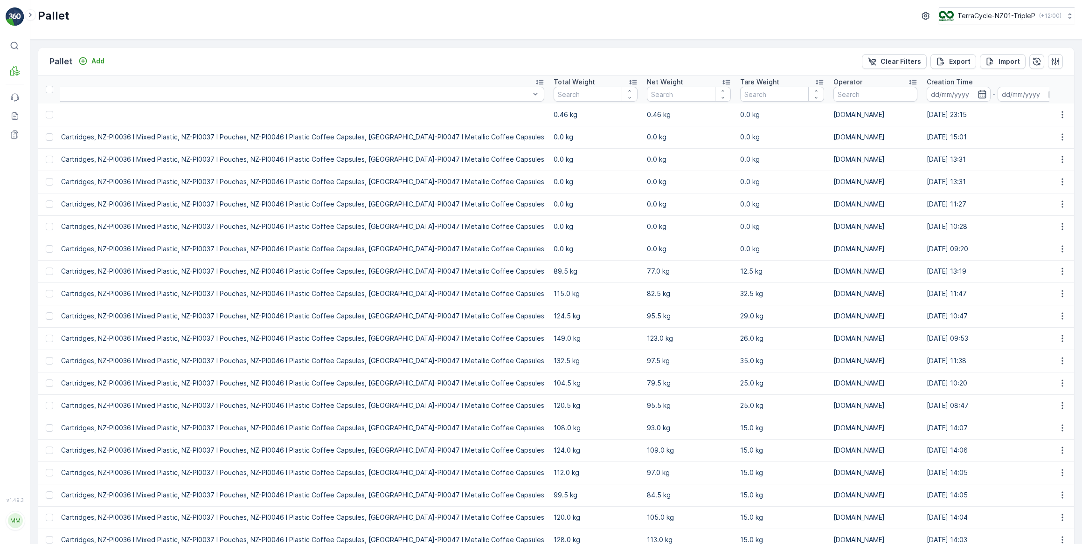
click at [554, 81] on div "Total Weight" at bounding box center [596, 81] width 84 height 9
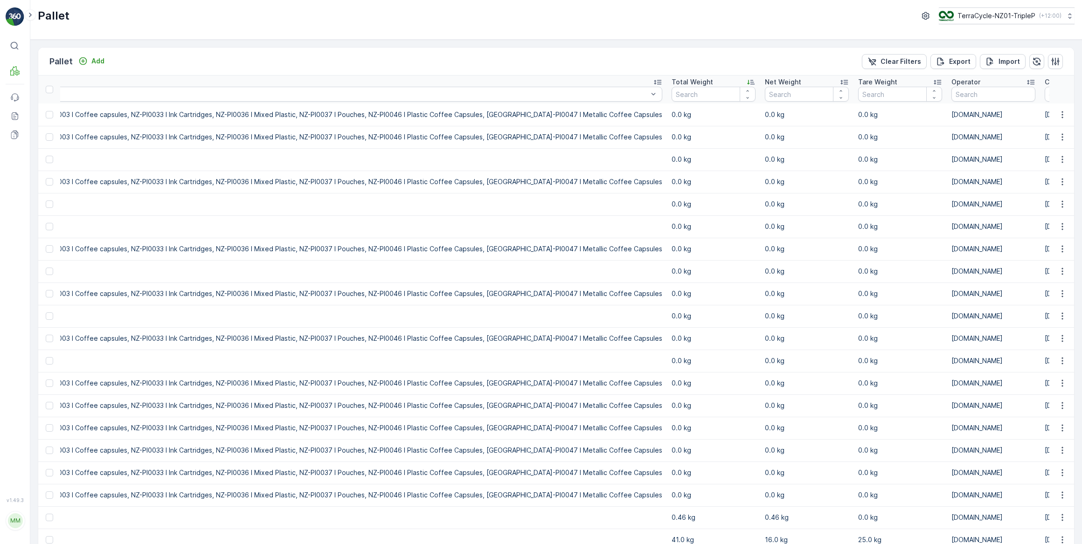
drag, startPoint x: 483, startPoint y: 81, endPoint x: 521, endPoint y: 50, distance: 49.8
click at [521, 50] on div "Pallet Add Clear Filters Export Import" at bounding box center [556, 62] width 1036 height 28
click at [672, 83] on div "Total Weight" at bounding box center [714, 81] width 84 height 9
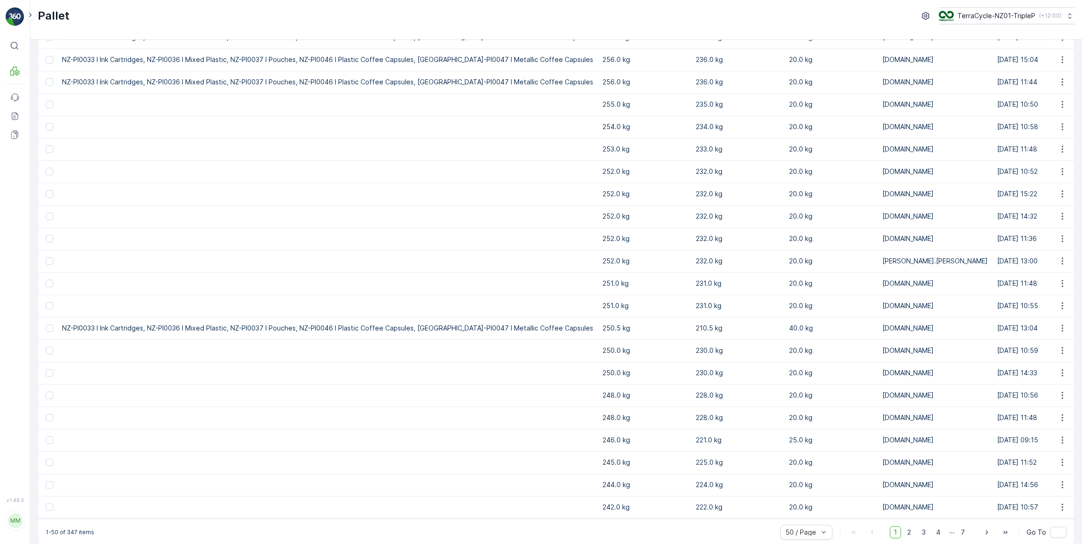
scroll to position [717, 0]
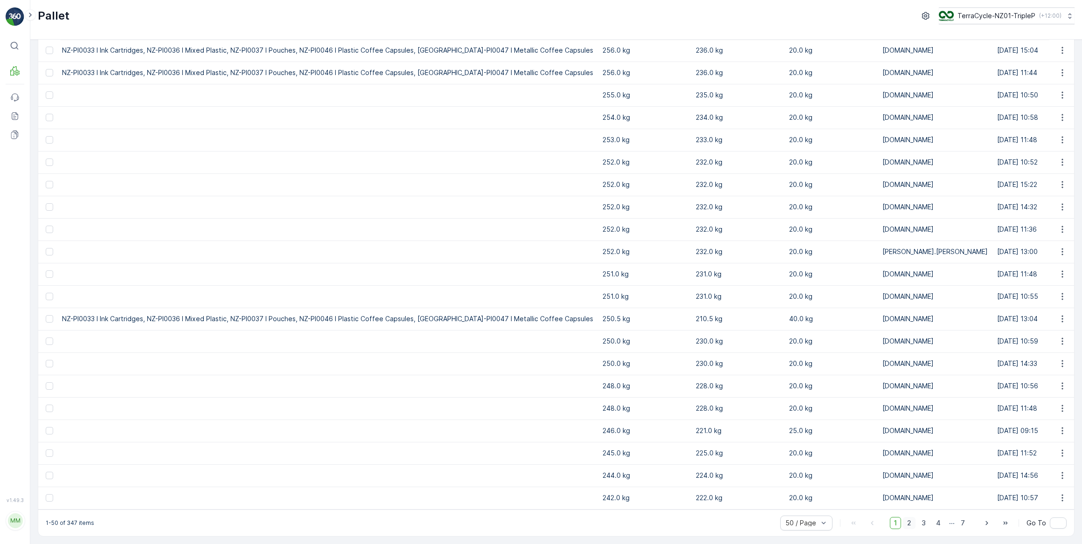
click at [910, 527] on span "2" at bounding box center [909, 523] width 13 height 12
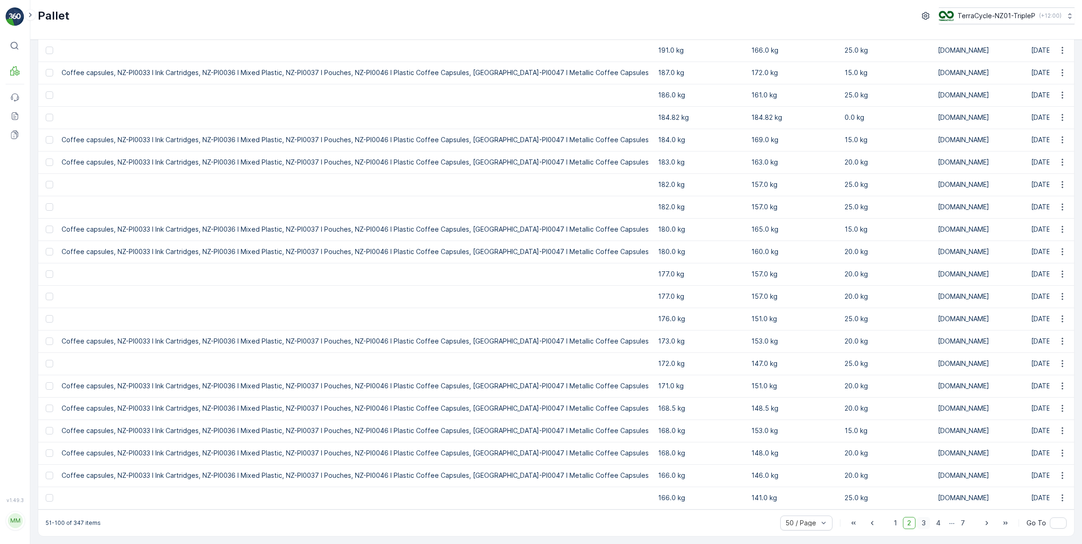
click at [922, 521] on span "3" at bounding box center [923, 523] width 13 height 12
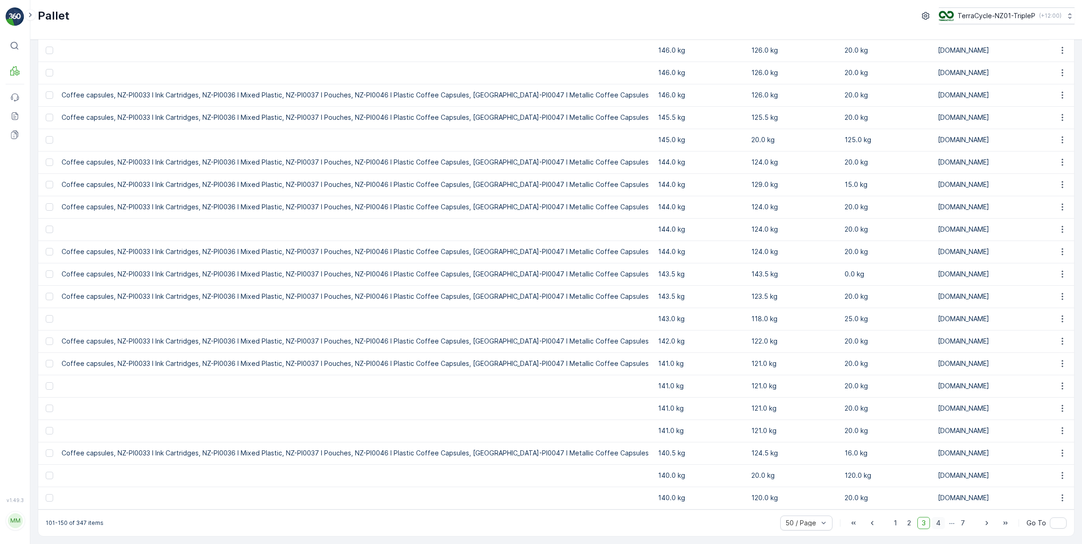
click at [937, 521] on span "4" at bounding box center [938, 523] width 13 height 12
click at [938, 522] on span "5" at bounding box center [939, 523] width 12 height 12
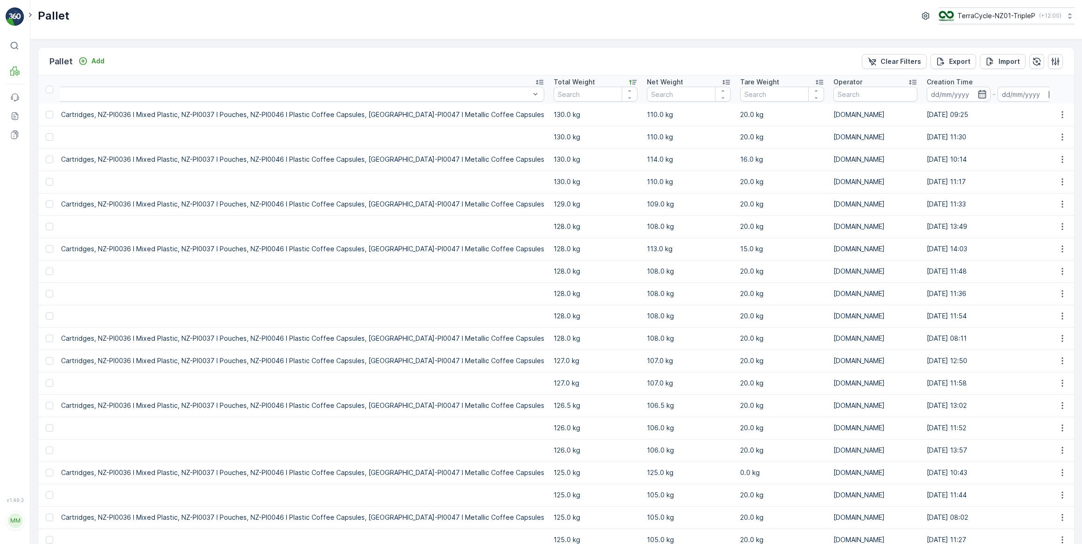
click at [647, 83] on div "Net Weight" at bounding box center [689, 81] width 84 height 9
click at [647, 82] on div "Net Weight" at bounding box center [689, 81] width 84 height 9
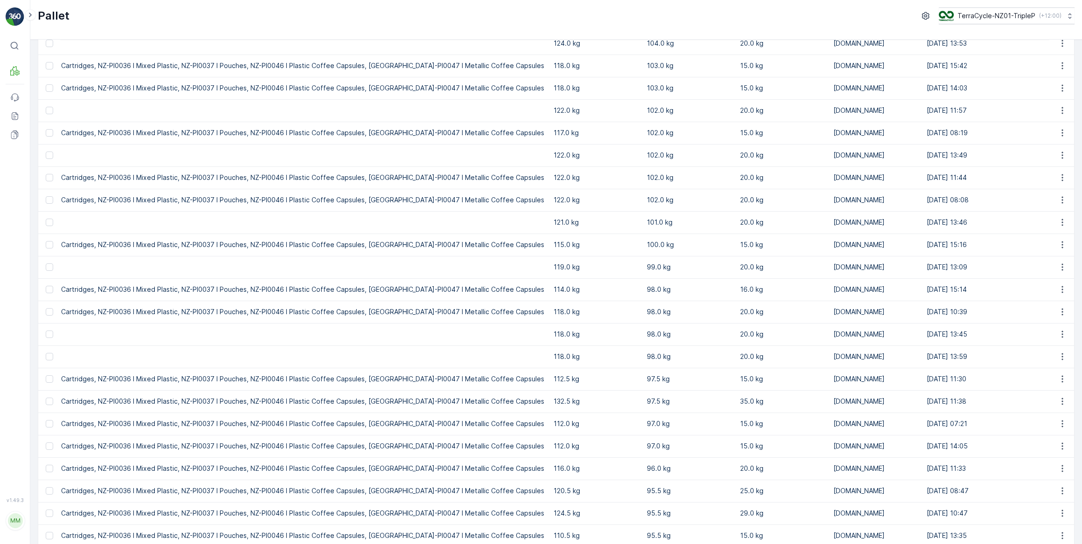
scroll to position [717, 0]
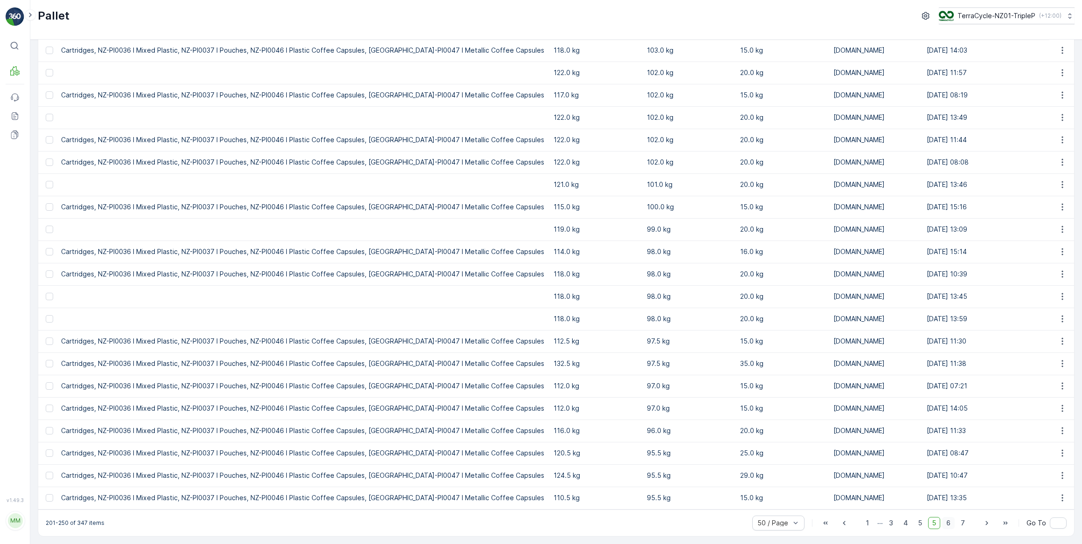
click at [948, 526] on span "6" at bounding box center [948, 523] width 13 height 12
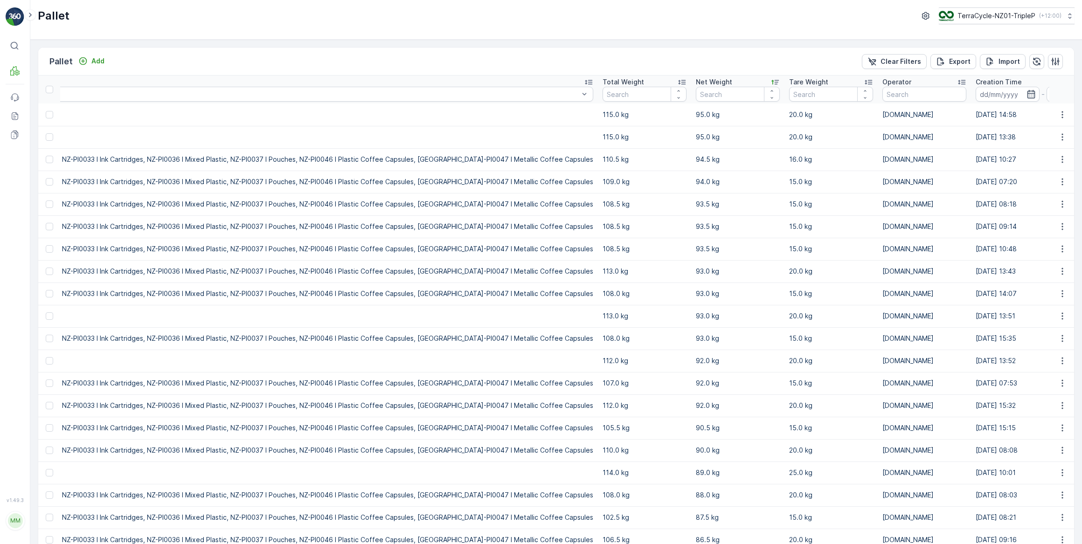
click at [603, 79] on div "Total Weight" at bounding box center [645, 81] width 84 height 9
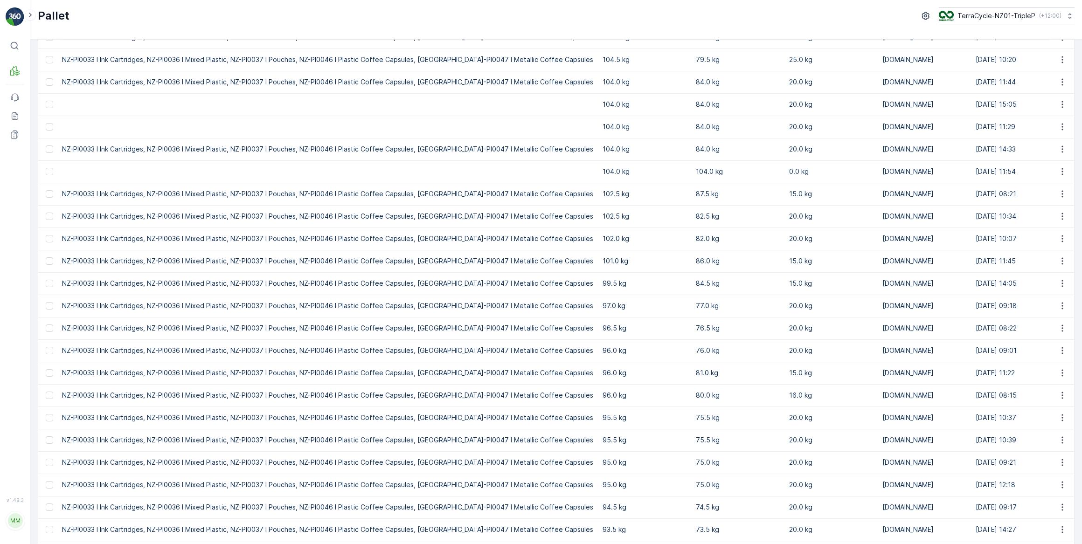
scroll to position [717, 0]
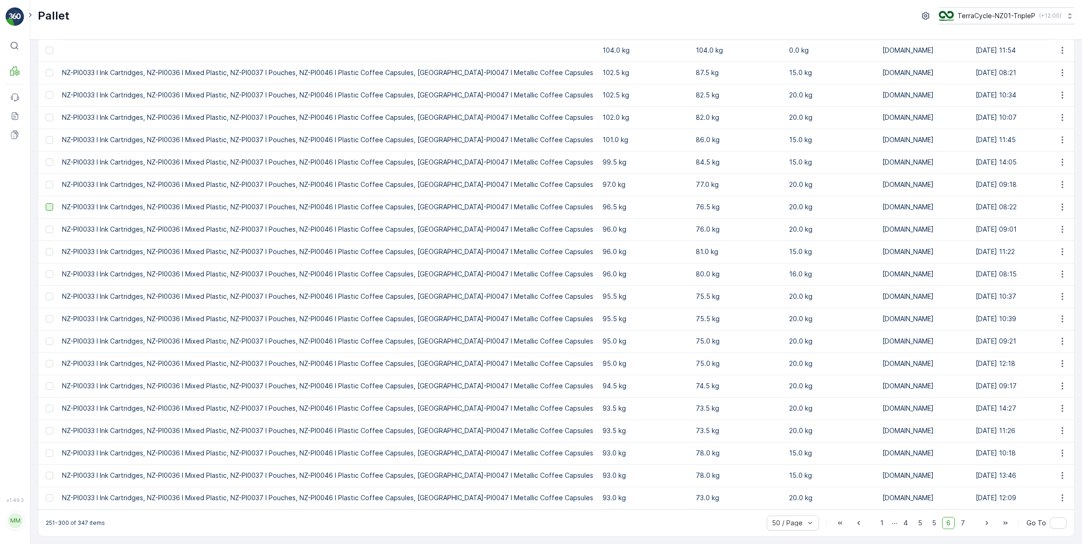
click at [46, 205] on div at bounding box center [49, 206] width 7 height 7
click at [46, 203] on input "checkbox" at bounding box center [46, 203] width 0 height 0
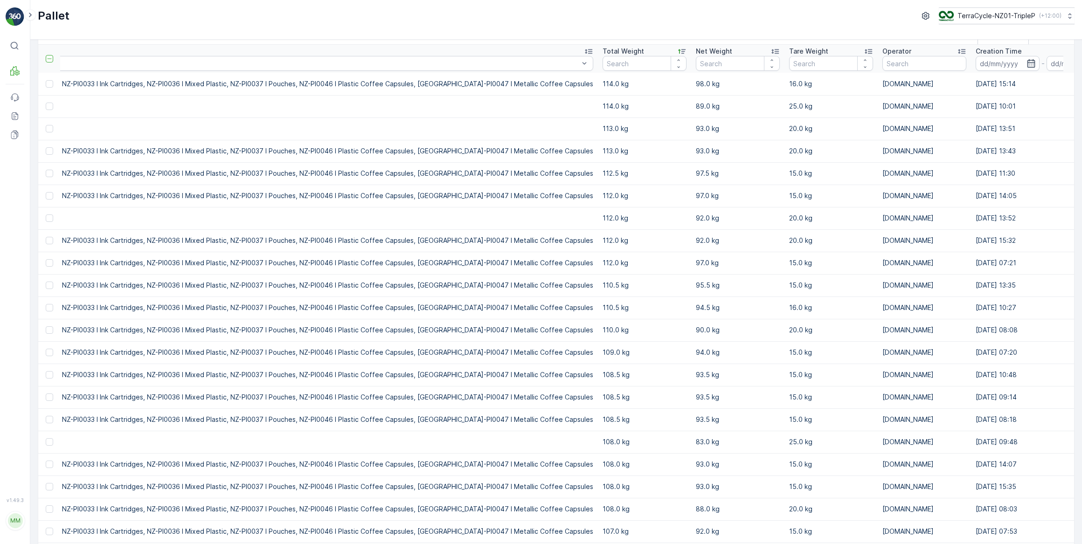
scroll to position [0, 0]
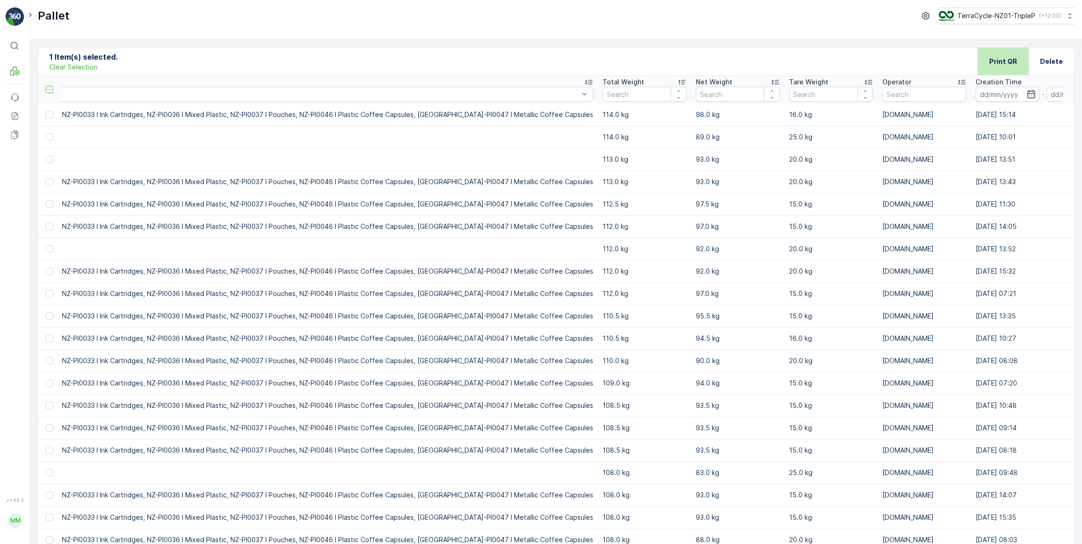
click at [1003, 69] on div "Print QR" at bounding box center [1003, 62] width 28 height 28
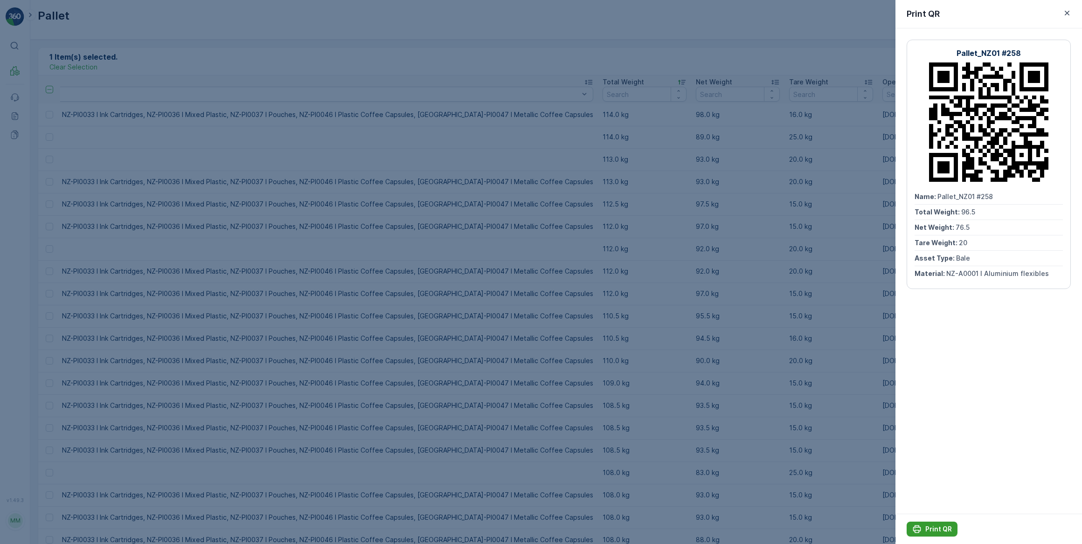
click at [924, 527] on div "Print QR" at bounding box center [932, 529] width 40 height 9
click at [579, 390] on div at bounding box center [541, 272] width 1082 height 544
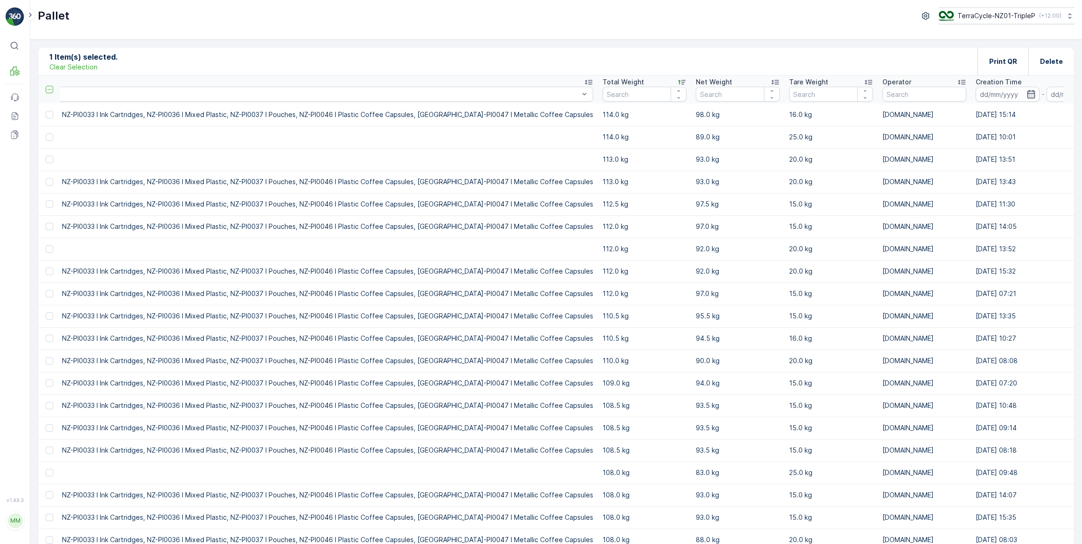
click at [87, 65] on p "Clear Selection" at bounding box center [73, 66] width 48 height 9
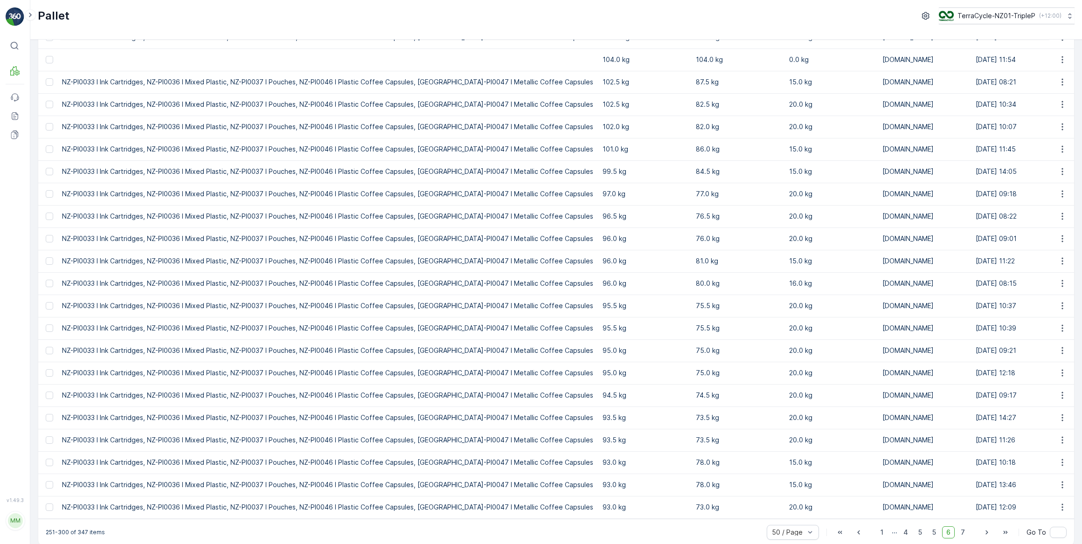
scroll to position [717, 0]
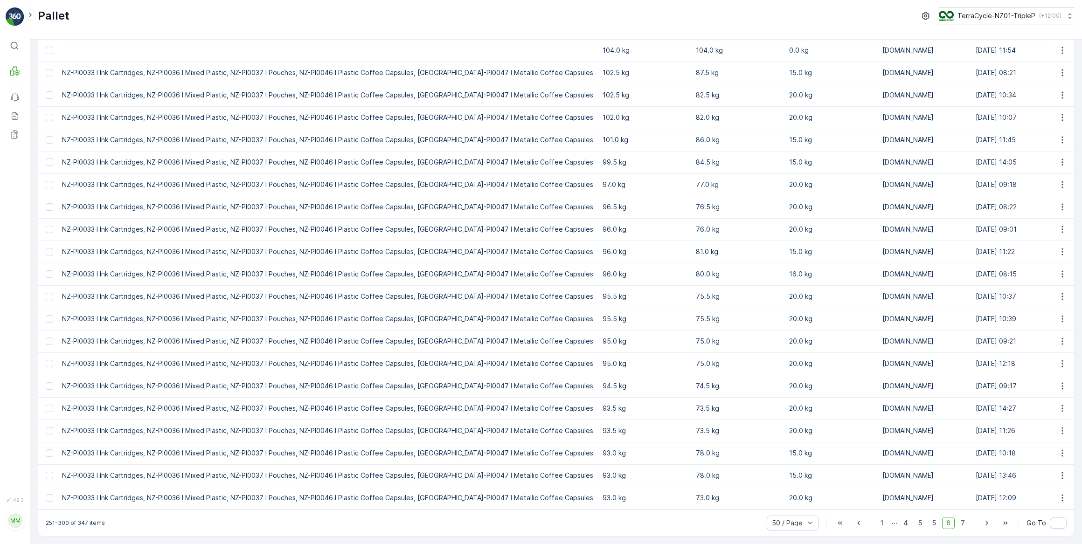
drag, startPoint x: 563, startPoint y: 510, endPoint x: 292, endPoint y: 545, distance: 272.8
click at [292, 544] on html "⌘B MRF Events Reports Documents v 1.49.3 MM [DOMAIN_NAME] [DOMAIN_NAME][EMAIL_A…" at bounding box center [541, 272] width 1082 height 544
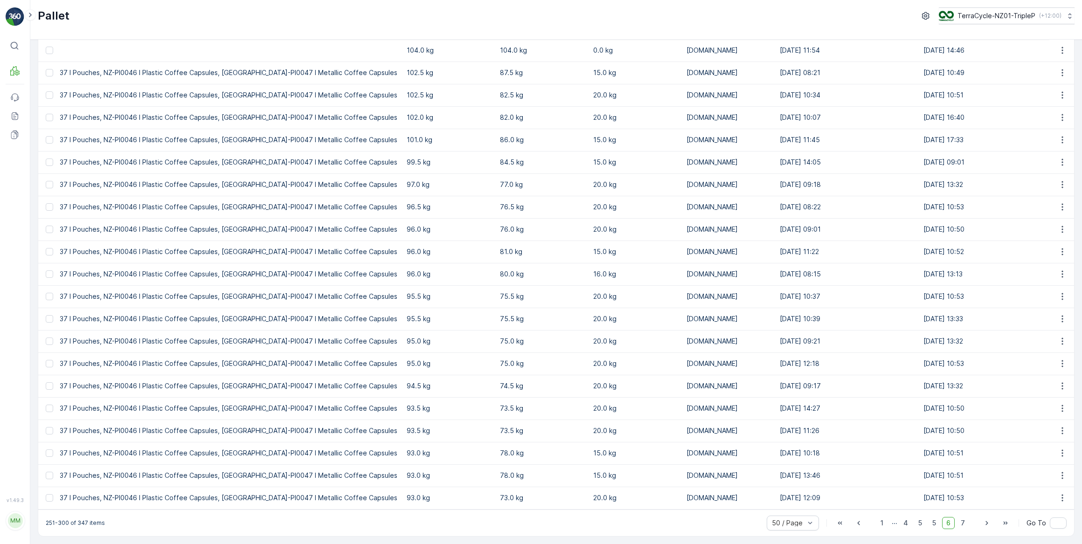
scroll to position [0, 1182]
click at [914, 522] on span "5" at bounding box center [920, 523] width 12 height 12
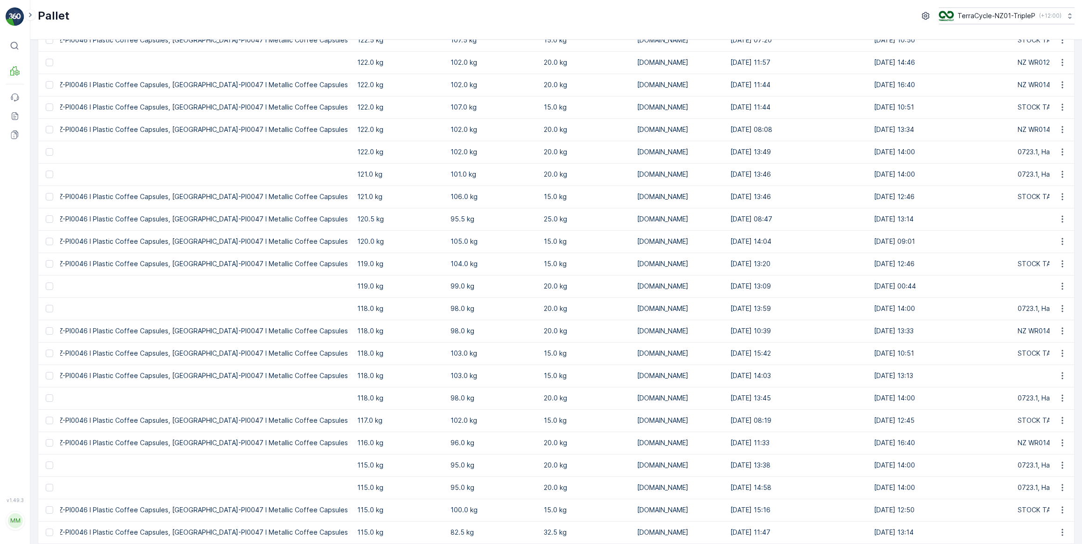
scroll to position [717, 0]
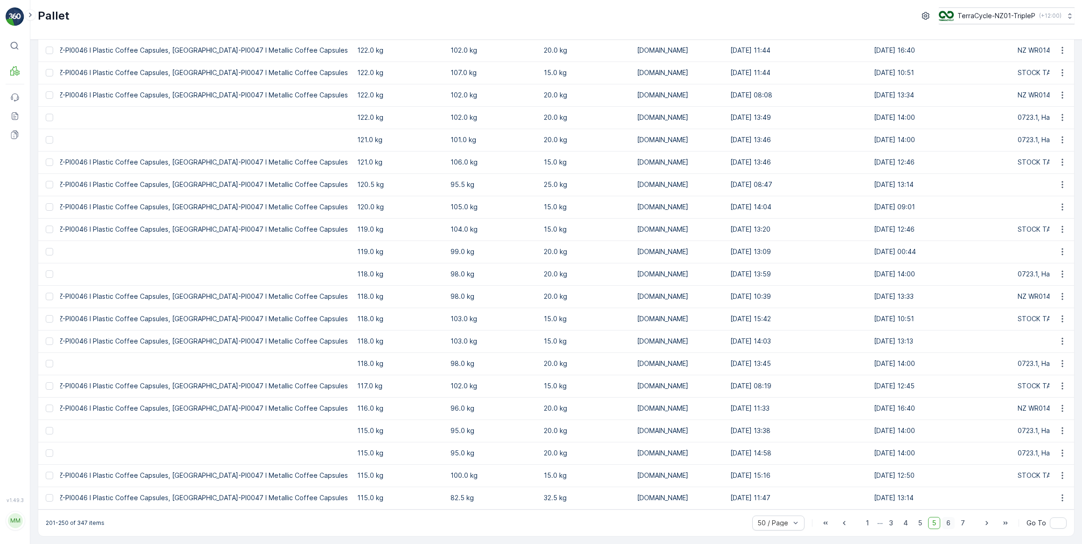
click at [946, 522] on span "6" at bounding box center [948, 523] width 13 height 12
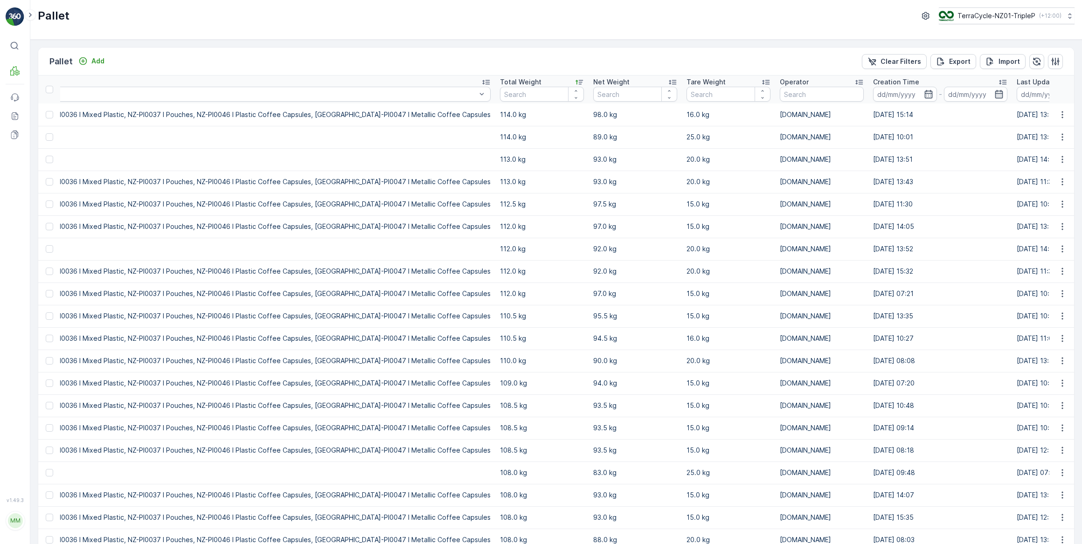
click at [495, 222] on td "112.0 kg" at bounding box center [541, 226] width 93 height 22
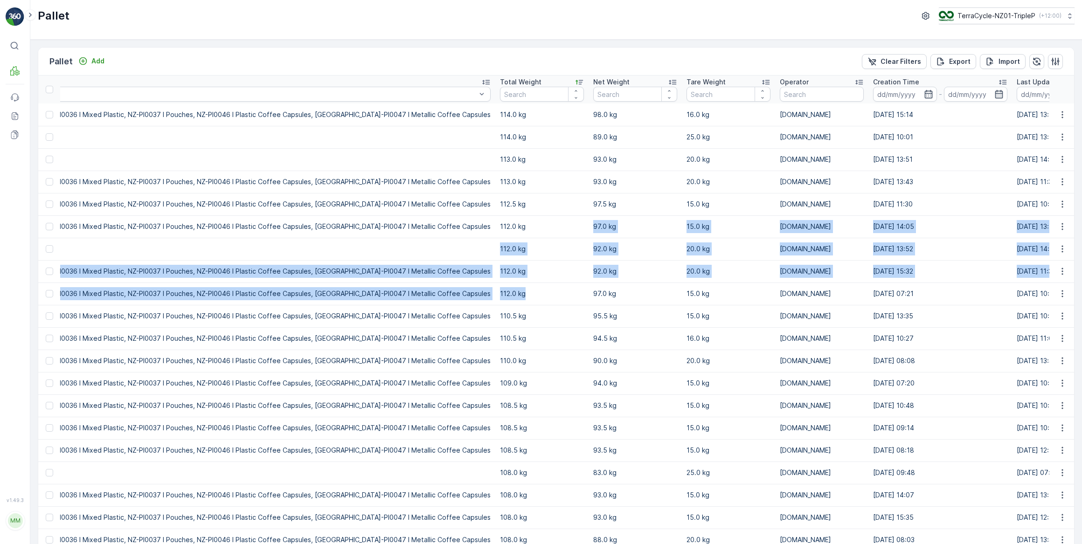
drag, startPoint x: 412, startPoint y: 223, endPoint x: 405, endPoint y: 299, distance: 75.9
drag, startPoint x: 382, startPoint y: 223, endPoint x: 410, endPoint y: 294, distance: 76.8
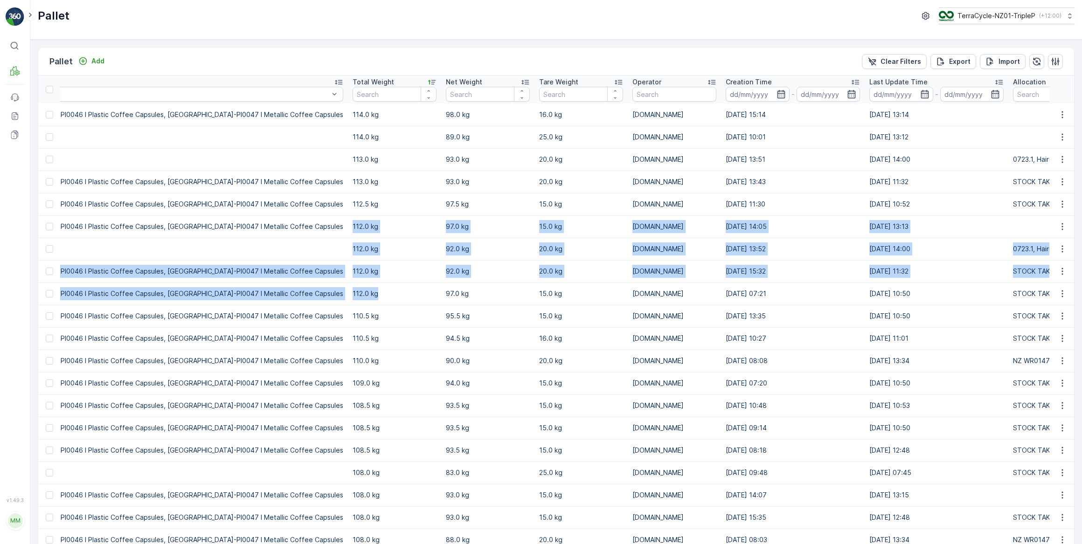
scroll to position [0, 1236]
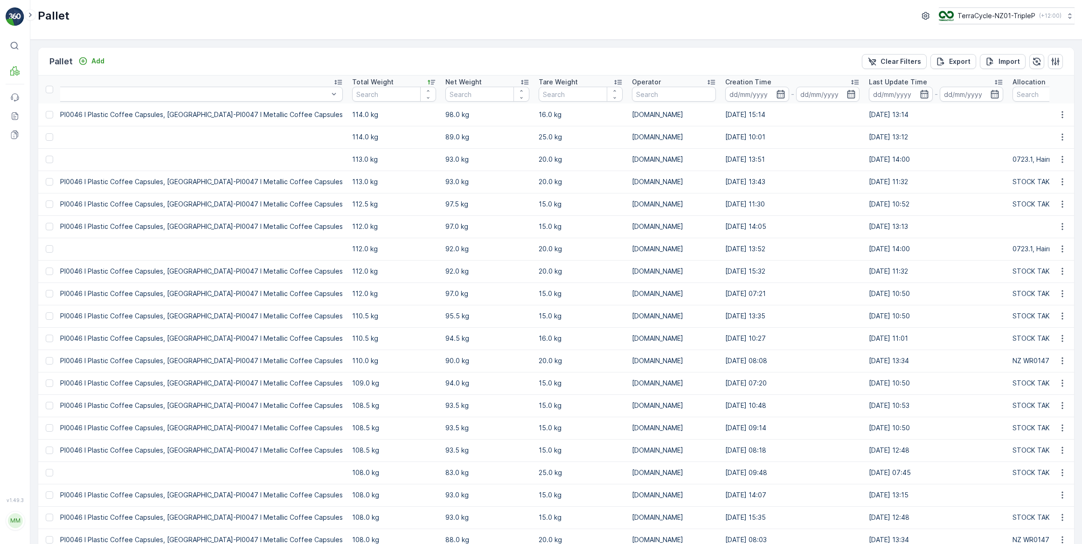
click at [49, 229] on div at bounding box center [49, 226] width 7 height 7
click at [46, 223] on input "checkbox" at bounding box center [46, 223] width 0 height 0
click at [1002, 59] on p "Print QR" at bounding box center [1003, 61] width 28 height 9
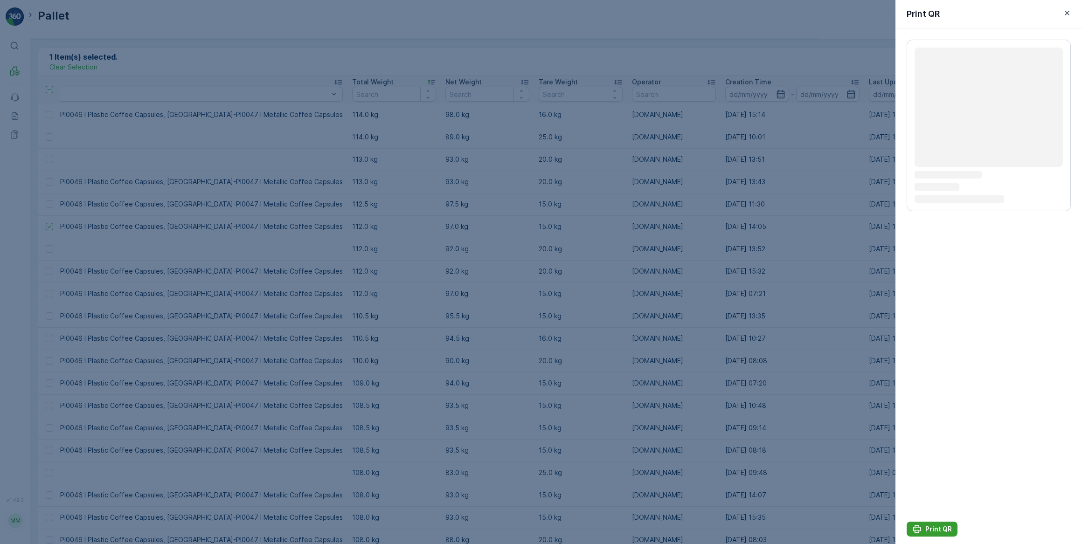
click at [946, 528] on p "Print QR" at bounding box center [938, 529] width 27 height 9
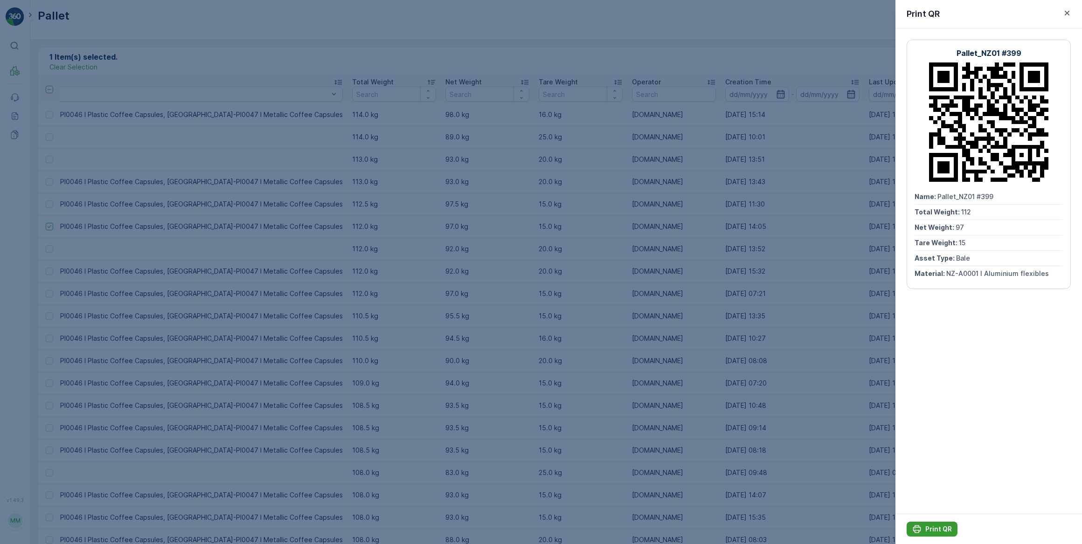
click at [942, 535] on button "Print QR" at bounding box center [932, 529] width 51 height 15
click at [547, 279] on div at bounding box center [541, 272] width 1082 height 544
